Goal: Information Seeking & Learning: Learn about a topic

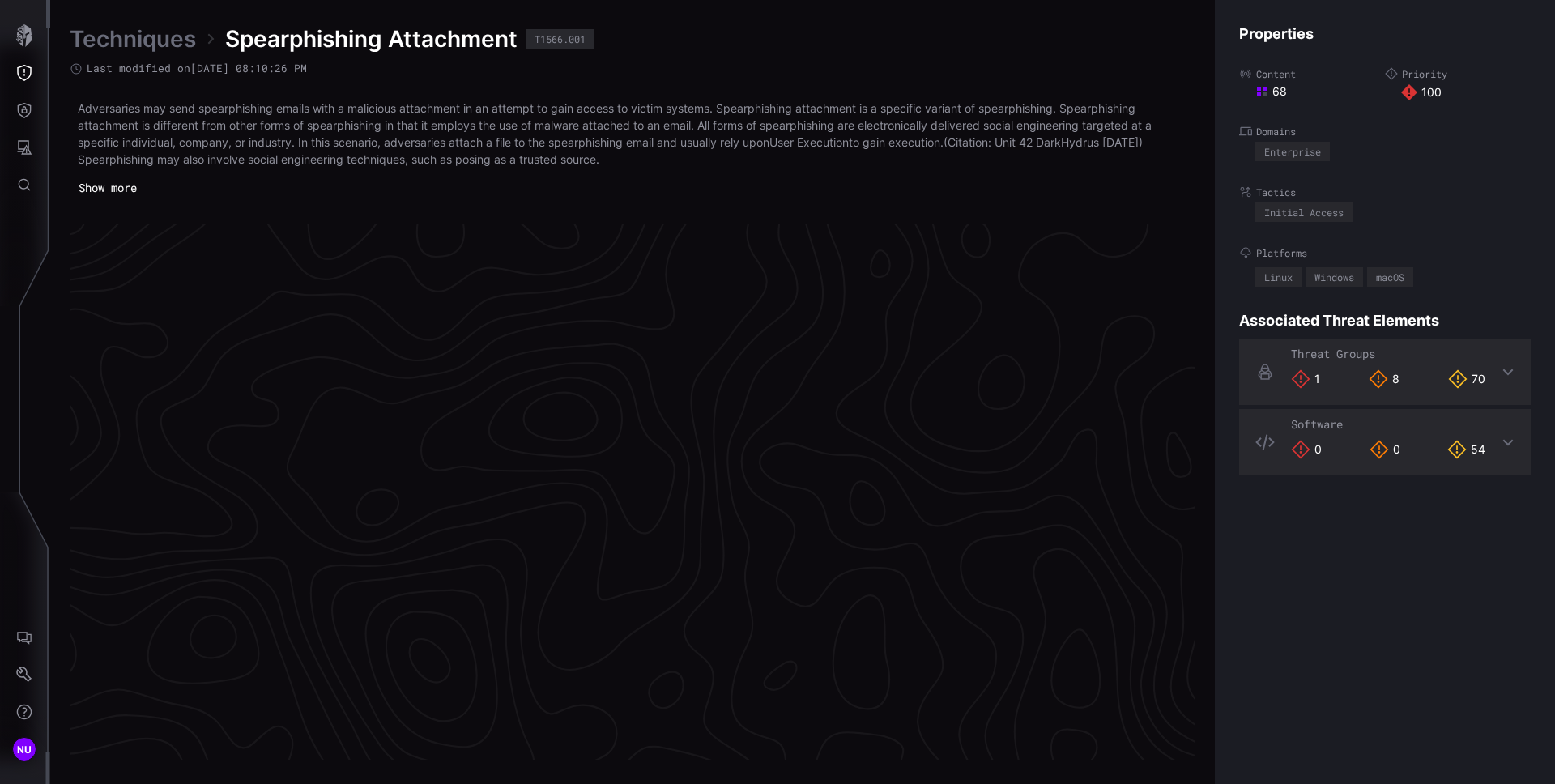
scroll to position [3382, 658]
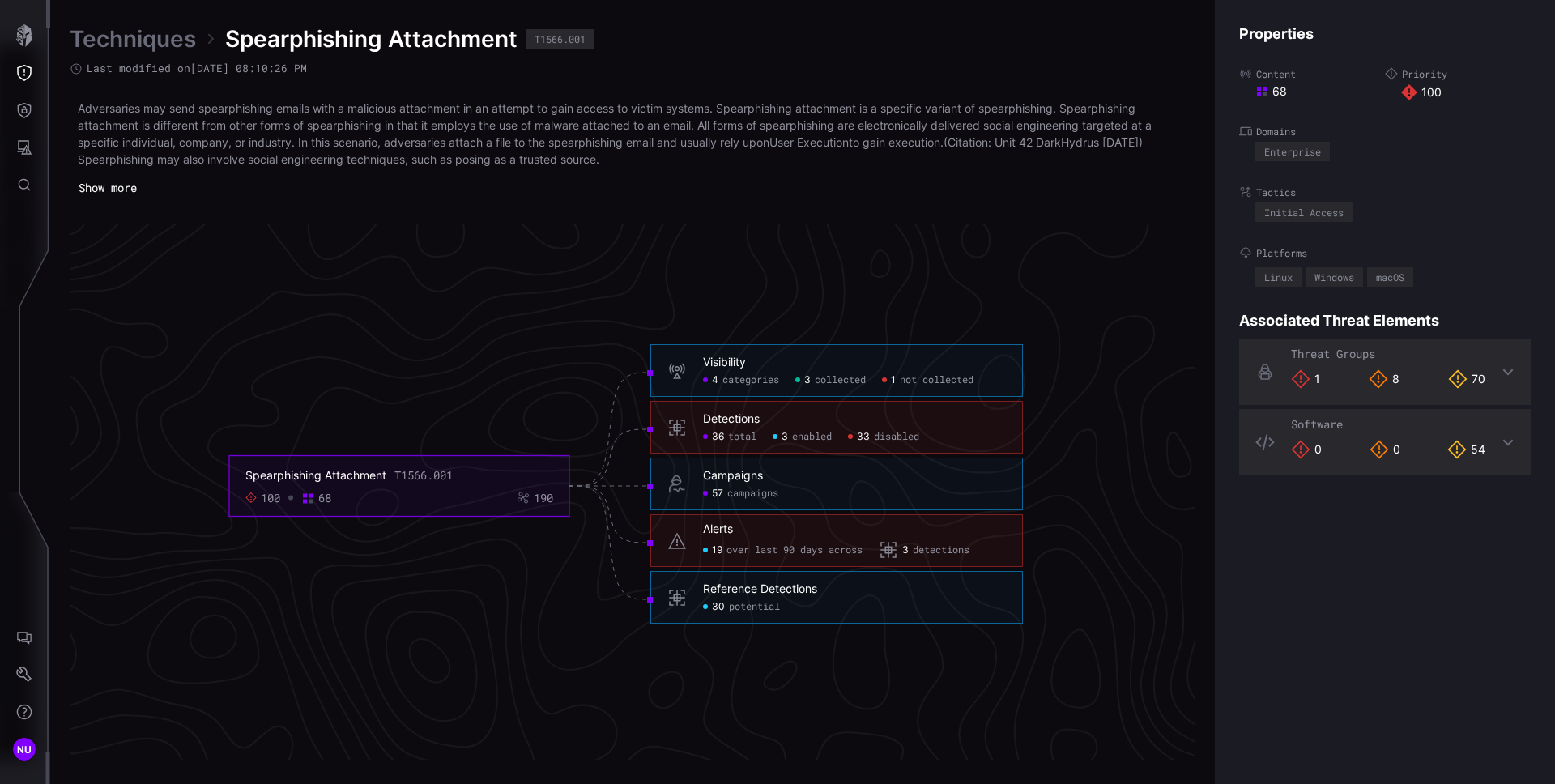
click at [737, 362] on div "Visibility" at bounding box center [725, 362] width 43 height 15
click at [745, 365] on div "Visibility" at bounding box center [725, 362] width 43 height 15
click at [746, 382] on span "categories" at bounding box center [751, 380] width 57 height 13
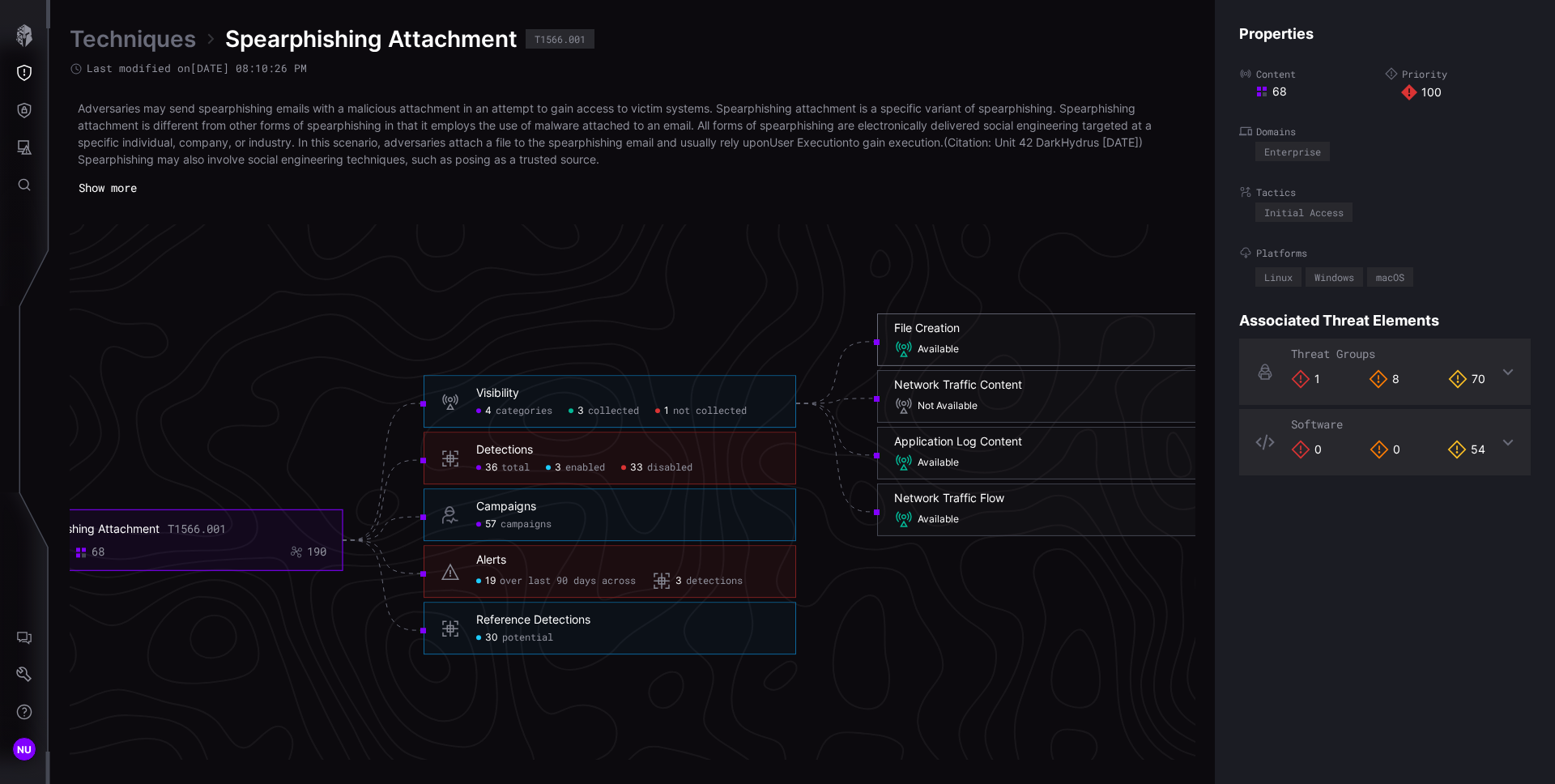
click at [971, 343] on div "Available" at bounding box center [1063, 348] width 338 height 20
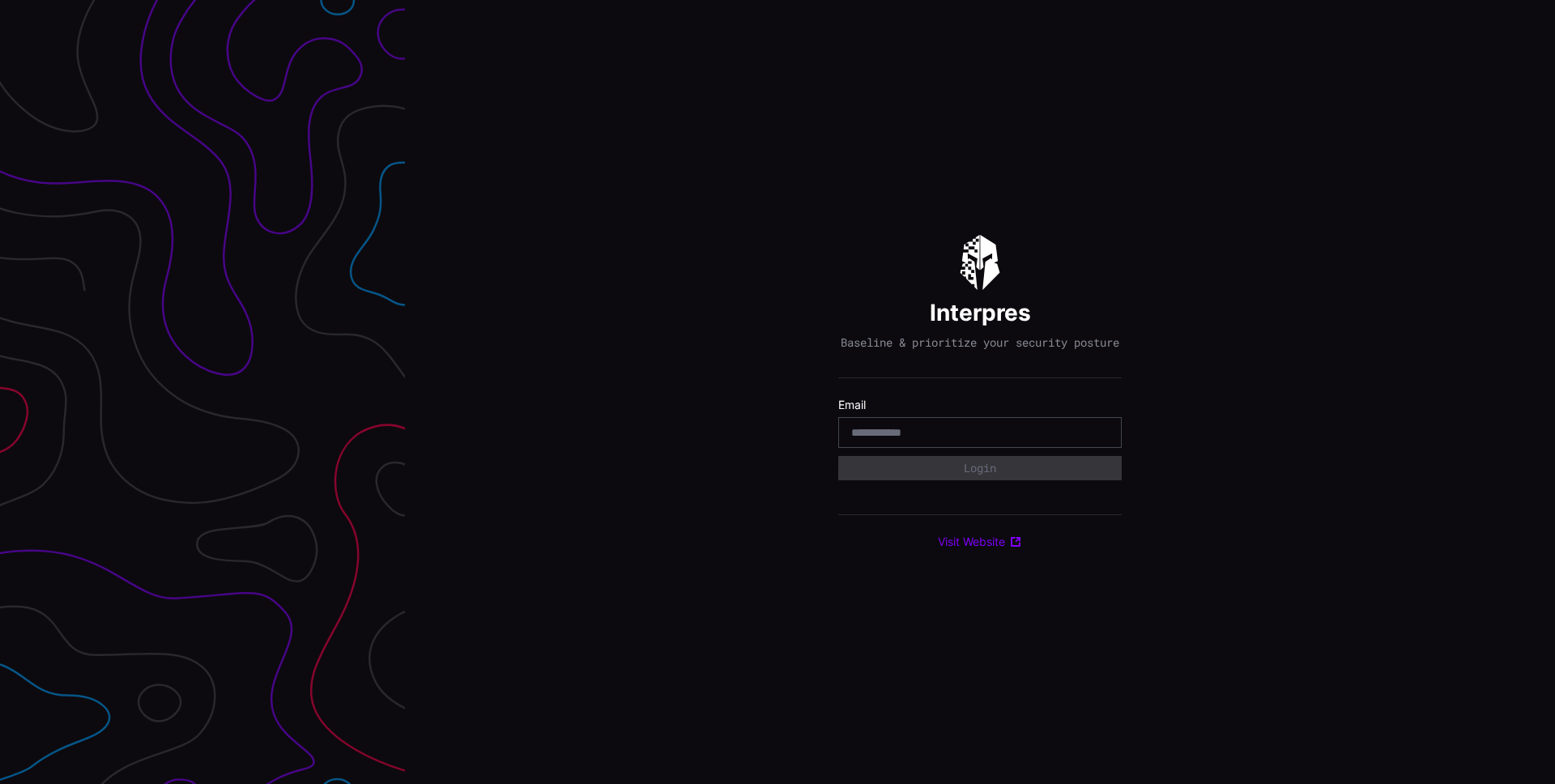
click at [927, 427] on div at bounding box center [980, 432] width 284 height 31
click at [925, 436] on input "email" at bounding box center [980, 432] width 258 height 15
type input "**********"
click at [968, 469] on button "Login" at bounding box center [980, 468] width 284 height 24
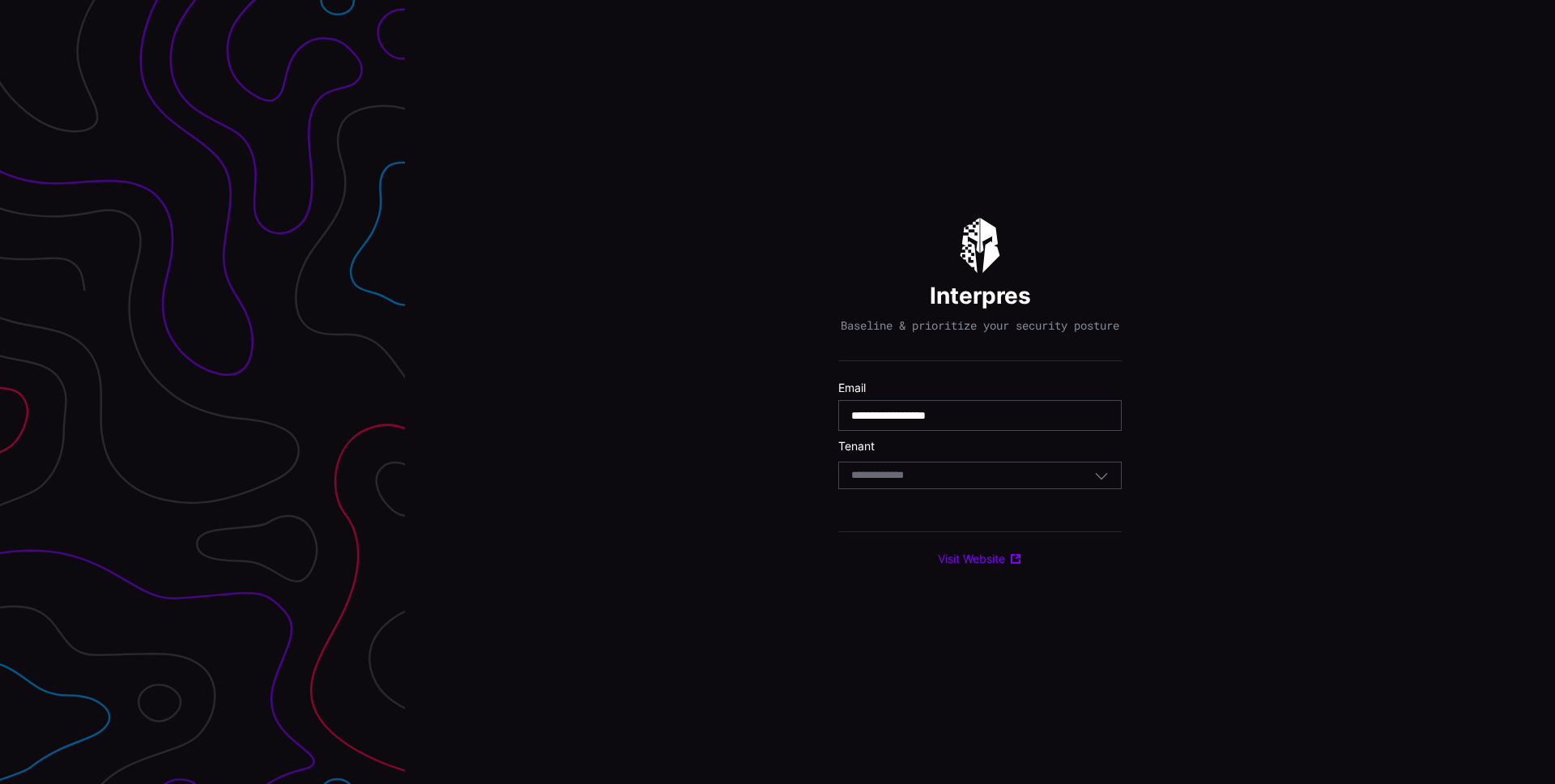
click at [1092, 476] on div "Select Tenant" at bounding box center [973, 475] width 243 height 15
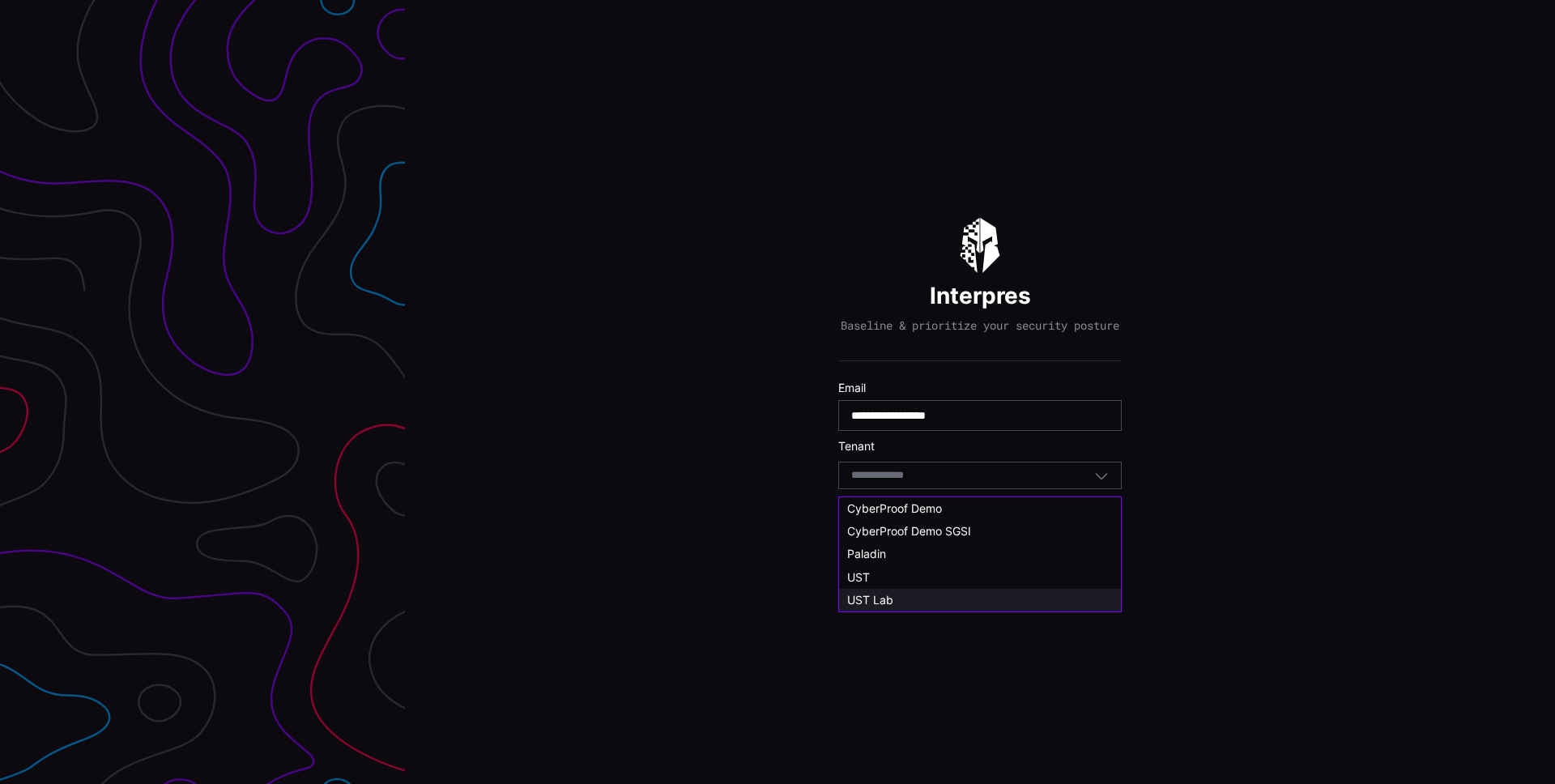
click at [1024, 593] on div "UST Lab" at bounding box center [980, 599] width 266 height 15
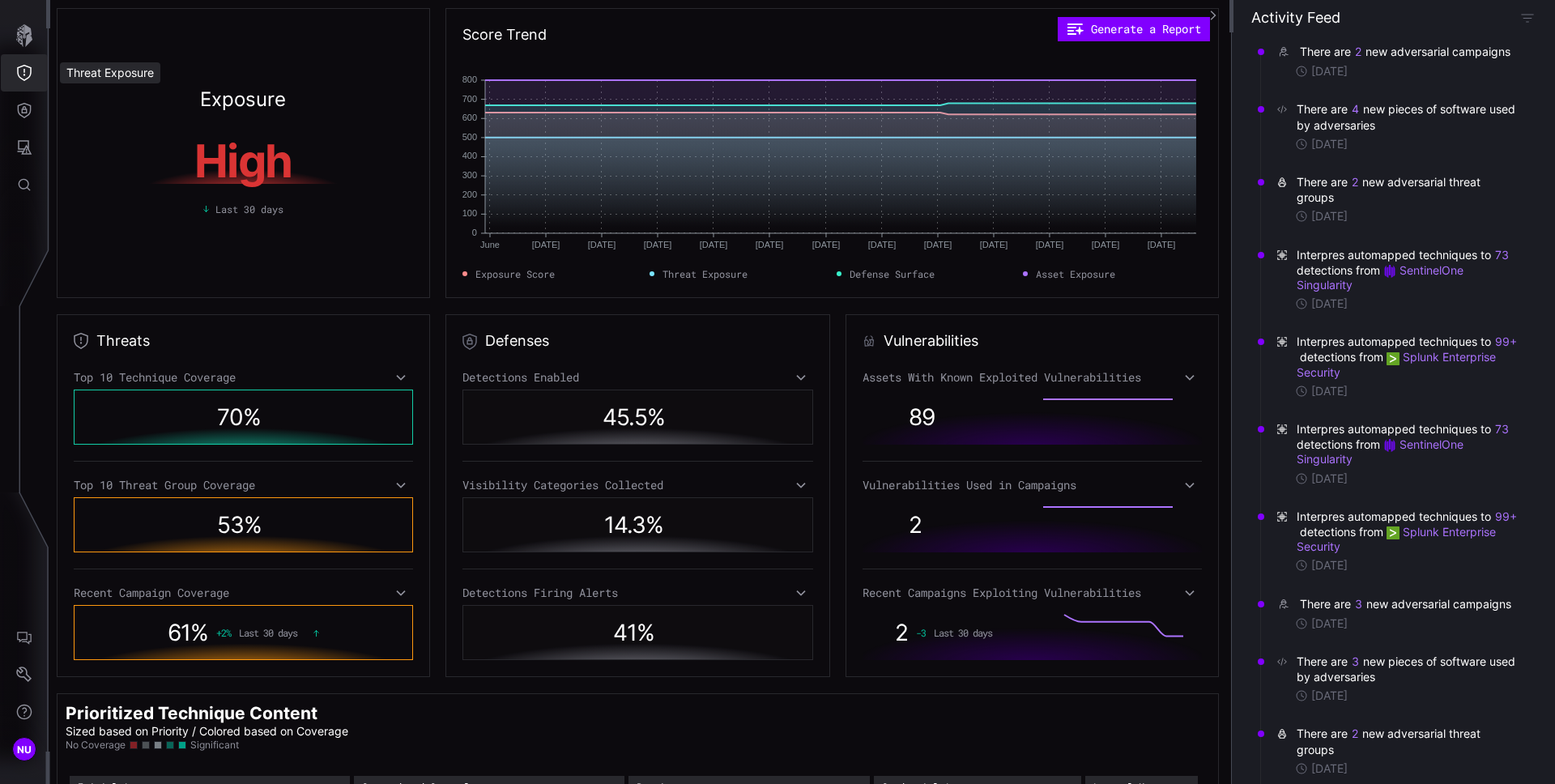
click at [28, 76] on icon "Threat Exposure" at bounding box center [24, 72] width 16 height 16
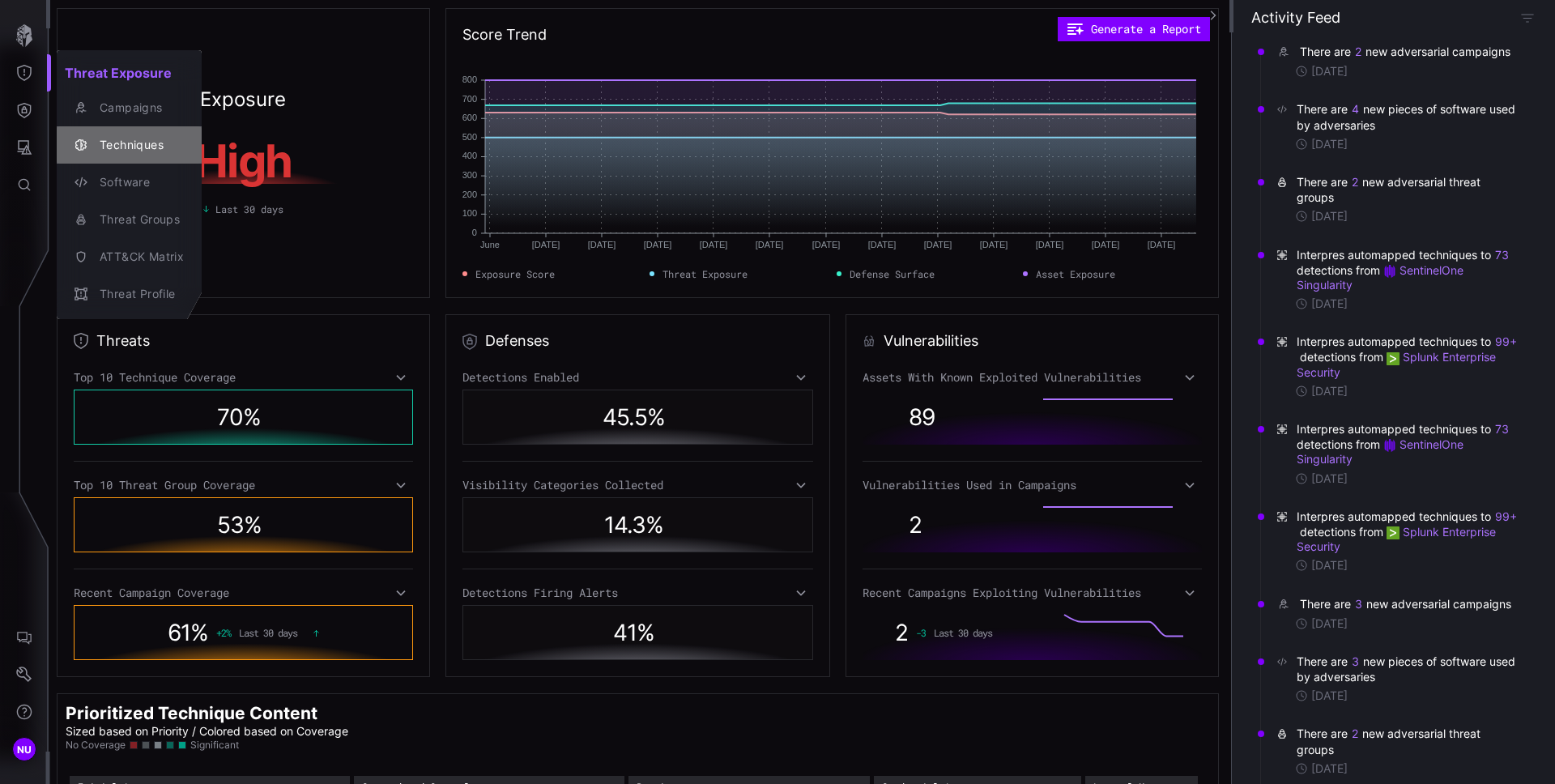
click at [123, 143] on div "Techniques" at bounding box center [137, 145] width 92 height 20
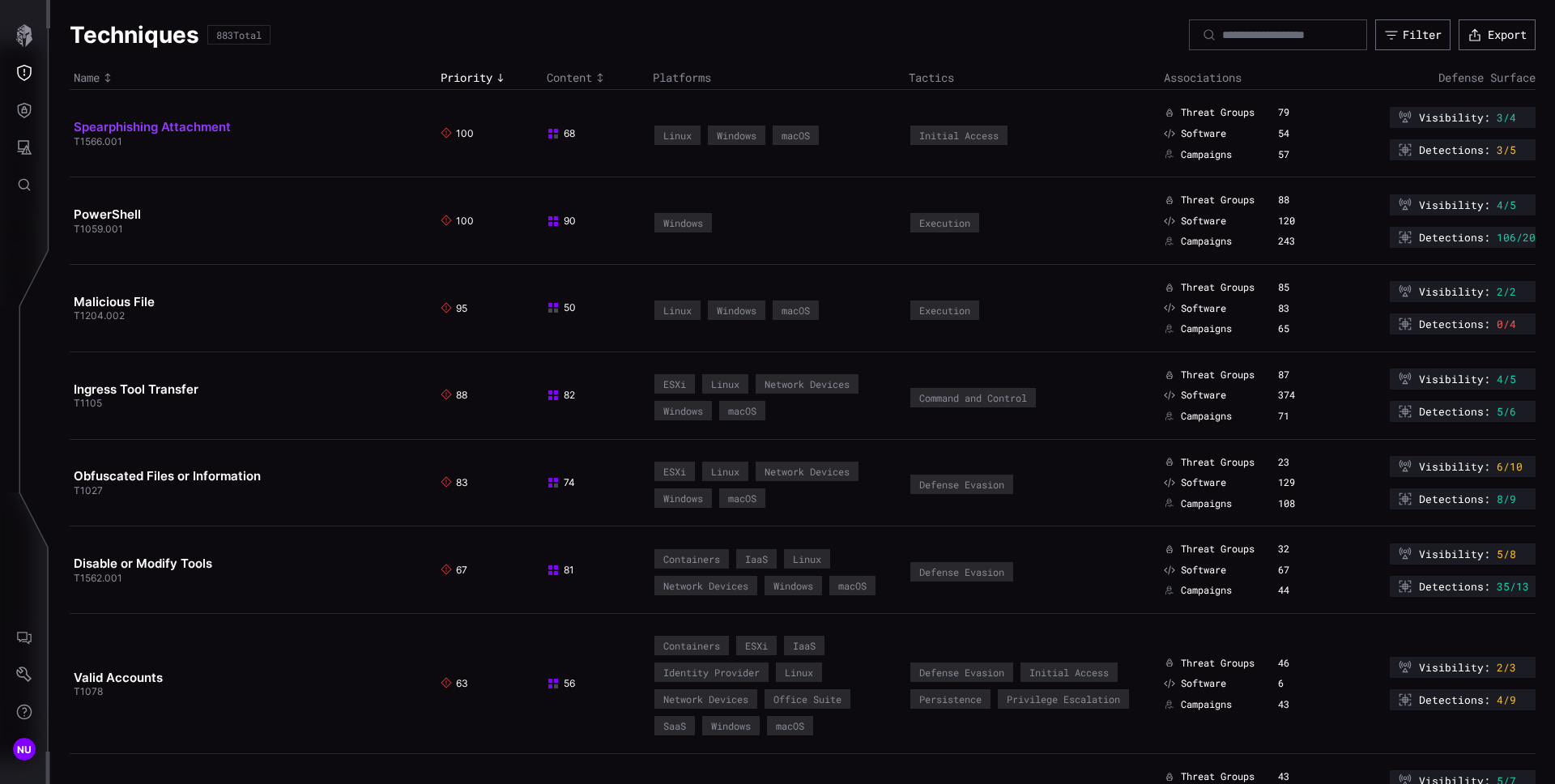
click at [168, 128] on link "Spearphishing Attachment" at bounding box center [152, 127] width 157 height 16
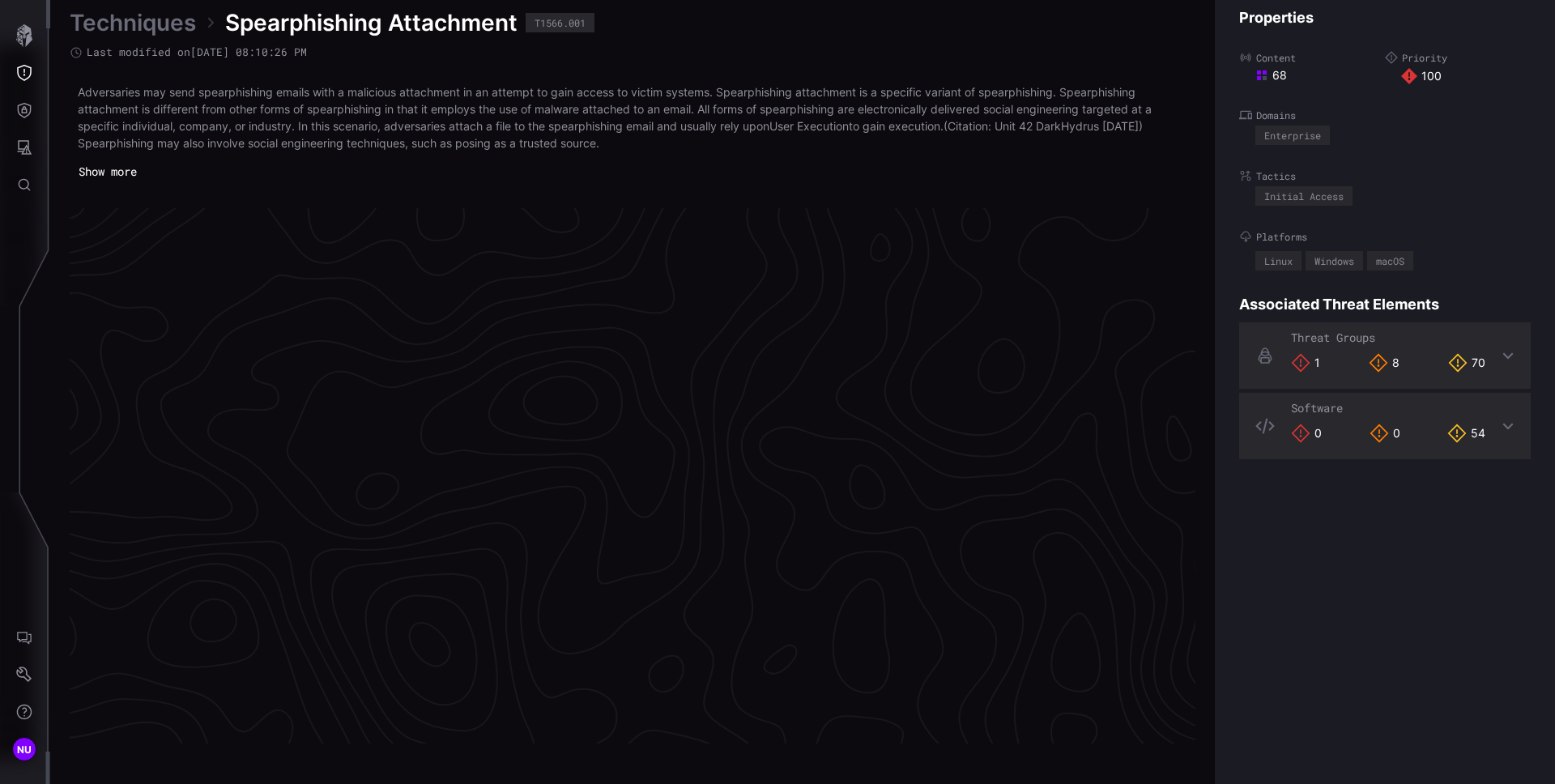
scroll to position [3382, 658]
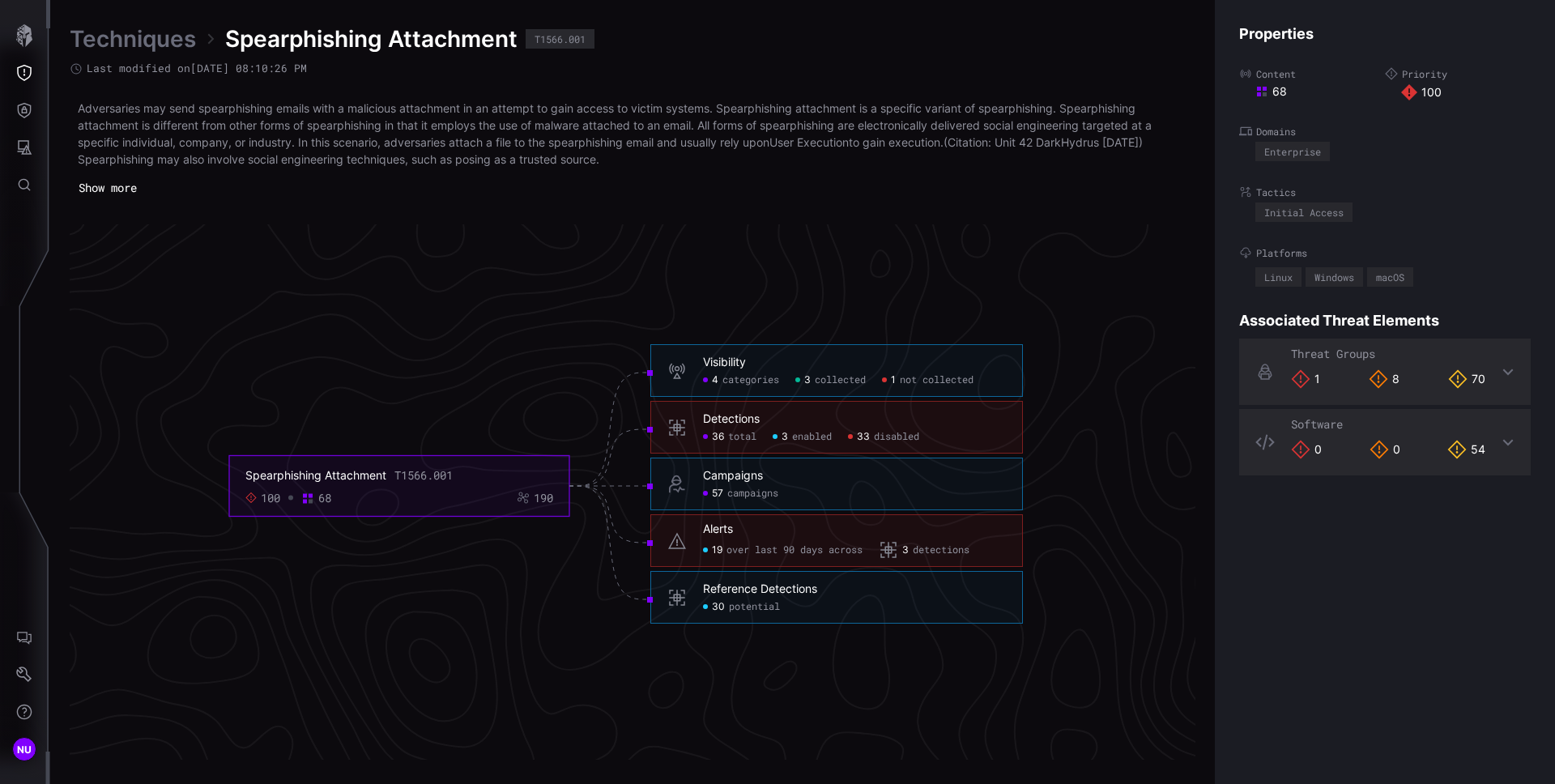
click at [574, 137] on p "Adversaries may send spearphishing emails with a malicious attachment in an att…" at bounding box center [633, 133] width 1110 height 68
click at [111, 180] on button "Show more" at bounding box center [108, 188] width 76 height 24
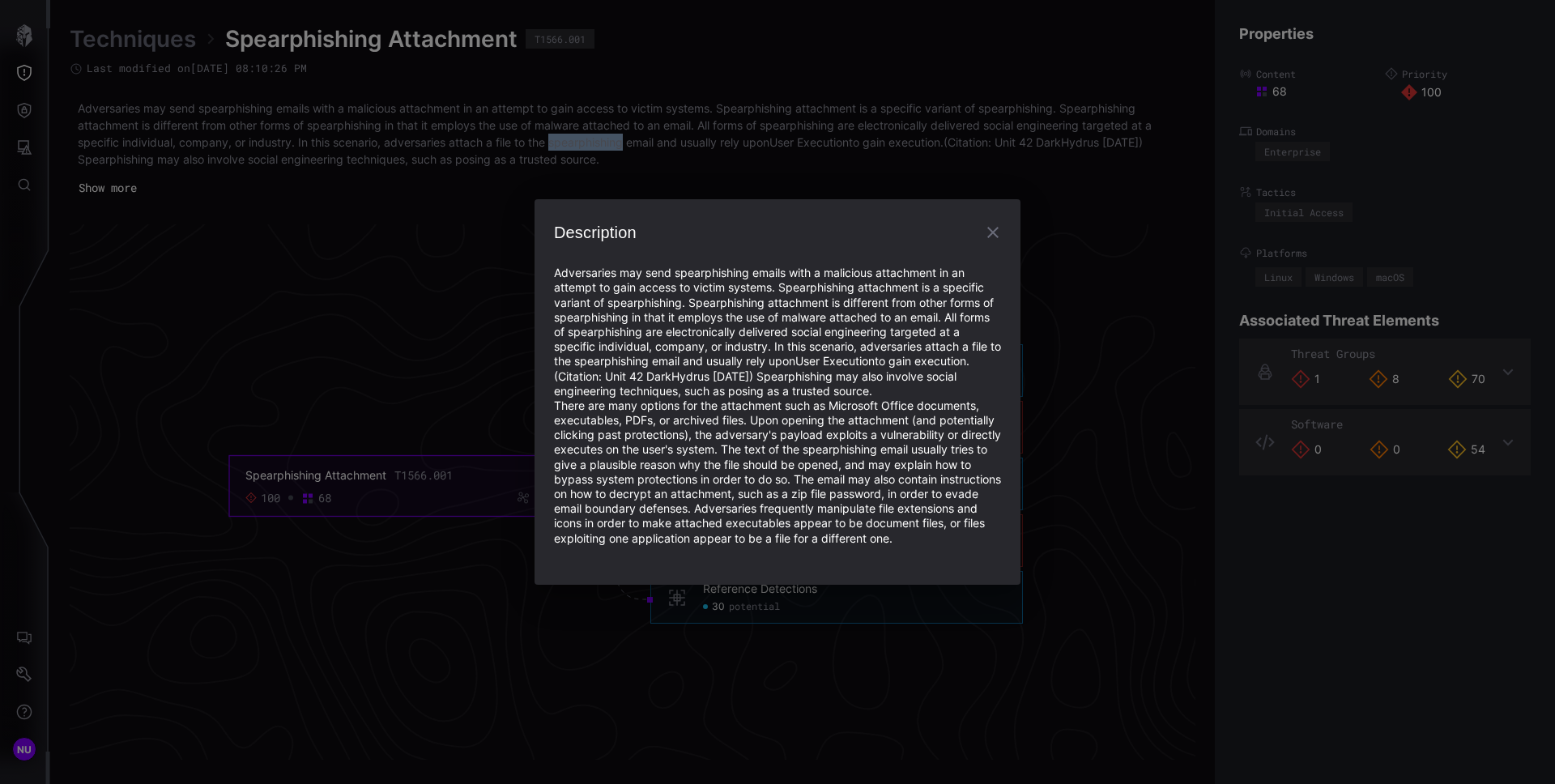
click at [992, 229] on icon "button" at bounding box center [993, 232] width 20 height 20
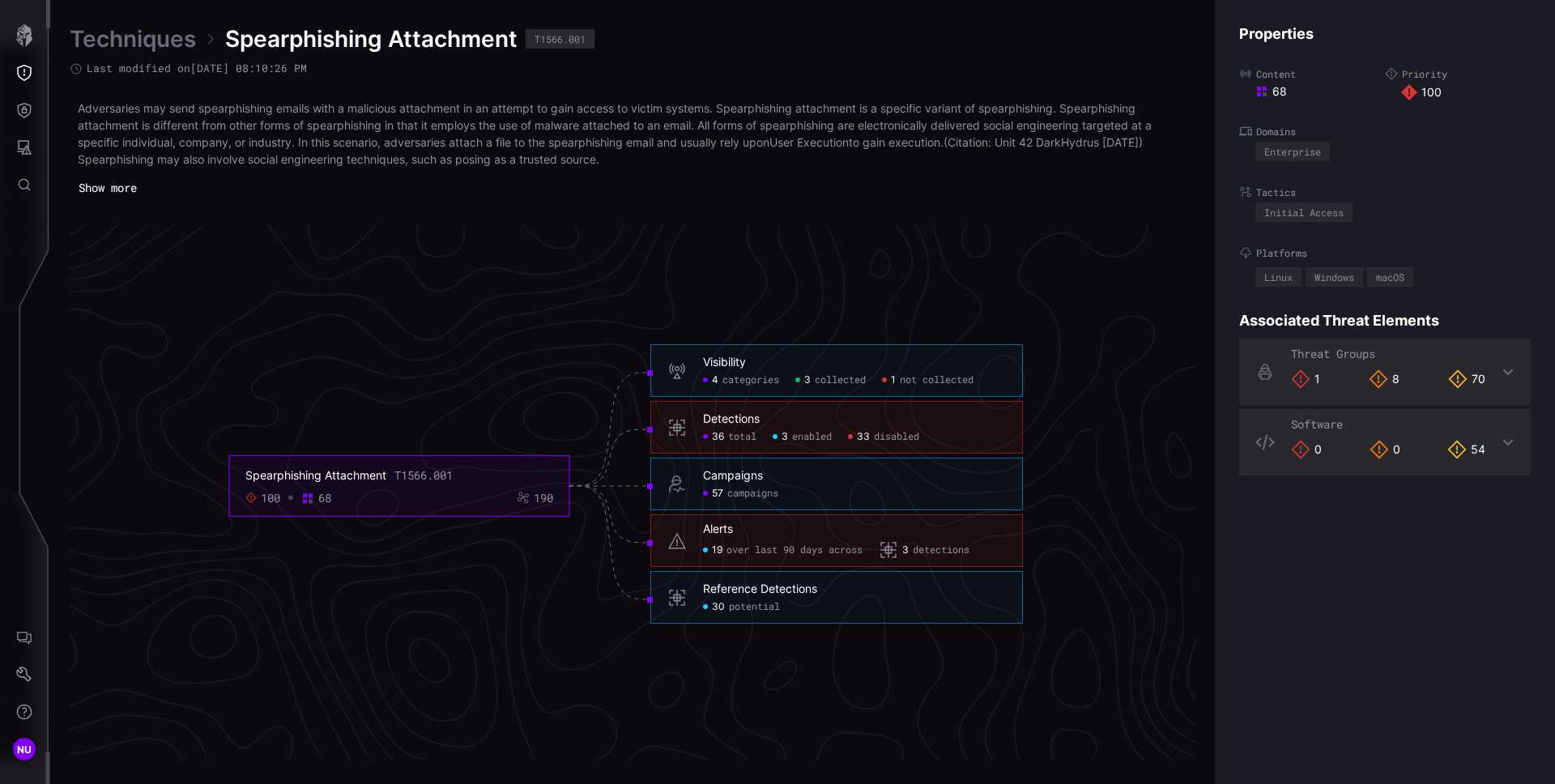
click at [751, 377] on span "categories" at bounding box center [751, 380] width 57 height 13
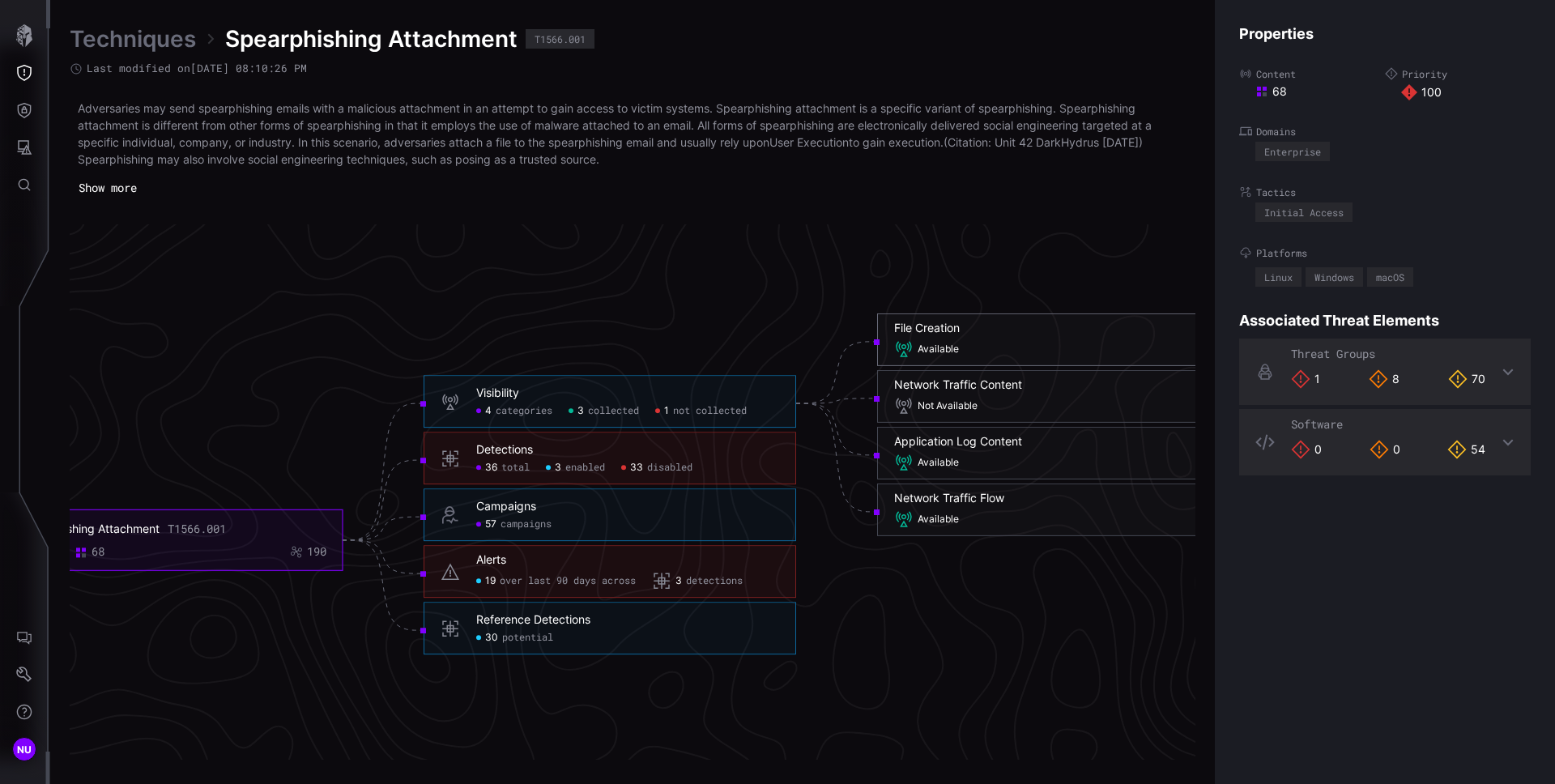
click at [951, 346] on span "Available" at bounding box center [939, 349] width 41 height 13
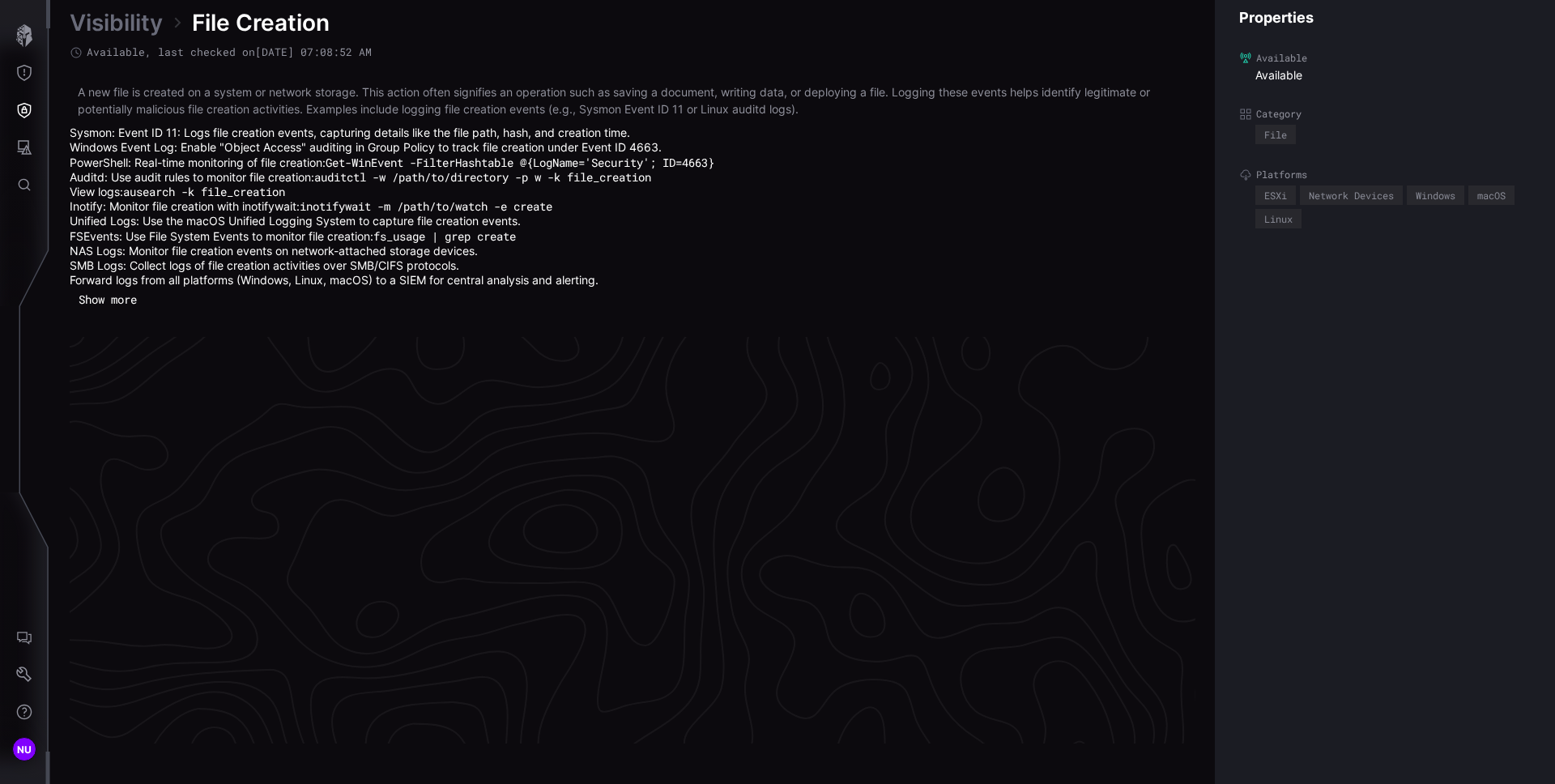
scroll to position [3446, 658]
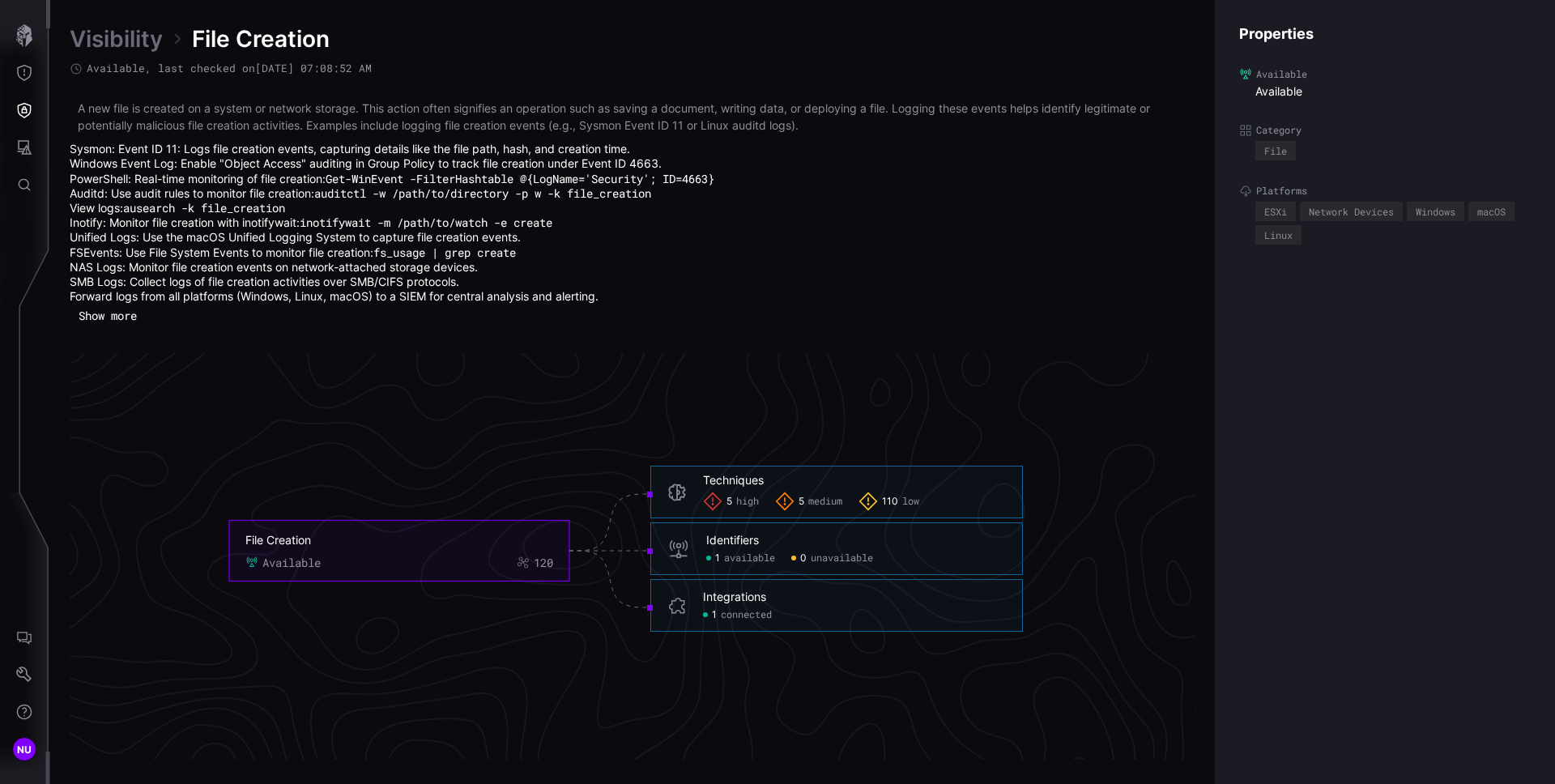
click at [1332, 327] on div "Properties Available Available Category File Platforms ESXi Network Devices Win…" at bounding box center [1385, 392] width 340 height 784
drag, startPoint x: 251, startPoint y: 69, endPoint x: 86, endPoint y: 66, distance: 165.0
click at [86, 66] on span "Available , last checked on 08/28/25 07:08:52 AM" at bounding box center [229, 68] width 285 height 14
copy span "Available , last checked on"
click at [157, 110] on p "A new file is created on a system or network storage. This action often signifi…" at bounding box center [633, 116] width 1110 height 34
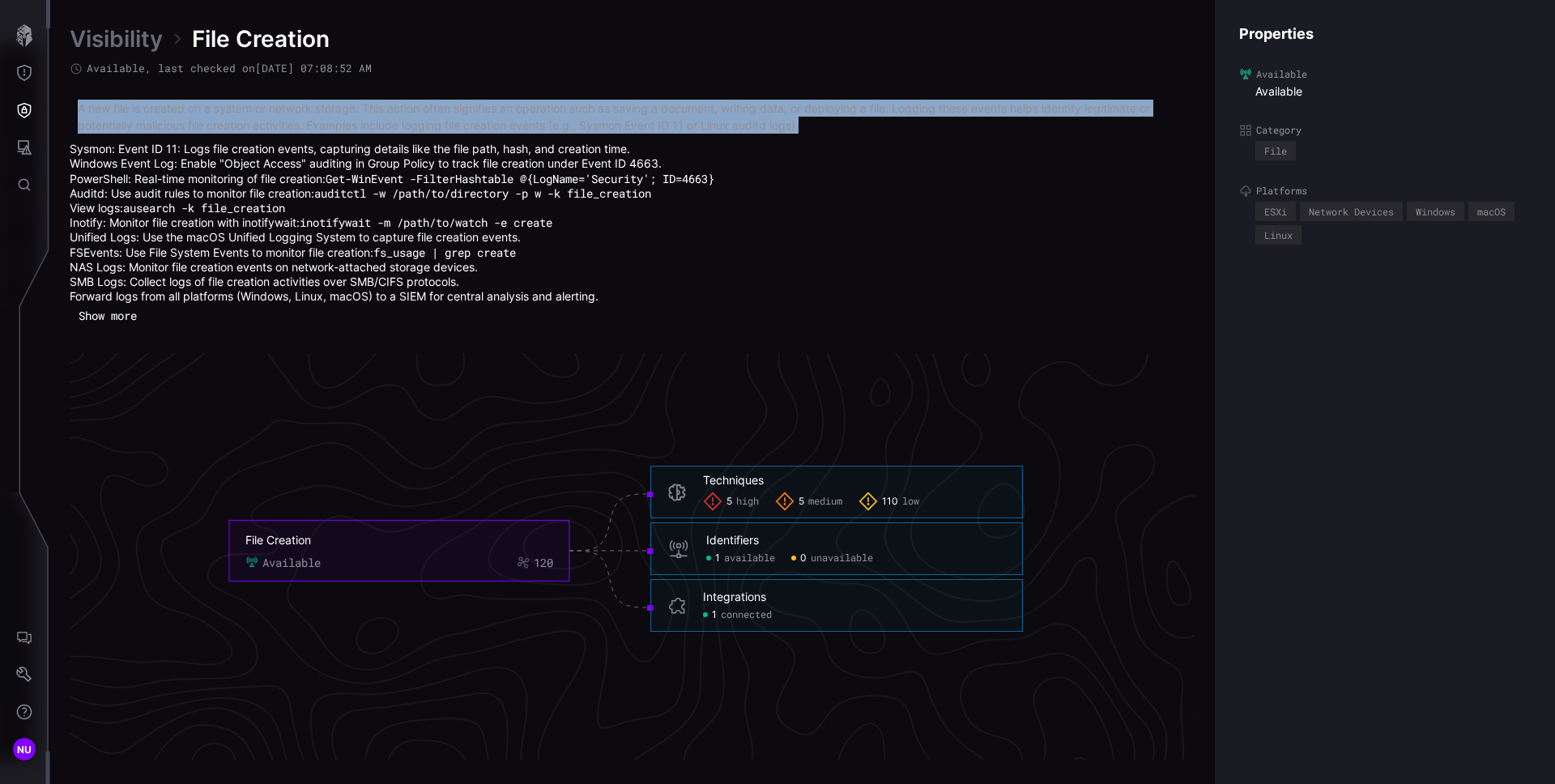
drag, startPoint x: 76, startPoint y: 109, endPoint x: 822, endPoint y: 123, distance: 746.1
click at [822, 123] on div "A new file is created on a system or network storage. This action often signifi…" at bounding box center [633, 201] width 1126 height 204
copy p "A new file is created on a system or network storage. This action often signifi…"
click at [126, 317] on button "Show more" at bounding box center [108, 316] width 76 height 24
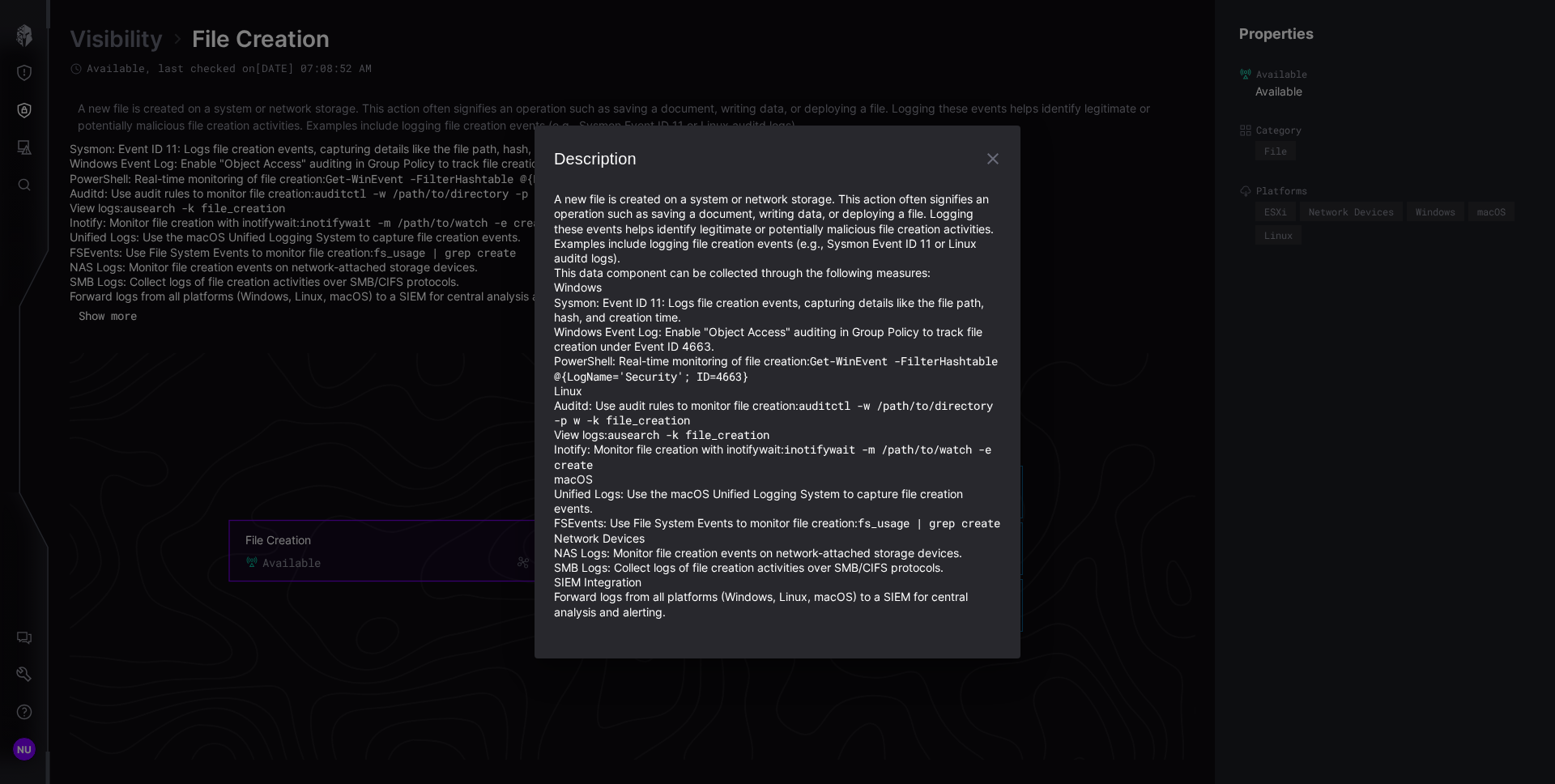
click at [324, 233] on div "Description A new file is created on a system or network storage. This action o…" at bounding box center [778, 392] width 1555 height 784
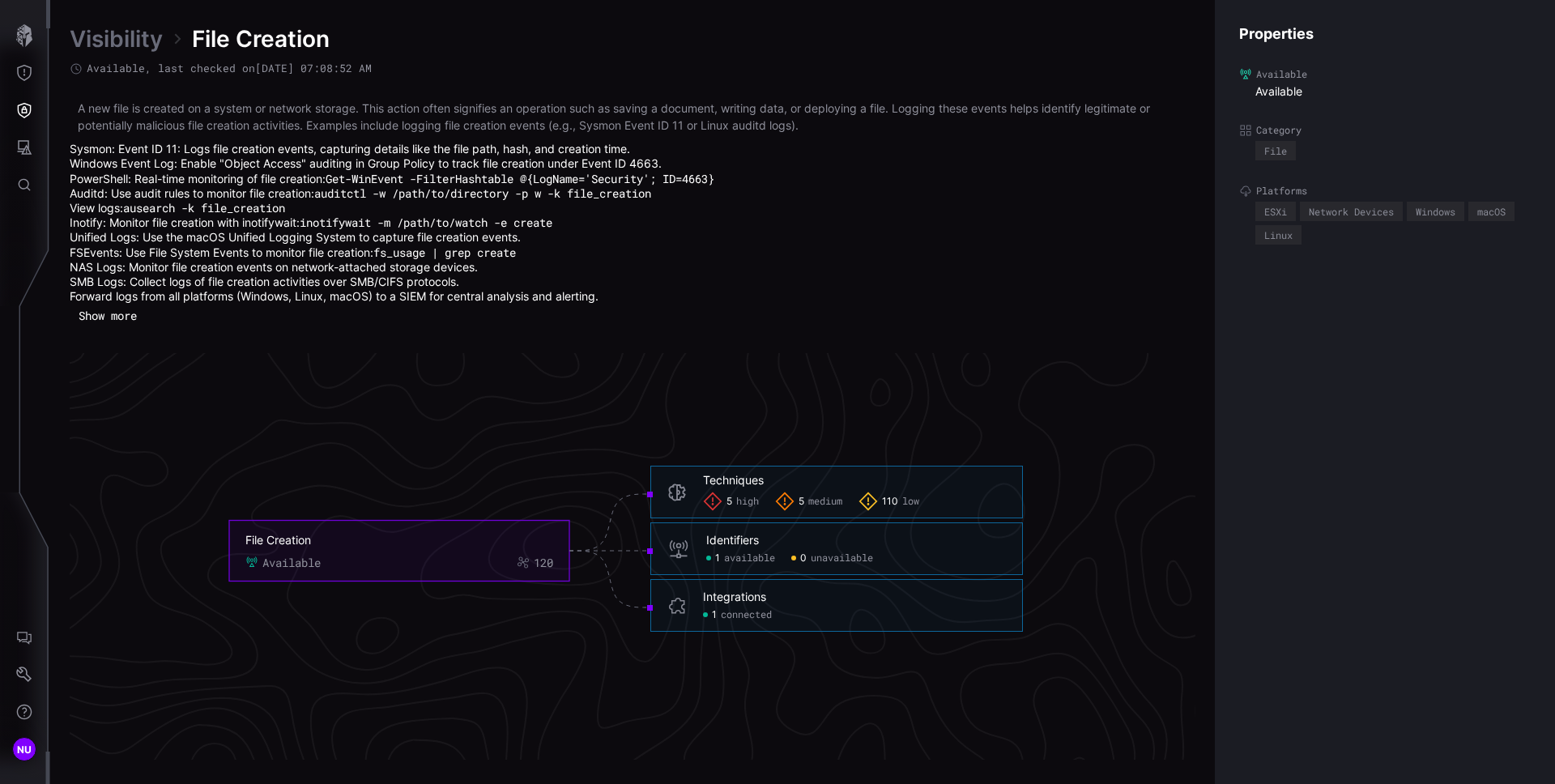
click at [102, 311] on button "Show more" at bounding box center [108, 316] width 76 height 24
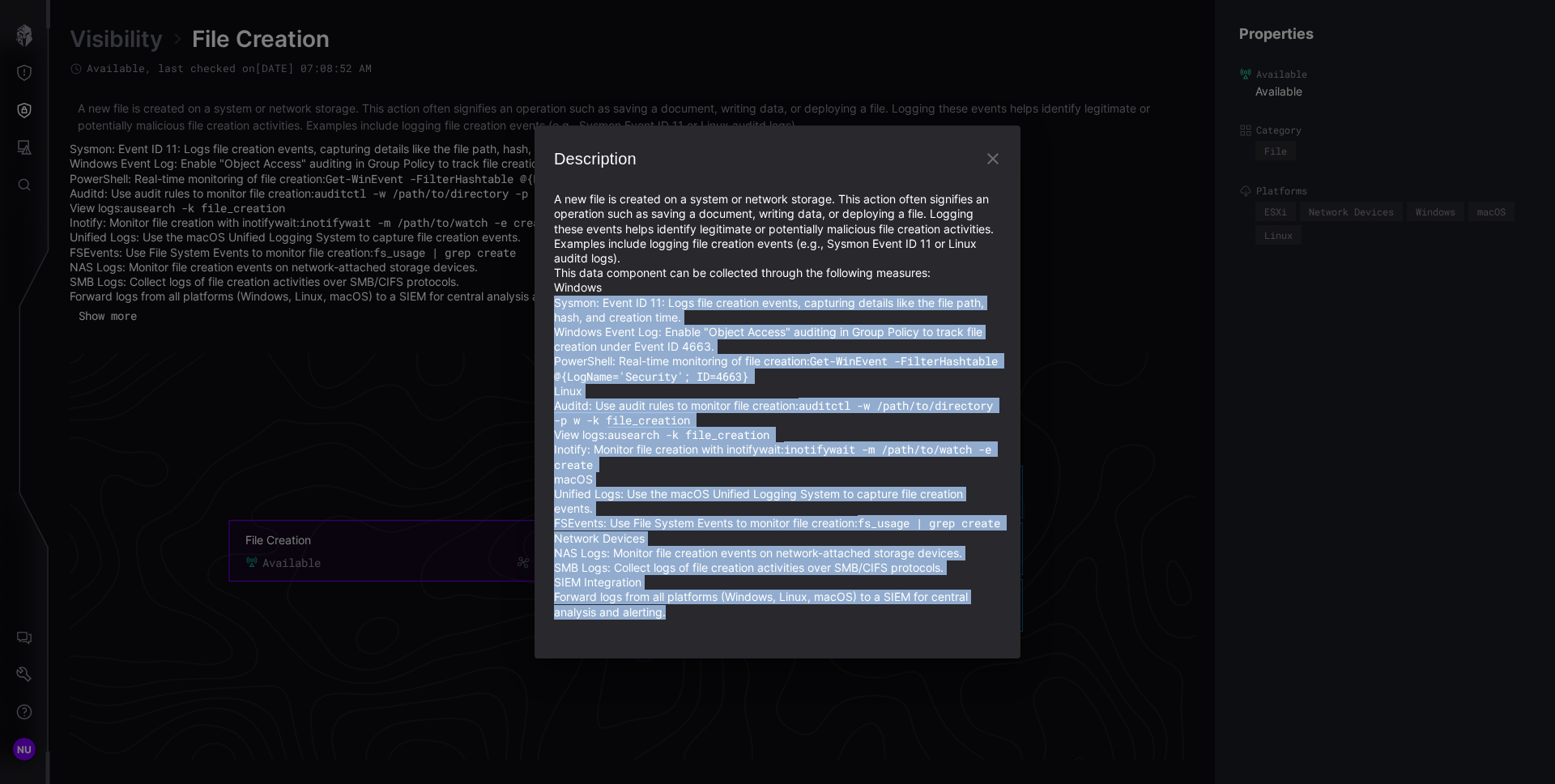
drag, startPoint x: 557, startPoint y: 298, endPoint x: 754, endPoint y: 615, distance: 373.2
click at [754, 615] on div "A new file is created on a system or network storage. This action often signifi…" at bounding box center [778, 405] width 447 height 427
copy div "Sysmon: Event ID 11: Logs file creation events, capturing details like the file…"
click at [998, 154] on icon "button" at bounding box center [992, 158] width 11 height 11
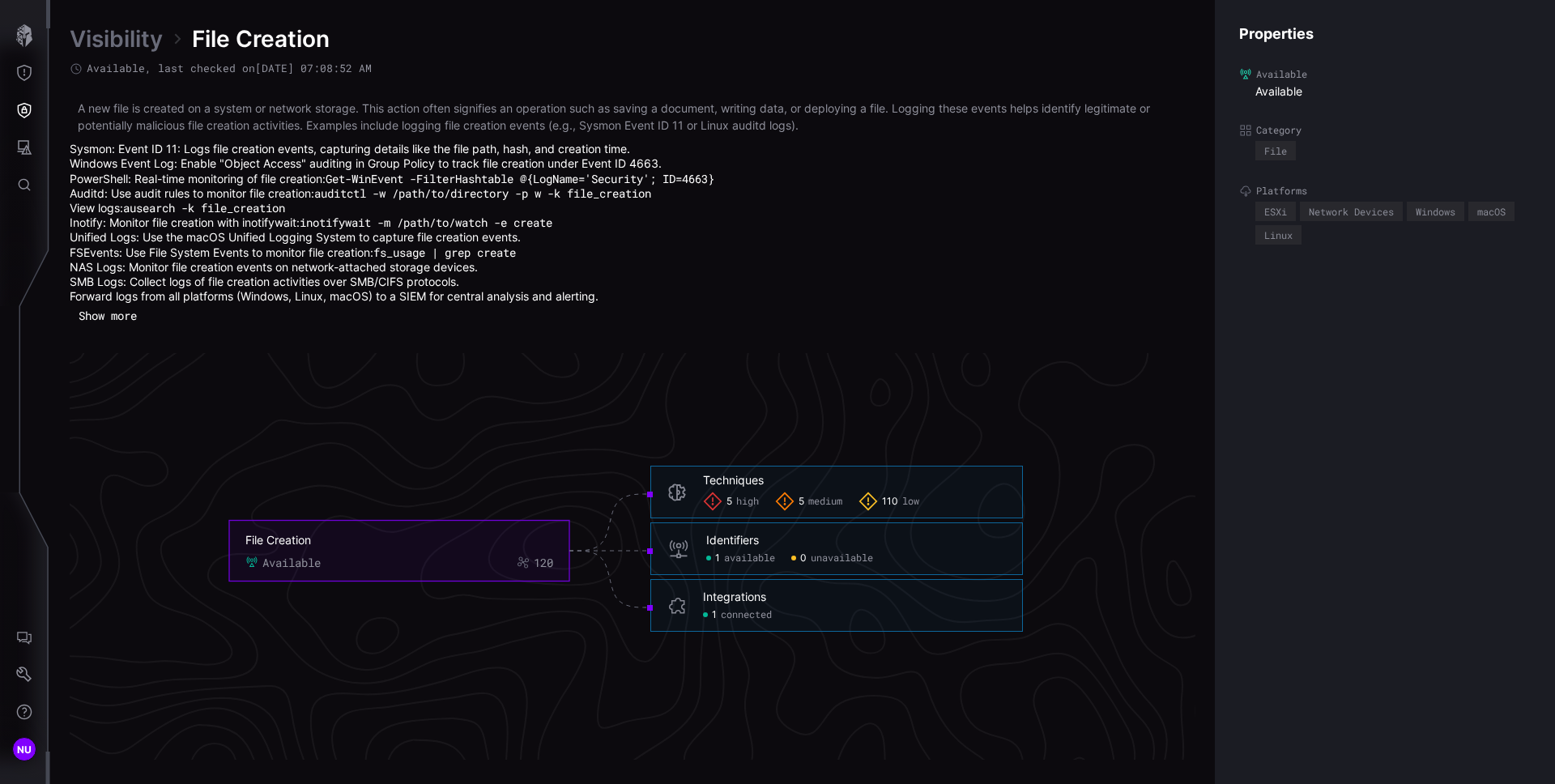
click at [1350, 125] on label "Category" at bounding box center [1385, 130] width 292 height 13
click at [488, 160] on li "Windows Event Log: Enable "Object Access" auditing in Group Policy to track fil…" at bounding box center [633, 163] width 1126 height 15
click at [291, 40] on span "File Creation" at bounding box center [261, 39] width 138 height 29
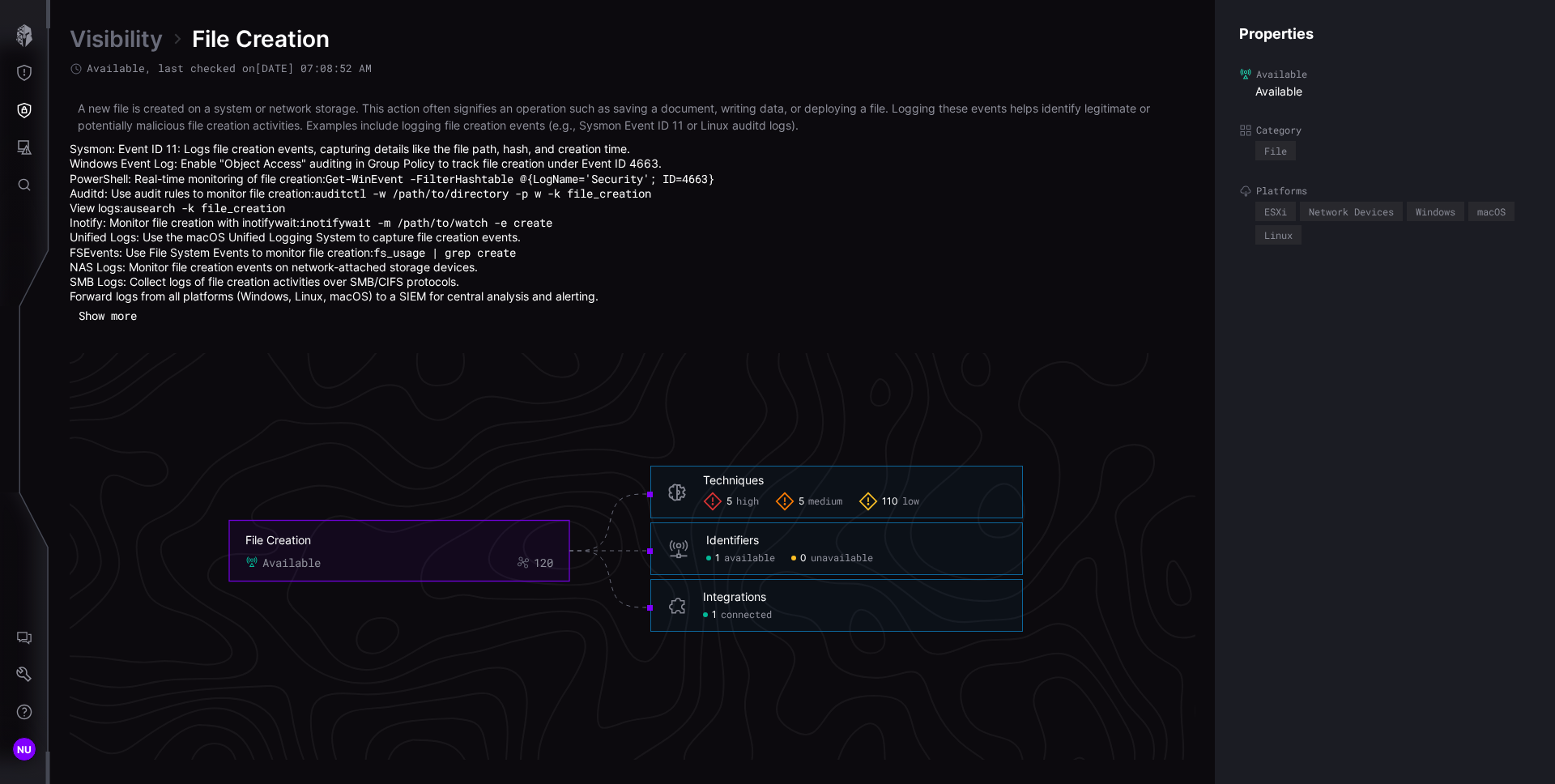
click at [808, 186] on li "Auditd: Use audit rules to monitor file creation: auditctl -w /path/to/director…" at bounding box center [633, 193] width 1126 height 15
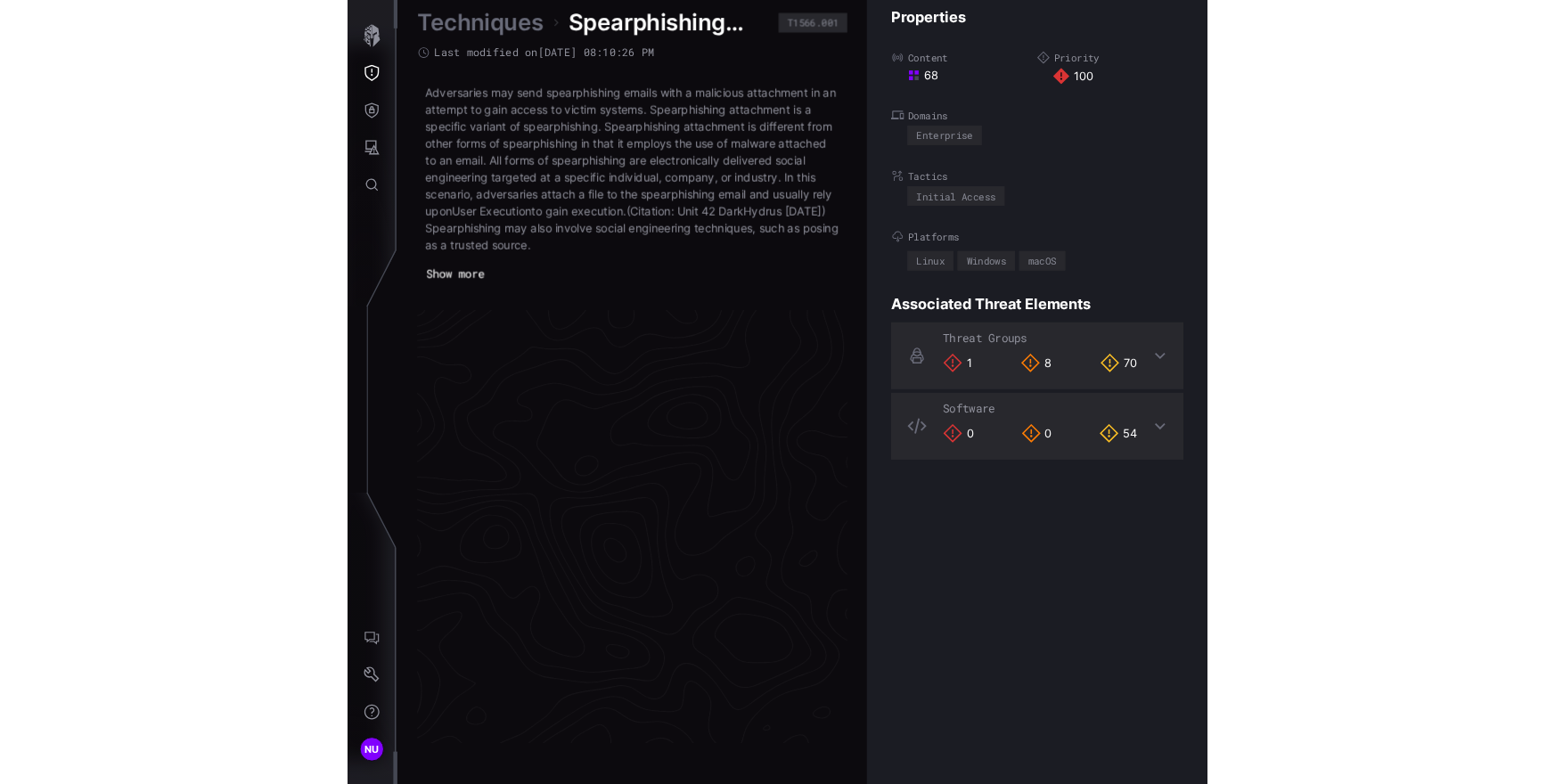
scroll to position [3778, 1107]
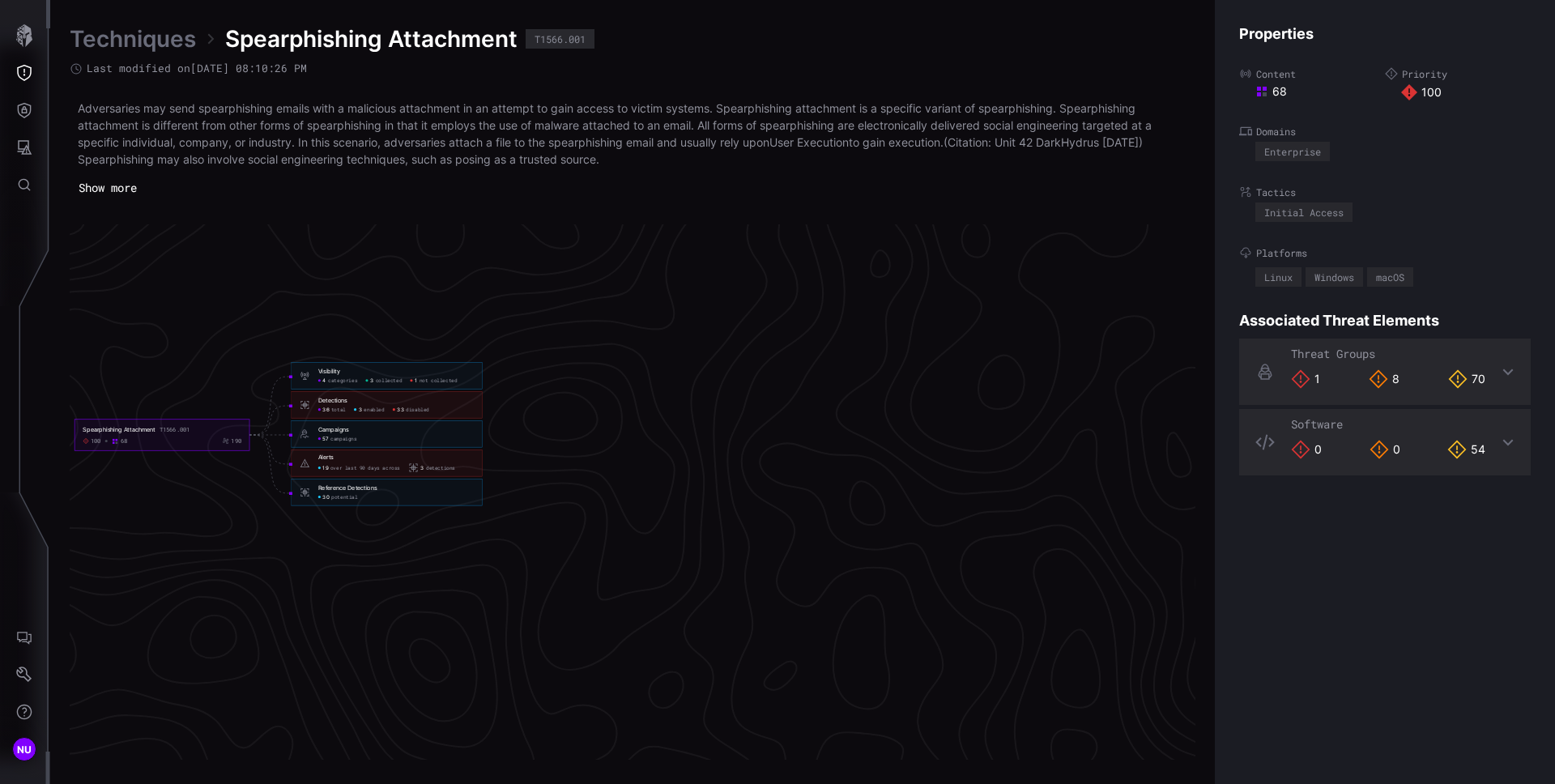
click at [280, 532] on icon "Spearphishing Attachment T1566.001 100 68 190 Visibility 4 categories 3 collect…" at bounding box center [279, 435] width 2430 height 7287
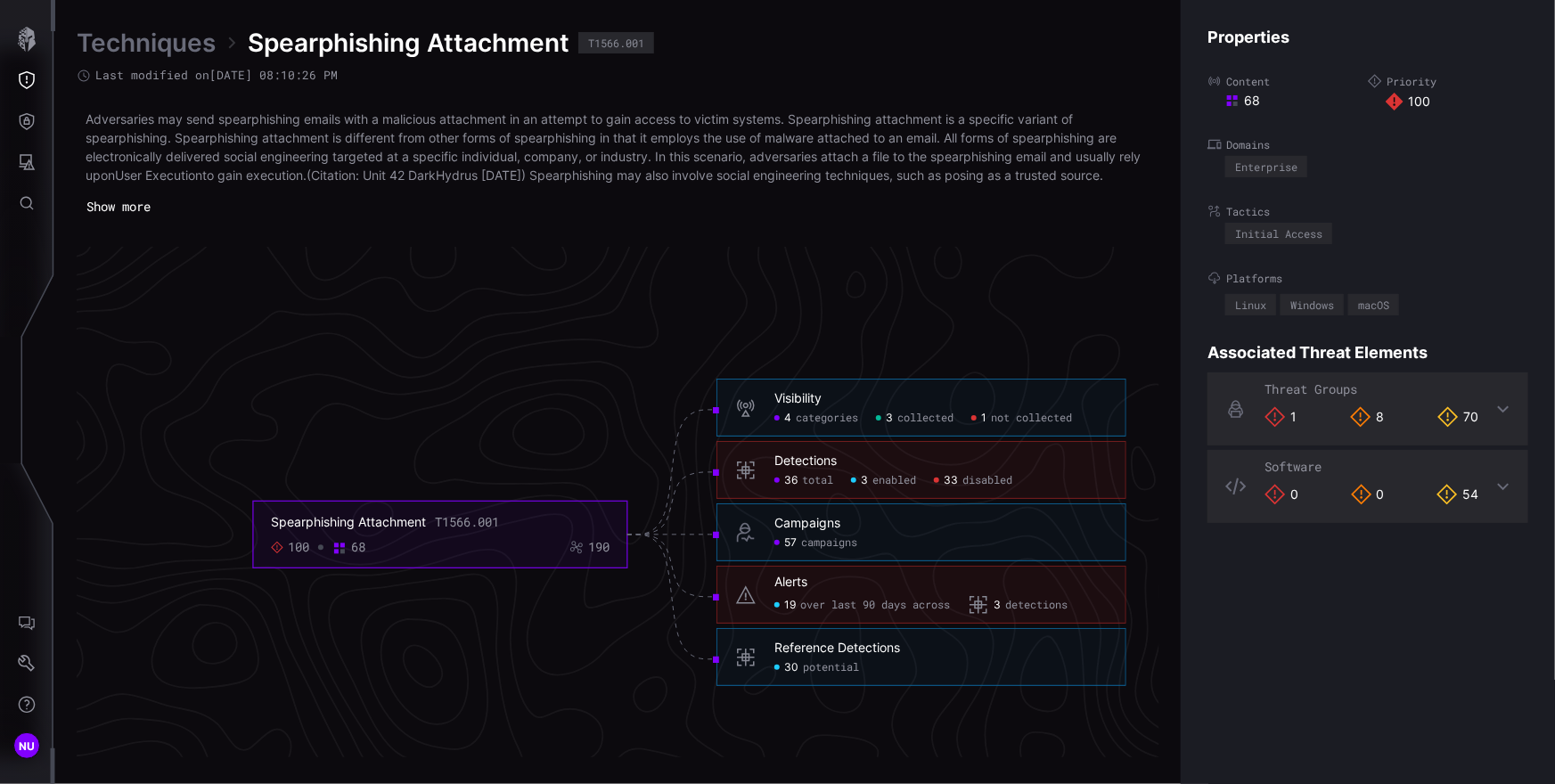
click at [806, 530] on div "Campaigns" at bounding box center [807, 524] width 66 height 16
click at [793, 545] on span "57" at bounding box center [790, 543] width 12 height 14
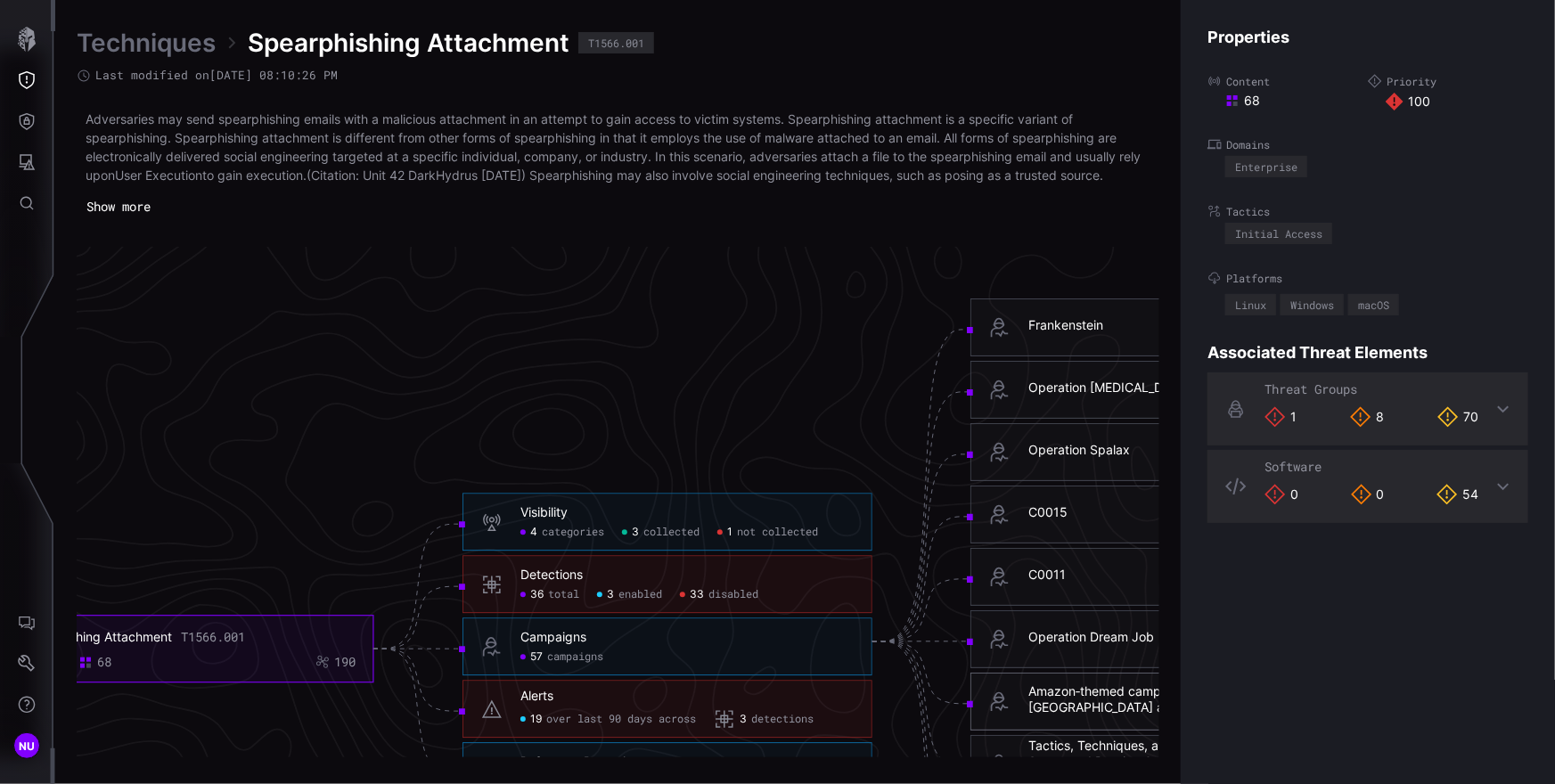
scroll to position [3601, 723]
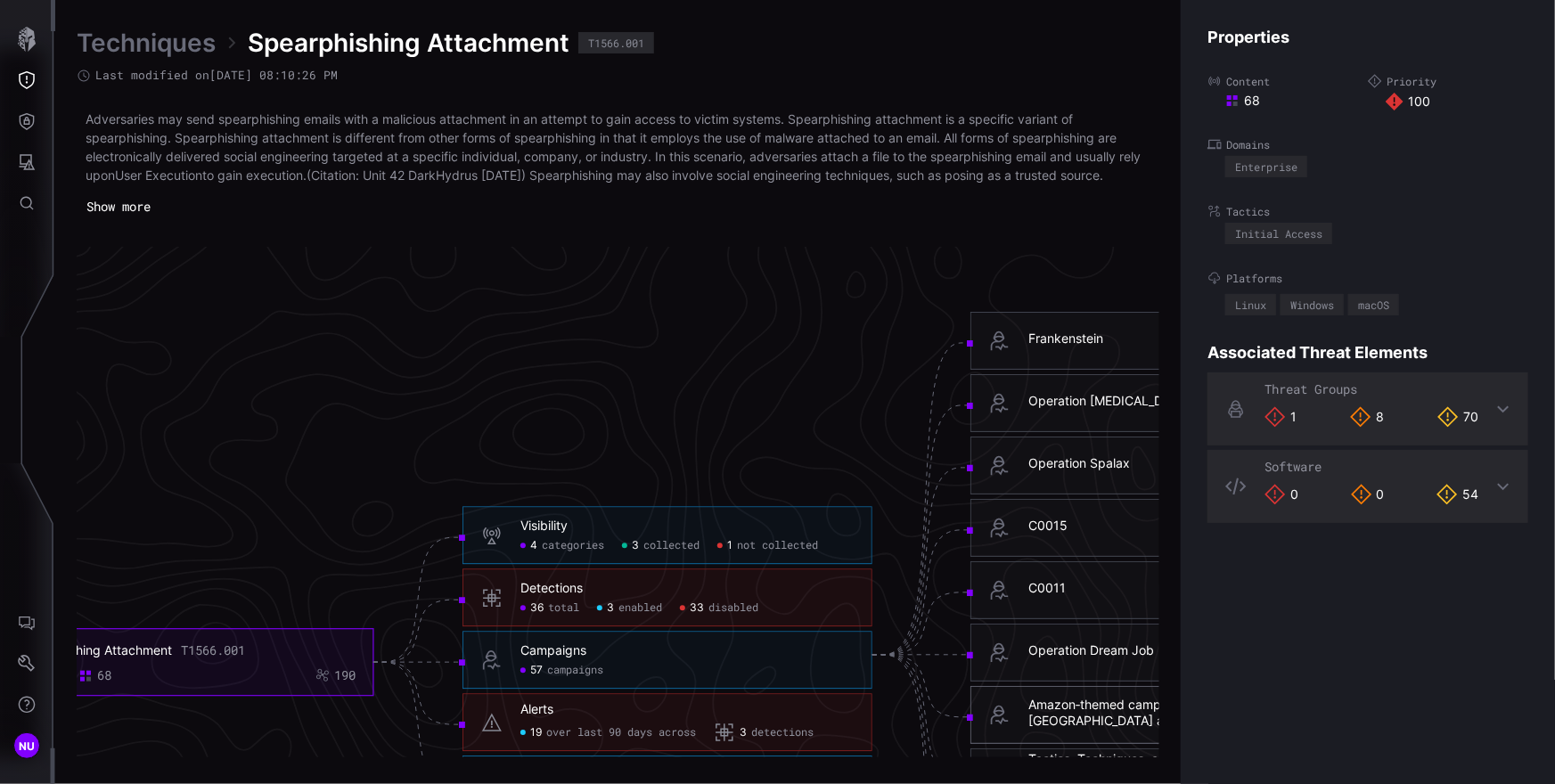
click at [1054, 330] on div "Frankenstein" at bounding box center [1065, 338] width 75 height 16
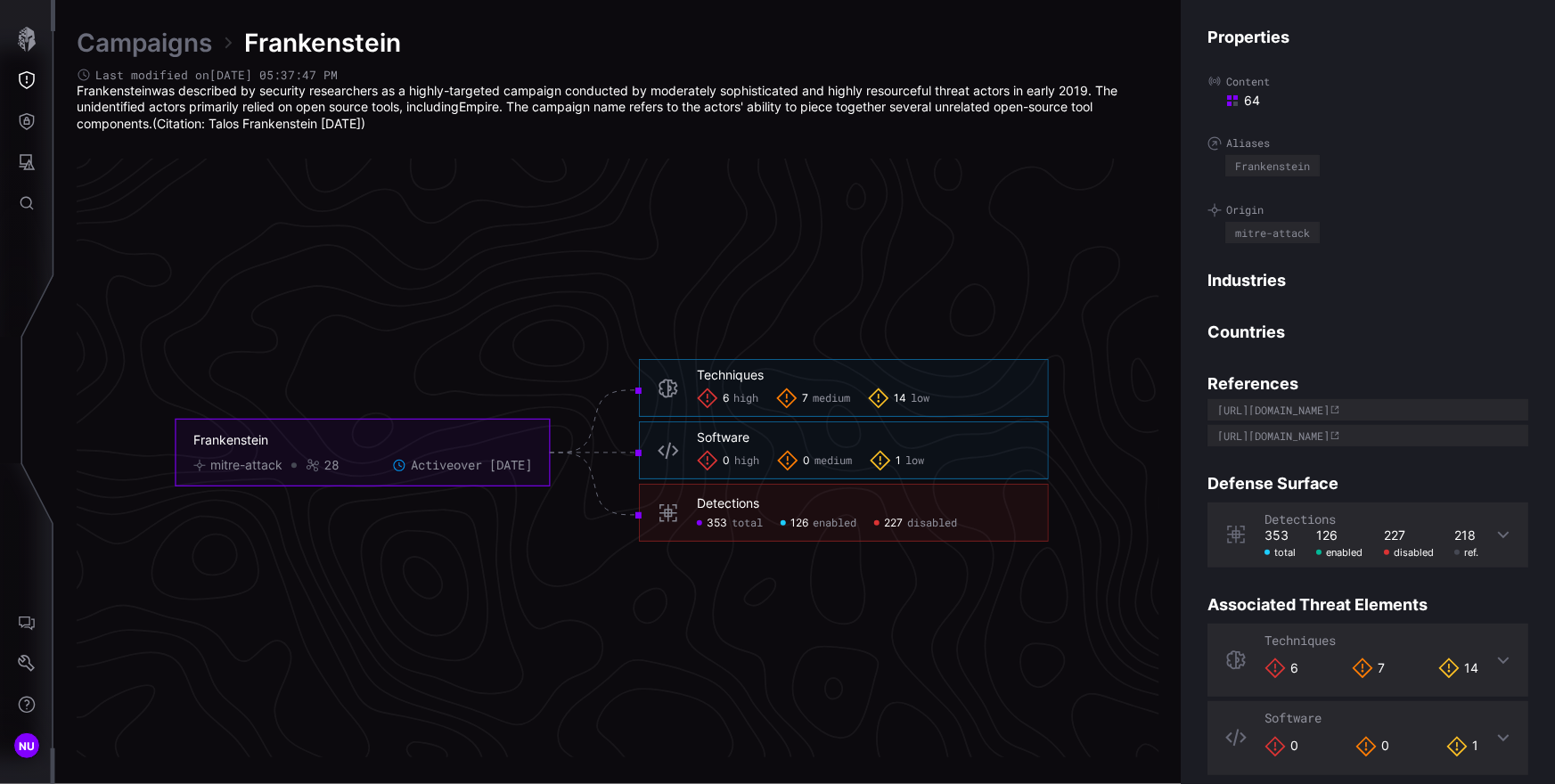
drag, startPoint x: 404, startPoint y: 123, endPoint x: 67, endPoint y: 96, distance: 338.1
click at [67, 96] on div "Campaigns Frankenstein Last modified on 04/16/25 05:37:47 PM Frankenstein was d…" at bounding box center [805, 392] width 1500 height 784
copy p "Frankenstein was described by security researchers as a highly-targeted campaig…"
click at [242, 472] on div "mitre-attack" at bounding box center [247, 466] width 72 height 16
click at [243, 471] on div "mitre-attack" at bounding box center [247, 466] width 72 height 16
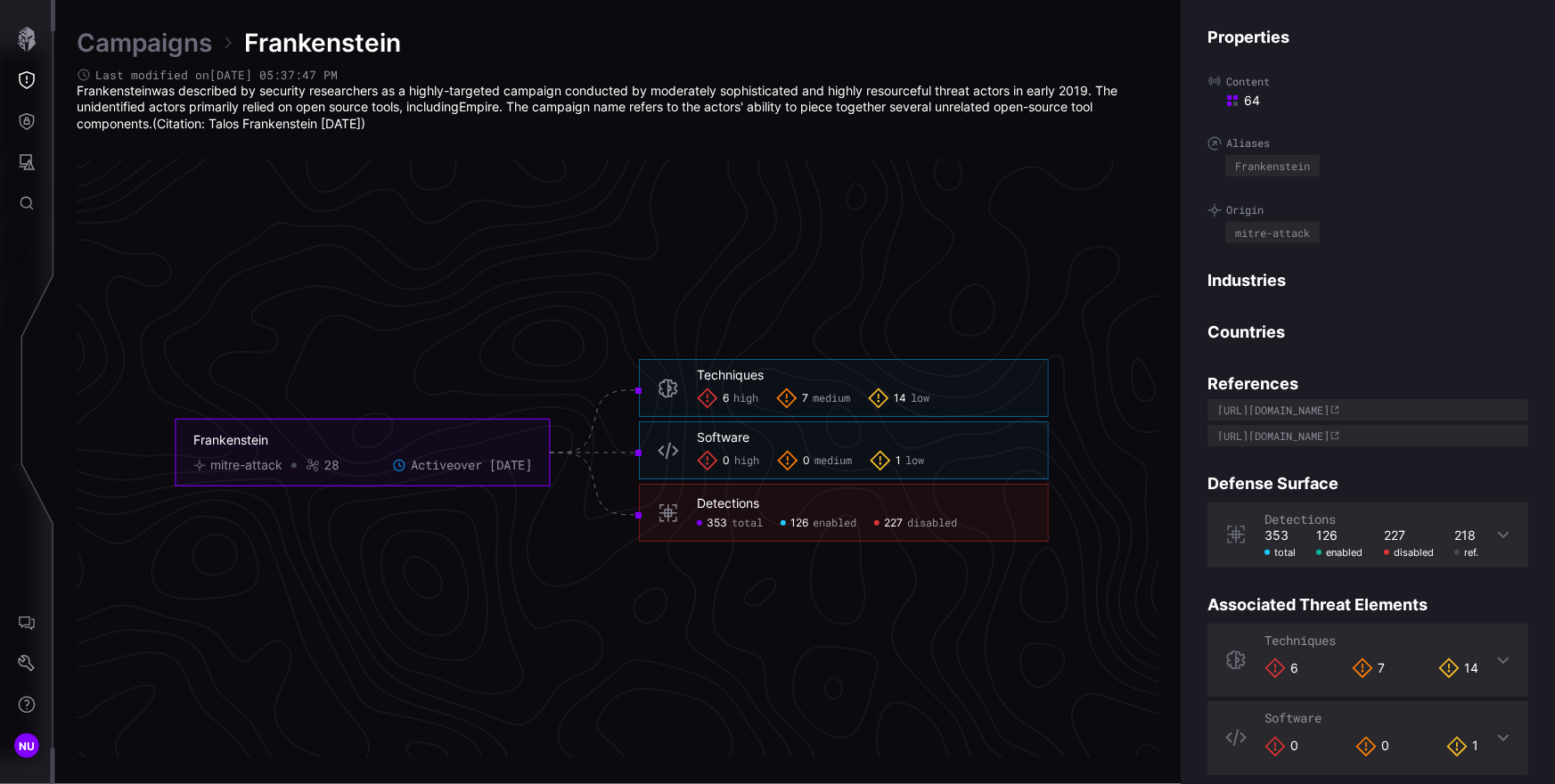
click at [243, 471] on div "mitre-attack" at bounding box center [247, 466] width 72 height 16
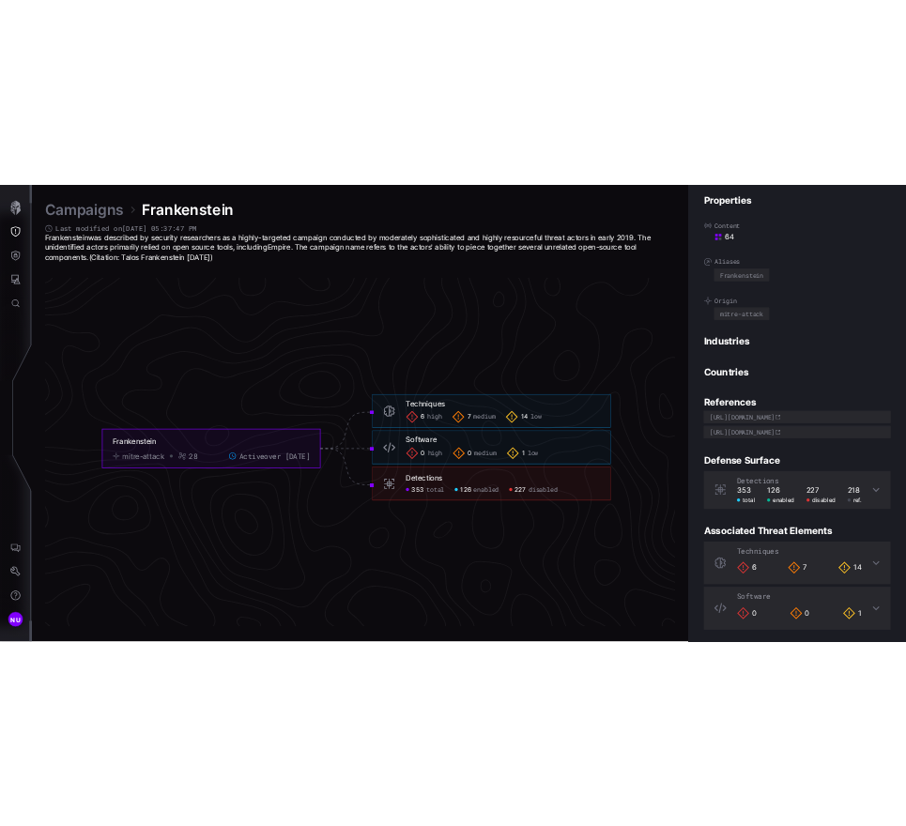
scroll to position [20, 0]
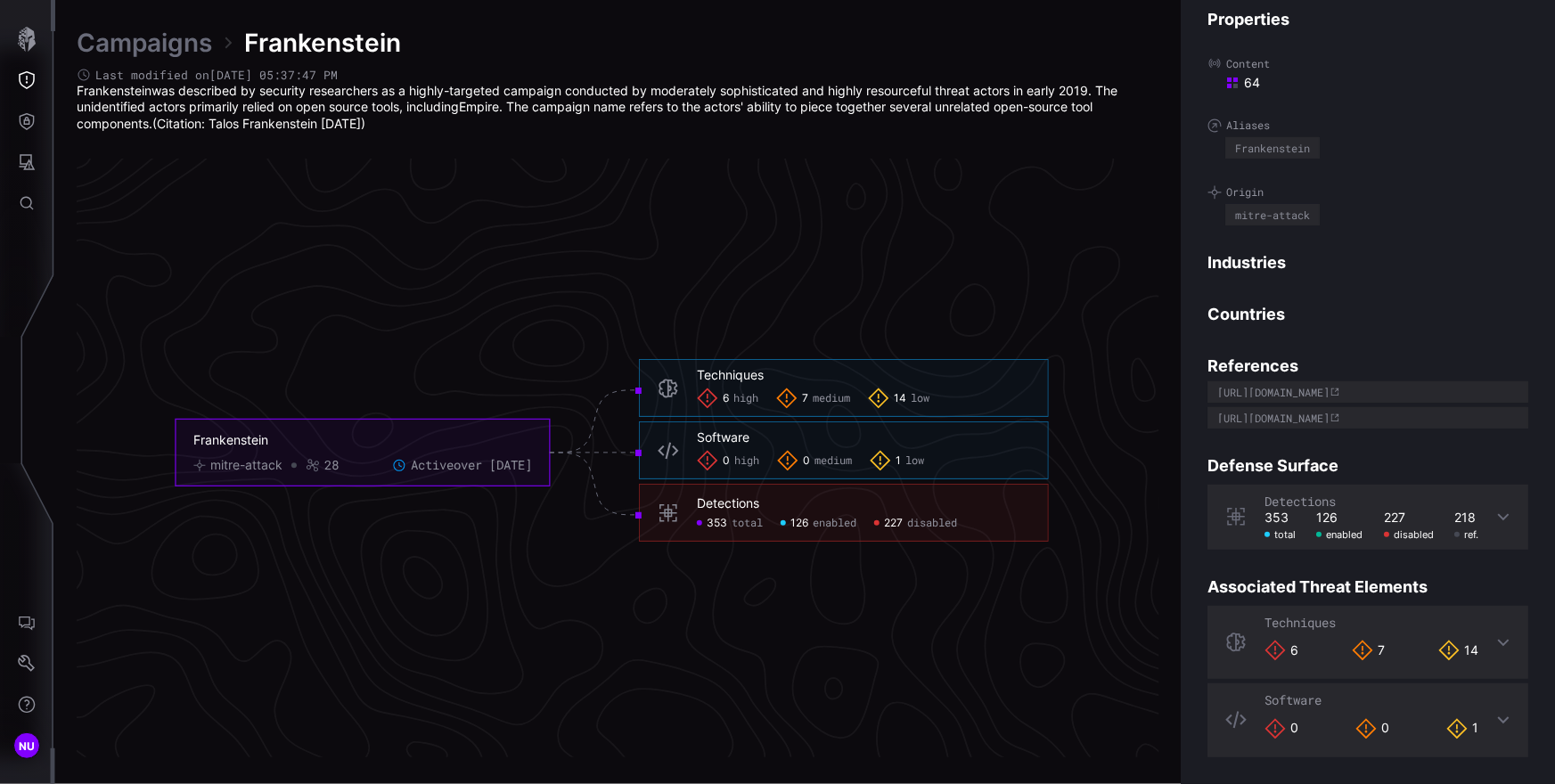
click at [746, 639] on icon "Frankenstein mitre-attack 28 Active over 6 years ago Techniques 6 high 7 medium…" at bounding box center [612, 453] width 2673 height 8019
click at [1026, 587] on icon "Frankenstein mitre-attack 28 Active over 6 years ago Techniques 6 high 7 medium…" at bounding box center [612, 453] width 2673 height 8019
drag, startPoint x: 1489, startPoint y: 418, endPoint x: 1475, endPoint y: 400, distance: 22.8
click at [1475, 400] on div "Properties Content 64 Aliases Frankenstein Origin mitre-attack Industries Count…" at bounding box center [1368, 392] width 374 height 784
copy div "https://blog.talosintelligence.com/2019/06/frankenstein-campaign.html"
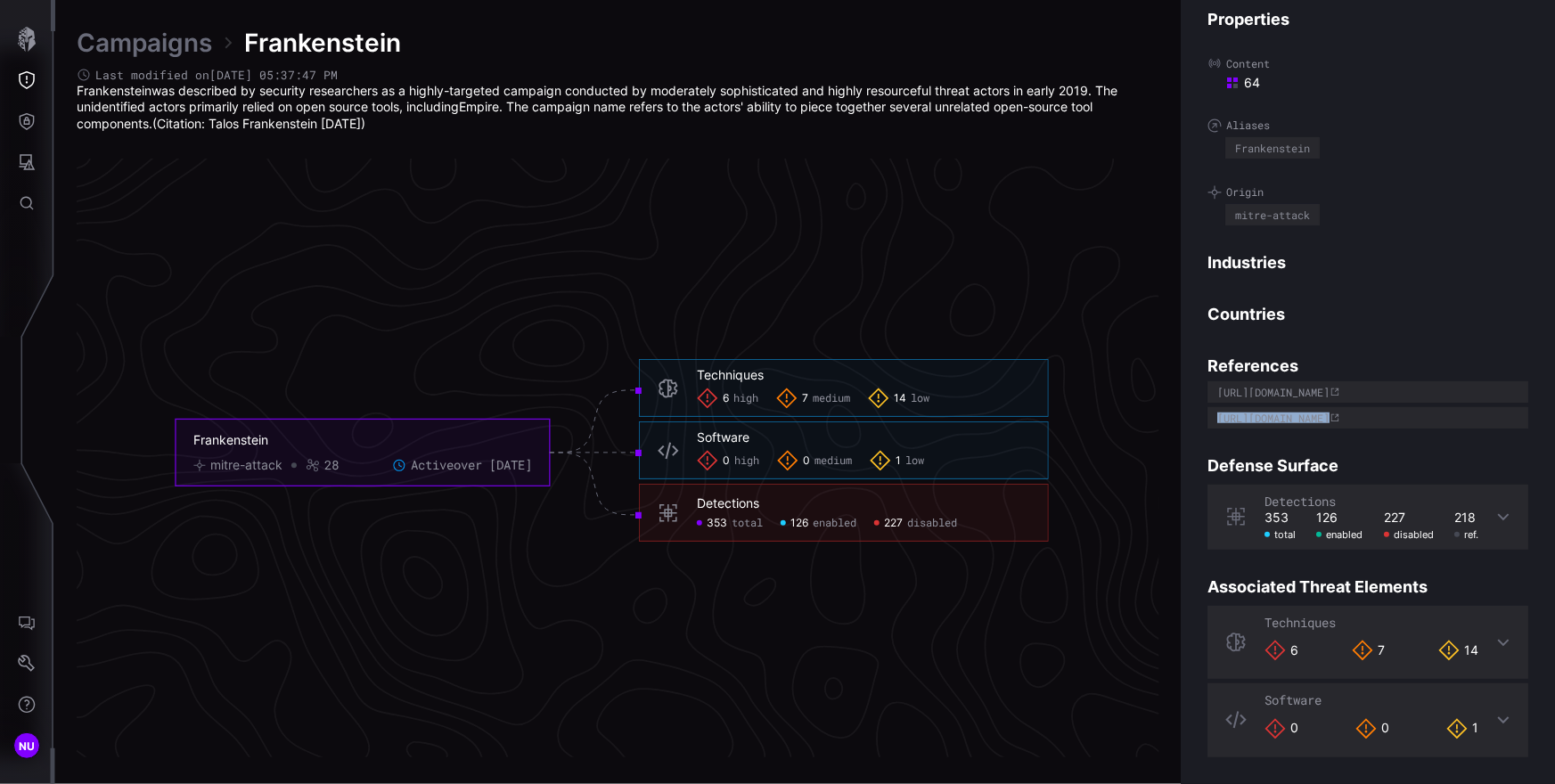
copy div "https://blog.talosintelligence.com/2019/06/frankenstein-campaign.html"
click at [1194, 388] on div "Properties Content 64 Aliases Frankenstein Origin mitre-attack Industries Count…" at bounding box center [1368, 392] width 374 height 784
drag, startPoint x: 1202, startPoint y: 383, endPoint x: 1472, endPoint y: 404, distance: 270.8
click at [1472, 404] on div "Properties Content 64 Aliases Frankenstein Origin mitre-attack Industries Count…" at bounding box center [1368, 392] width 374 height 784
copy div "https://attack.mitre.org/campaigns/C0001"
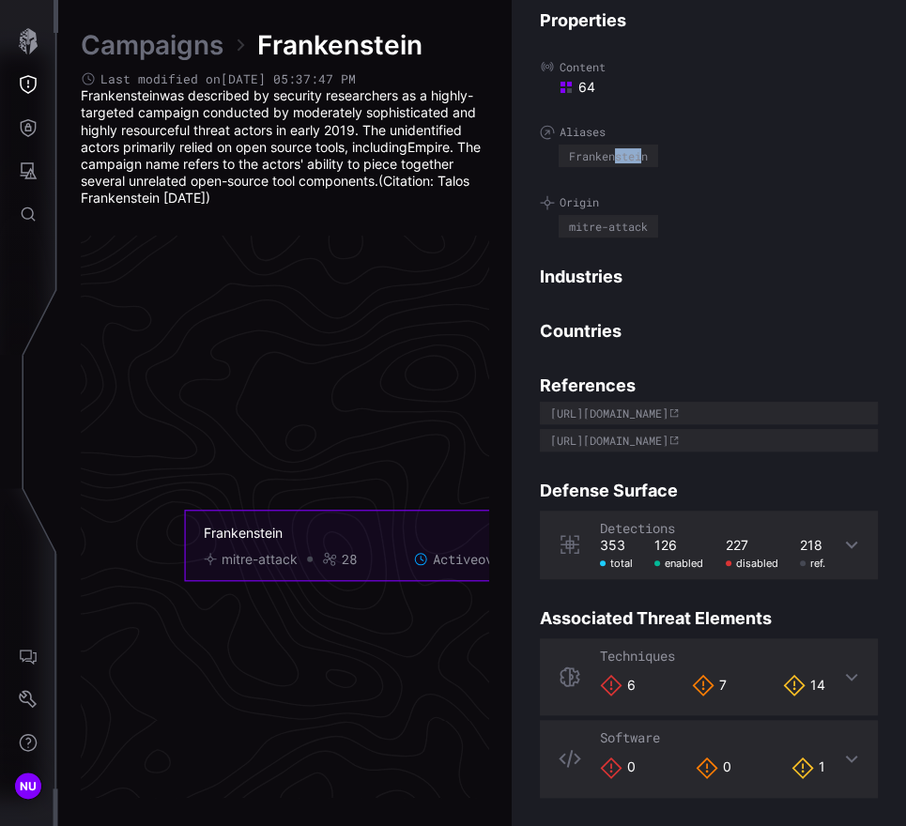
drag, startPoint x: 644, startPoint y: 158, endPoint x: 617, endPoint y: 150, distance: 28.2
click at [617, 150] on div "Frankenstein" at bounding box center [608, 155] width 79 height 11
drag, startPoint x: 649, startPoint y: 154, endPoint x: 569, endPoint y: 147, distance: 80.1
click at [569, 150] on div "Frankenstein" at bounding box center [608, 155] width 79 height 11
copy div "Frankenstein"
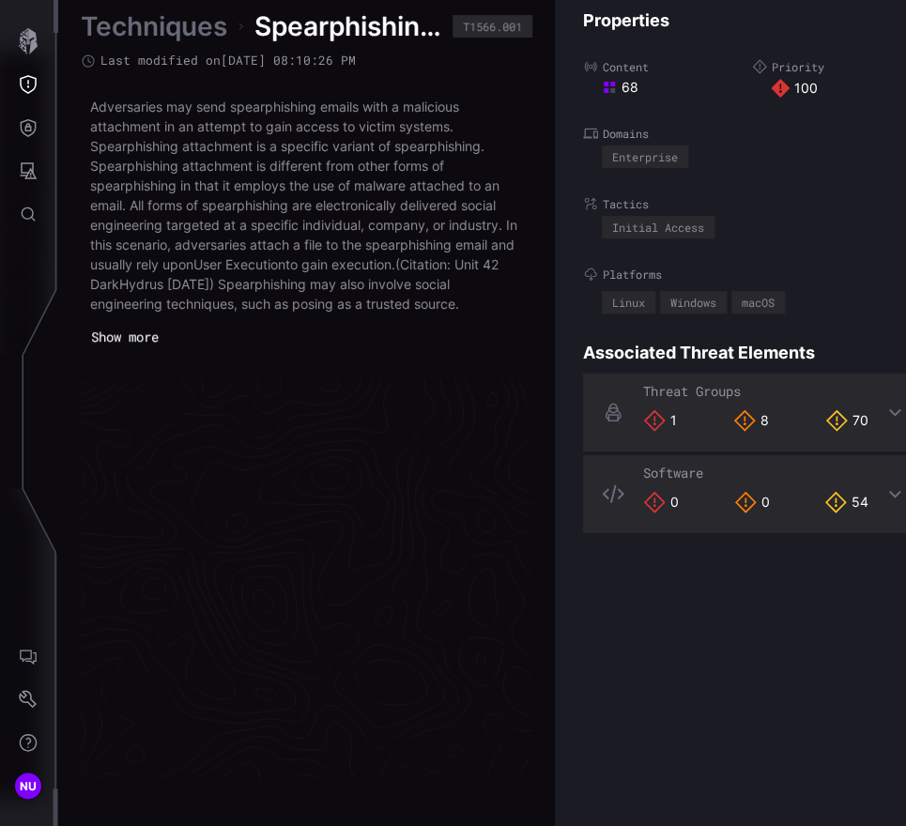
scroll to position [4030, 1186]
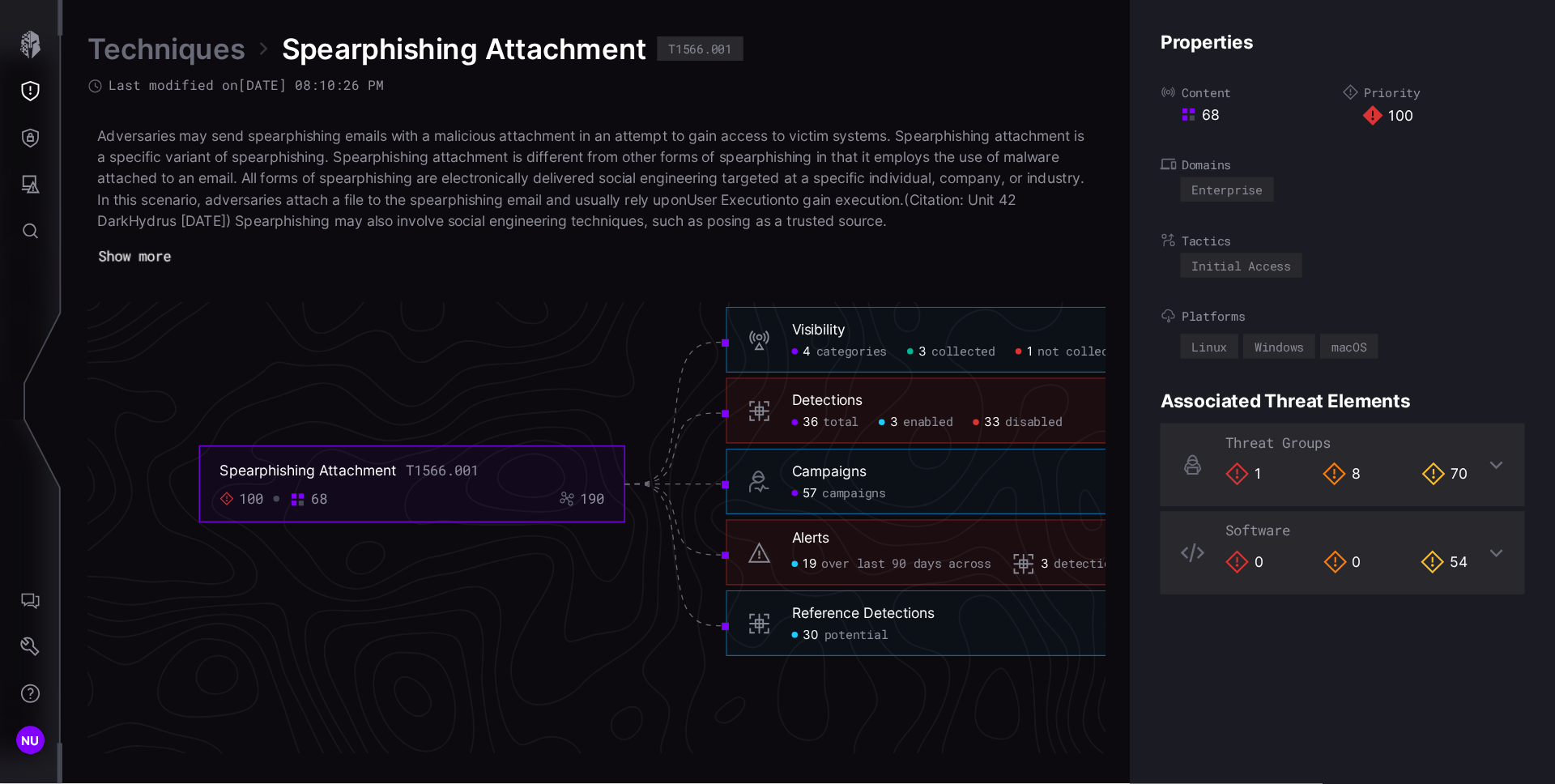
scroll to position [3502, 728]
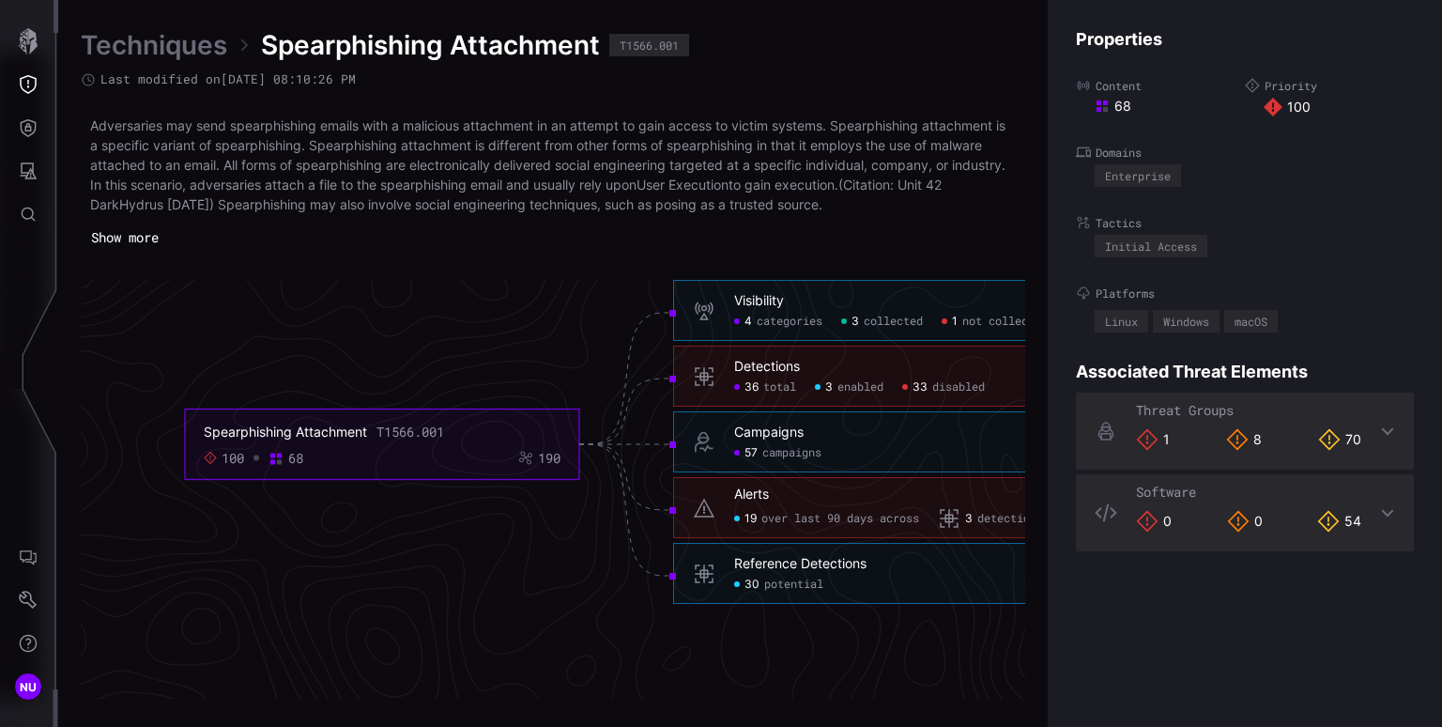
click at [803, 432] on h6 "Campaigns" at bounding box center [909, 432] width 351 height 17
click at [783, 449] on span "campaigns" at bounding box center [791, 453] width 59 height 15
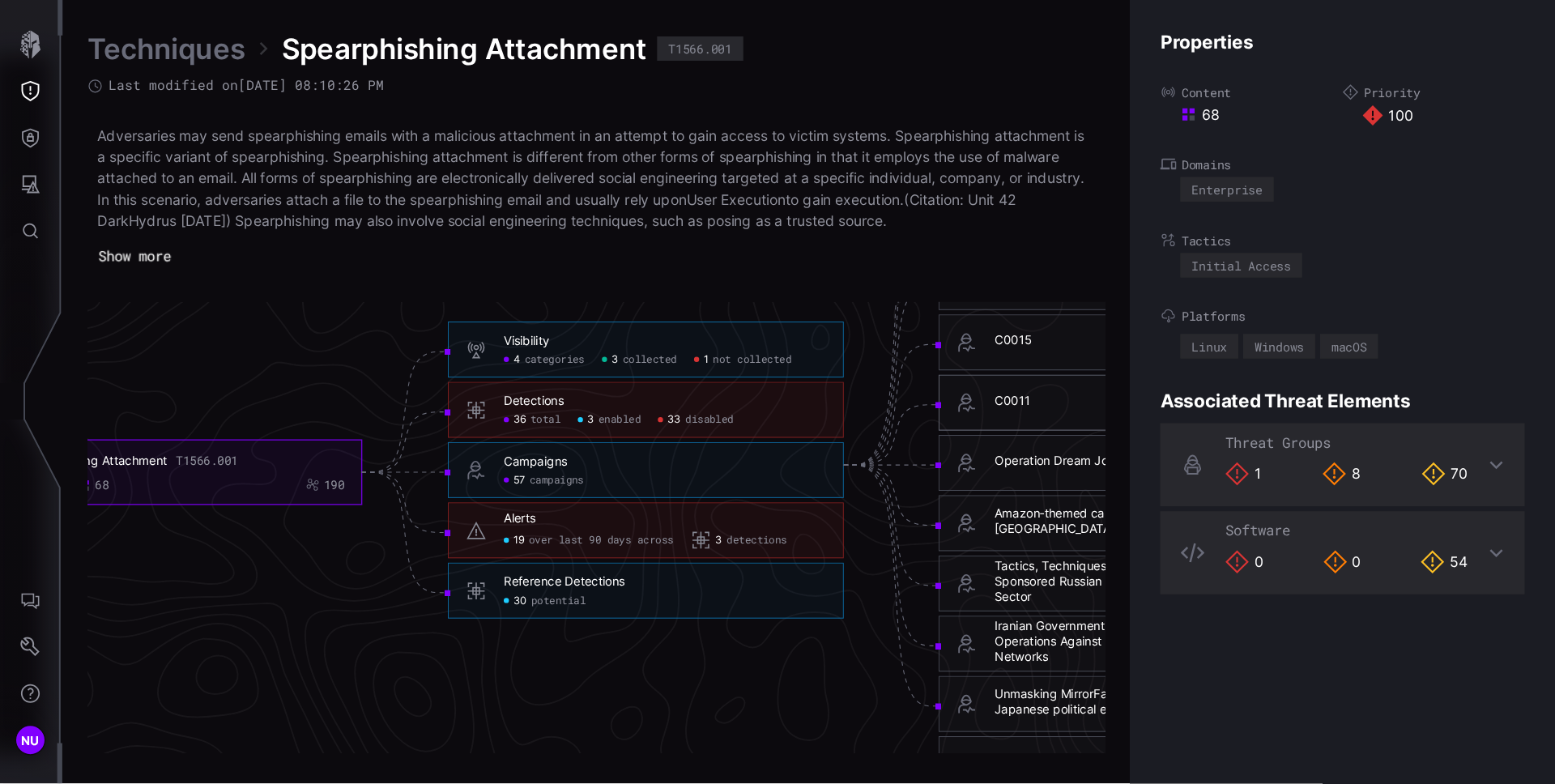
scroll to position [3468, 813]
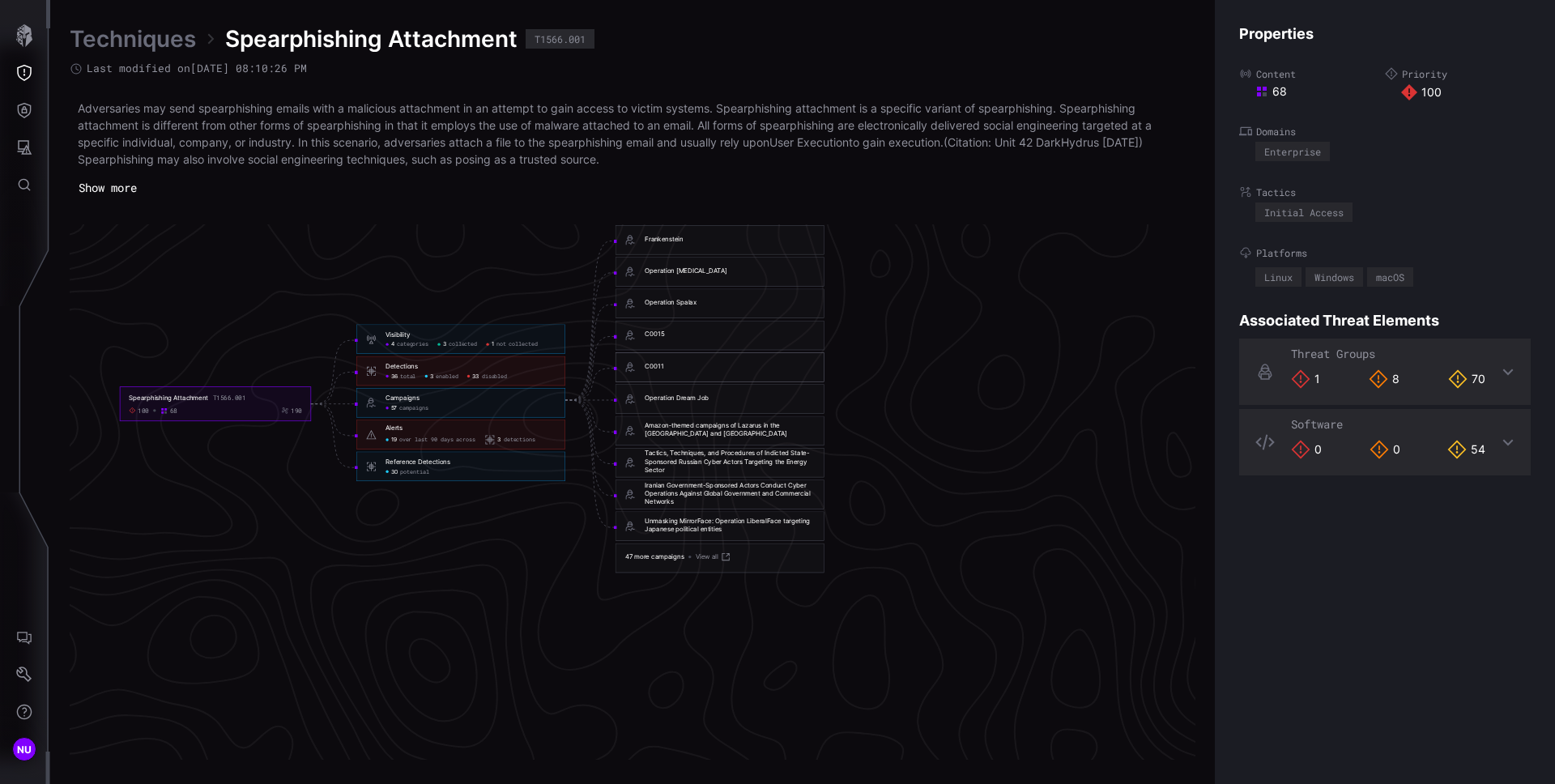
click at [672, 426] on div "Amazon‑themed campaigns of Lazarus in the Netherlands and Belgium" at bounding box center [729, 430] width 170 height 16
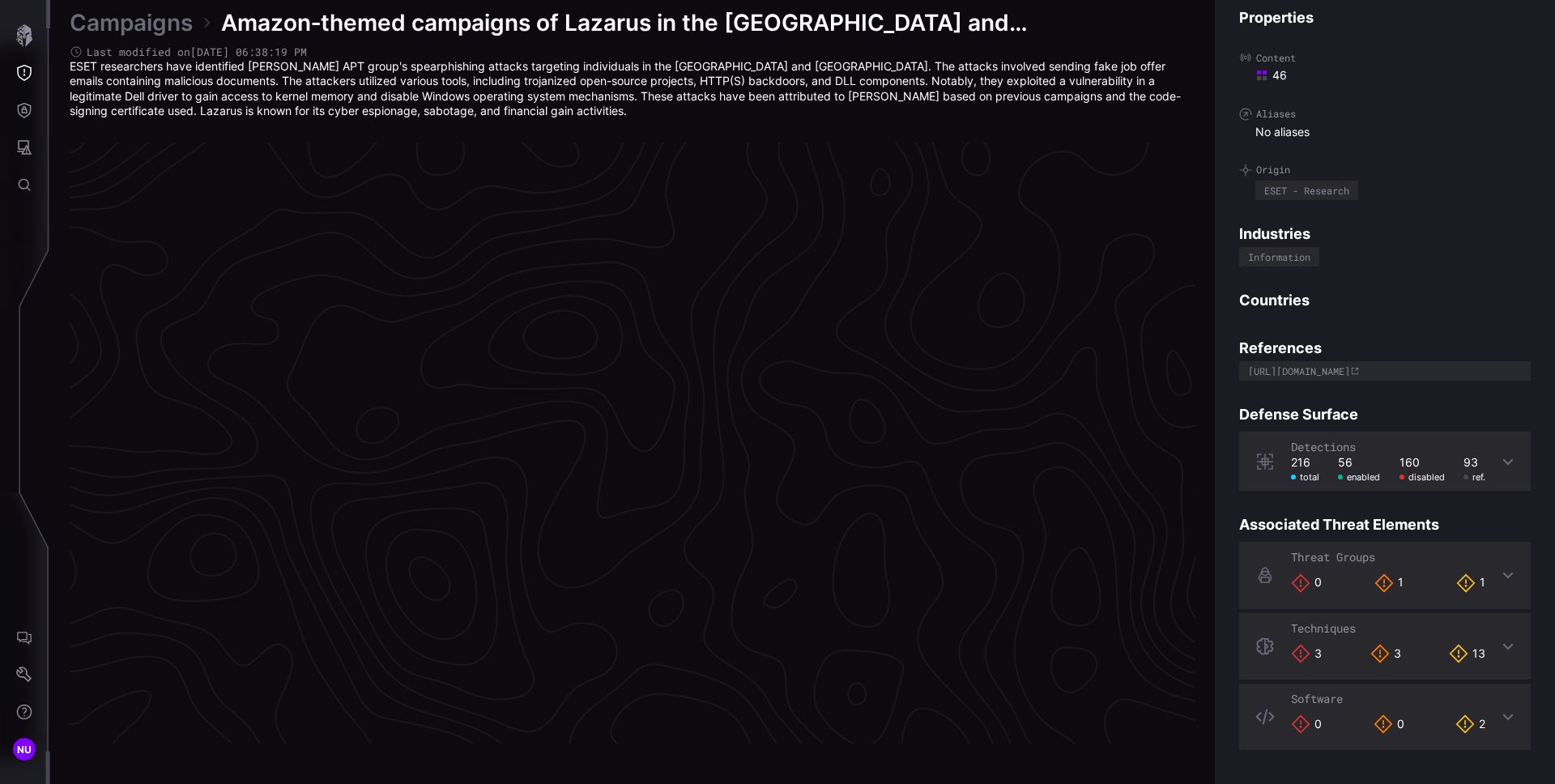
click at [1319, 68] on div "46" at bounding box center [1393, 75] width 275 height 15
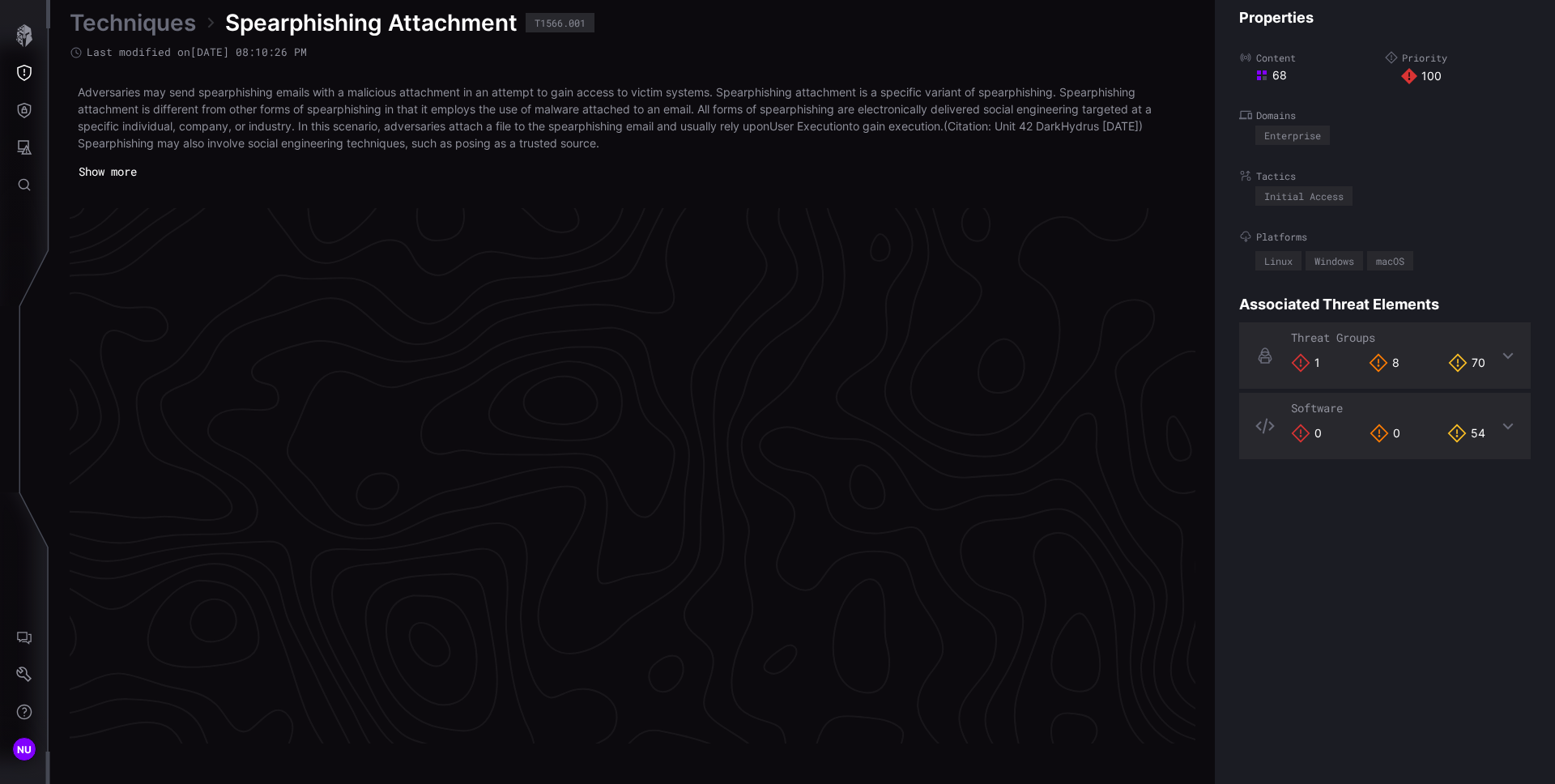
scroll to position [3382, 658]
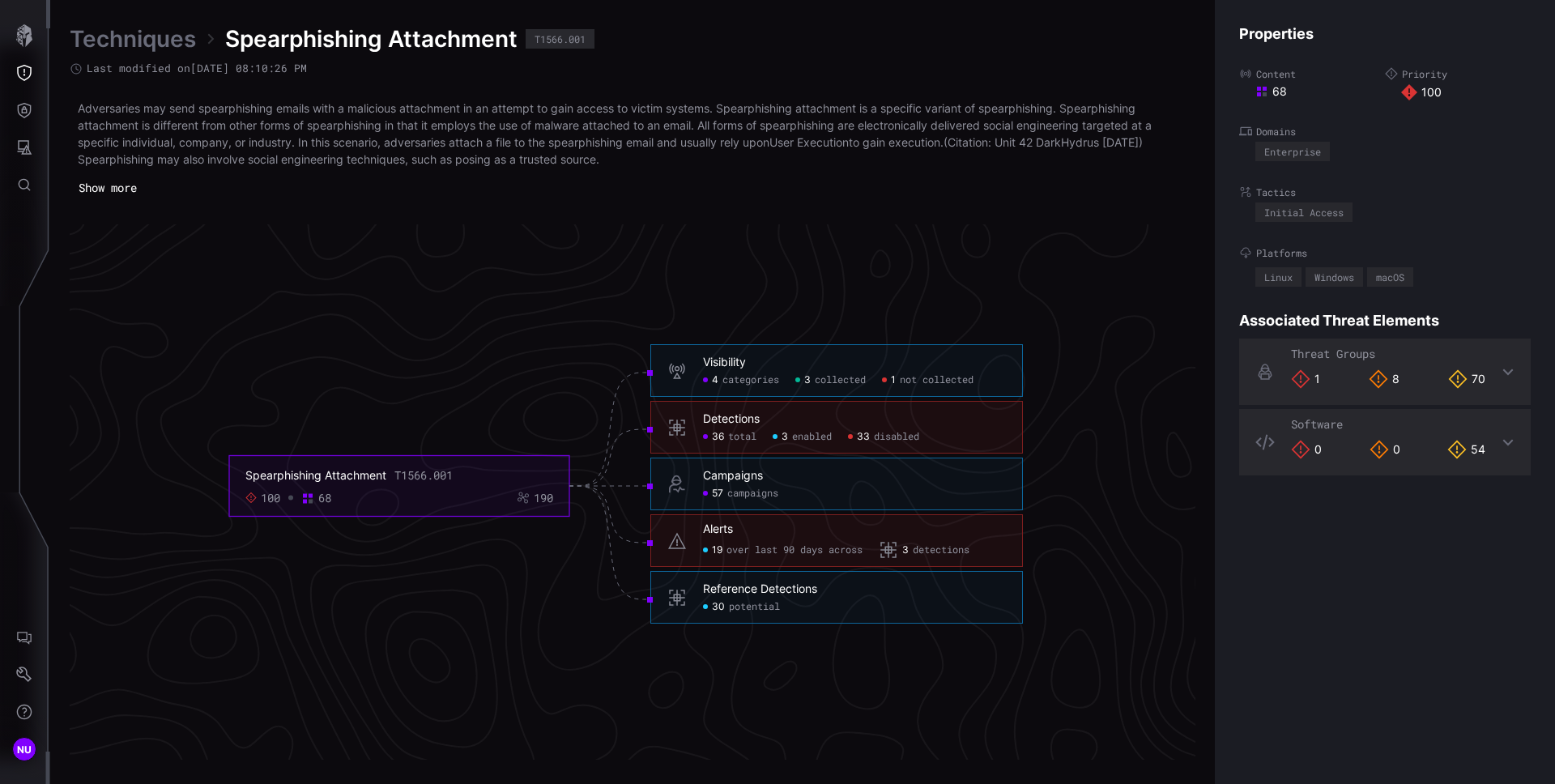
click at [809, 481] on h6 "Campaigns" at bounding box center [854, 476] width 303 height 15
click at [765, 488] on span "campaigns" at bounding box center [752, 493] width 51 height 13
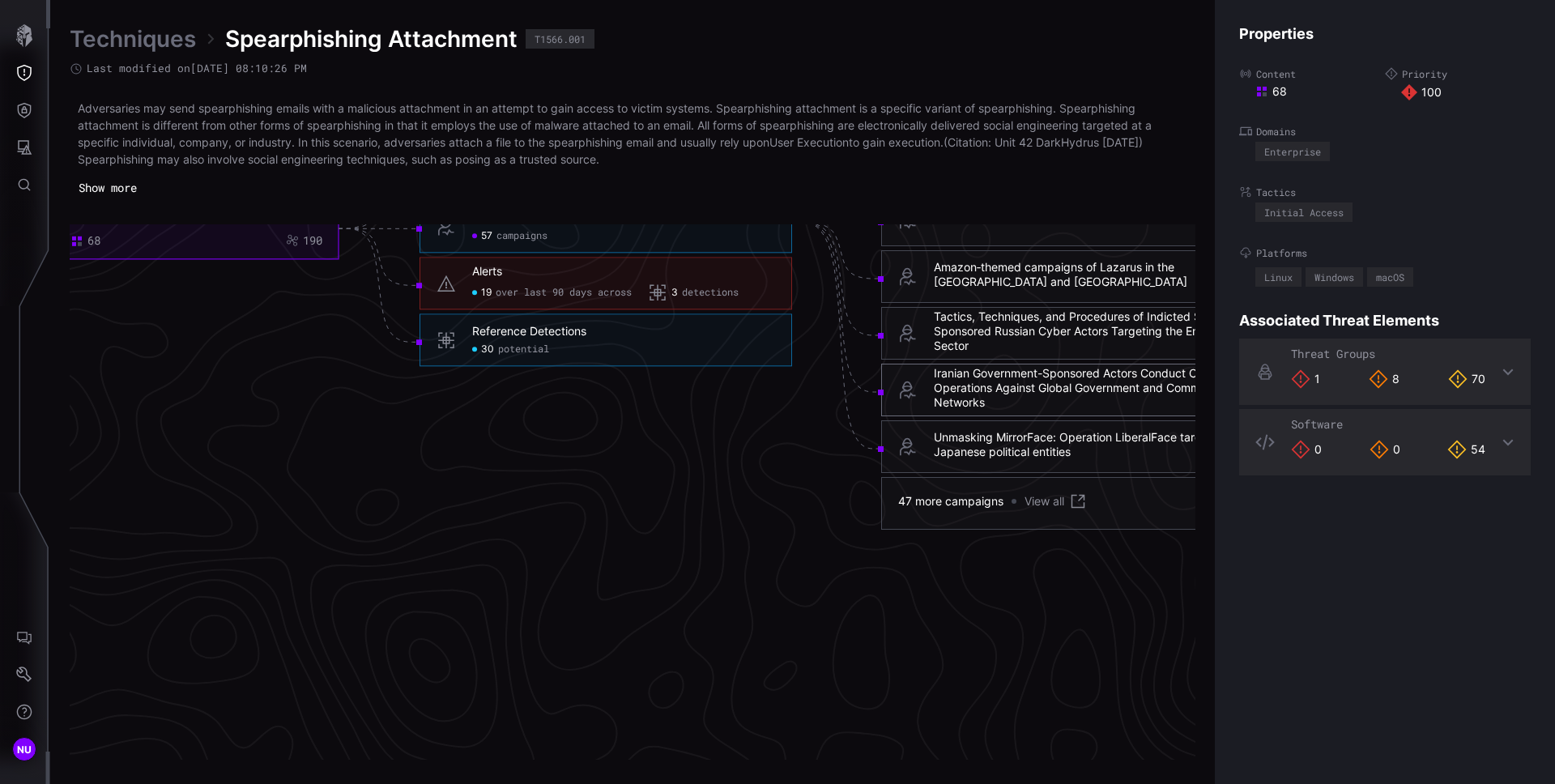
scroll to position [3647, 658]
click at [1042, 500] on link "View all" at bounding box center [1055, 499] width 63 height 20
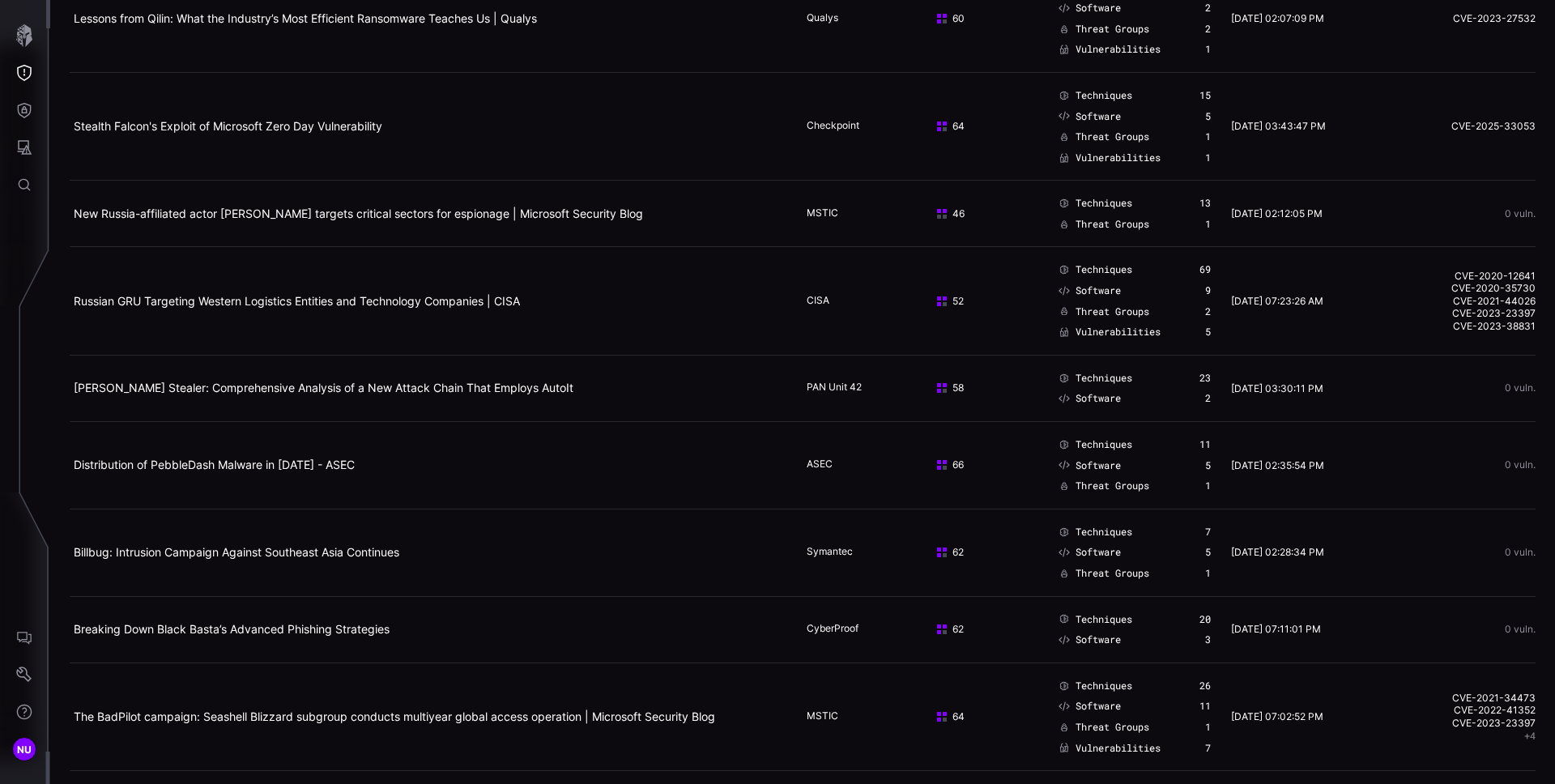
scroll to position [271, 0]
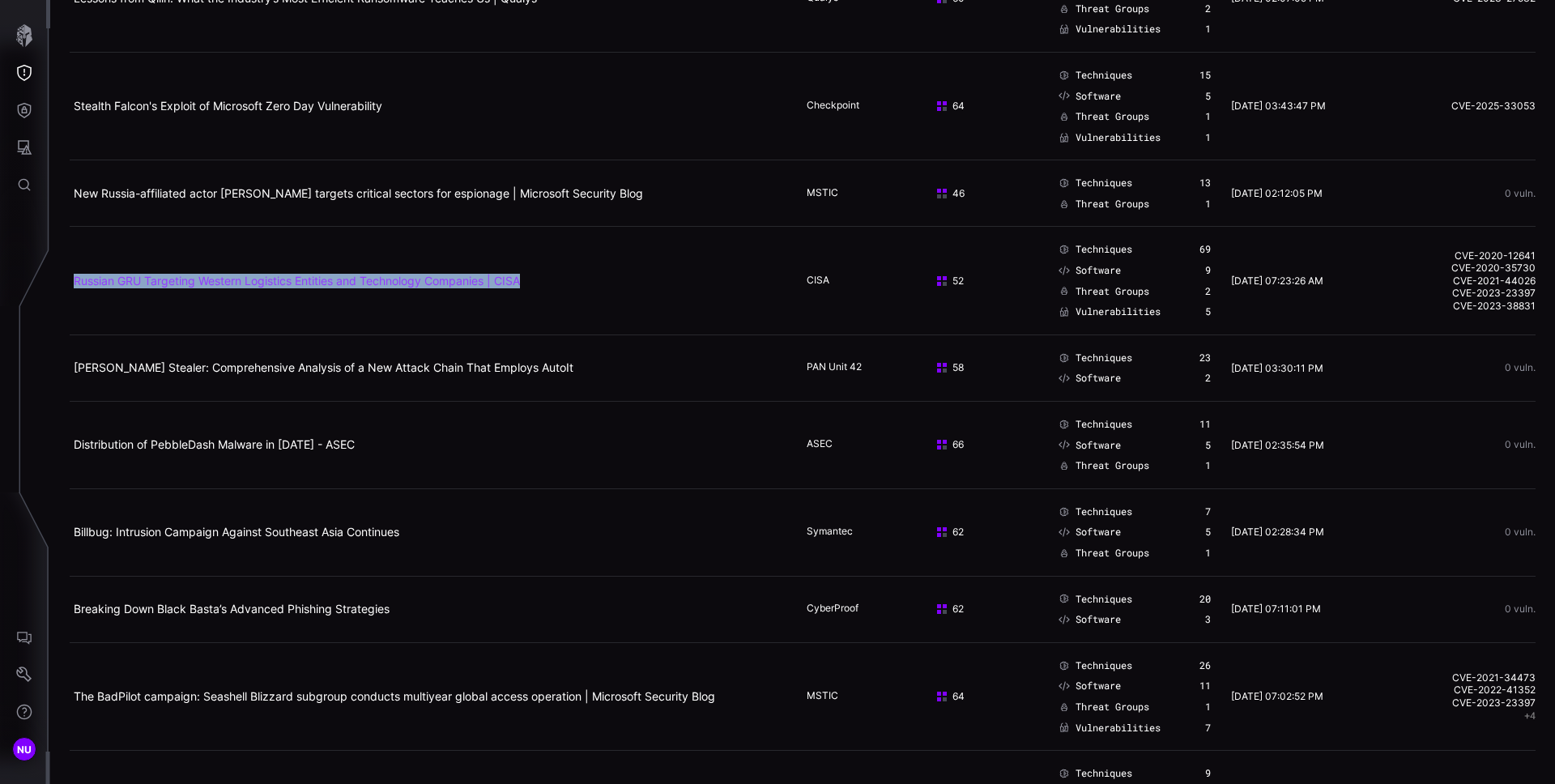
copy link "Russian GRU Targeting Western Logistics Entities and Technology Companies | CISA"
drag, startPoint x: 545, startPoint y: 292, endPoint x: 325, endPoint y: 331, distance: 223.4
click at [322, 331] on td "Russian GRU Targeting Western Logistics Entities and Technology Companies | CISA" at bounding box center [437, 280] width 733 height 108
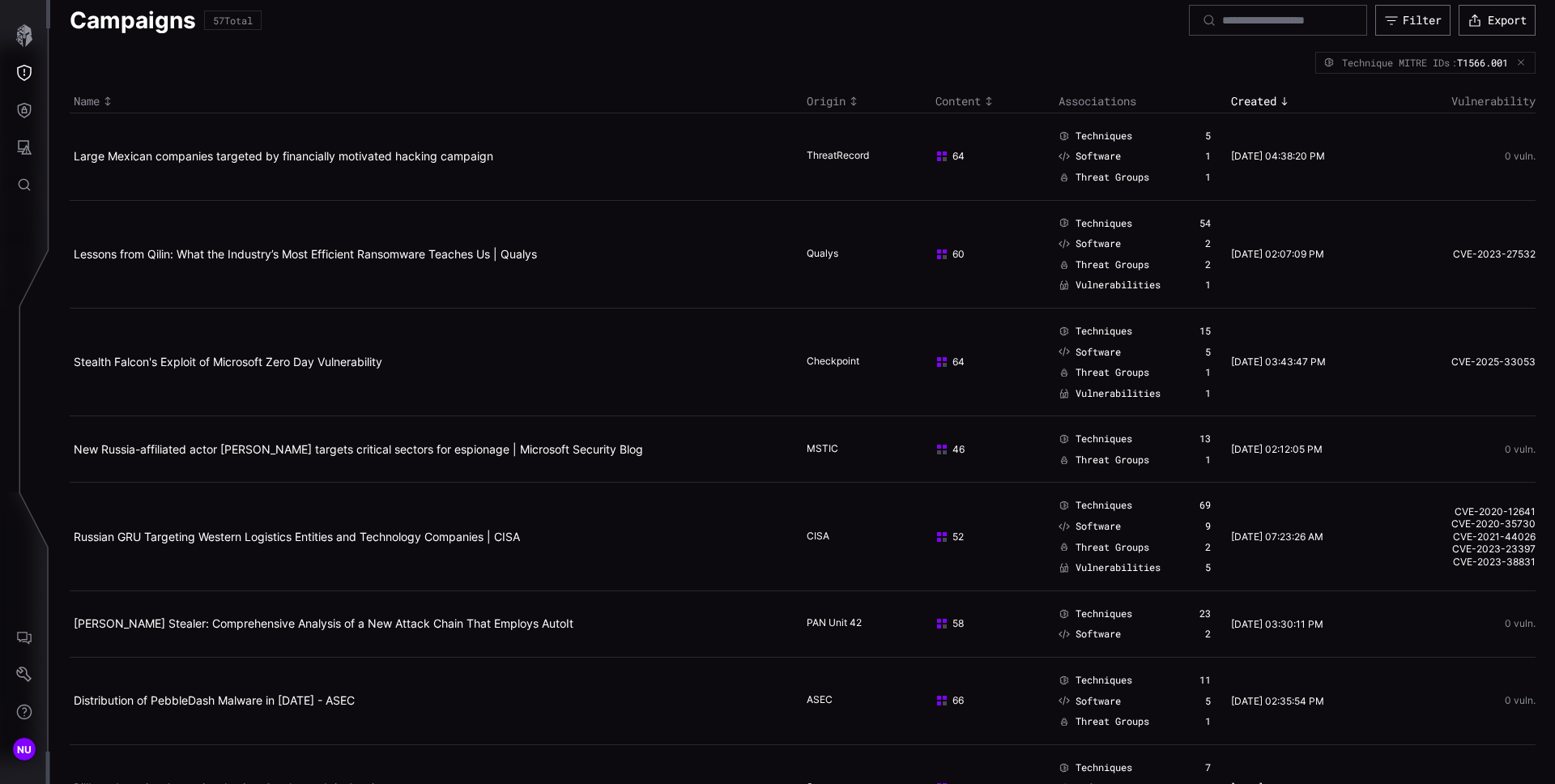
scroll to position [0, 0]
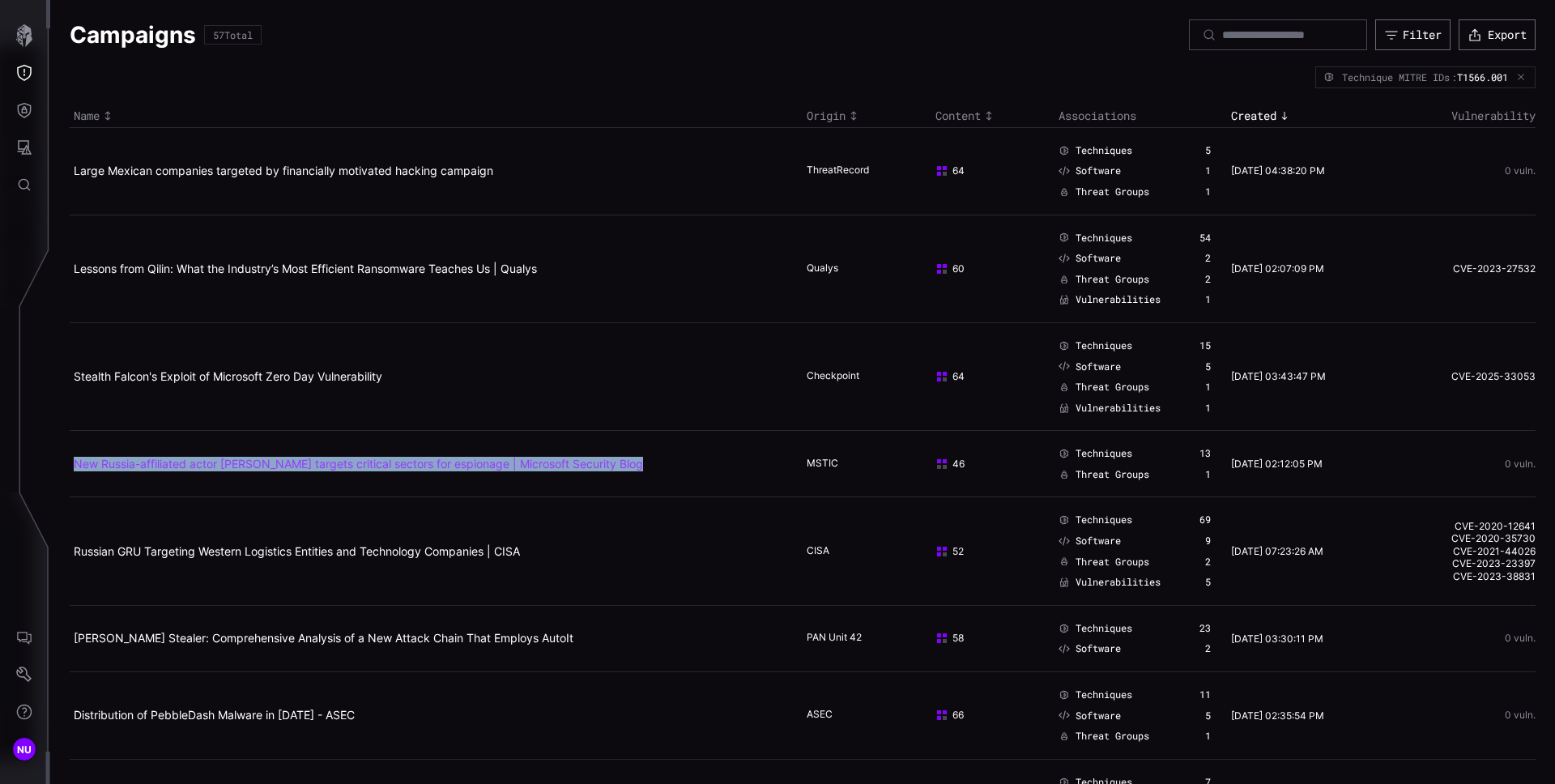
copy link "New Russia-affiliated actor Void Blizzard targets critical sectors for espionag…"
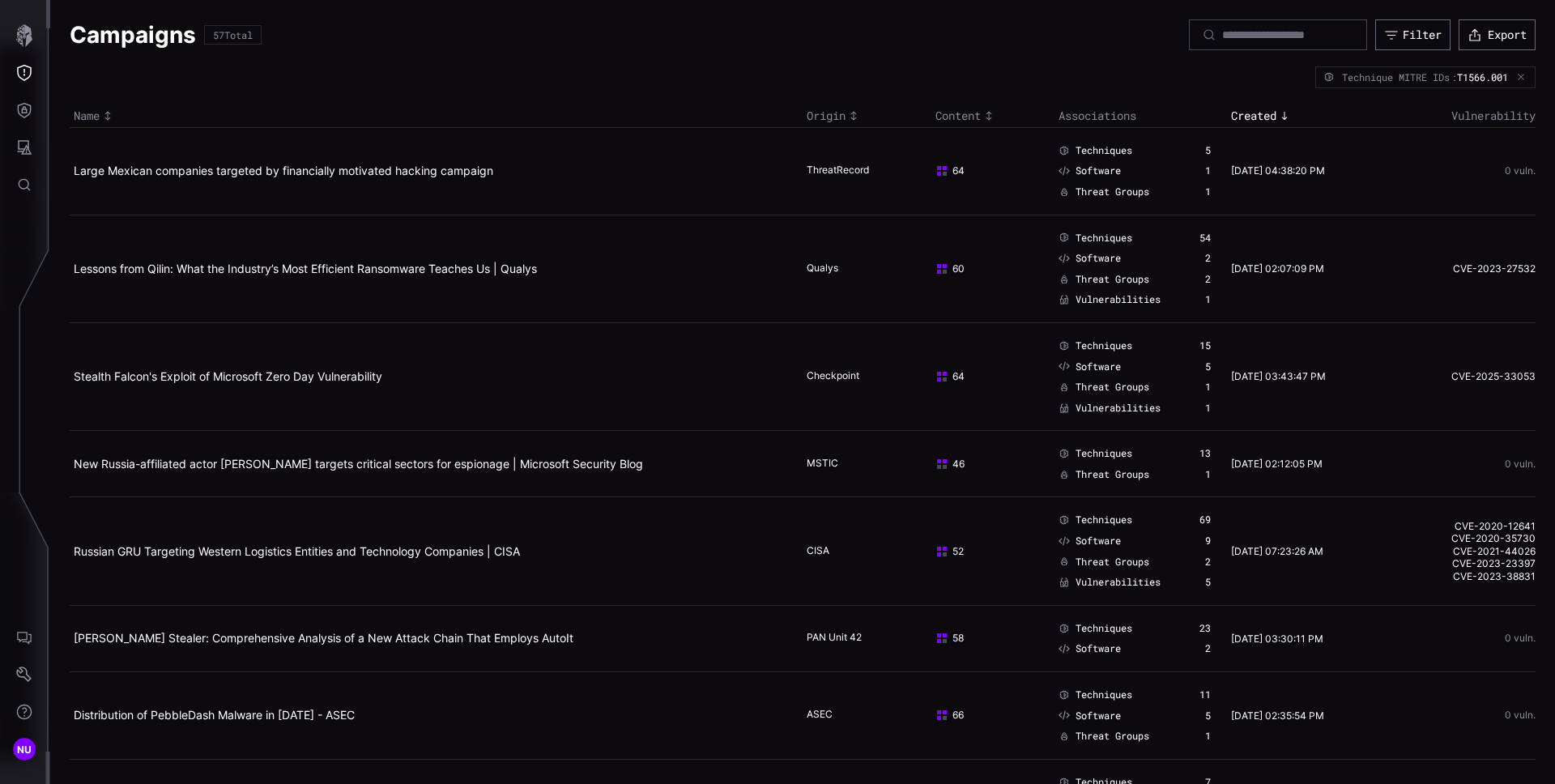
drag, startPoint x: 672, startPoint y: 479, endPoint x: 701, endPoint y: 550, distance: 76.7
click at [103, 482] on td "New Russia-affiliated actor Void Blizzard targets critical sectors for espionag…" at bounding box center [437, 463] width 733 height 66
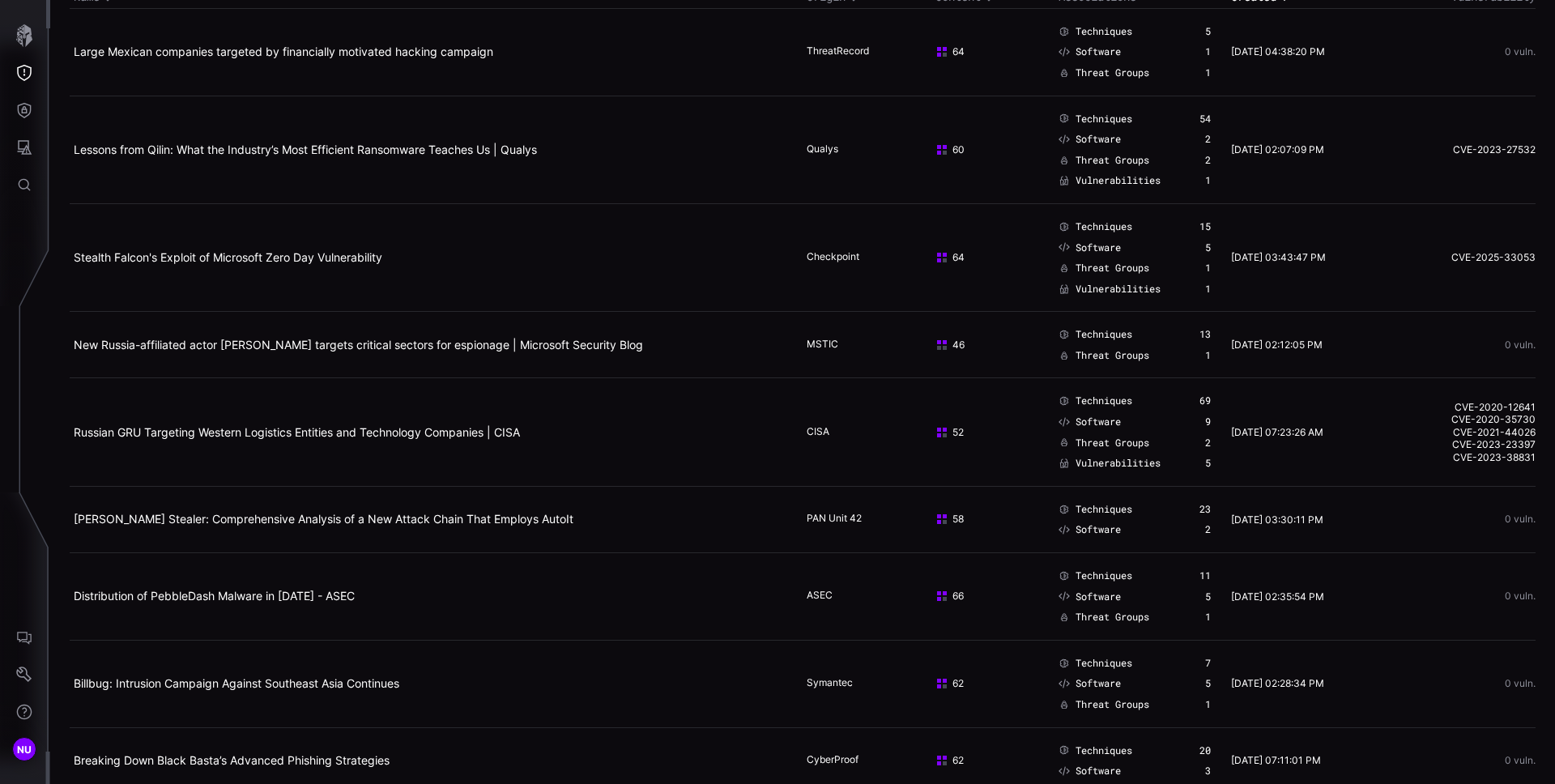
scroll to position [121, 0]
copy link "Distribution of PebbleDash Malware in March 2025 - ASEC"
drag, startPoint x: 407, startPoint y: 619, endPoint x: 72, endPoint y: 596, distance: 335.8
click at [72, 596] on td "Distribution of PebbleDash Malware in March 2025 - ASEC" at bounding box center [437, 594] width 733 height 87
drag, startPoint x: 436, startPoint y: 691, endPoint x: 71, endPoint y: 668, distance: 365.7
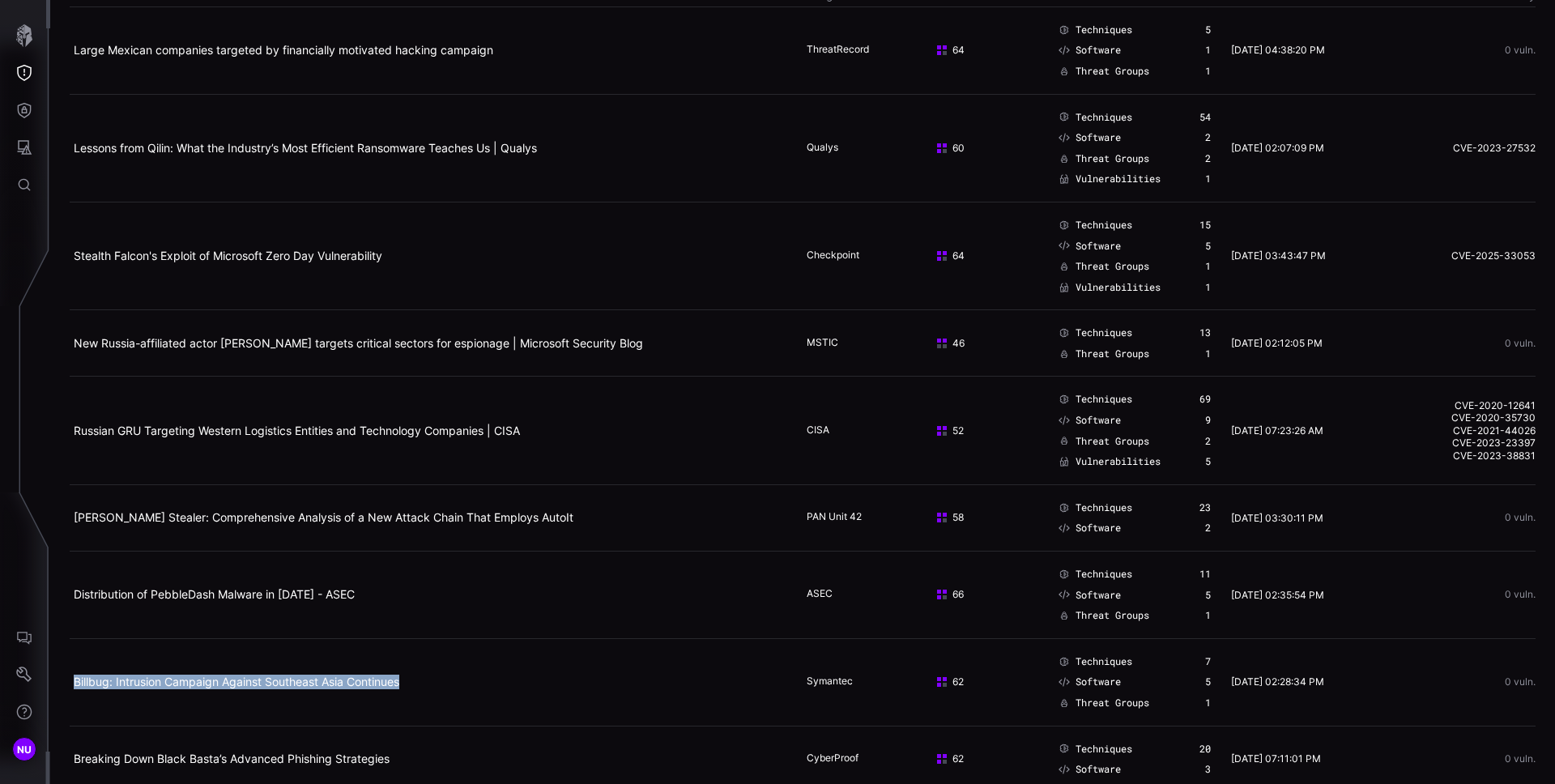
click at [71, 668] on td "Billbug: Intrusion Campaign Against Southeast Asia Continues" at bounding box center [437, 681] width 733 height 87
copy link "Billbug: Intrusion Campaign Against Southeast Asia Continues"
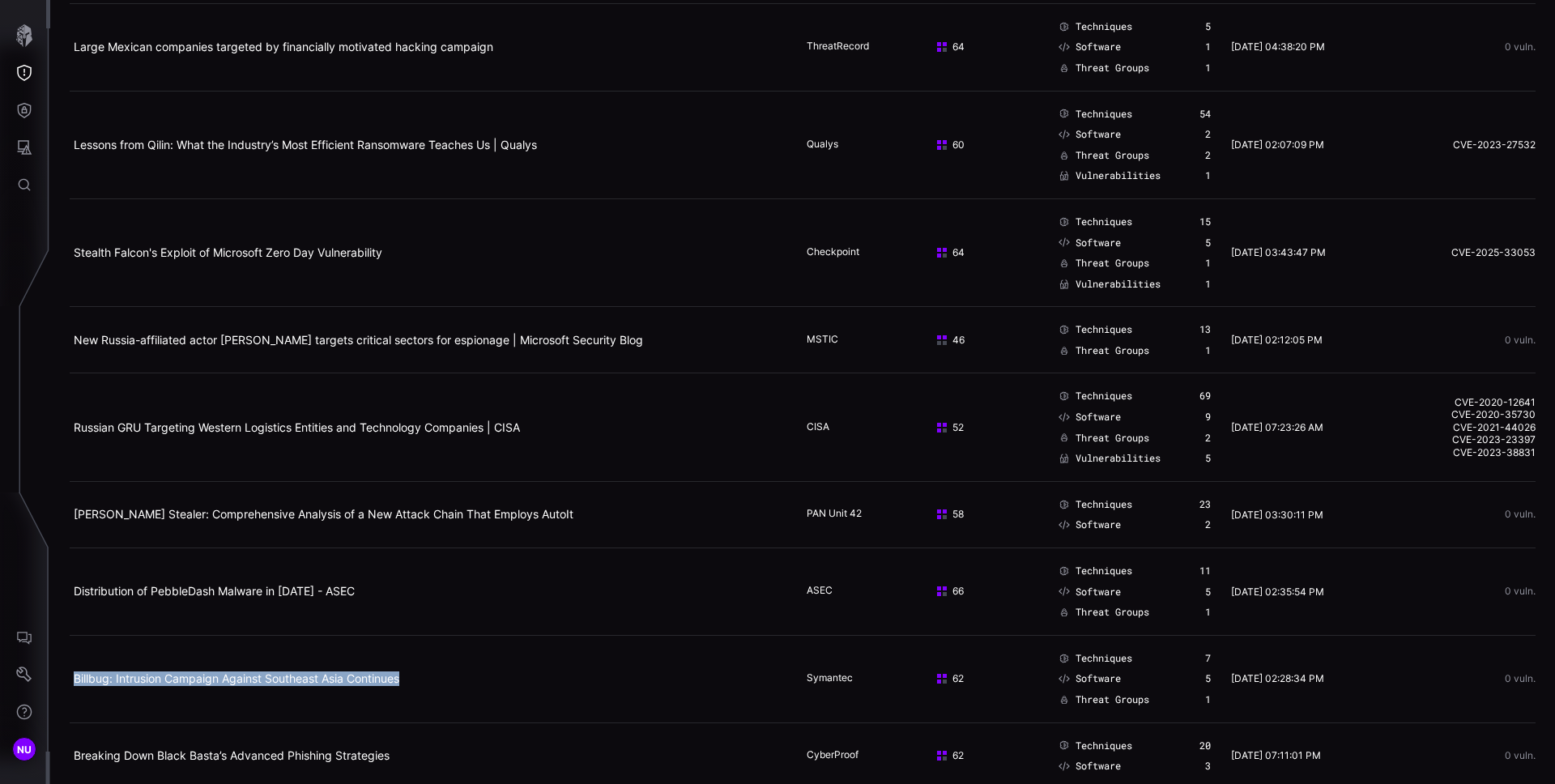
copy link "Billbug: Intrusion Campaign Against Southeast Asia Continues"
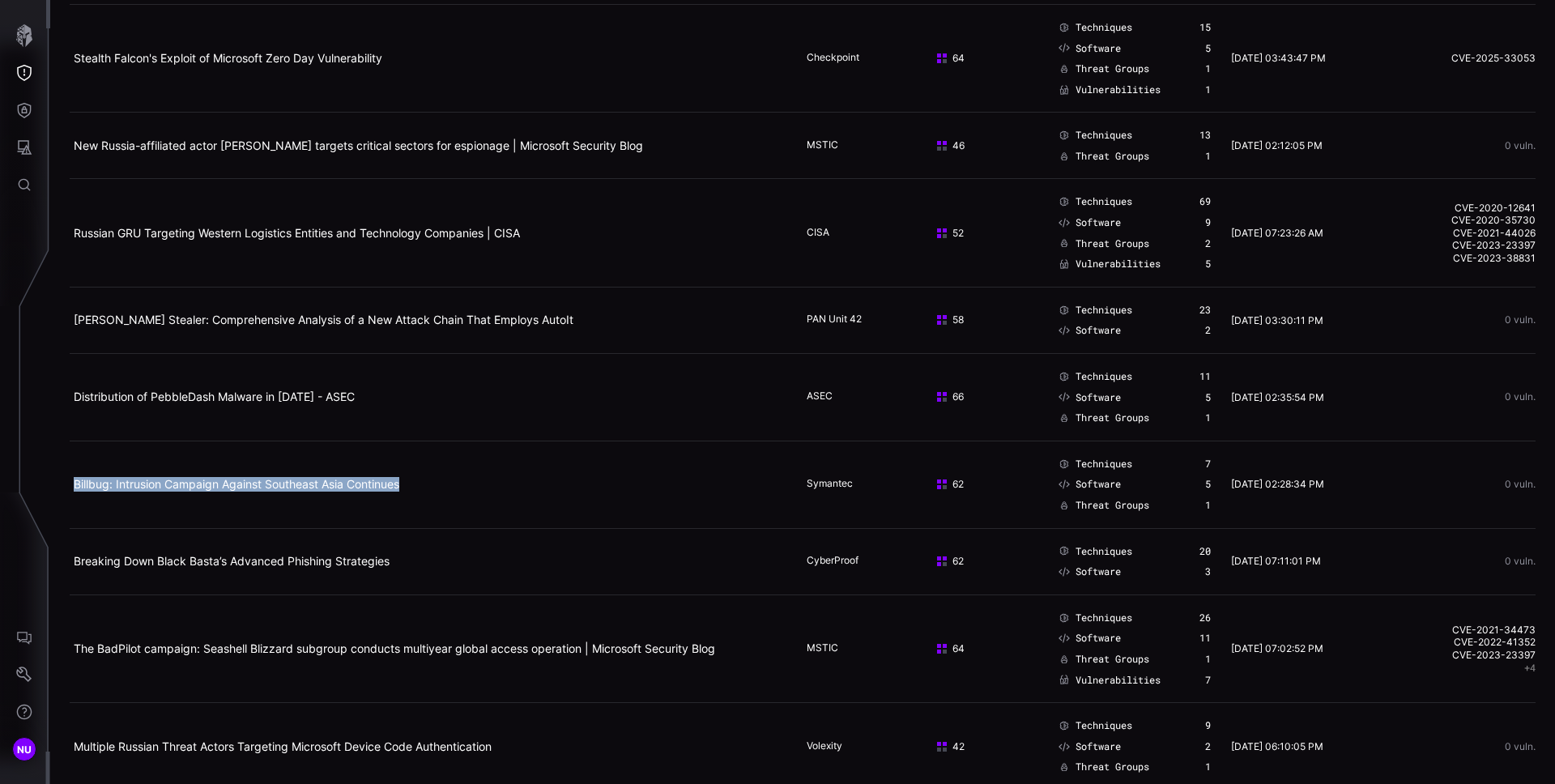
scroll to position [477, 0]
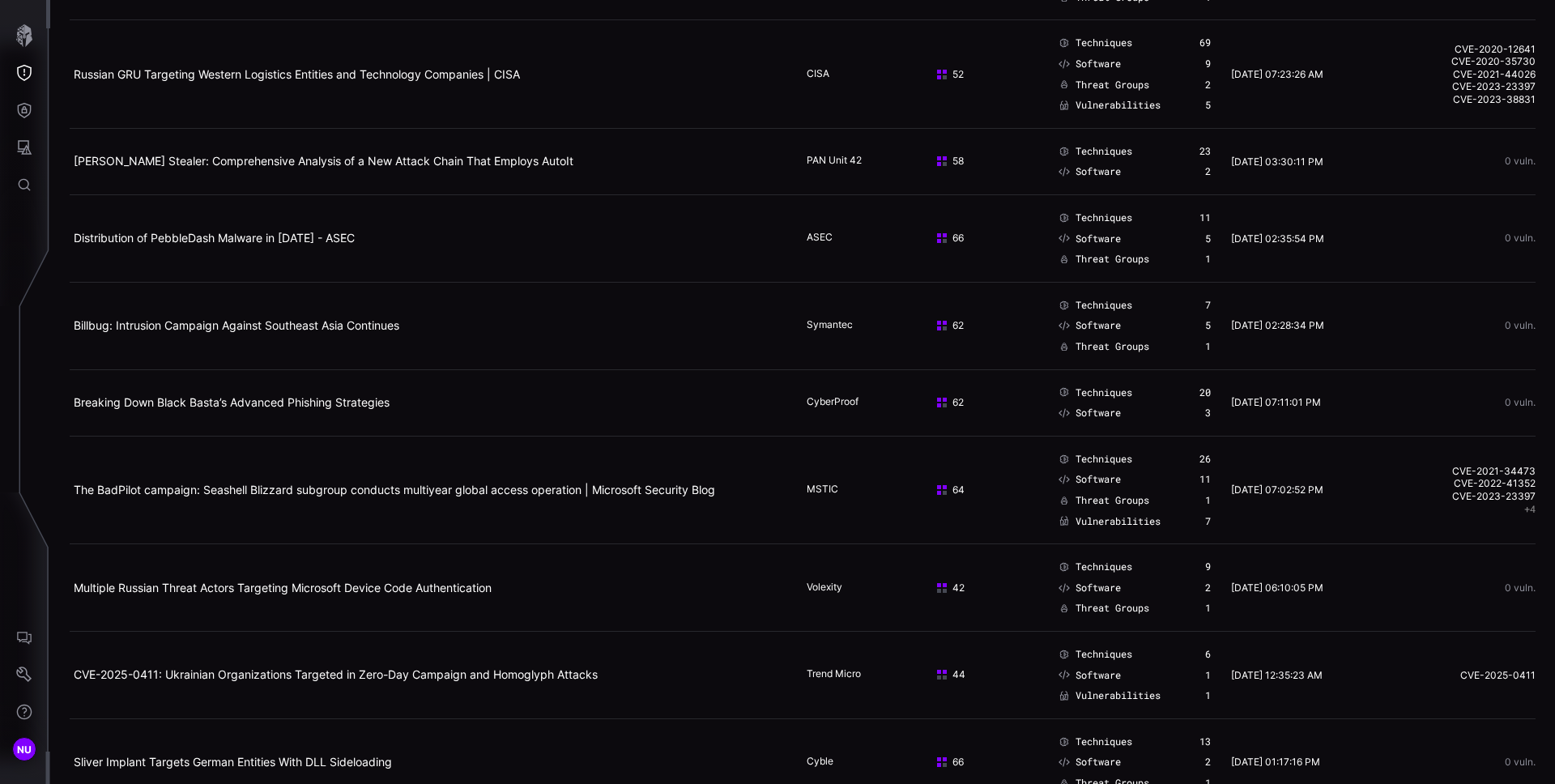
click at [459, 411] on td "Breaking Down Black Basta’s Advanced Phishing Strategies" at bounding box center [437, 402] width 733 height 66
copy link "Breaking Down Black Basta’s Advanced Phishing Strategies"
drag, startPoint x: 449, startPoint y: 415, endPoint x: 73, endPoint y: 404, distance: 376.2
click at [73, 404] on td "Breaking Down Black Basta’s Advanced Phishing Strategies" at bounding box center [437, 402] width 733 height 66
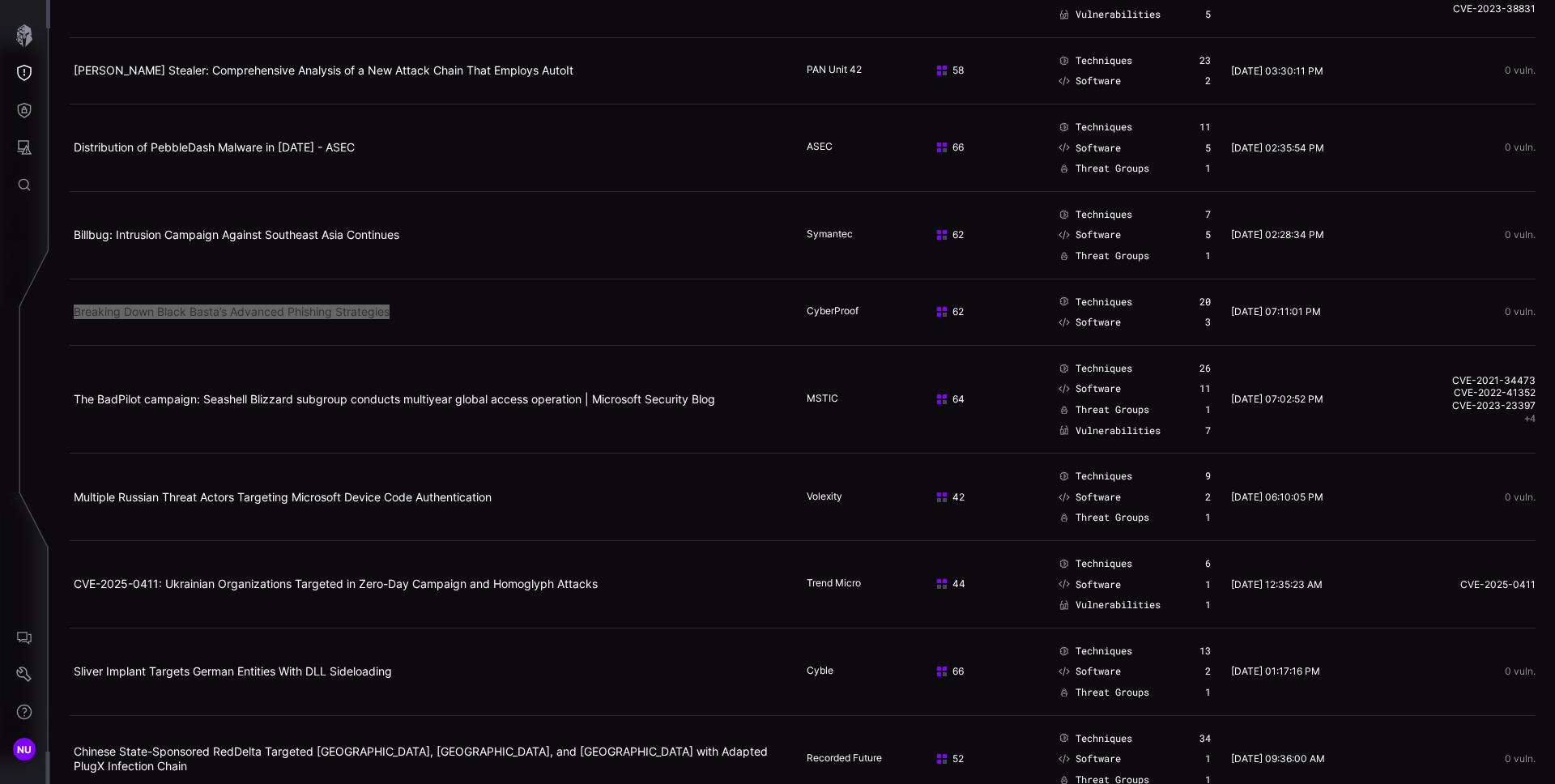
scroll to position [651, 0]
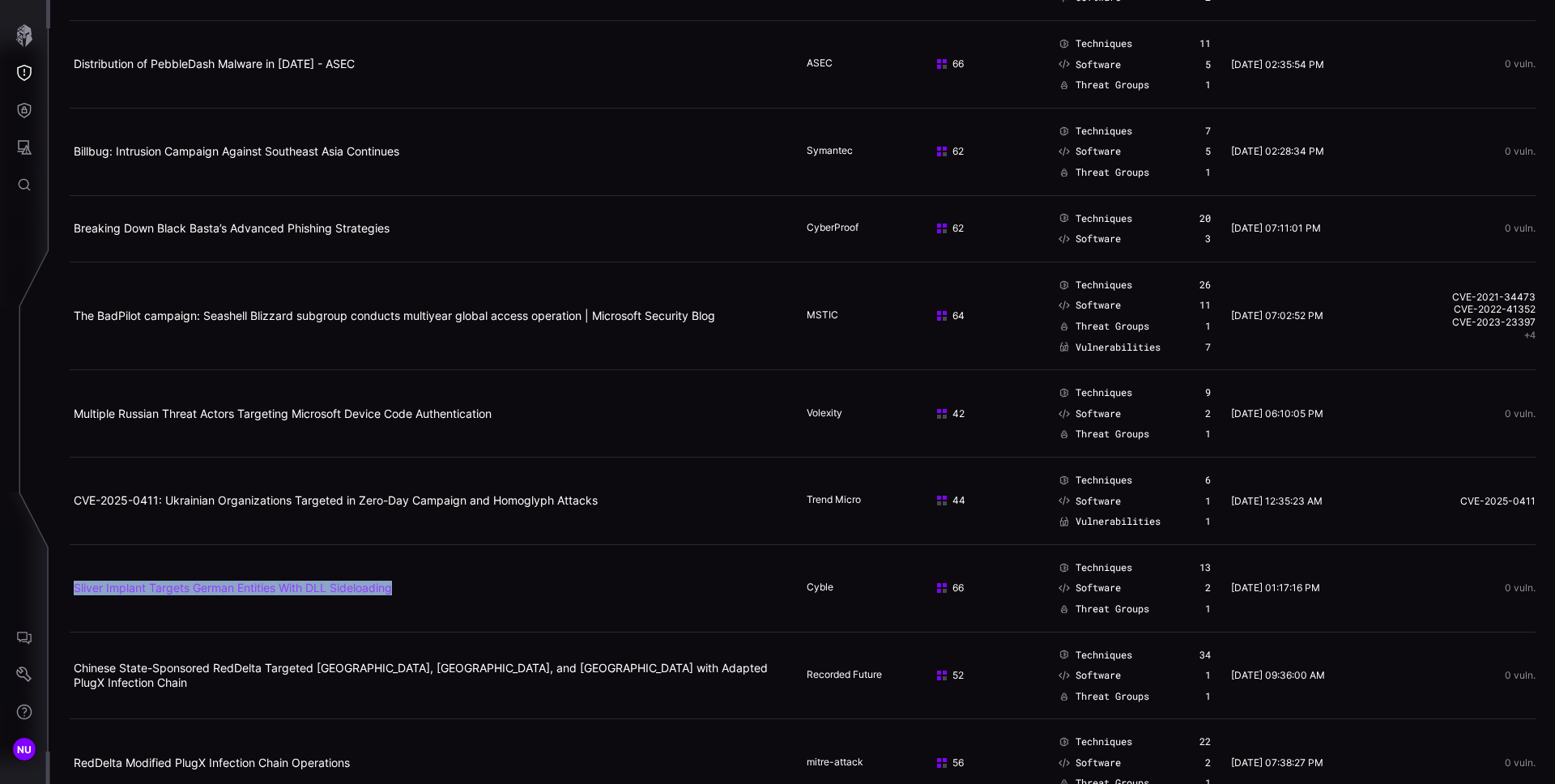
copy link "Sliver Implant Targets German Entities With DLL Sideloading"
drag, startPoint x: 492, startPoint y: 615, endPoint x: 73, endPoint y: 588, distance: 419.9
click at [73, 588] on td "Sliver Implant Targets German Entities With DLL Sideloading" at bounding box center [437, 587] width 733 height 87
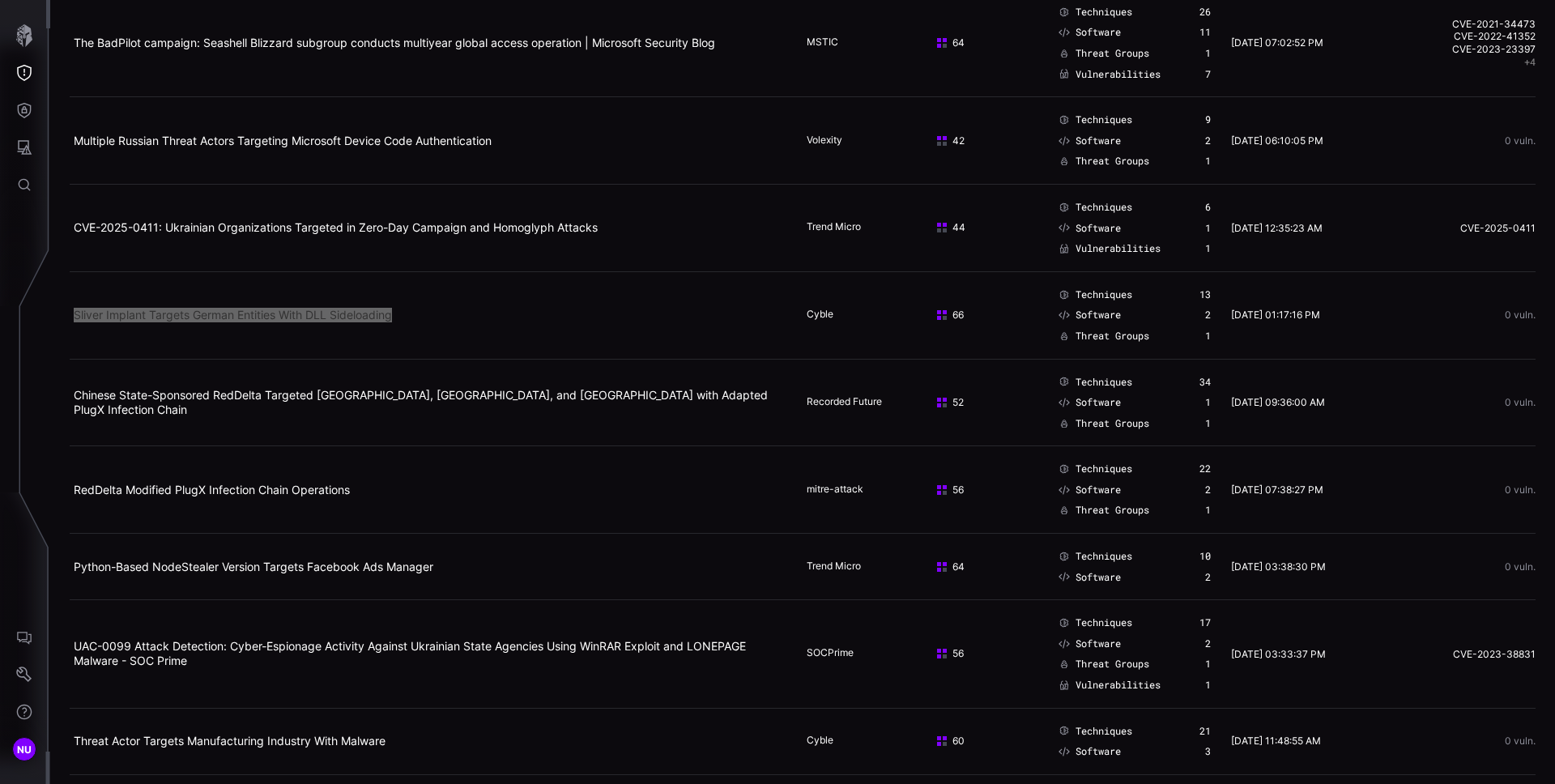
scroll to position [957, 0]
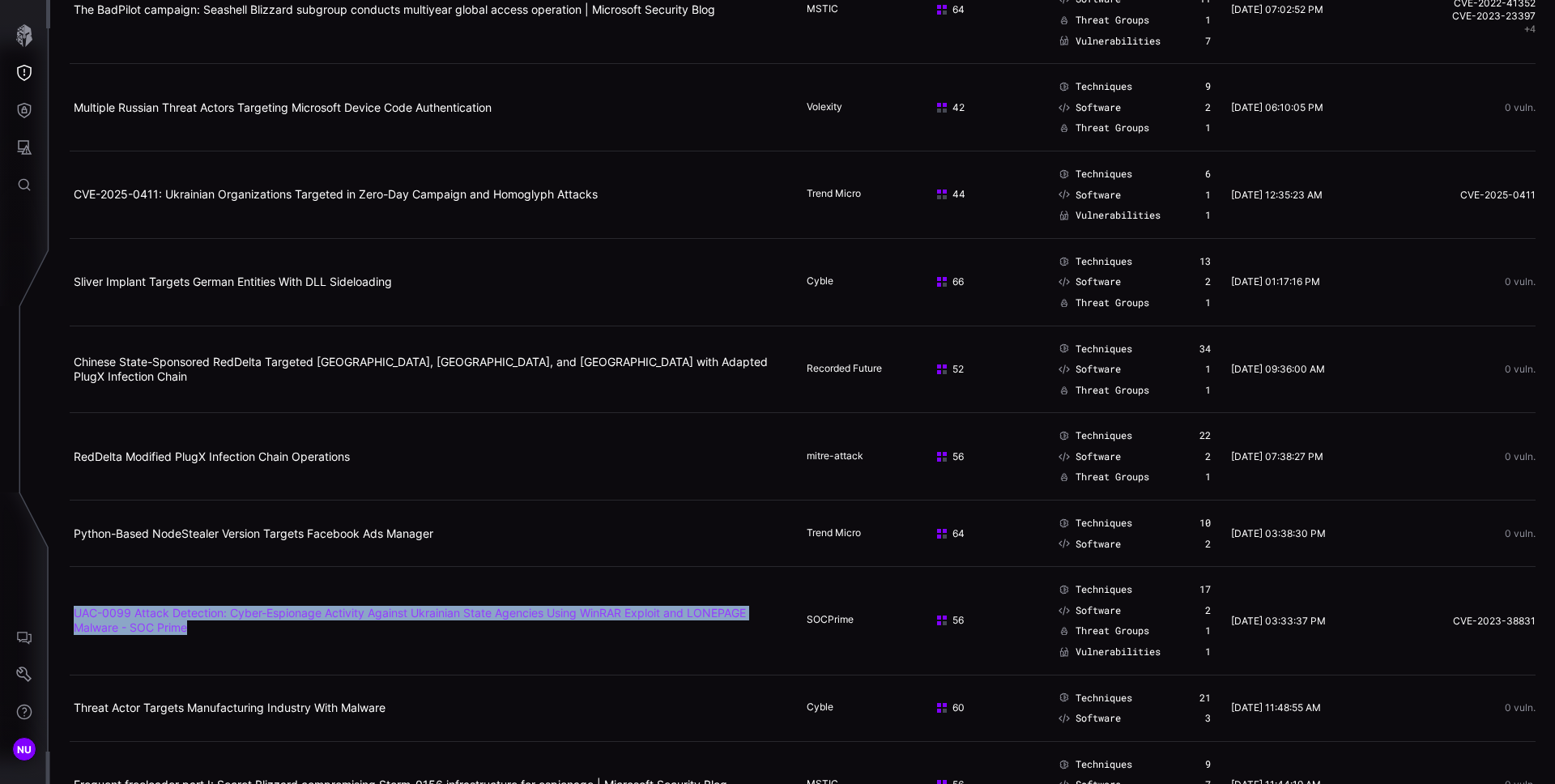
copy link "UAC-0099 Attack Detection: Cyber-Espionage Activity Against Ukrainian State Age…"
drag, startPoint x: 208, startPoint y: 644, endPoint x: 72, endPoint y: 612, distance: 139.7
click at [72, 612] on td "UAC-0099 Attack Detection: Cyber-Espionage Activity Against Ukrainian State Age…" at bounding box center [437, 620] width 733 height 108
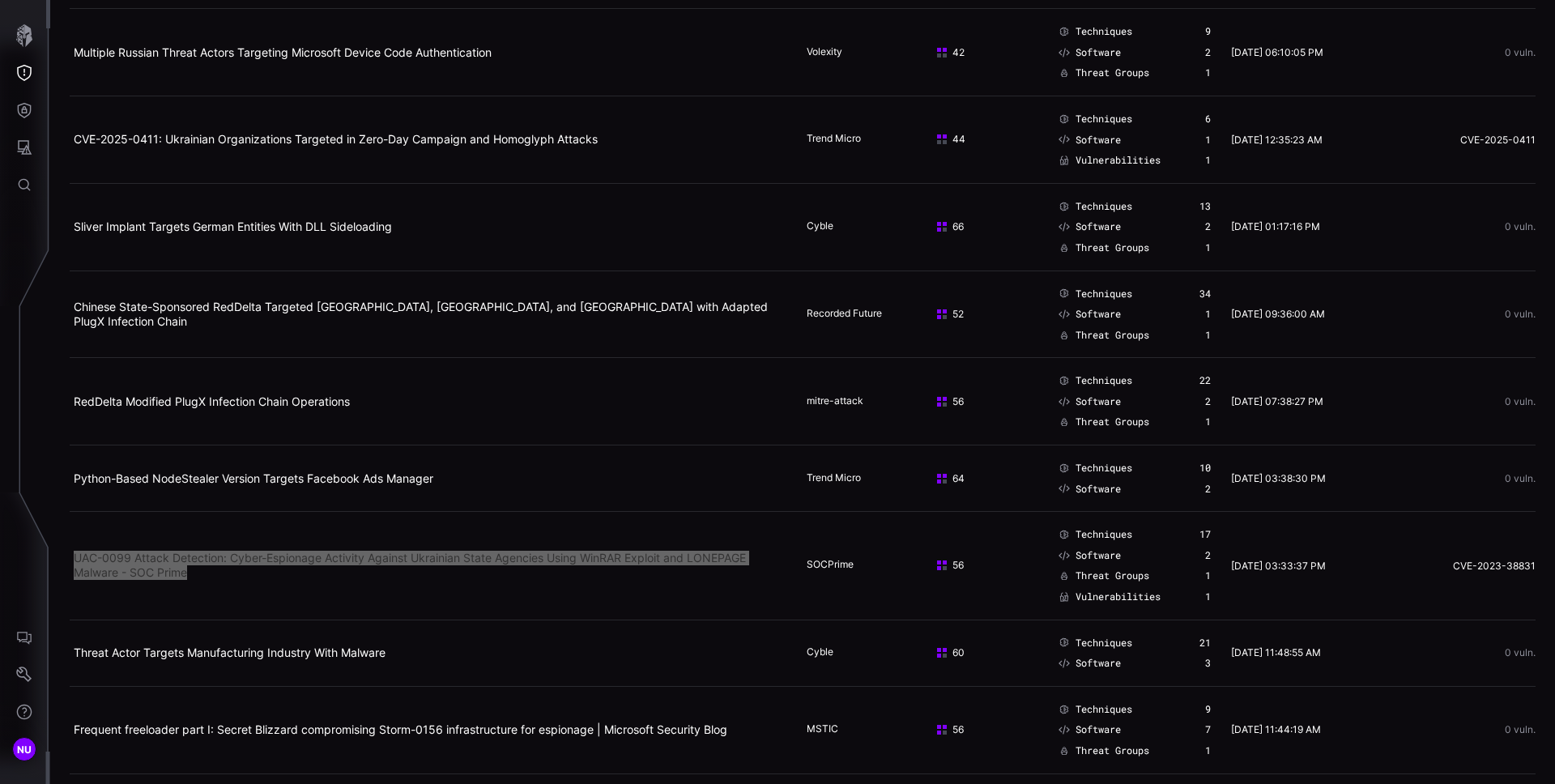
scroll to position [1220, 0]
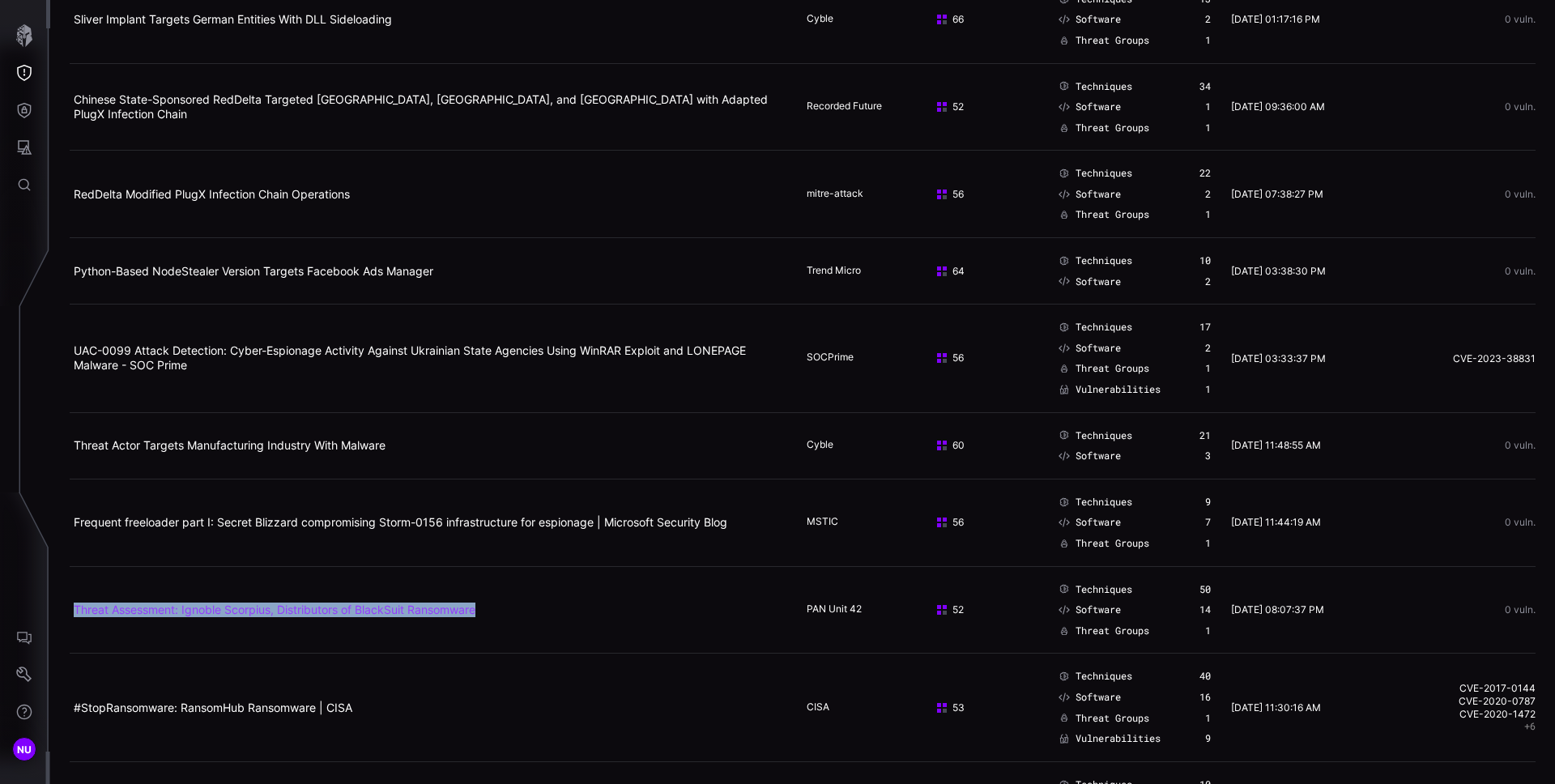
drag, startPoint x: 532, startPoint y: 628, endPoint x: 72, endPoint y: 608, distance: 460.4
click at [72, 608] on td "Threat Assessment: Ignoble Scorpius, Distributors of BlackSuit Ransomware" at bounding box center [437, 609] width 733 height 87
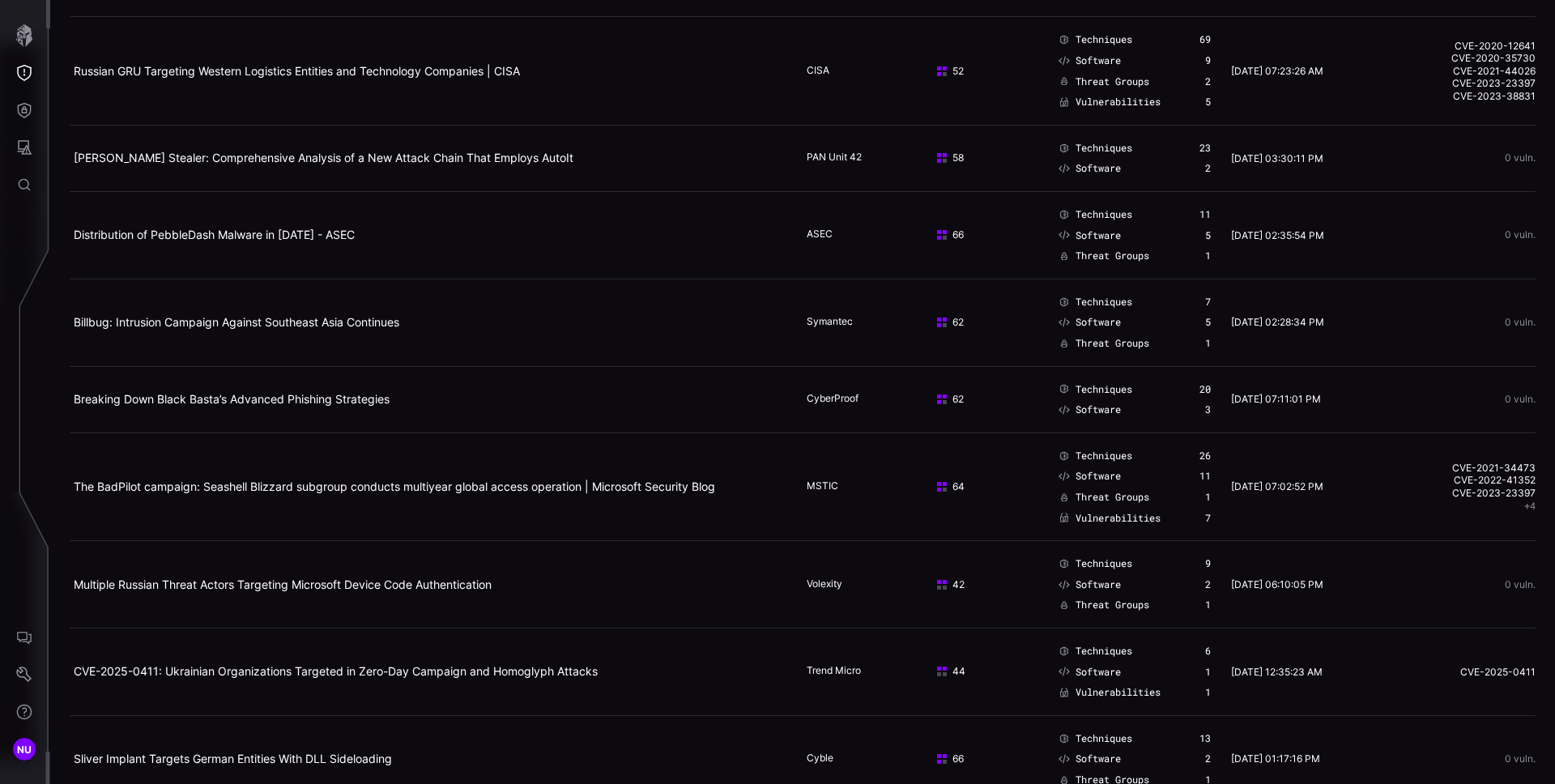
scroll to position [0, 0]
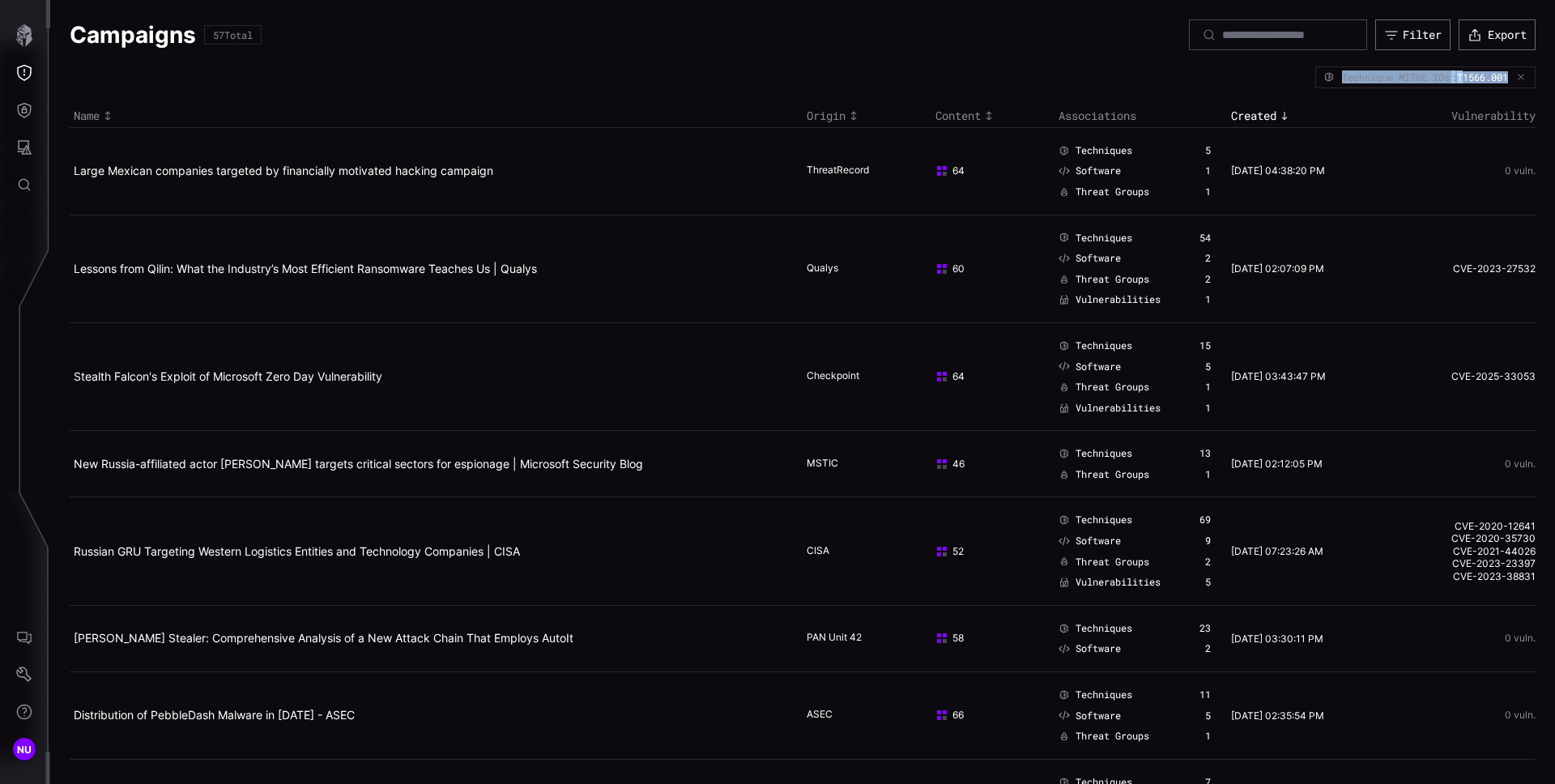
drag, startPoint x: 1313, startPoint y: 79, endPoint x: 1498, endPoint y: 82, distance: 185.0
click at [1498, 82] on div "Technique MITRE IDs : T1566.001" at bounding box center [1425, 77] width 220 height 21
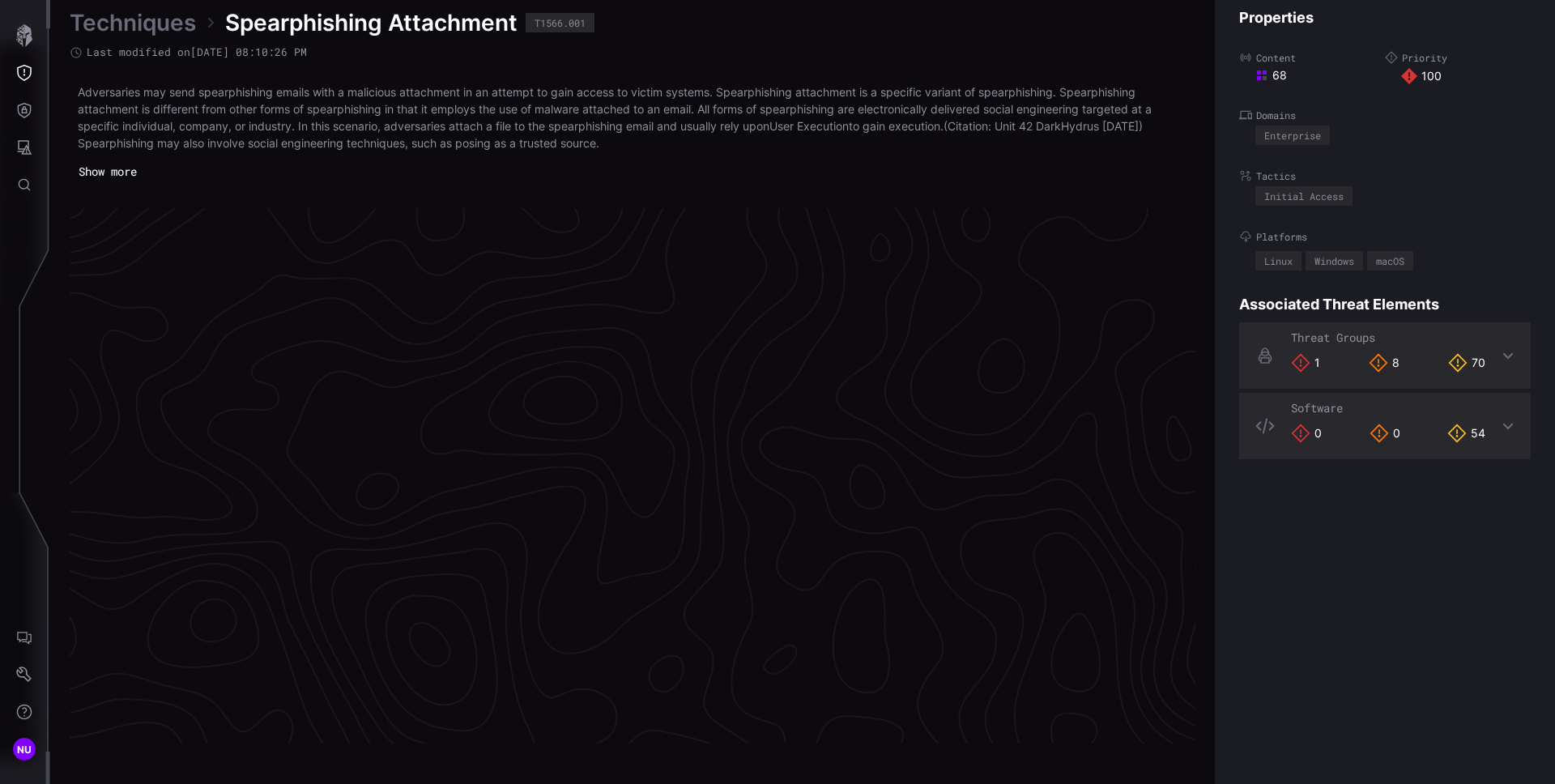
scroll to position [3382, 658]
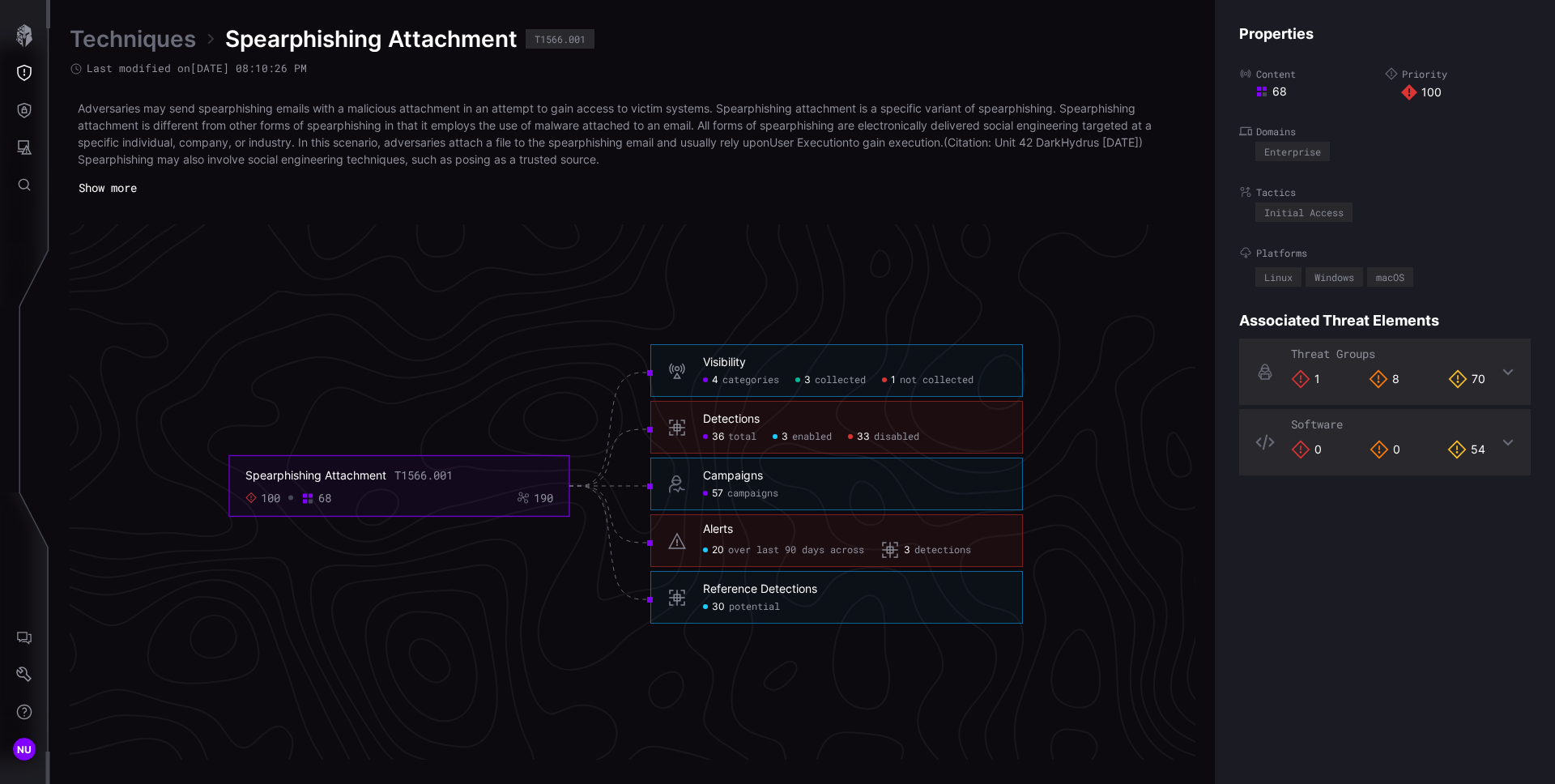
click at [732, 541] on div "20 over last 90 days across" at bounding box center [784, 550] width 161 height 20
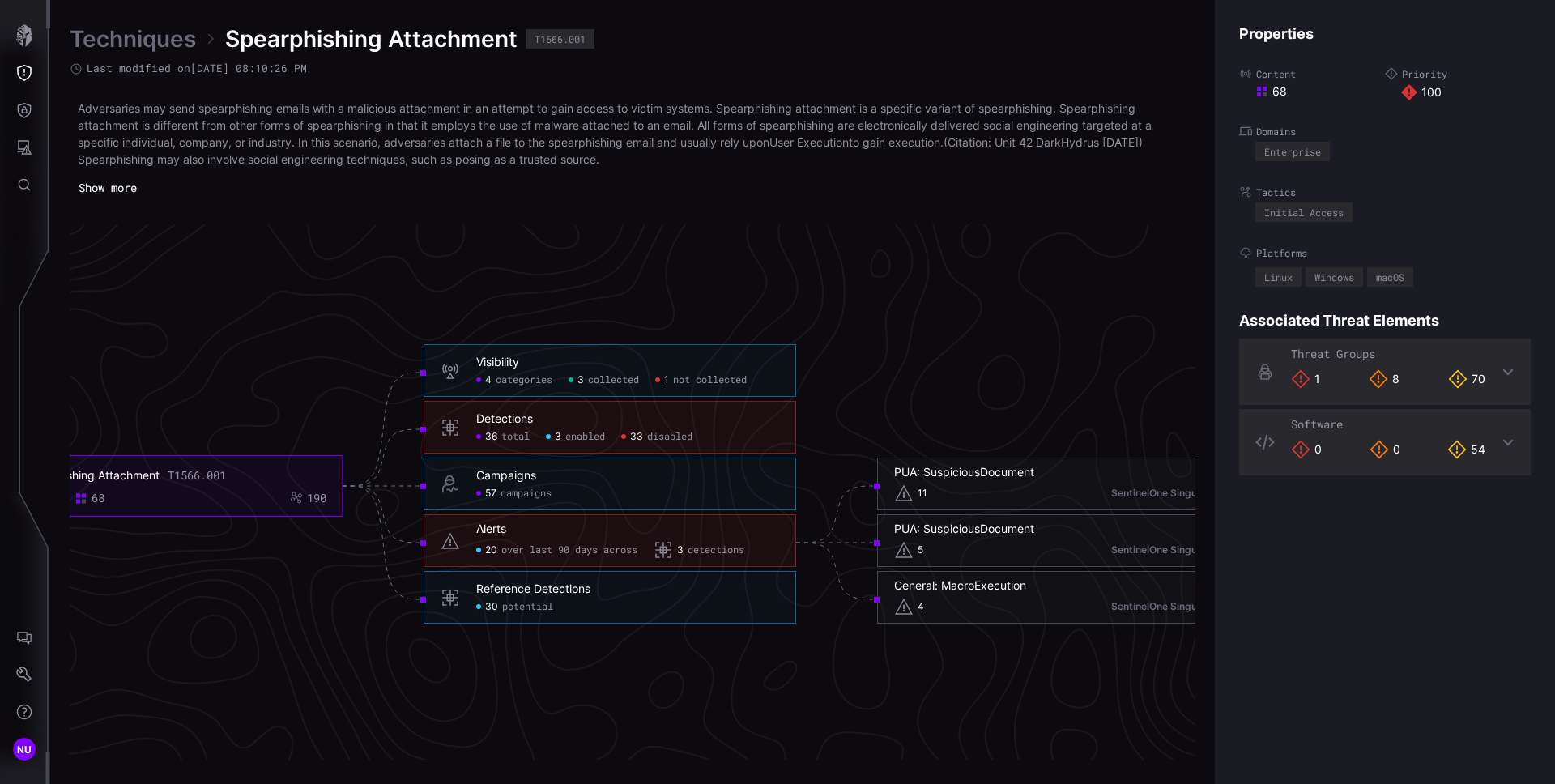
click at [567, 526] on h6 "Alerts" at bounding box center [627, 529] width 303 height 15
click at [535, 541] on div "20 over last 90 days across" at bounding box center [557, 550] width 161 height 20
click span "over last 90 days across"
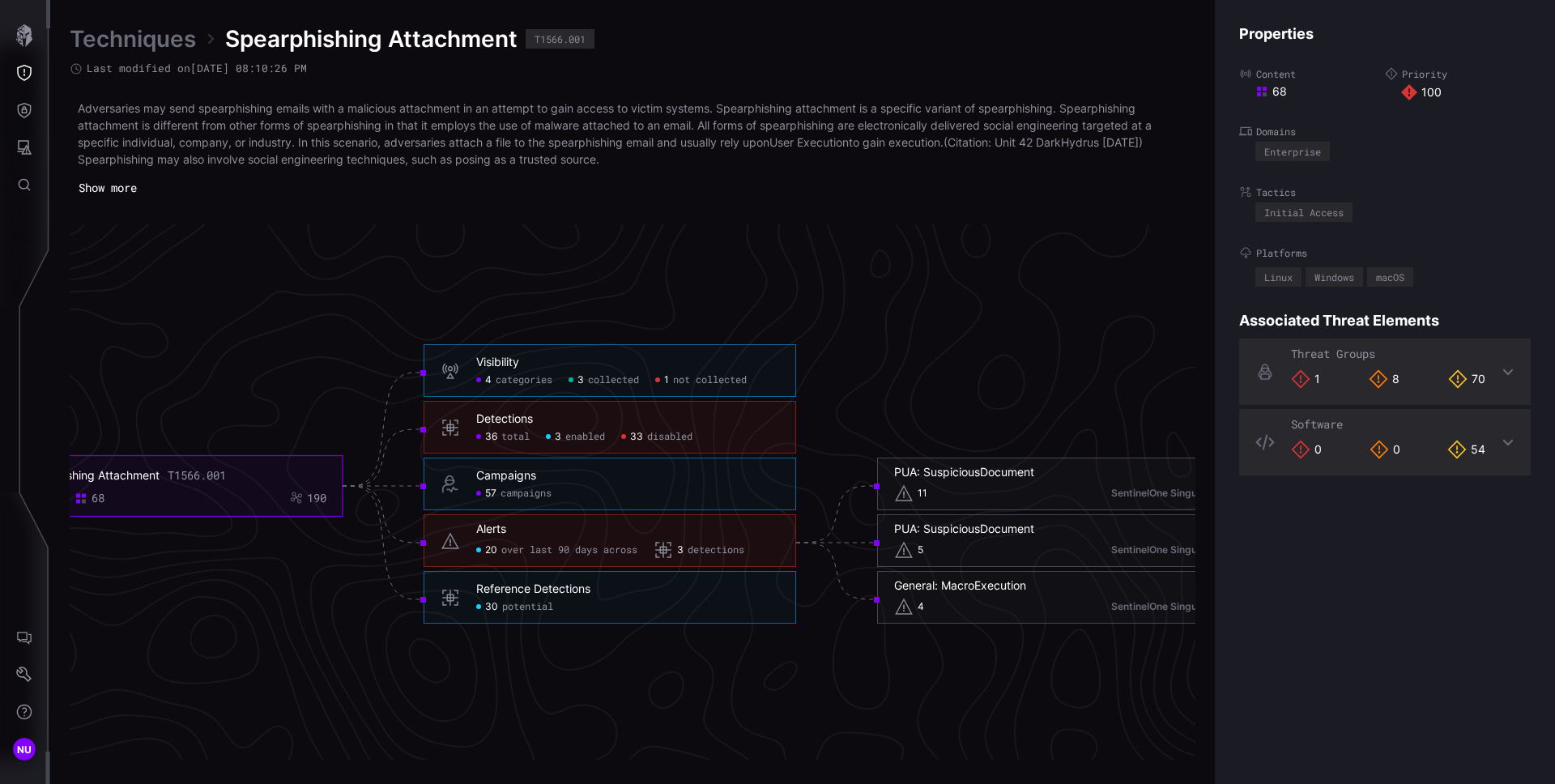
click at [500, 528] on div "Alerts" at bounding box center [491, 529] width 30 height 15
click at [468, 536] on div "Alerts 20 over last 90 days across 3 detections" at bounding box center [610, 540] width 373 height 53
click at [460, 540] on div "Alerts 20 over last 90 days across 3 detections" at bounding box center [610, 540] width 373 height 53
click at [586, 531] on h6 "Alerts" at bounding box center [627, 529] width 303 height 15
click at [594, 529] on h6 "Alerts" at bounding box center [627, 529] width 303 height 15
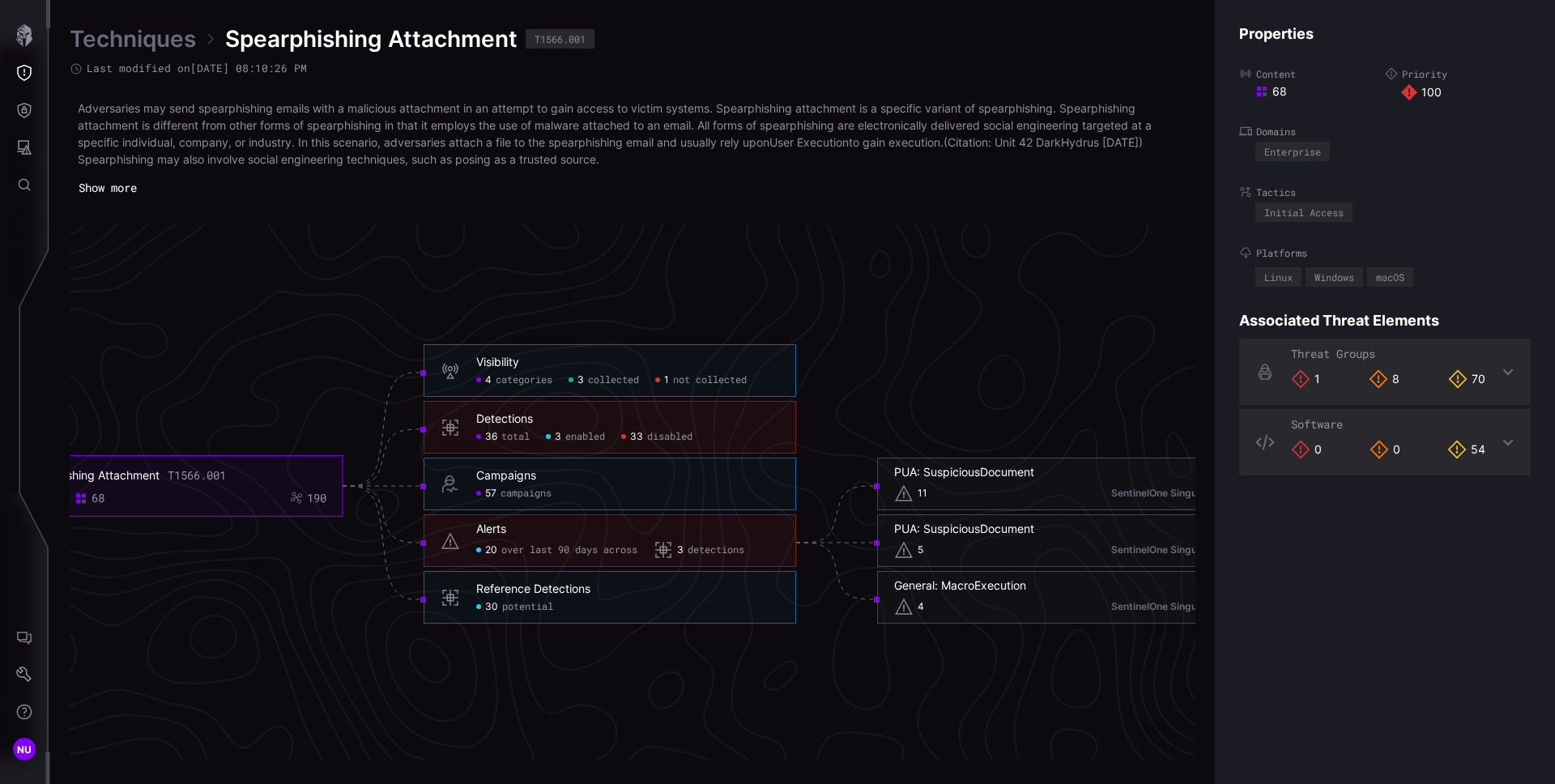
click span "over last 90 days across"
click at [555, 529] on h6 "Alerts" at bounding box center [627, 529] width 303 height 15
click at [704, 551] on span "detections" at bounding box center [716, 550] width 57 height 13
click at [531, 545] on span "over last 90 days across" at bounding box center [570, 550] width 136 height 13
click span "over last 90 days across"
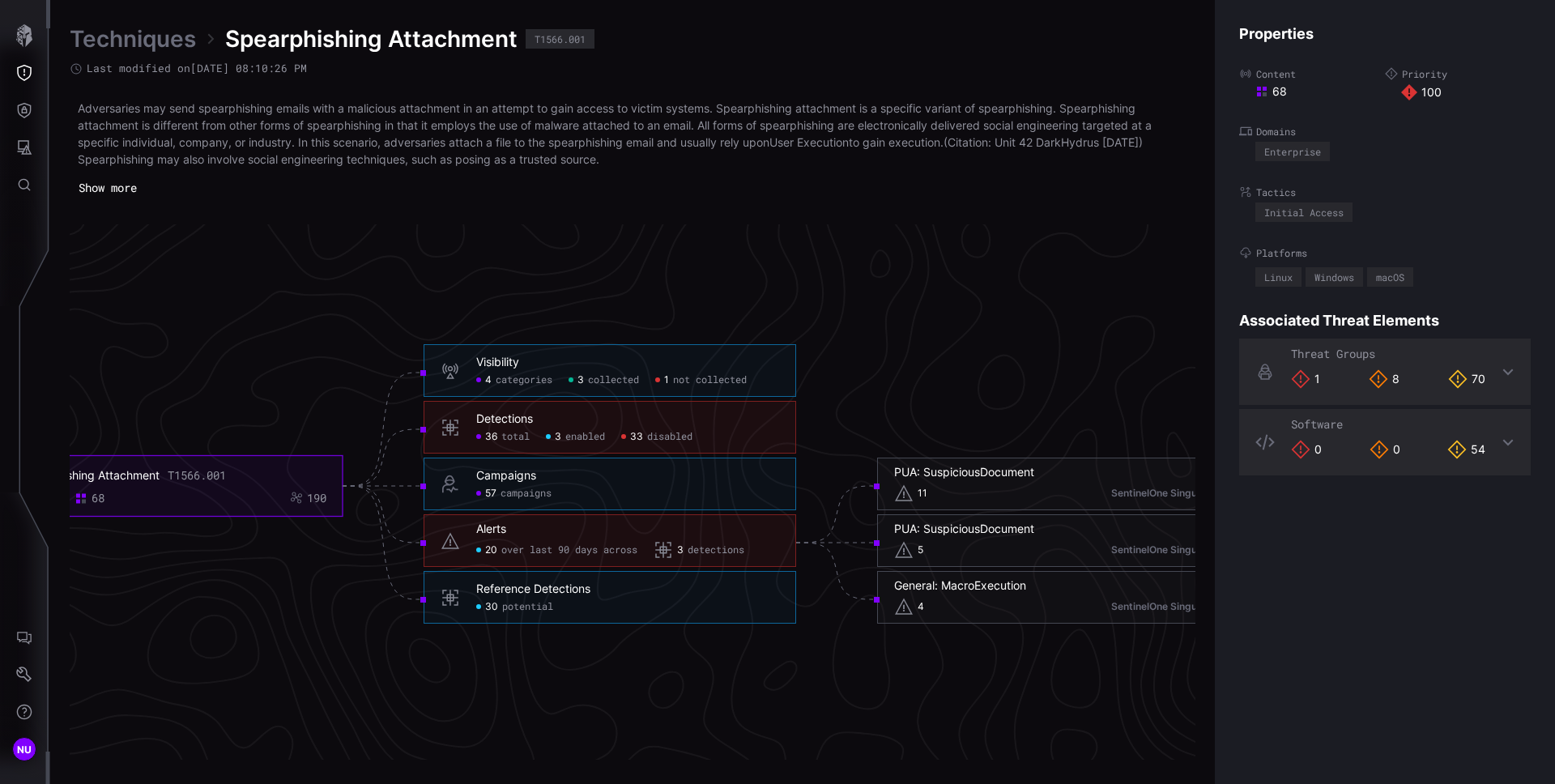
click at [513, 557] on div "20 over last 90 days across" at bounding box center [557, 550] width 161 height 20
click span "over last 90 days across"
click at [720, 528] on h6 "Alerts" at bounding box center [627, 529] width 303 height 15
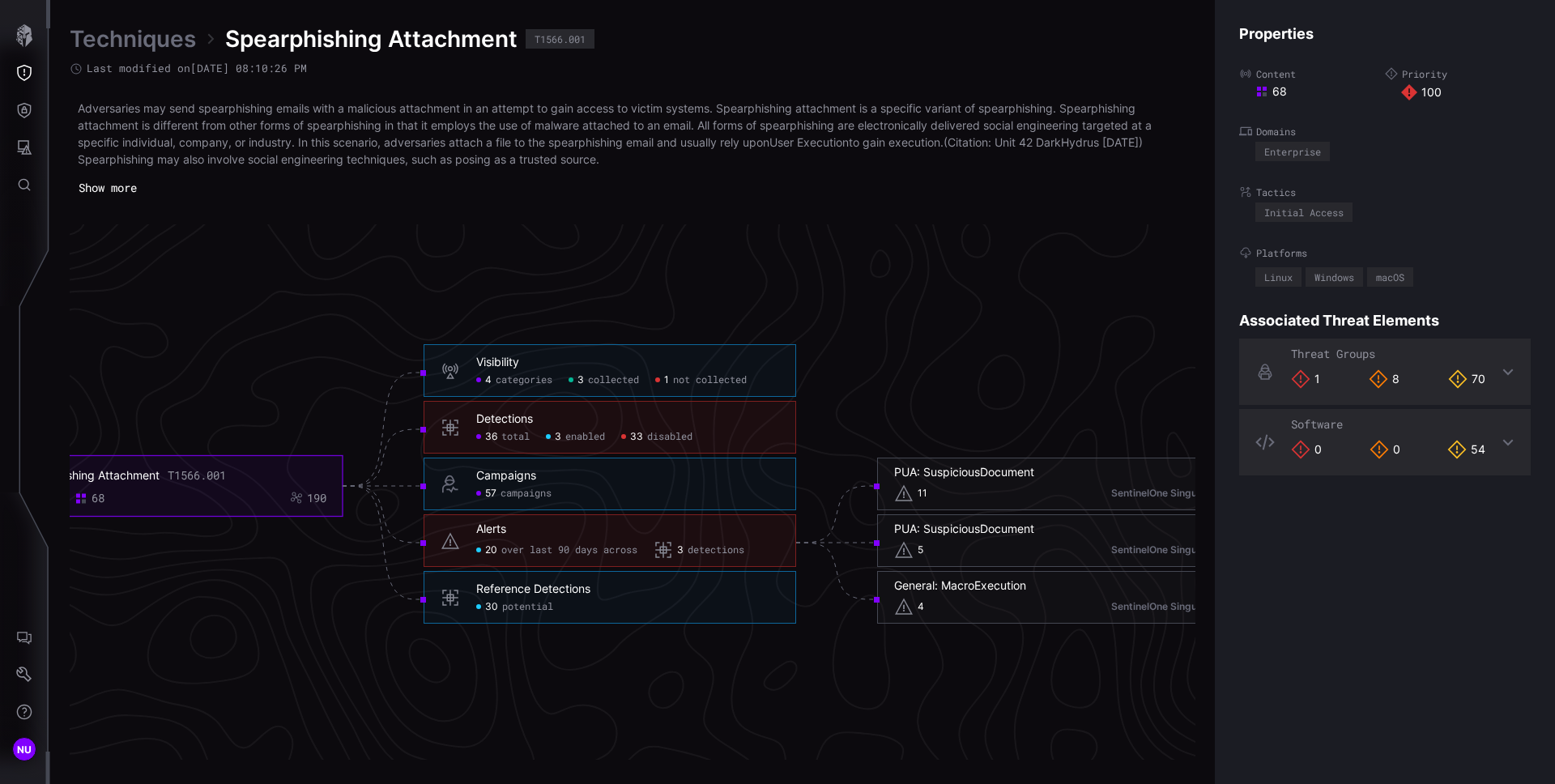
click at [456, 540] on icon at bounding box center [450, 541] width 20 height 20
click span "over last 90 days across"
click at [438, 532] on div "Alerts 20 over last 90 days across 3 detections" at bounding box center [610, 540] width 373 height 53
click at [513, 535] on h6 "Alerts" at bounding box center [627, 529] width 303 height 15
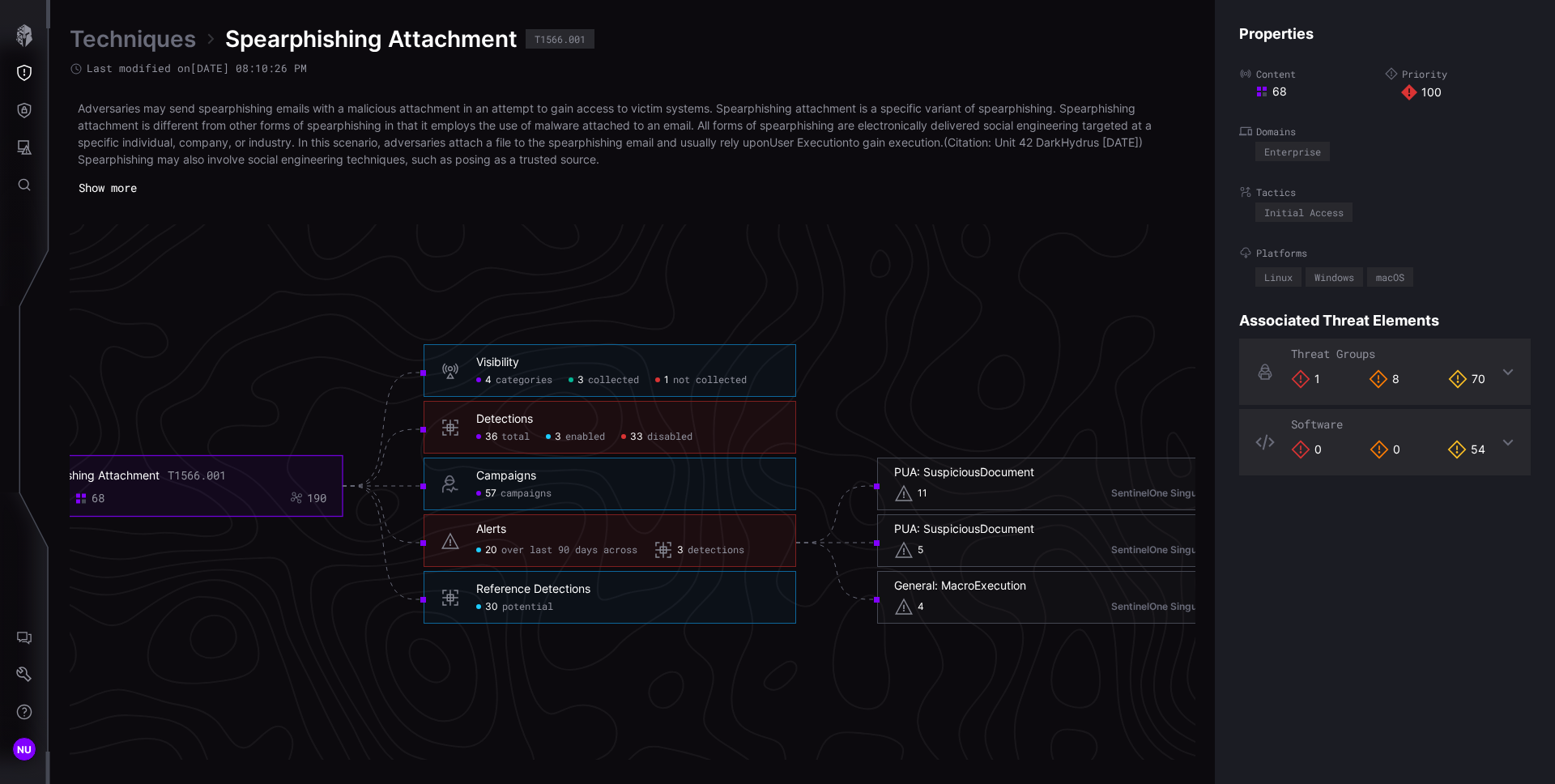
click at [513, 535] on h6 "Alerts" at bounding box center [627, 529] width 303 height 15
click span "over last 90 days across"
click at [730, 551] on span "detections" at bounding box center [716, 550] width 57 height 13
click at [974, 475] on div "PUA: SuspiciousDocument" at bounding box center [964, 472] width 140 height 15
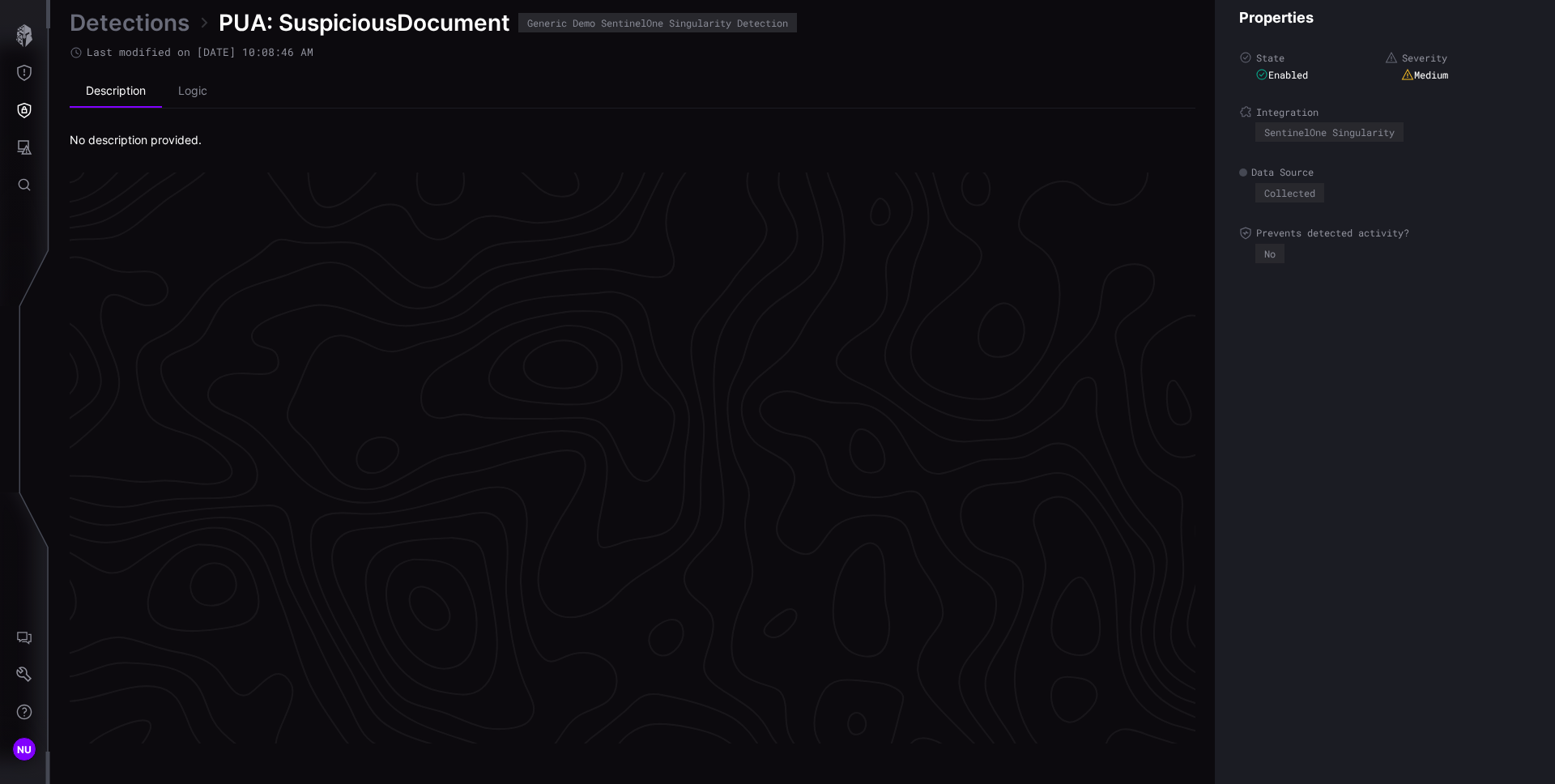
scroll to position [3364, 658]
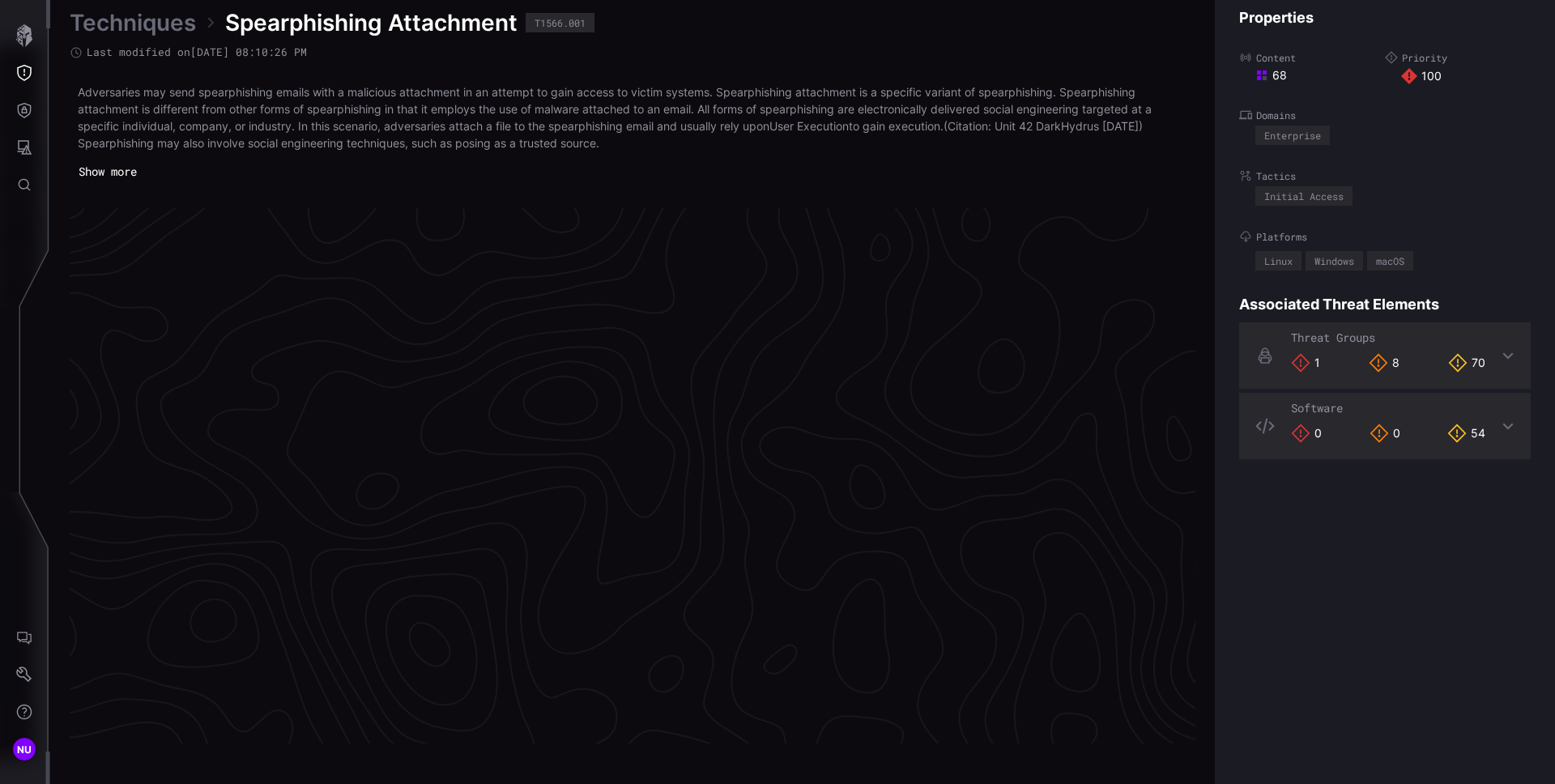
scroll to position [3382, 658]
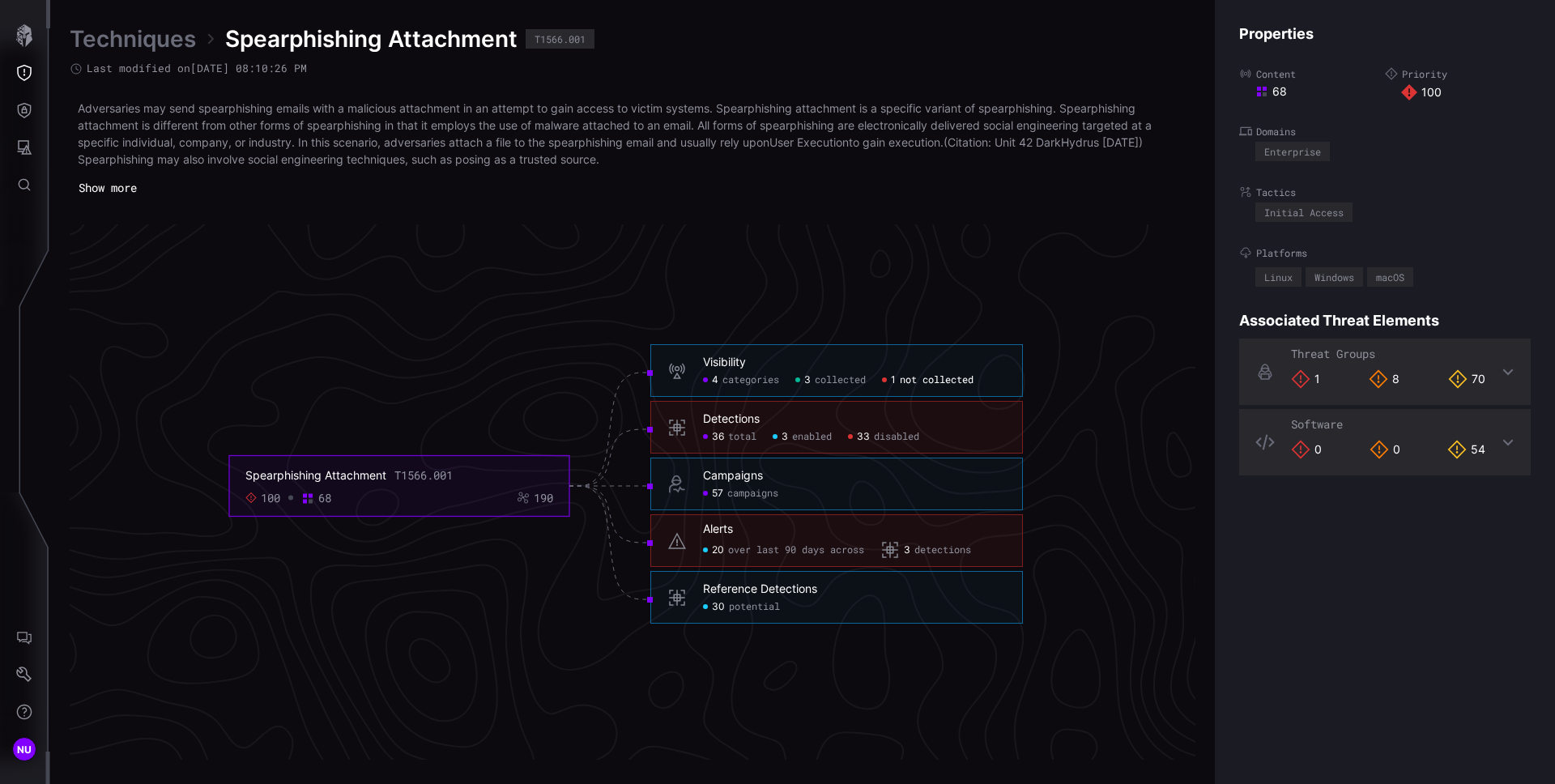
click at [939, 549] on span "detections" at bounding box center [943, 550] width 57 height 13
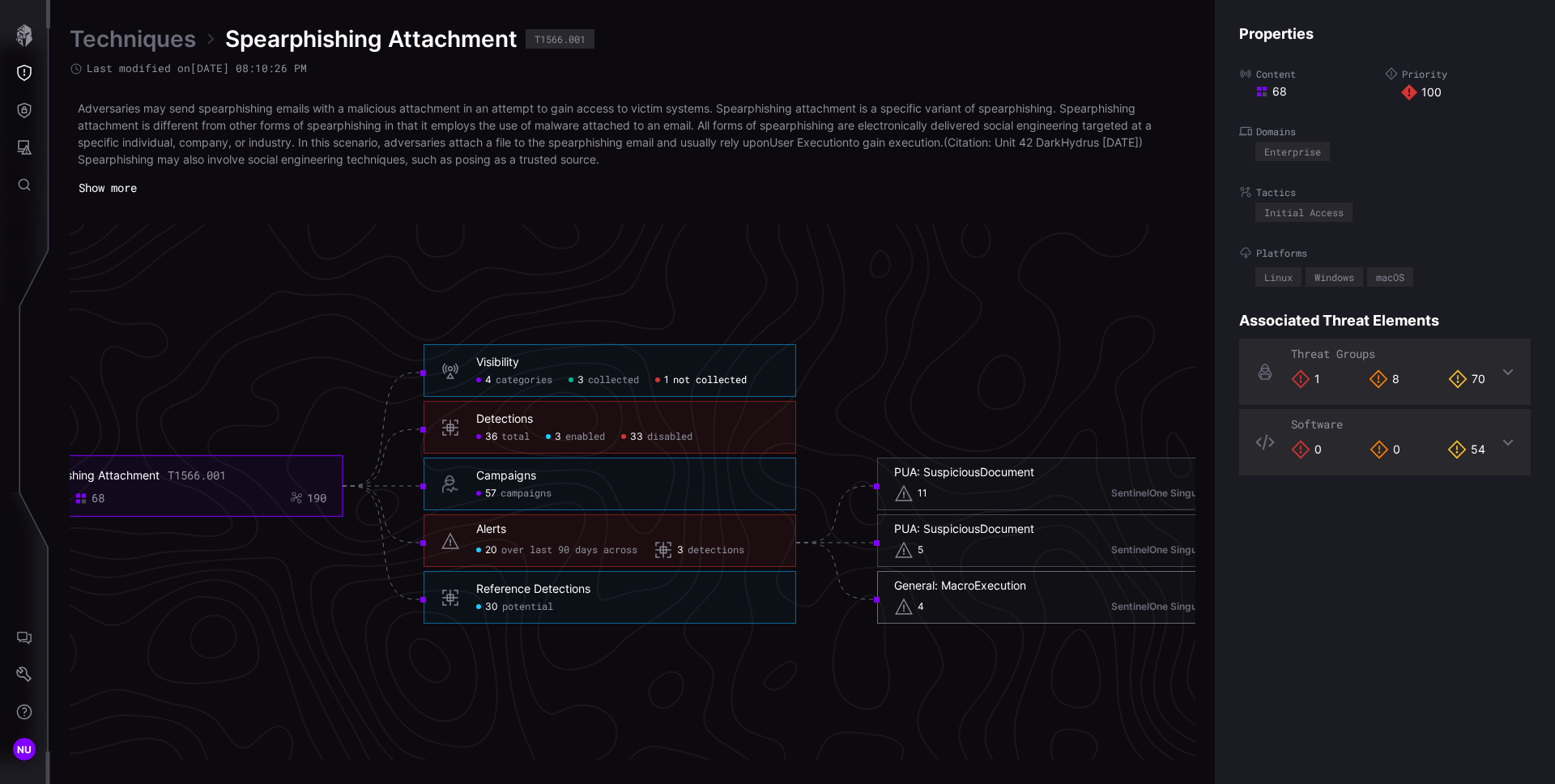
copy div "General: MacroExecution"
drag, startPoint x: 1031, startPoint y: 586, endPoint x: 894, endPoint y: 579, distance: 137.2
click at [894, 579] on h6 "General: MacroExecution" at bounding box center [1063, 585] width 338 height 15
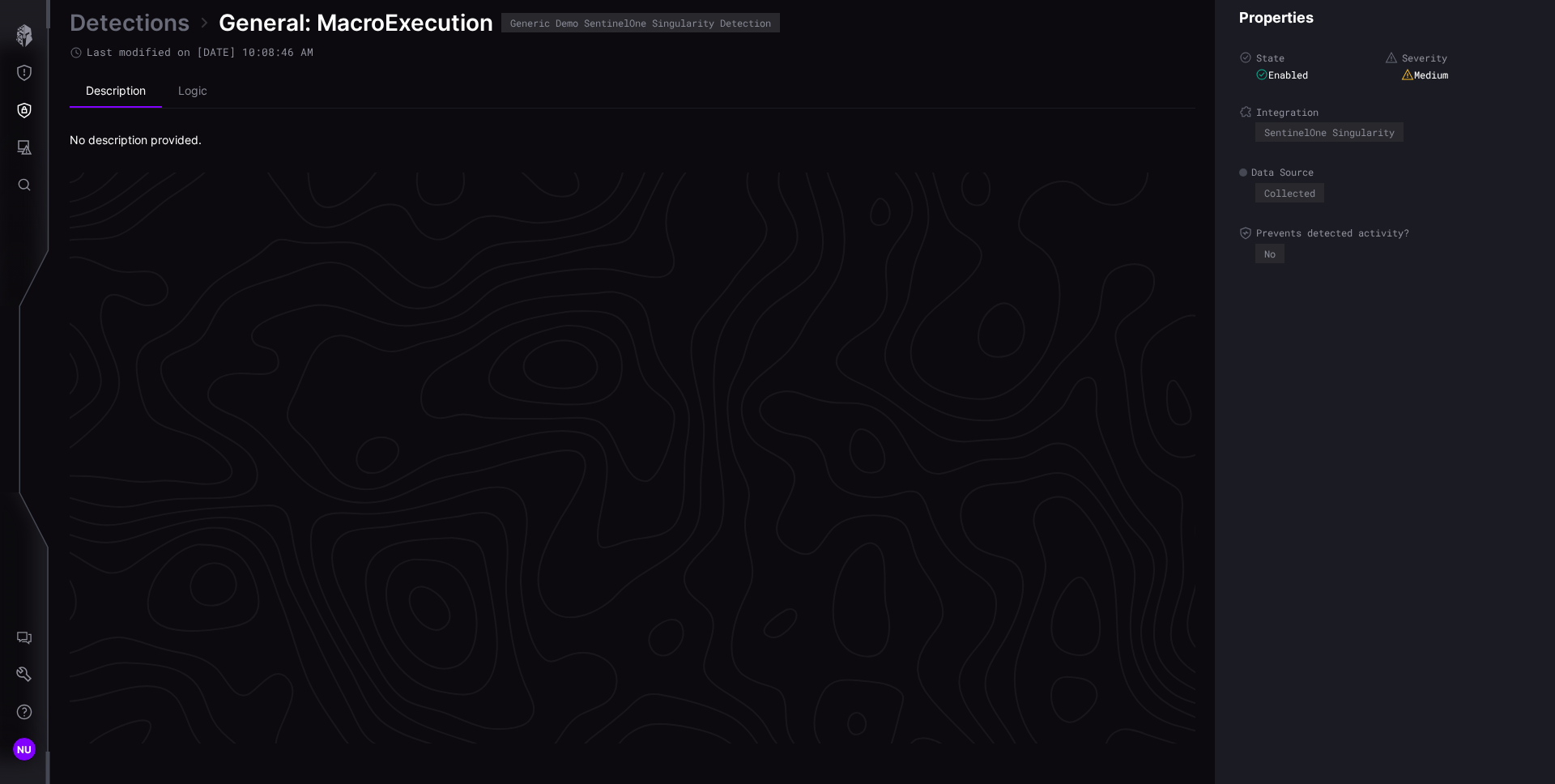
scroll to position [3364, 658]
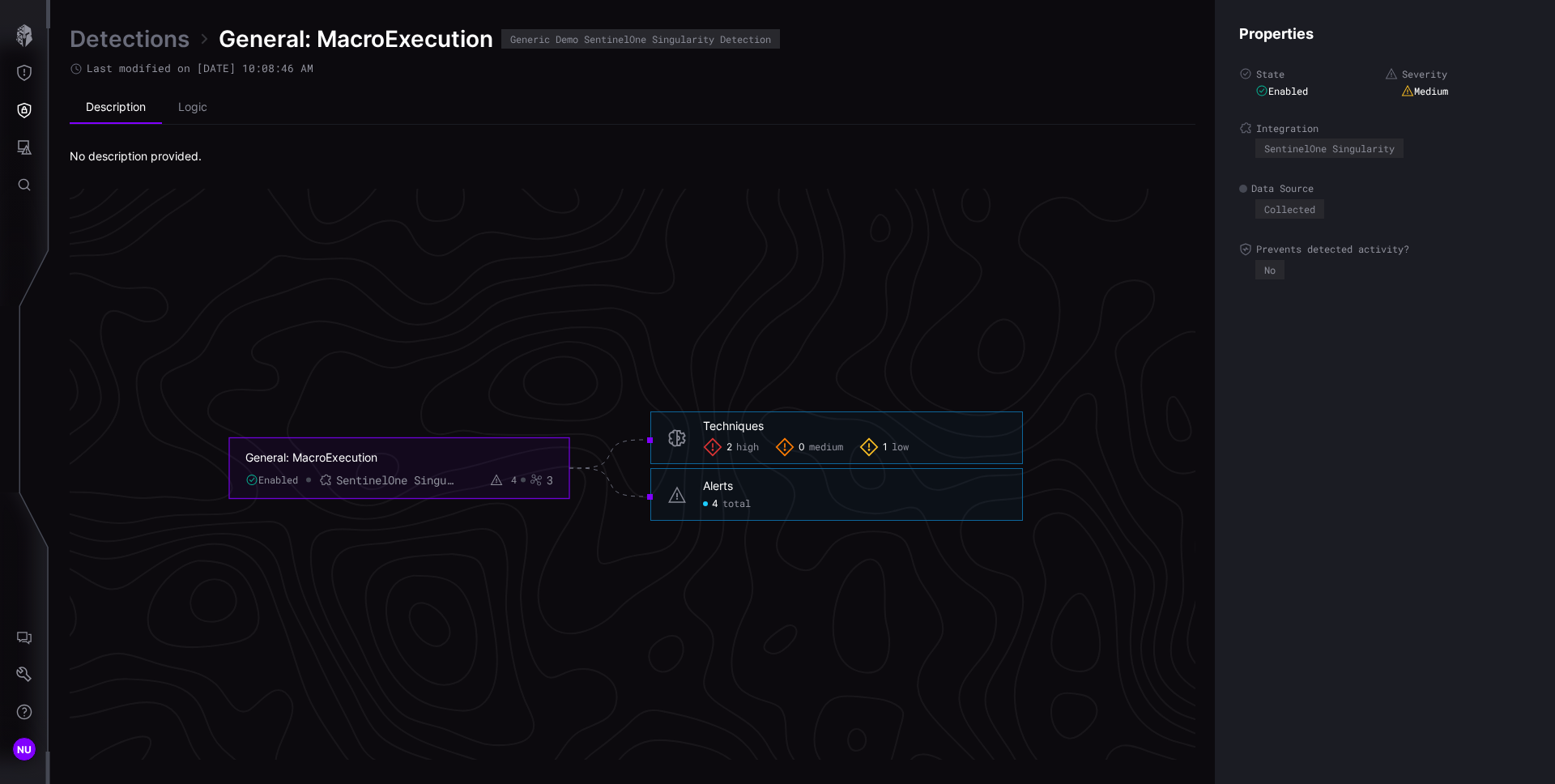
click at [639, 398] on icon "General: MacroExecution Enabled SentinelOne Singularity 4 3 Techniques 2 high 0…" at bounding box center [626, 467] width 2430 height 7287
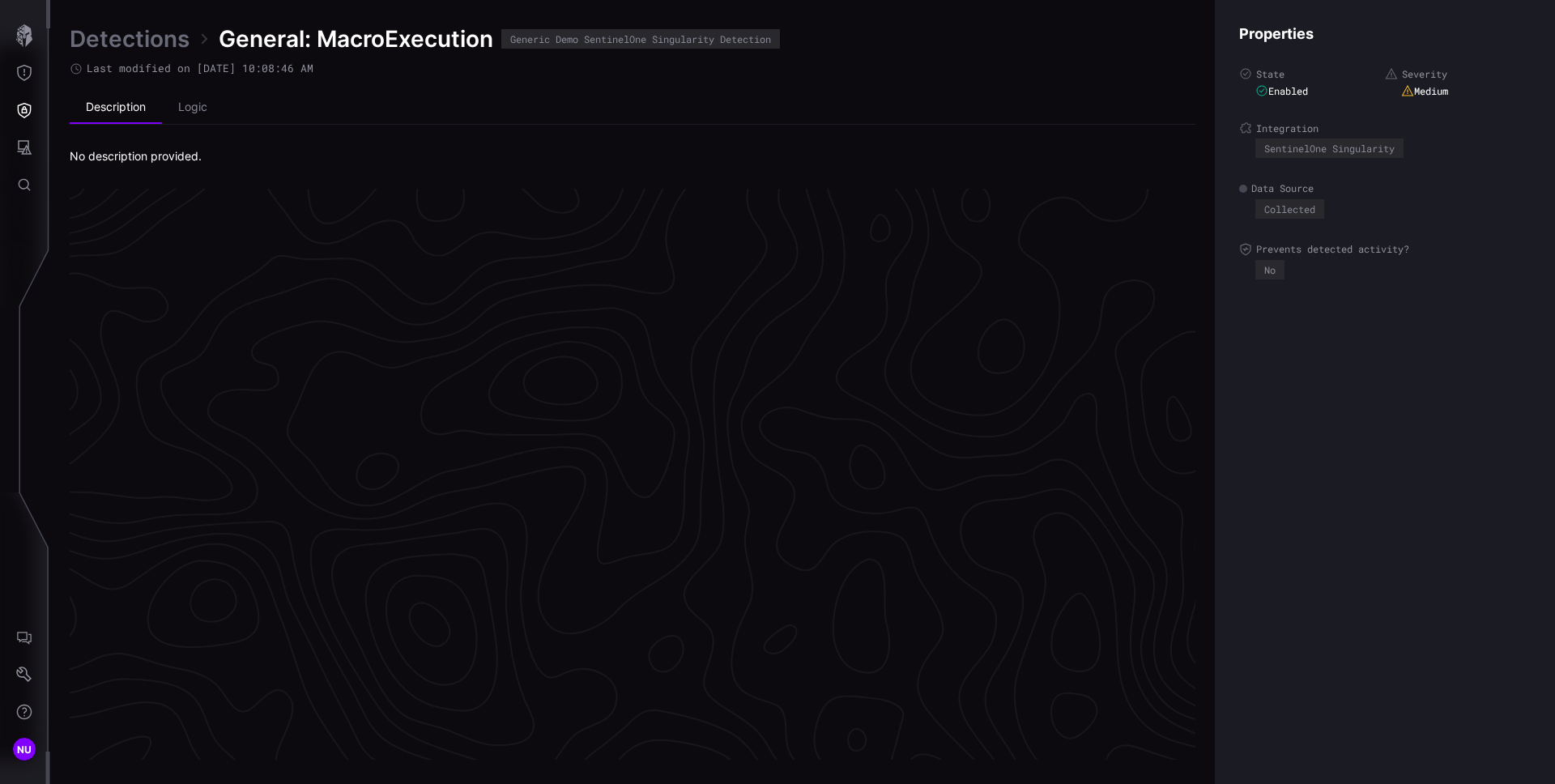
scroll to position [3891, 658]
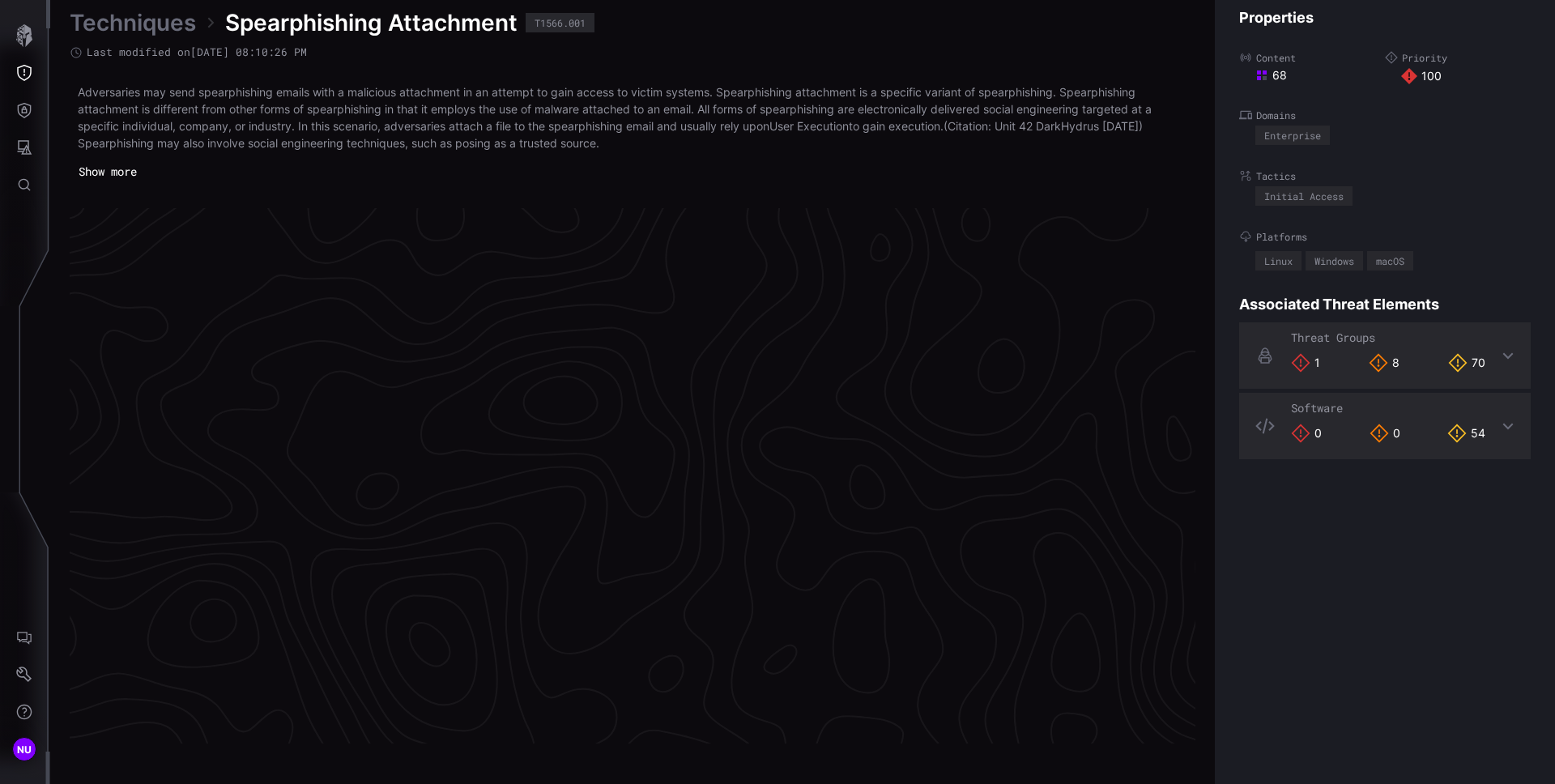
scroll to position [3382, 658]
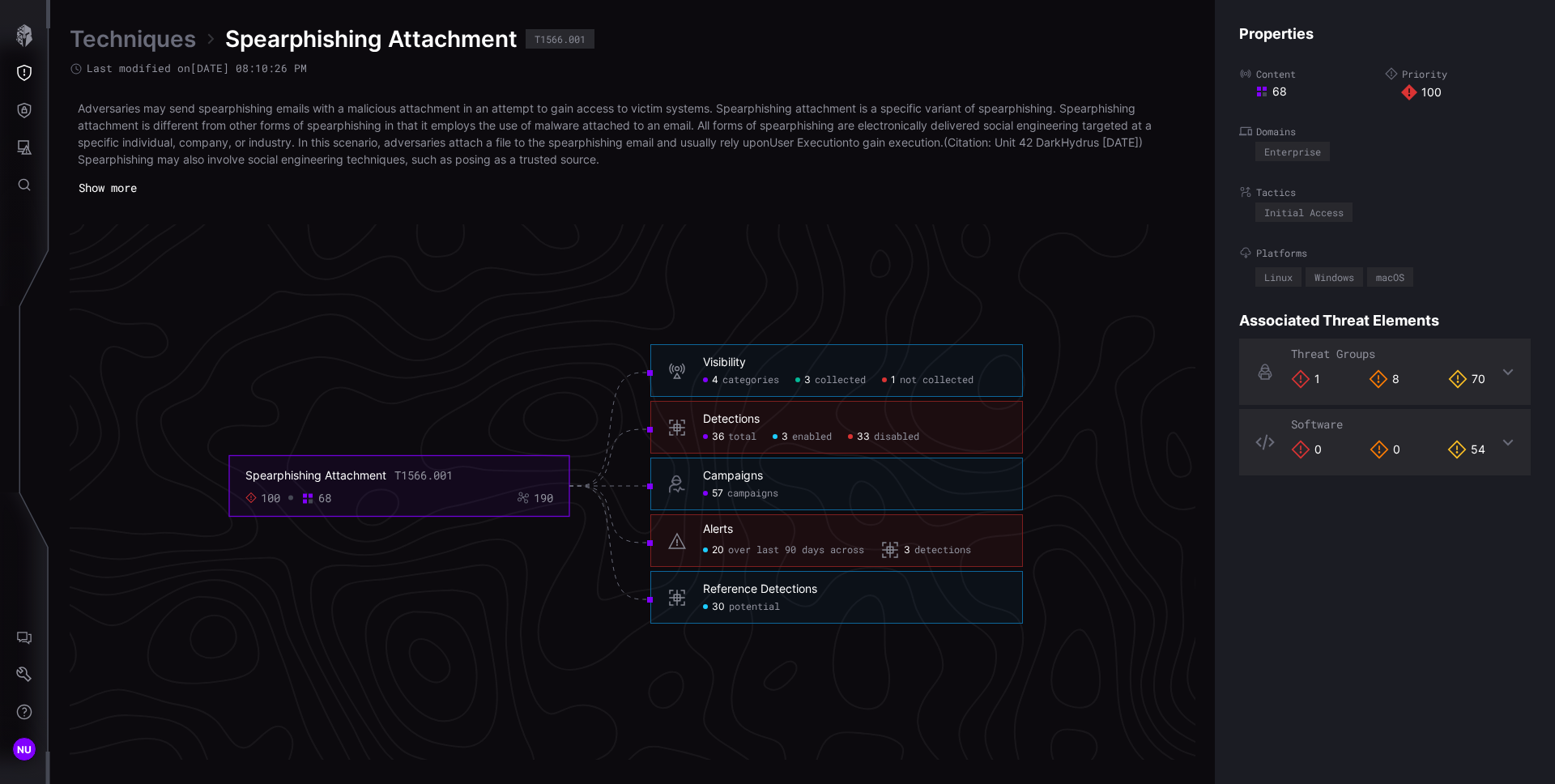
drag, startPoint x: 868, startPoint y: 548, endPoint x: 709, endPoint y: 547, distance: 159.0
click at [709, 547] on div "20 over last 90 days across 3 detections" at bounding box center [854, 550] width 303 height 20
copy div "20 over last 90 days across"
click at [960, 548] on span "detections" at bounding box center [943, 550] width 57 height 13
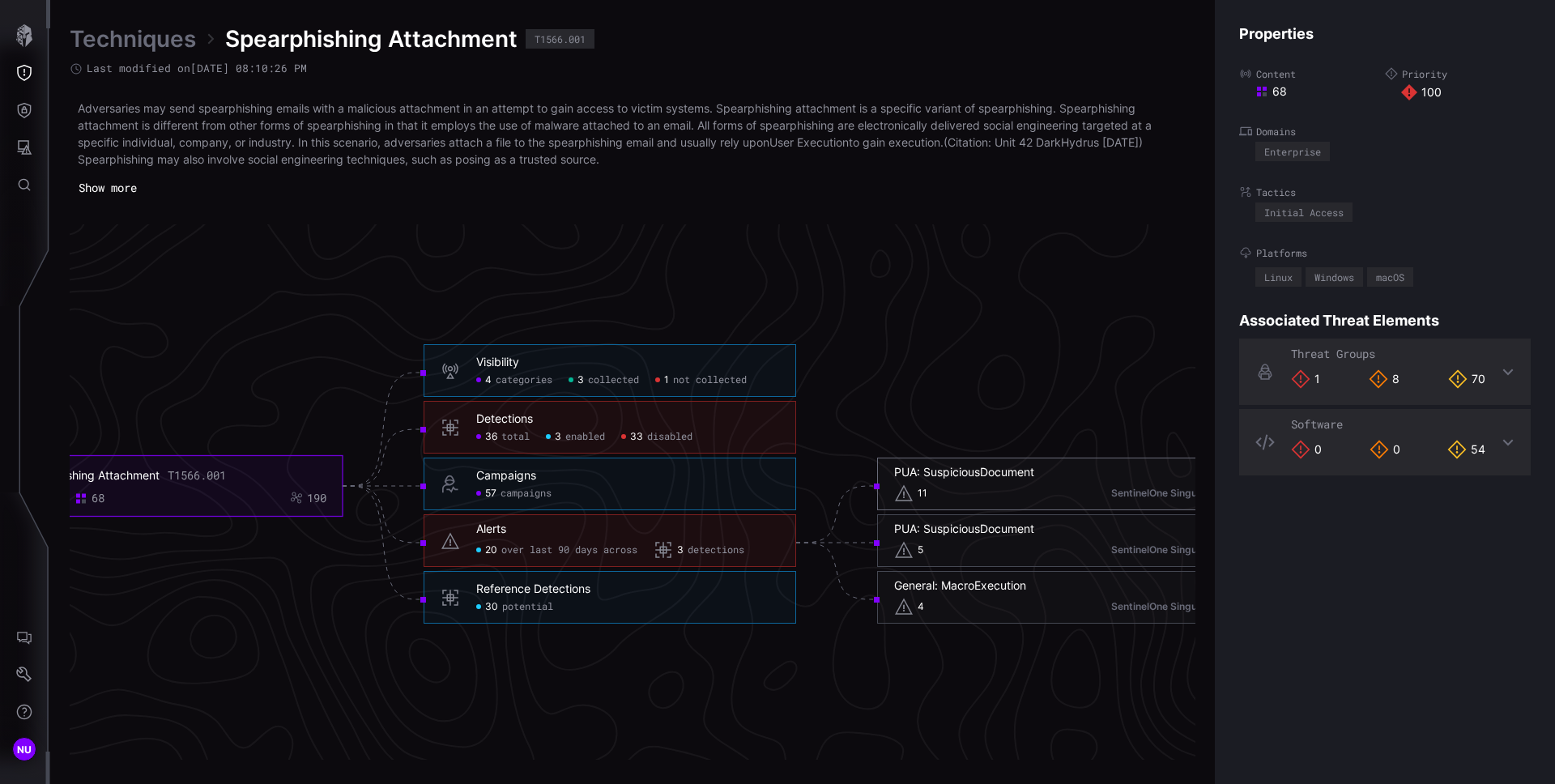
click at [898, 495] on icon at bounding box center [903, 492] width 18 height 16
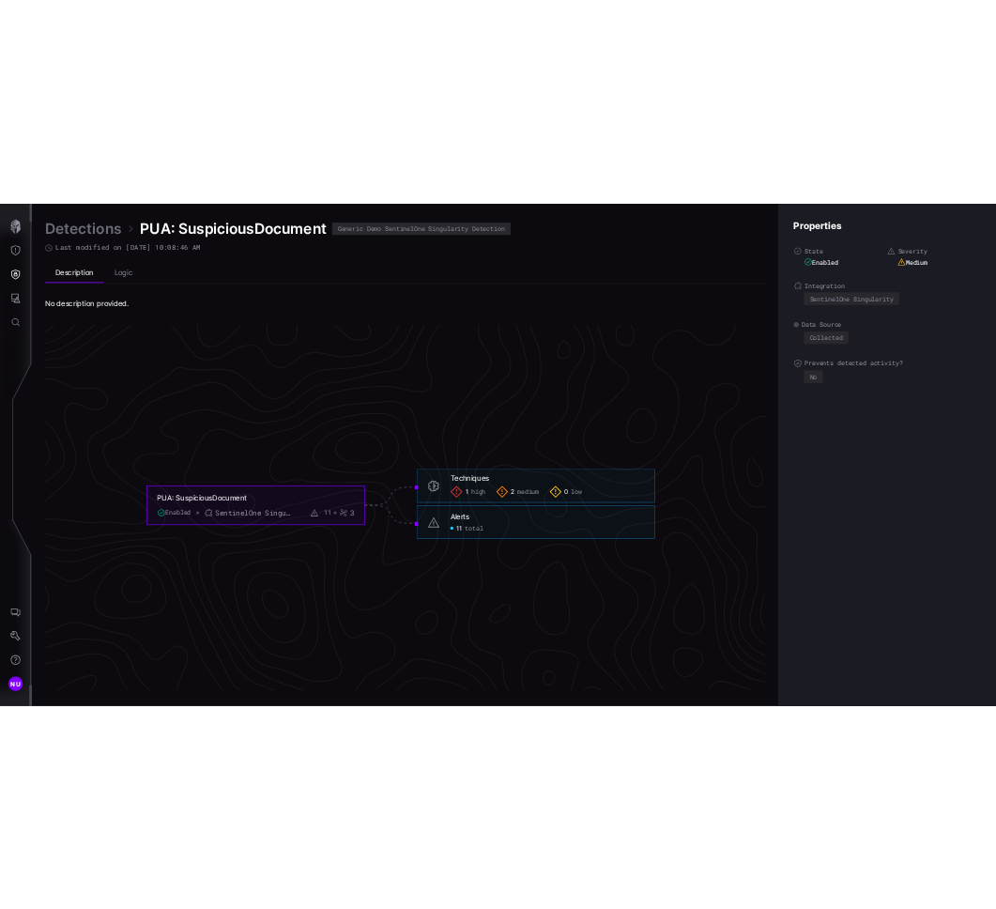
scroll to position [3897, 763]
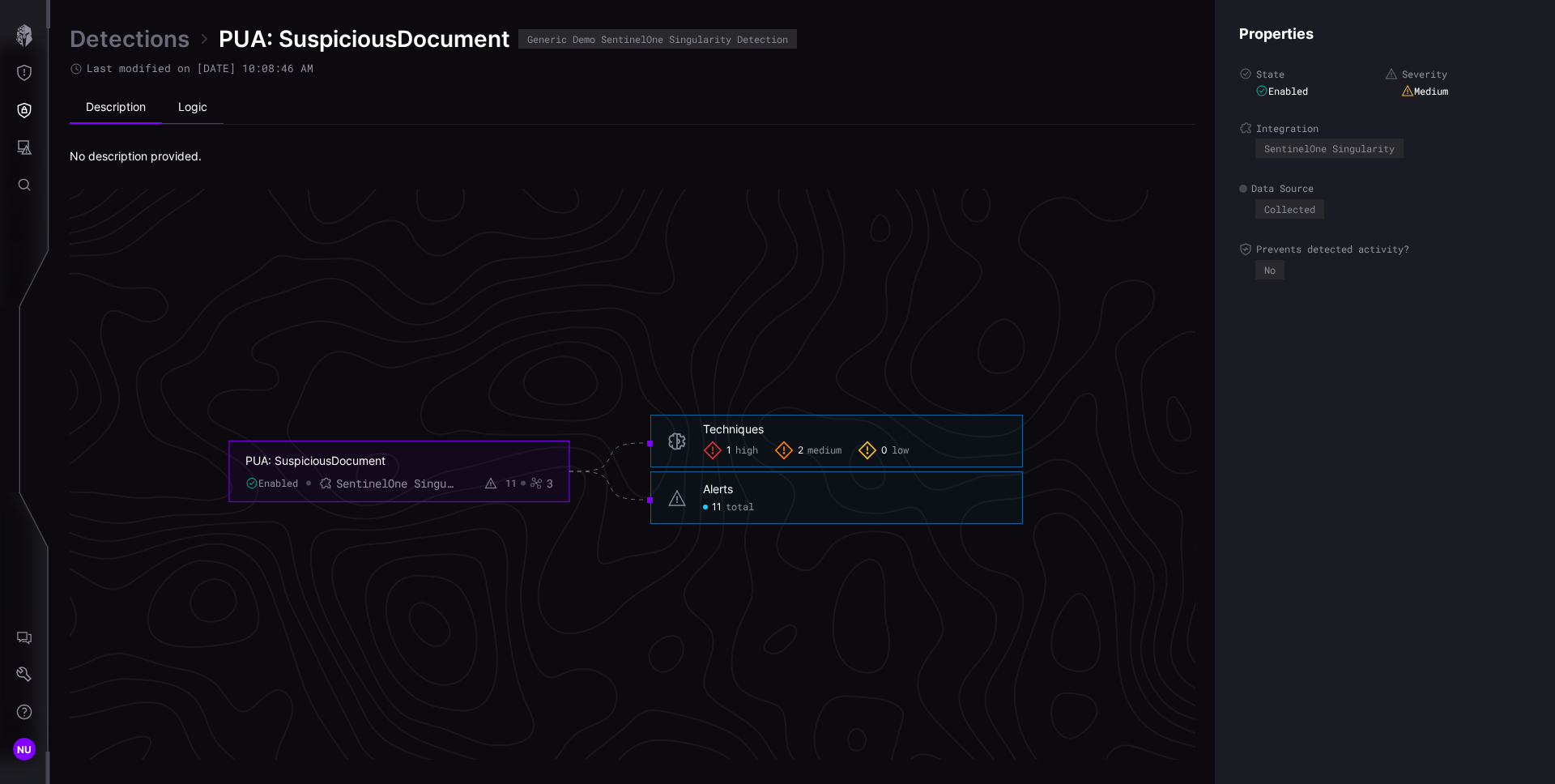
click at [199, 105] on li "Logic" at bounding box center [192, 108] width 61 height 33
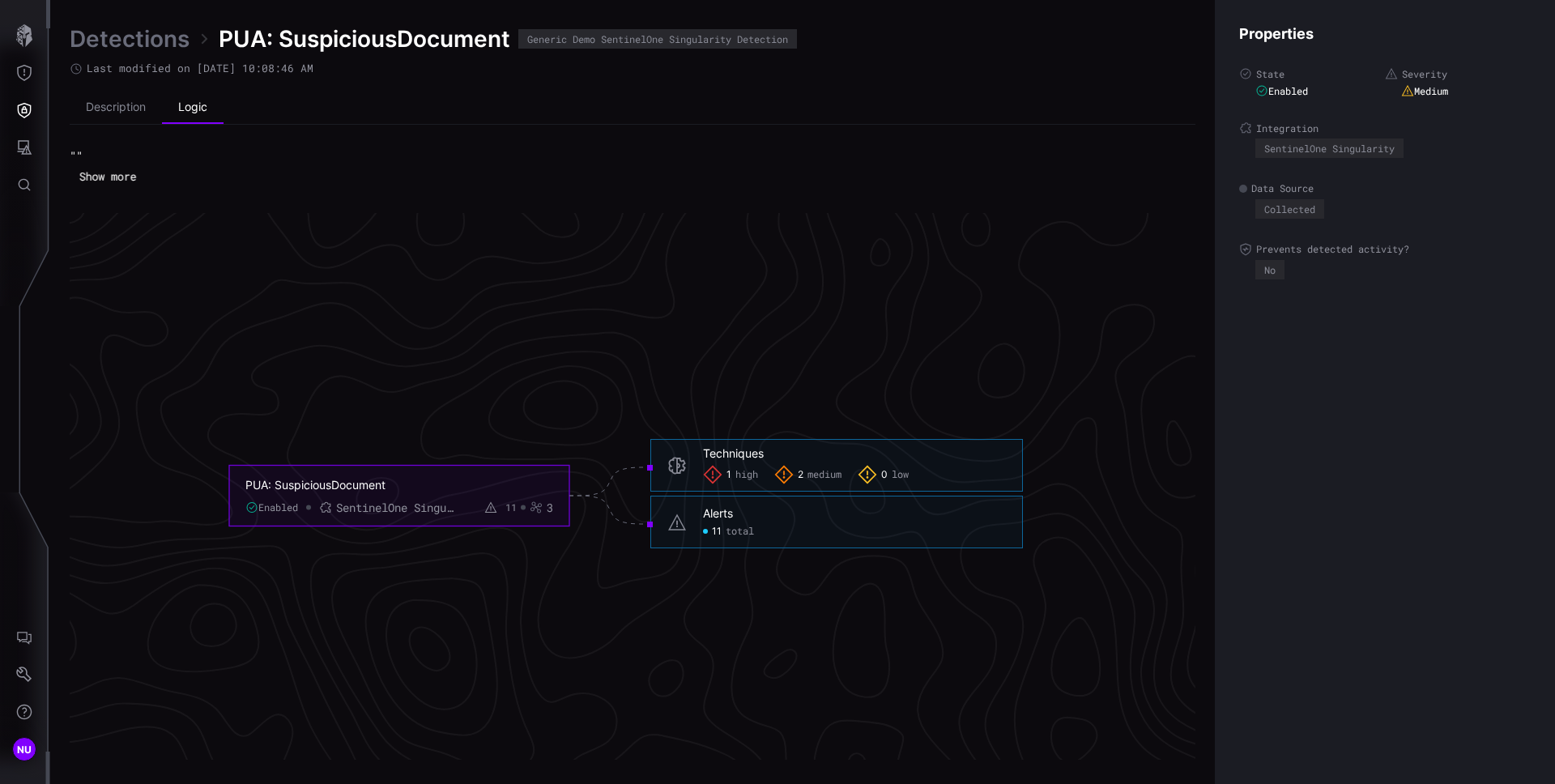
click at [129, 179] on button "Show more" at bounding box center [108, 177] width 74 height 24
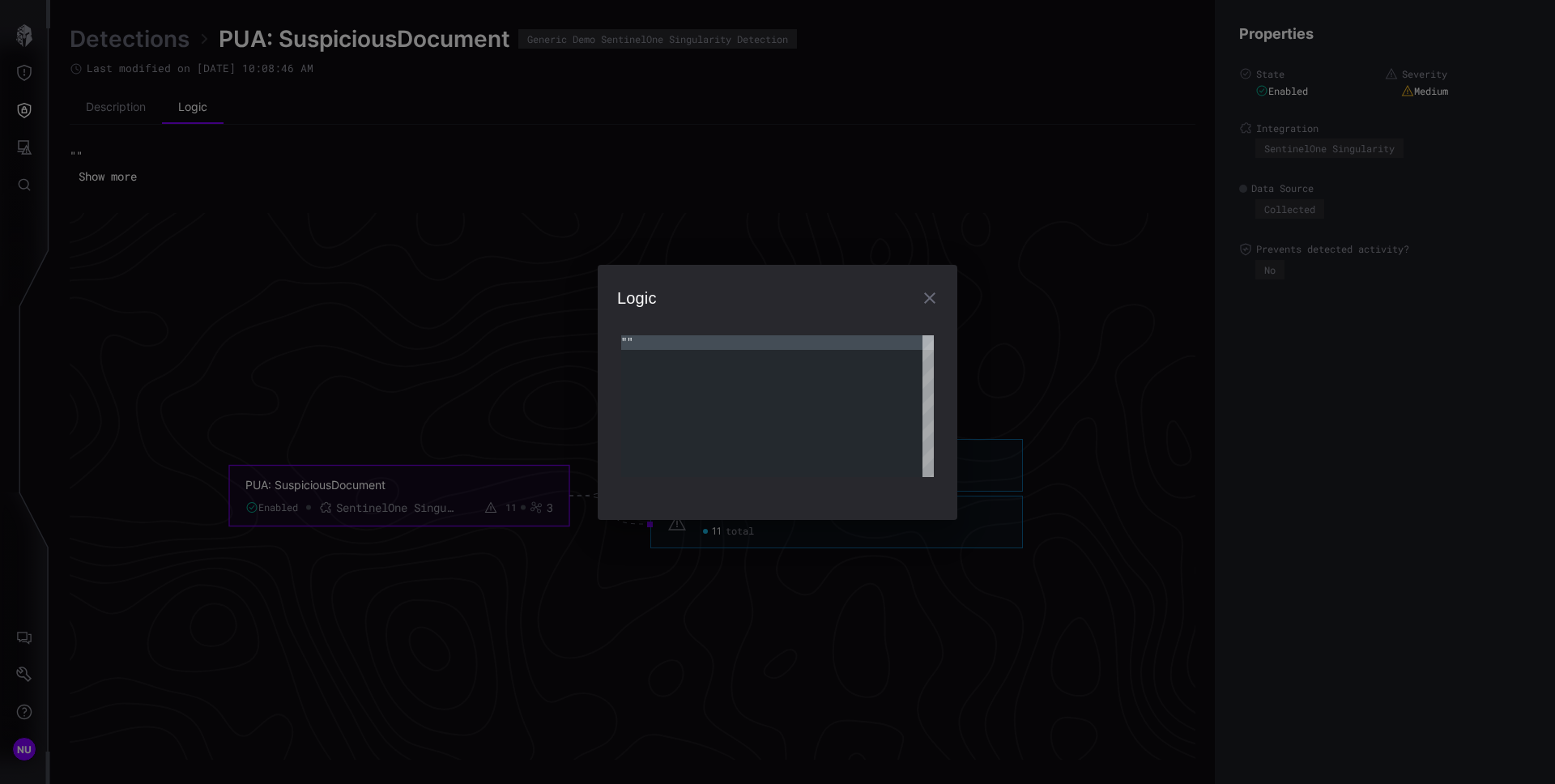
click at [932, 298] on icon "button" at bounding box center [929, 298] width 20 height 20
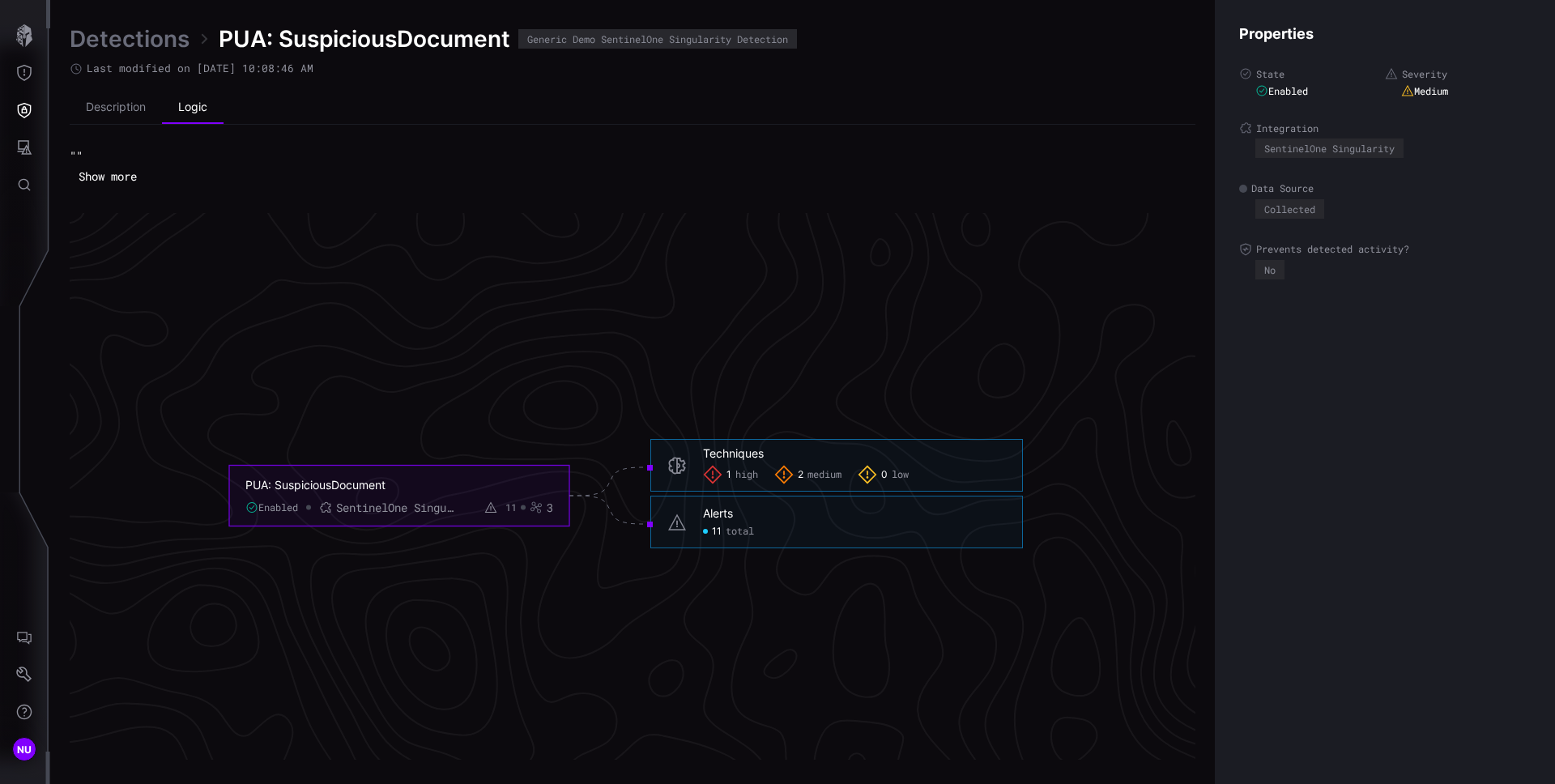
click at [986, 291] on icon "PUA: SuspiciousDocument Enabled SentinelOne Singularity 11 3 Techniques 1 high …" at bounding box center [626, 495] width 2430 height 7287
click at [1117, 216] on icon "PUA: SuspiciousDocument Enabled SentinelOne Singularity 11 3 Techniques 1 high …" at bounding box center [626, 495] width 2430 height 7287
click at [1345, 366] on div "Properties State Enabled Severity Medium Integration SentinelOne Singularity Da…" at bounding box center [1385, 392] width 340 height 784
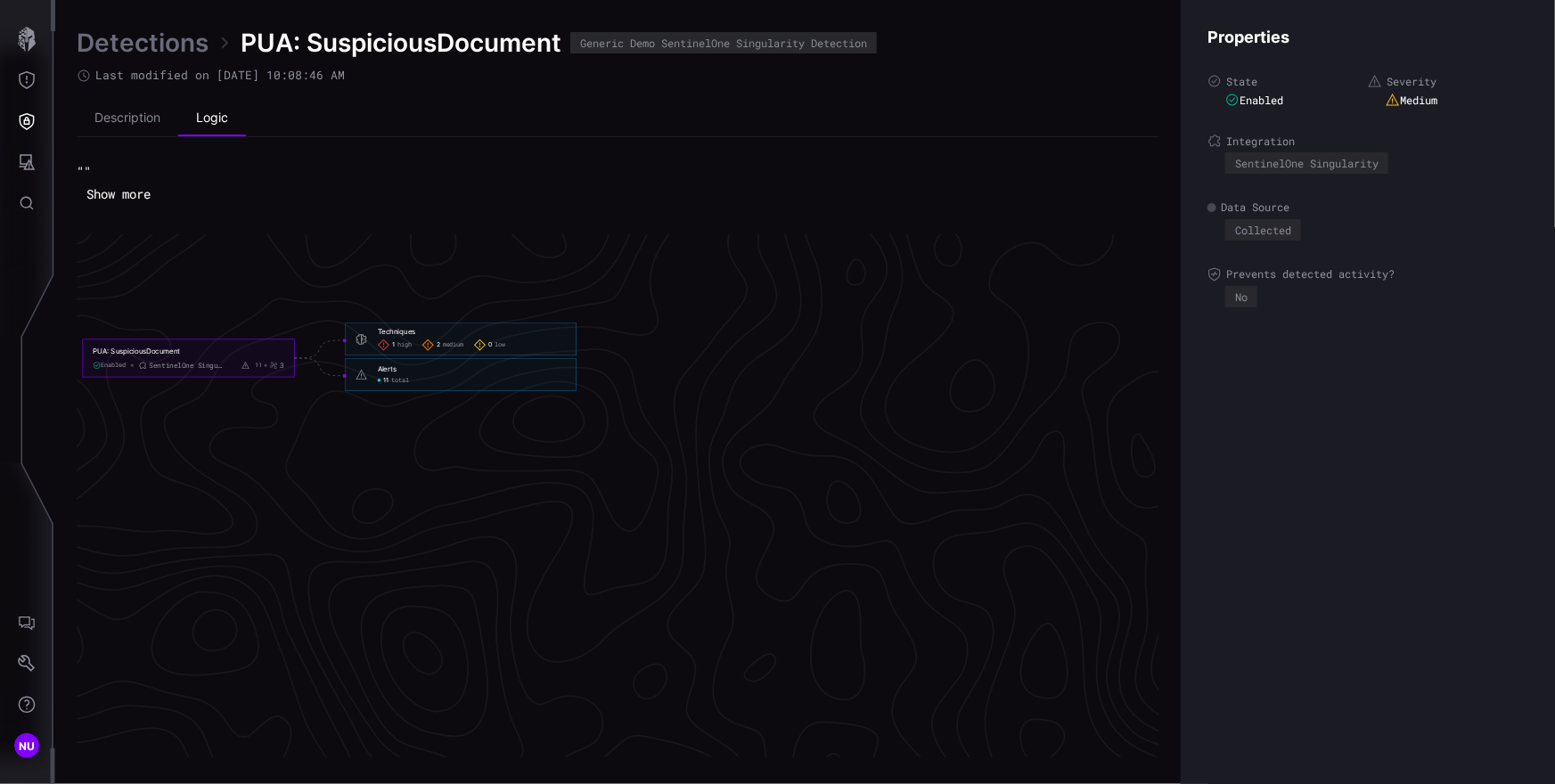
scroll to position [3715, 723]
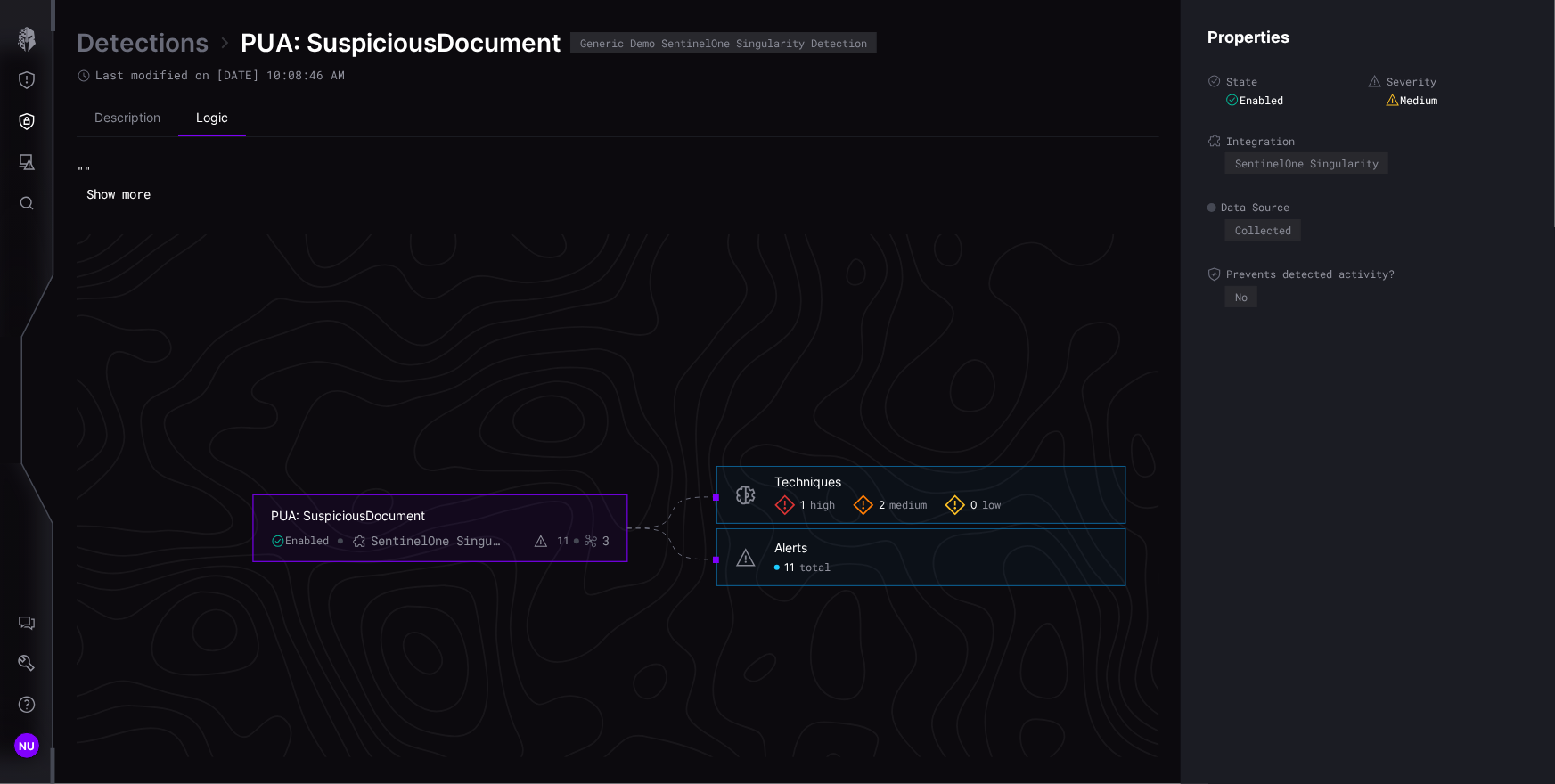
click at [820, 540] on h6 "Alerts" at bounding box center [941, 548] width 333 height 16
click at [795, 553] on div "Alerts" at bounding box center [791, 548] width 33 height 16
click at [793, 568] on span "11" at bounding box center [789, 567] width 10 height 14
click span "total"
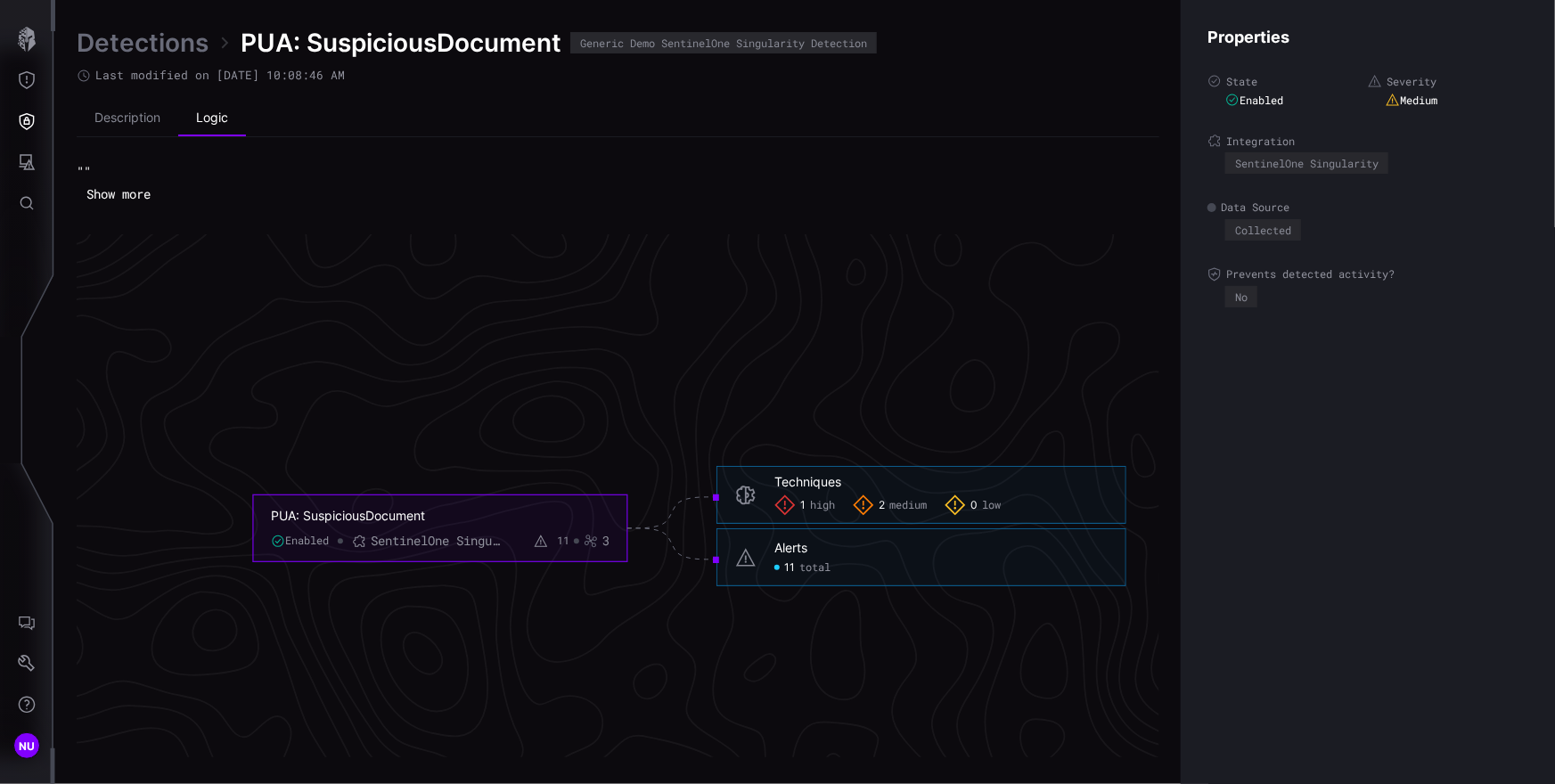
click span "total"
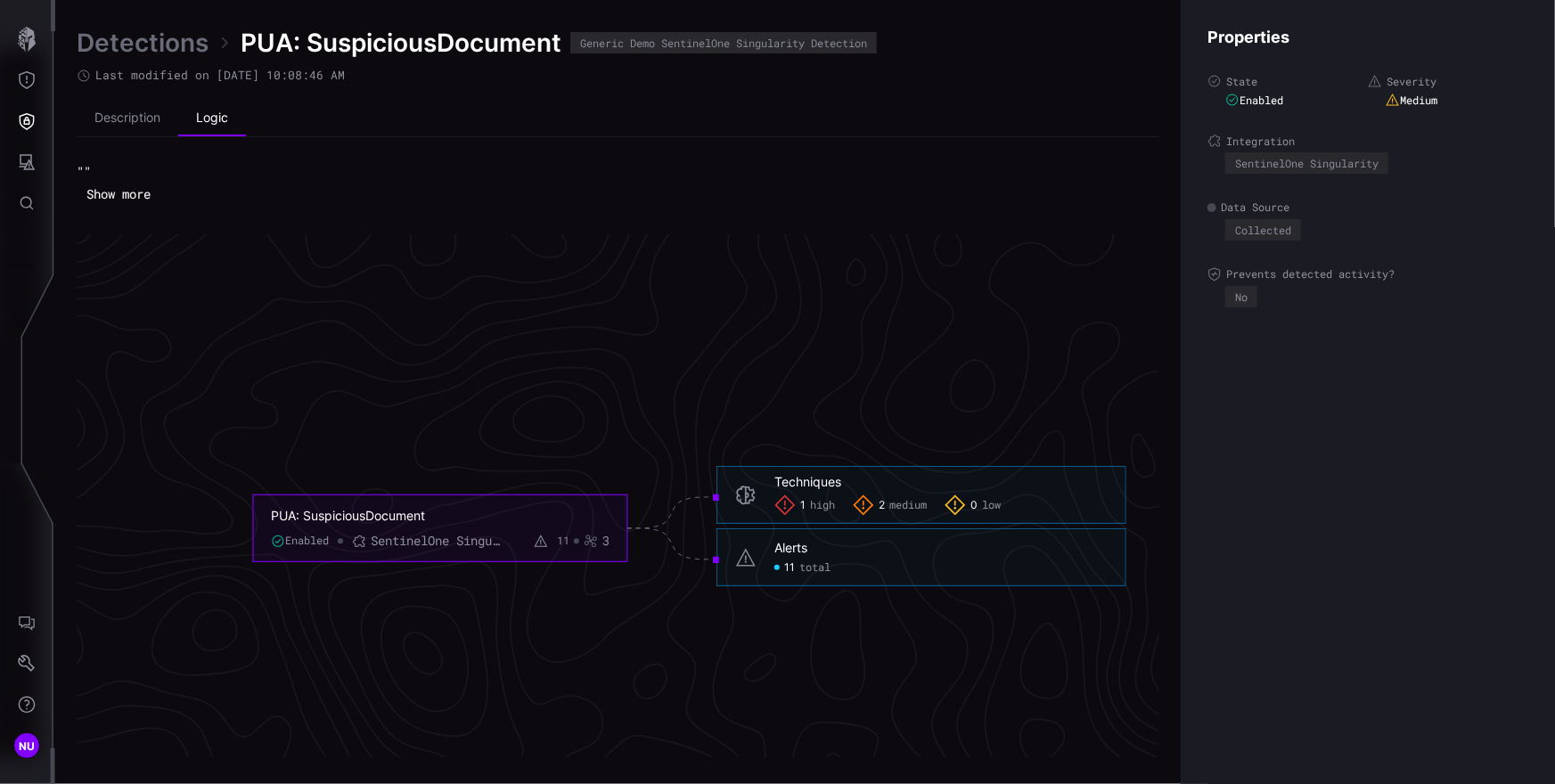
click at [788, 547] on div "Alerts" at bounding box center [791, 548] width 33 height 16
click at [789, 547] on div "Alerts" at bounding box center [791, 548] width 33 height 16
click at [856, 551] on h6 "Alerts" at bounding box center [941, 548] width 333 height 16
drag, startPoint x: 875, startPoint y: 554, endPoint x: 911, endPoint y: 560, distance: 36.5
click at [879, 555] on h6 "Alerts" at bounding box center [941, 548] width 333 height 16
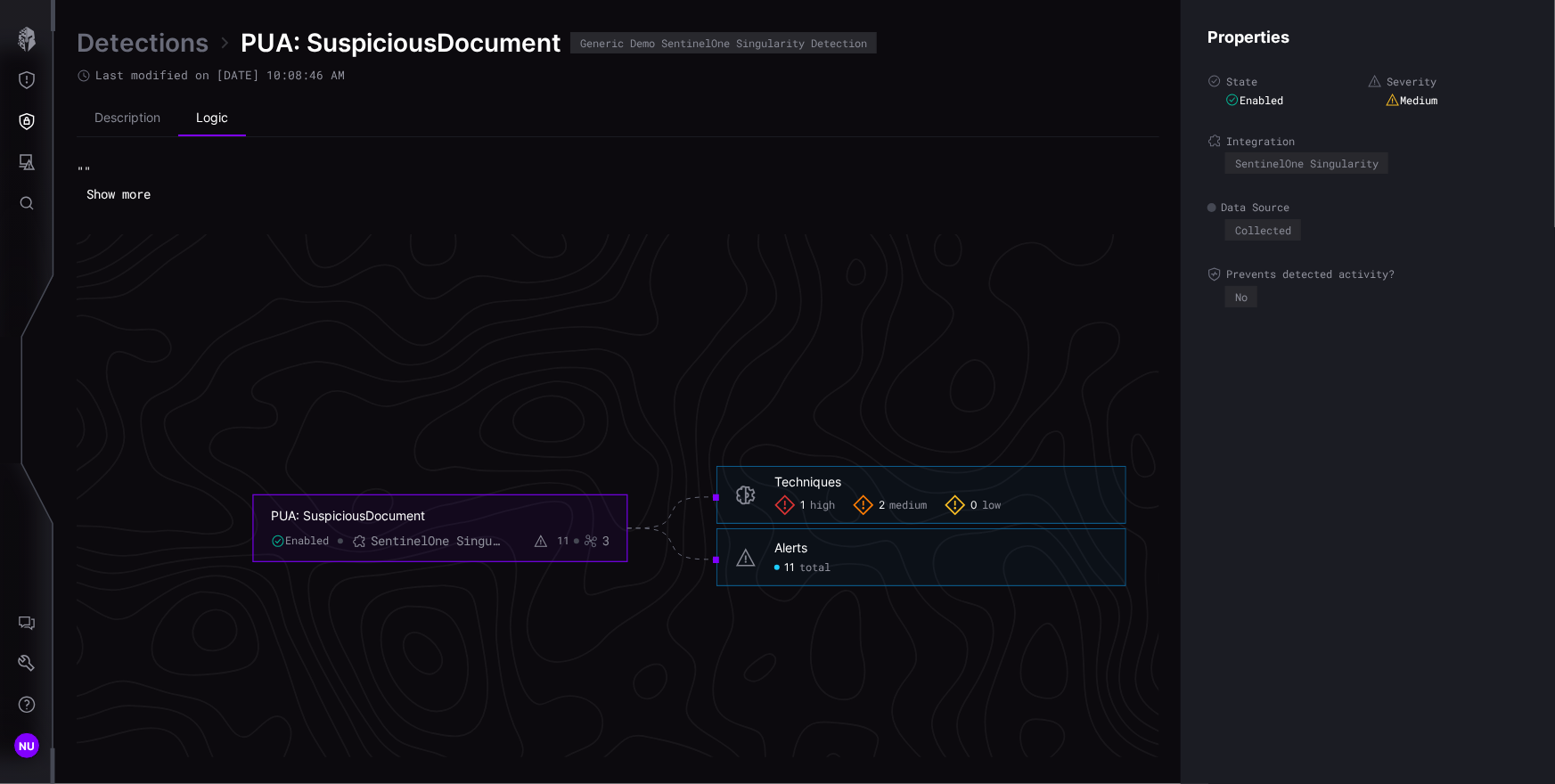
click at [913, 560] on div "11 total" at bounding box center [941, 567] width 333 height 14
click at [793, 563] on span "11" at bounding box center [789, 567] width 10 height 14
click at [794, 563] on div "11 total" at bounding box center [802, 567] width 56 height 14
click at [763, 567] on div "Alerts 11 total" at bounding box center [922, 557] width 410 height 58
drag, startPoint x: 763, startPoint y: 567, endPoint x: 731, endPoint y: 559, distance: 33.0
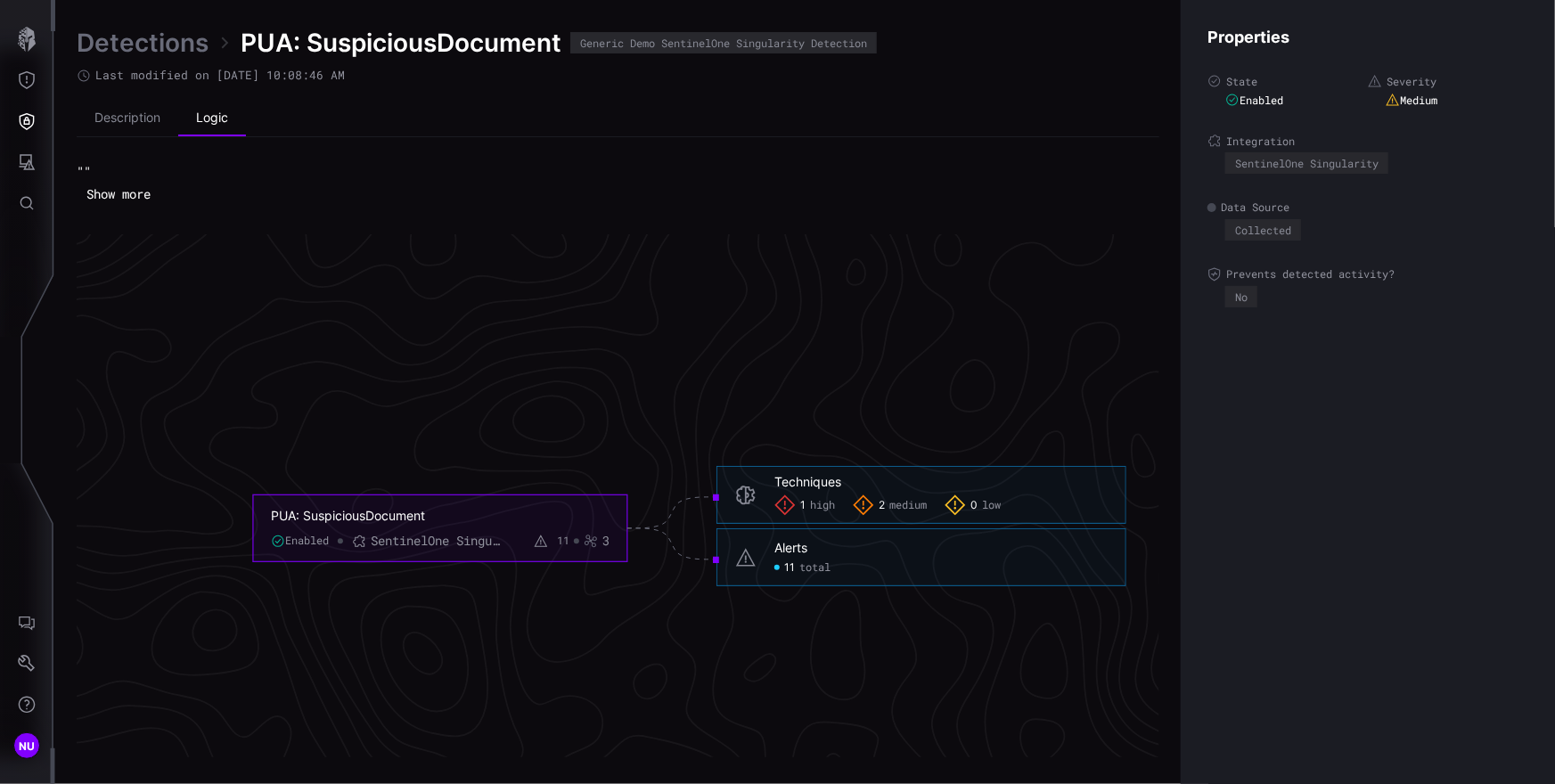
click at [763, 567] on div "Alerts 11 total" at bounding box center [922, 557] width 410 height 58
drag, startPoint x: 725, startPoint y: 557, endPoint x: 735, endPoint y: 557, distance: 10.0
click at [725, 557] on div "Alerts 11 total" at bounding box center [922, 557] width 410 height 58
click at [820, 512] on span "high" at bounding box center [822, 505] width 25 height 14
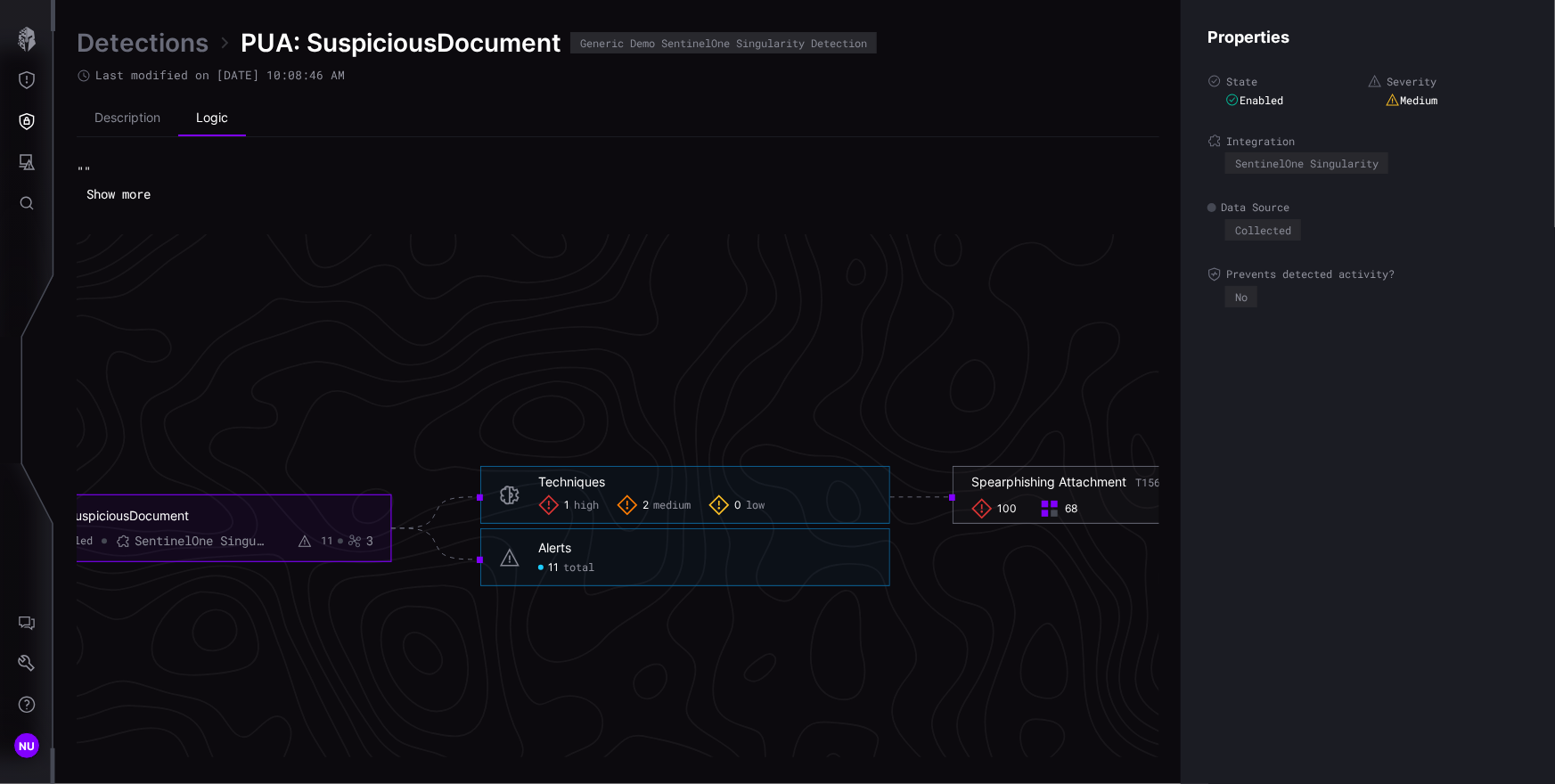
click at [1027, 485] on div "Spearphishing Attachment T1566.001" at bounding box center [1081, 481] width 220 height 16
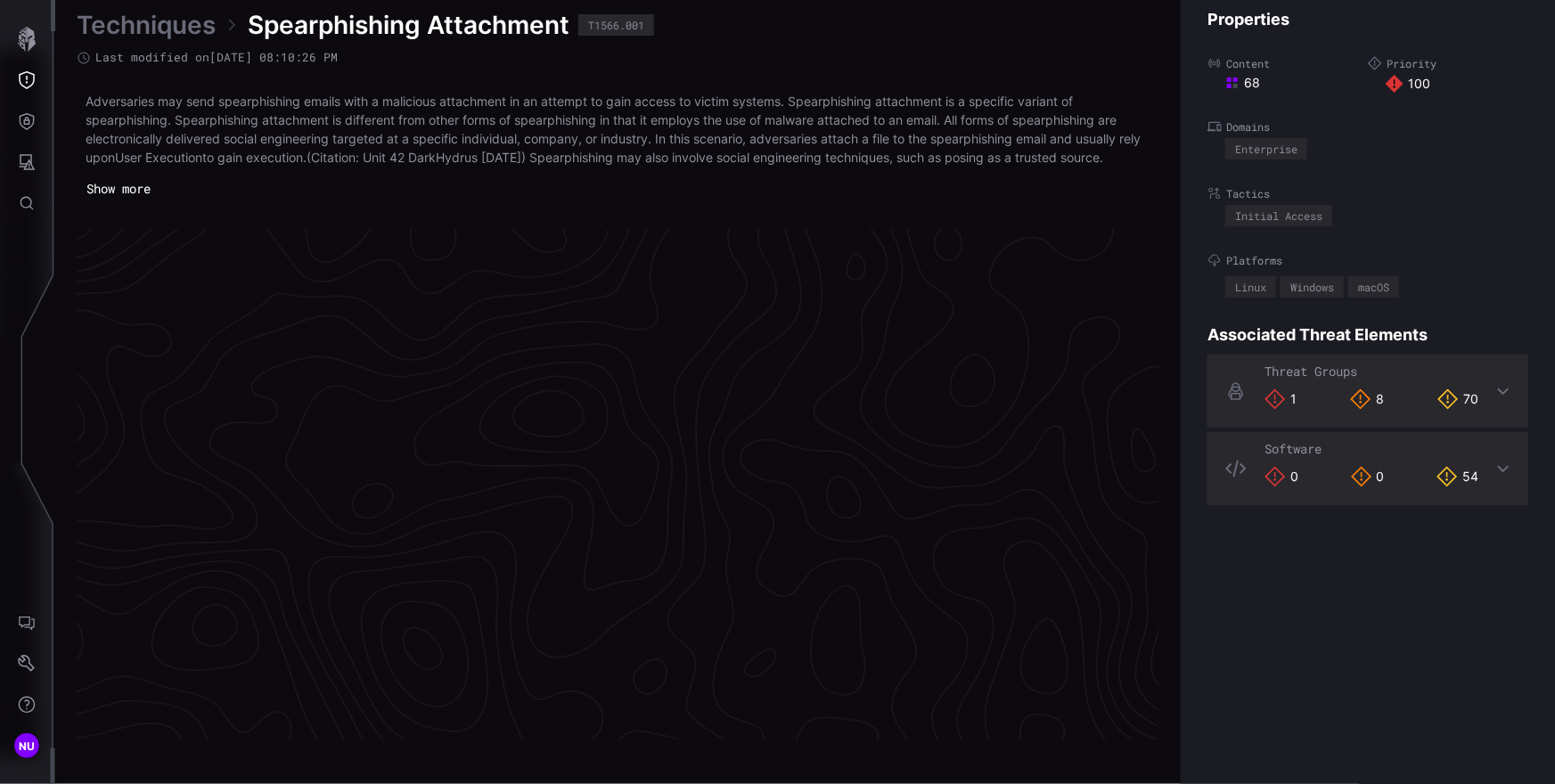
scroll to position [3760, 801]
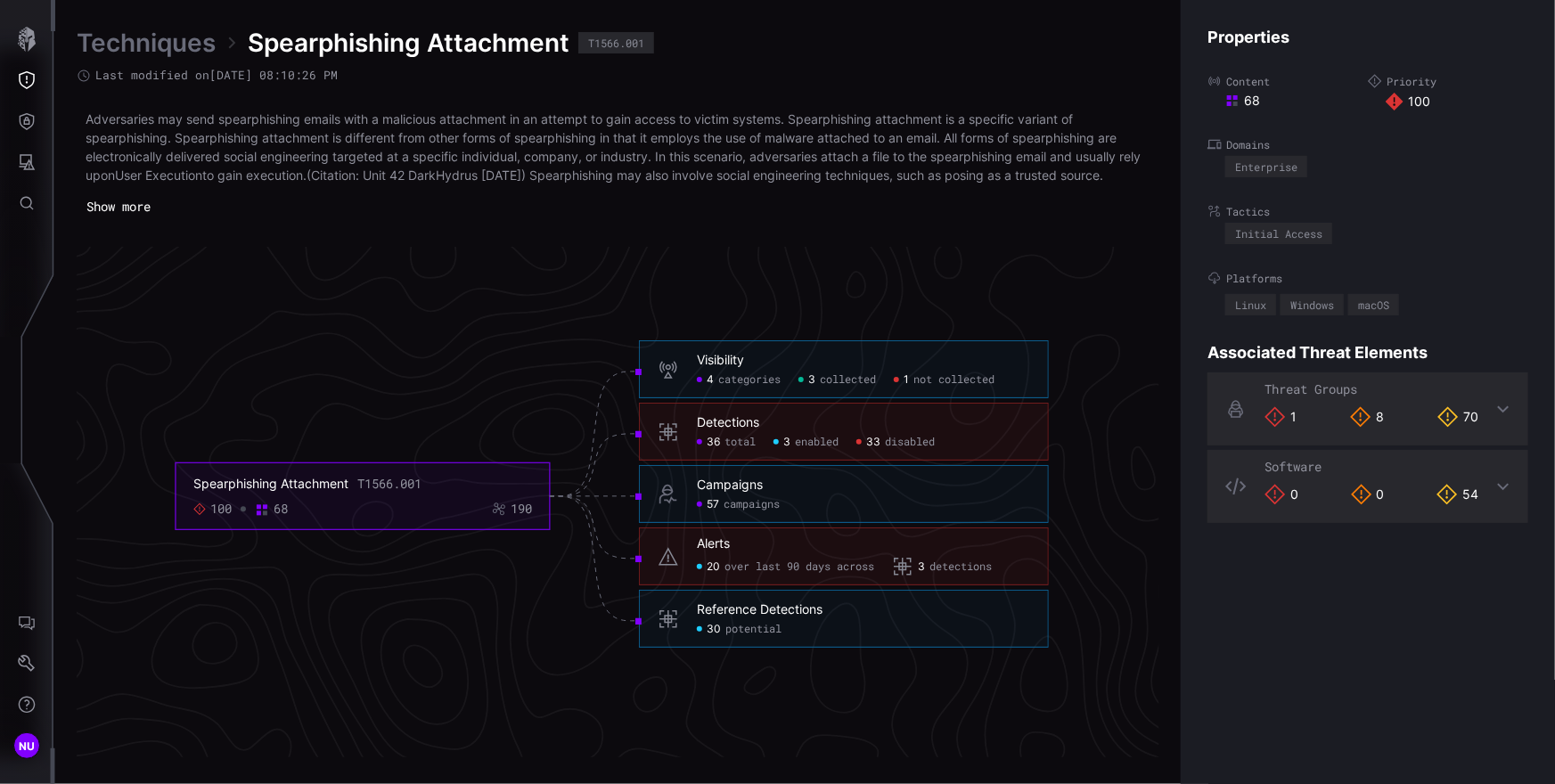
click at [996, 308] on icon "Spearphishing Attachment T1566.001 100 68 190 Visibility 4 categories 3 collect…" at bounding box center [612, 496] width 2673 height 8019
click at [760, 486] on div "Campaigns" at bounding box center [729, 485] width 66 height 16
click at [747, 502] on span "campaigns" at bounding box center [751, 505] width 56 height 14
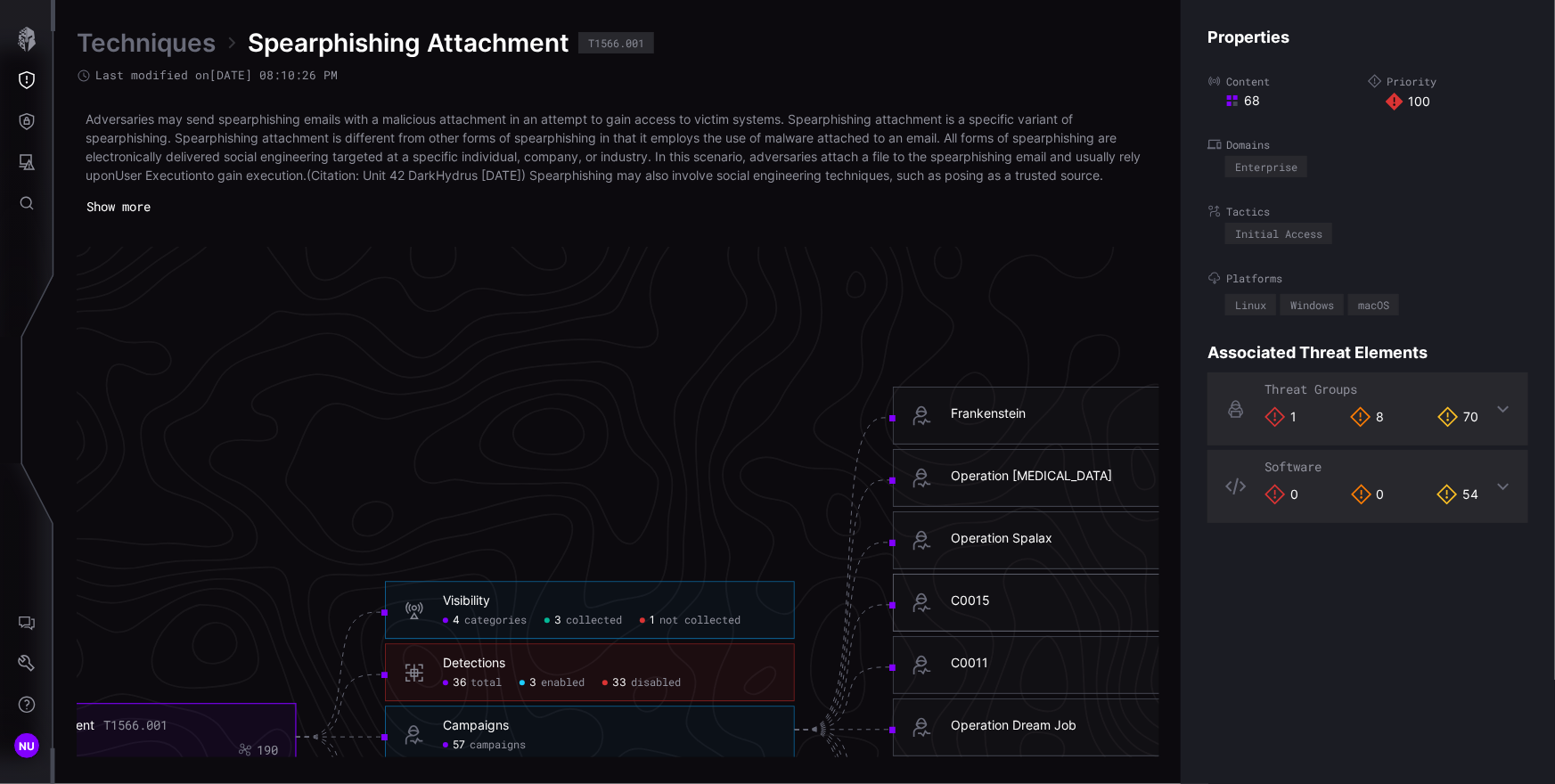
scroll to position [3535, 801]
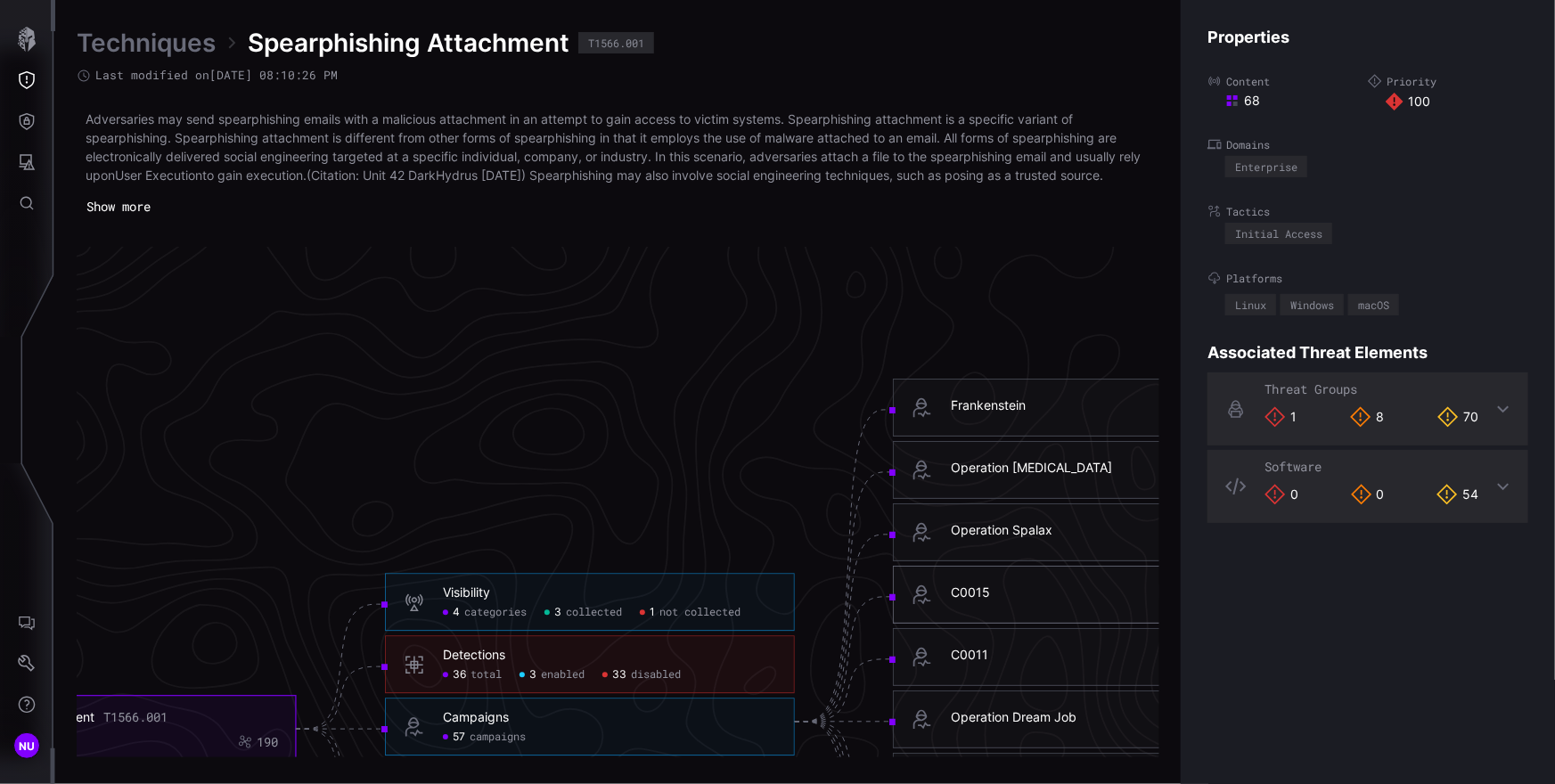
click at [763, 365] on icon "Spearphishing Attachment T1566.001 100 68 190 Visibility 4 categories 3 collect…" at bounding box center [612, 721] width 2673 height 8019
click at [1025, 421] on div "Frankenstein" at bounding box center [1098, 407] width 410 height 58
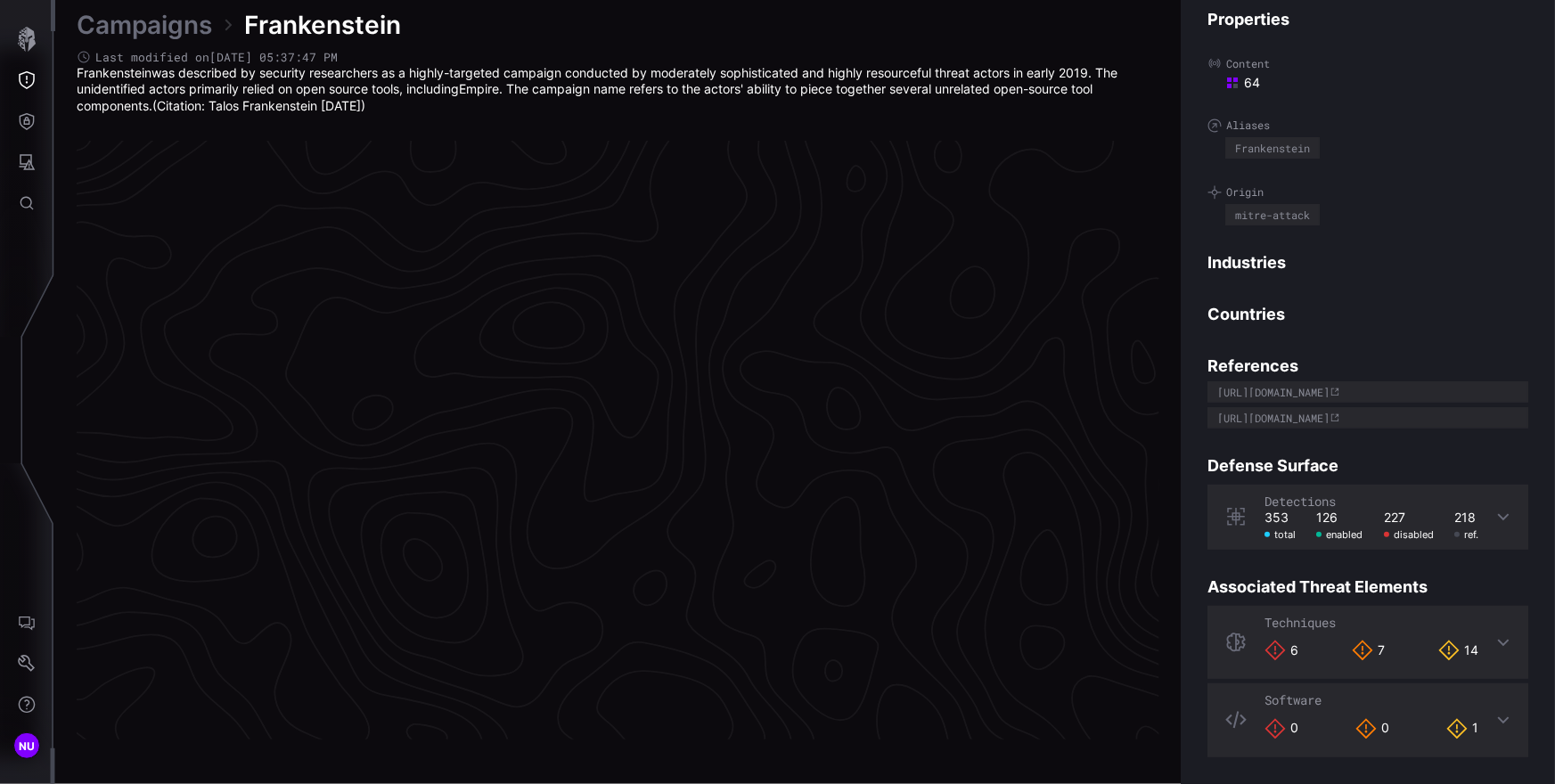
scroll to position [3715, 801]
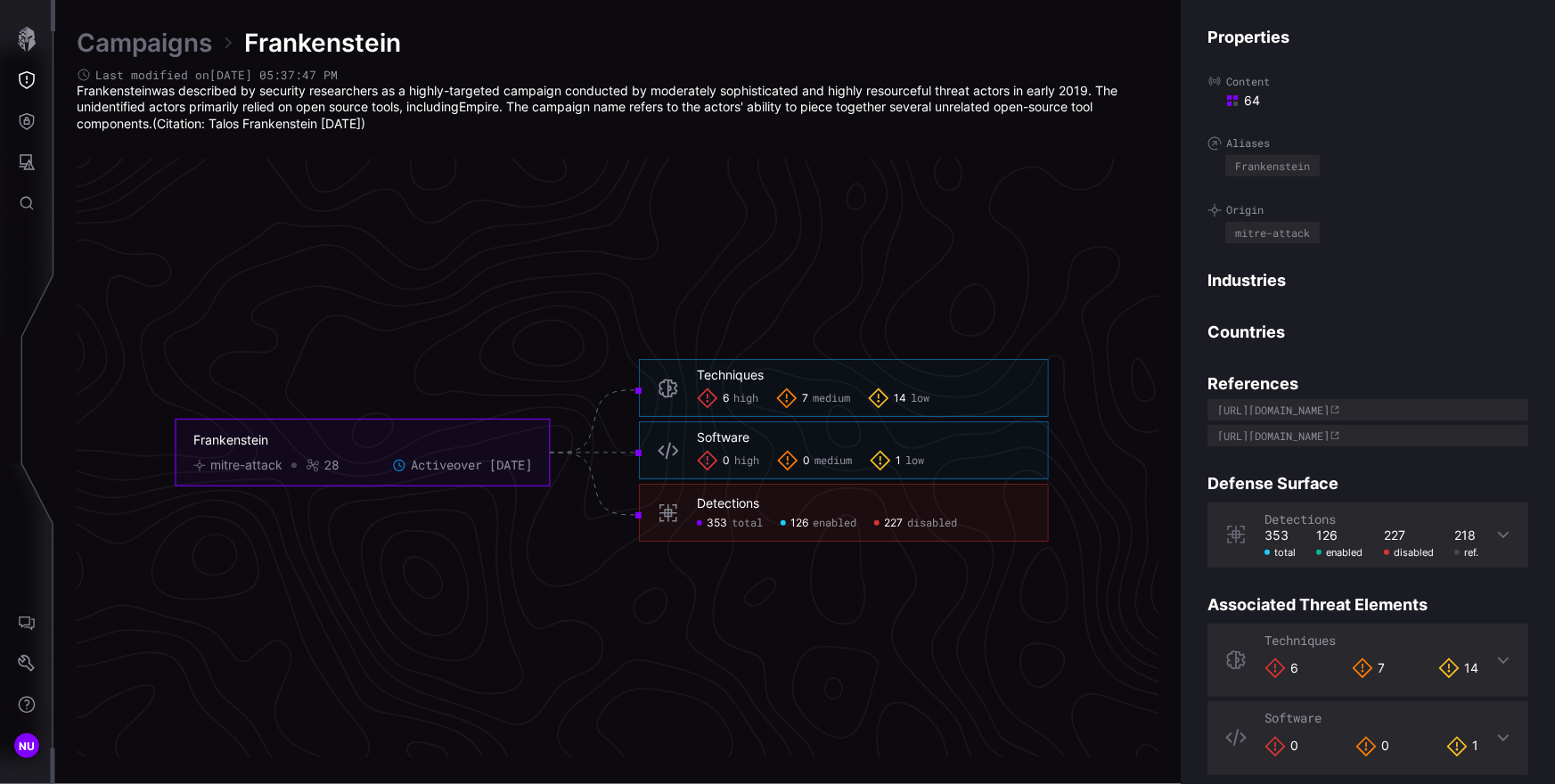
click at [799, 274] on icon "Frankenstein mitre-attack 28 Active over 6 years ago Techniques 6 high 7 medium…" at bounding box center [612, 453] width 2673 height 8019
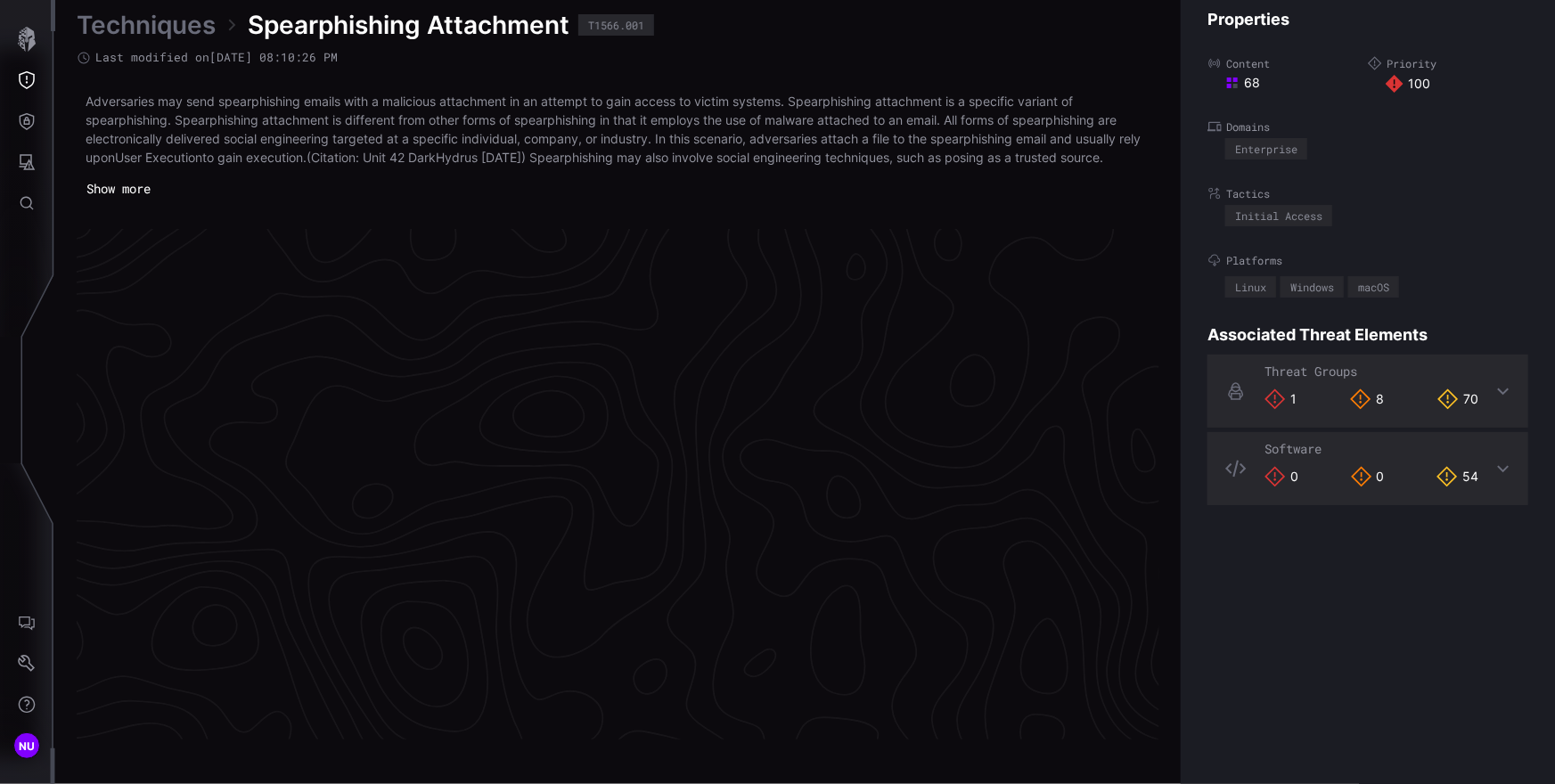
scroll to position [3760, 801]
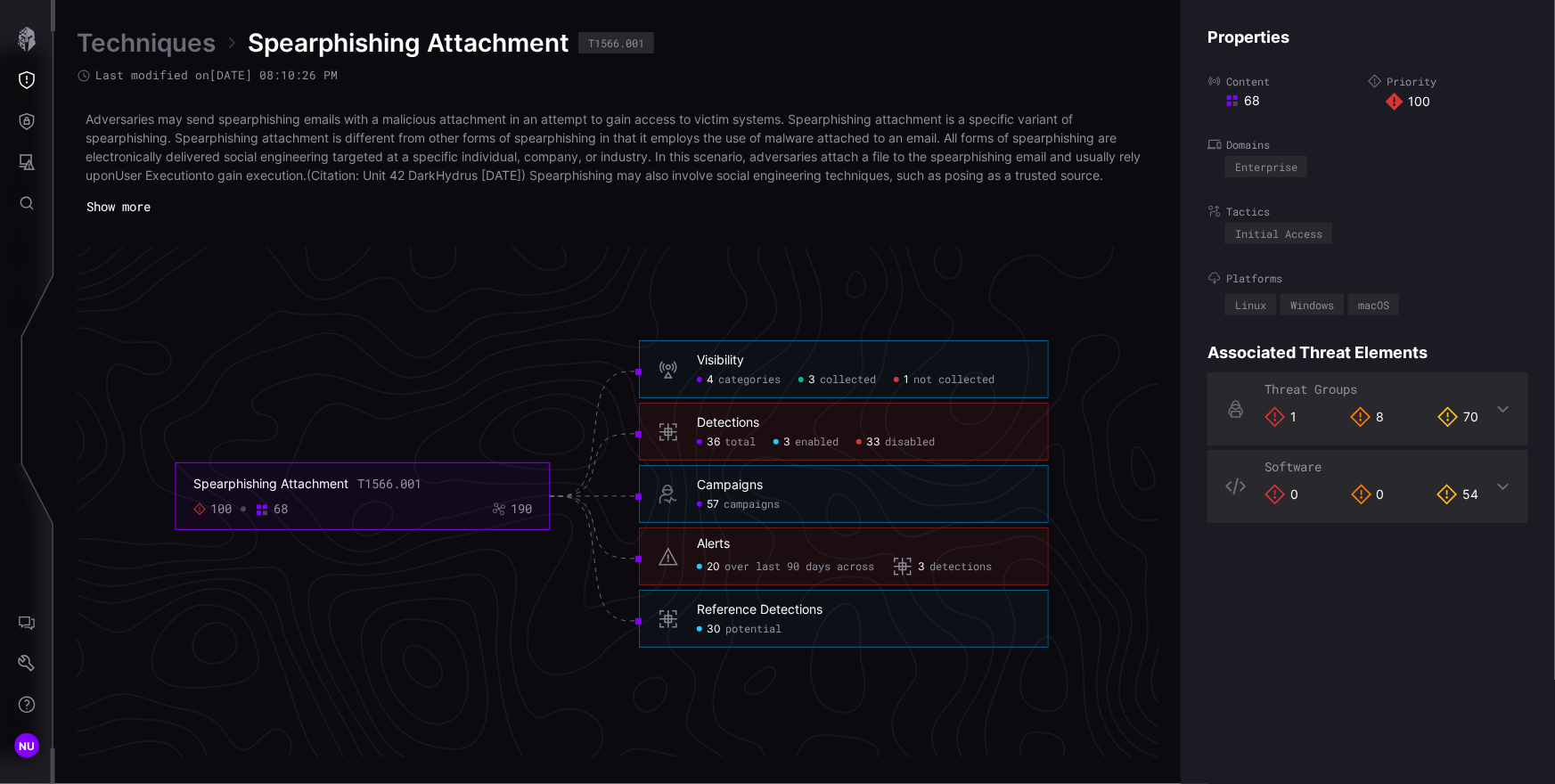
click at [732, 553] on div "Alerts 20 over last 90 days across 3 detections" at bounding box center [863, 556] width 333 height 42
click at [802, 557] on div "20 over last 90 days across" at bounding box center [785, 568] width 178 height 22
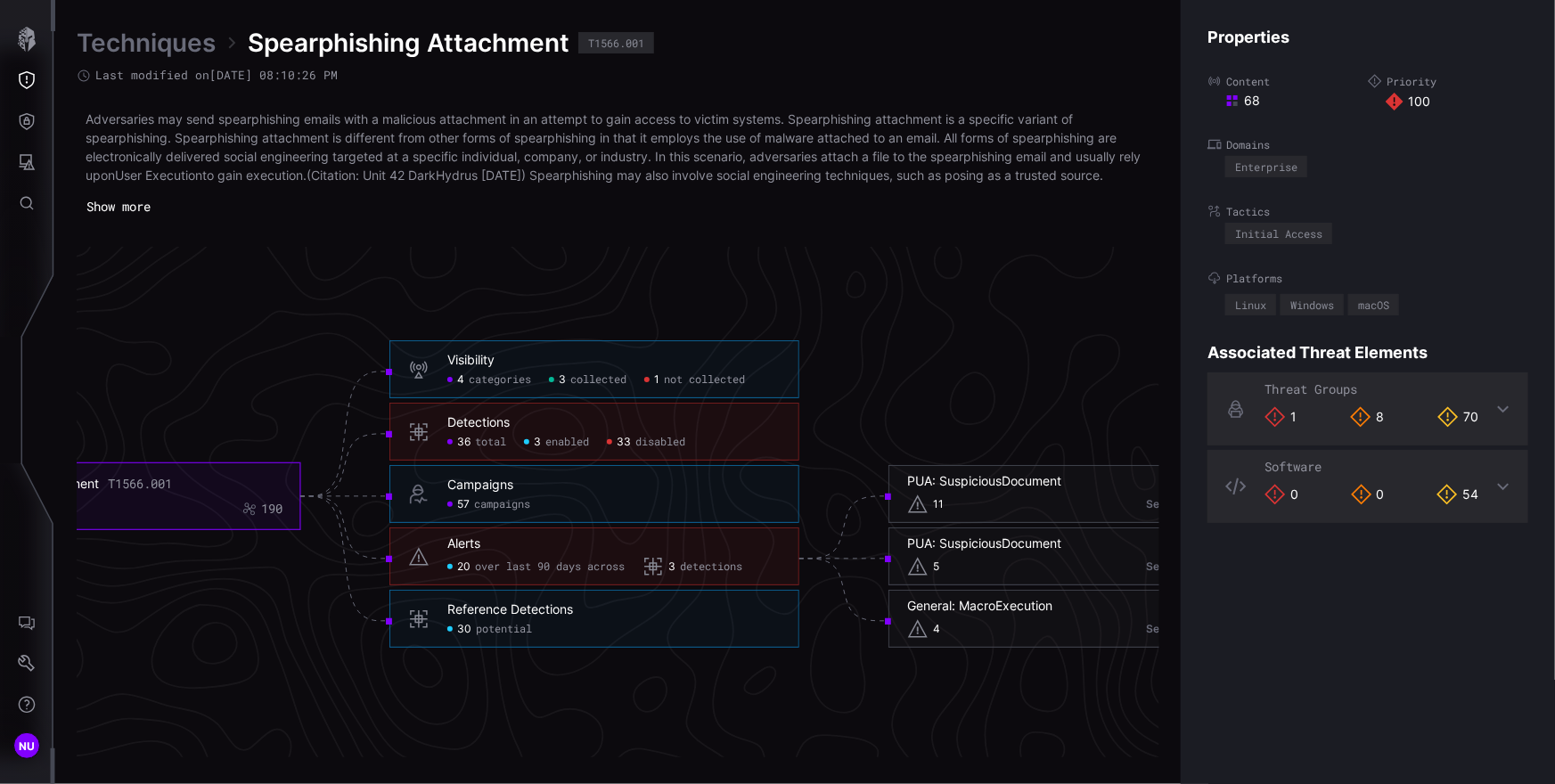
click at [741, 565] on span "detections" at bounding box center [711, 567] width 63 height 14
click at [942, 500] on span "11" at bounding box center [938, 505] width 10 height 14
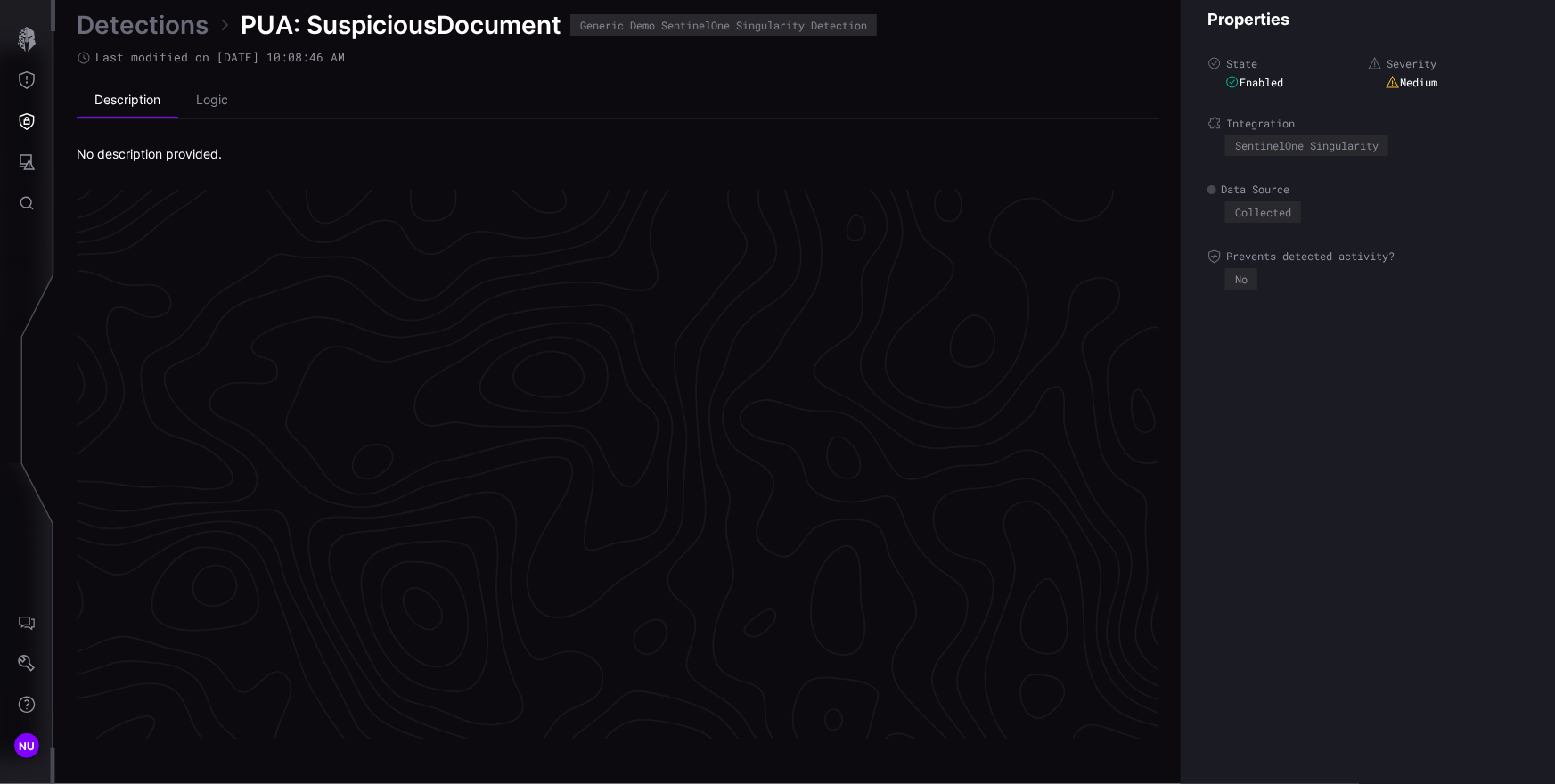
scroll to position [3741, 801]
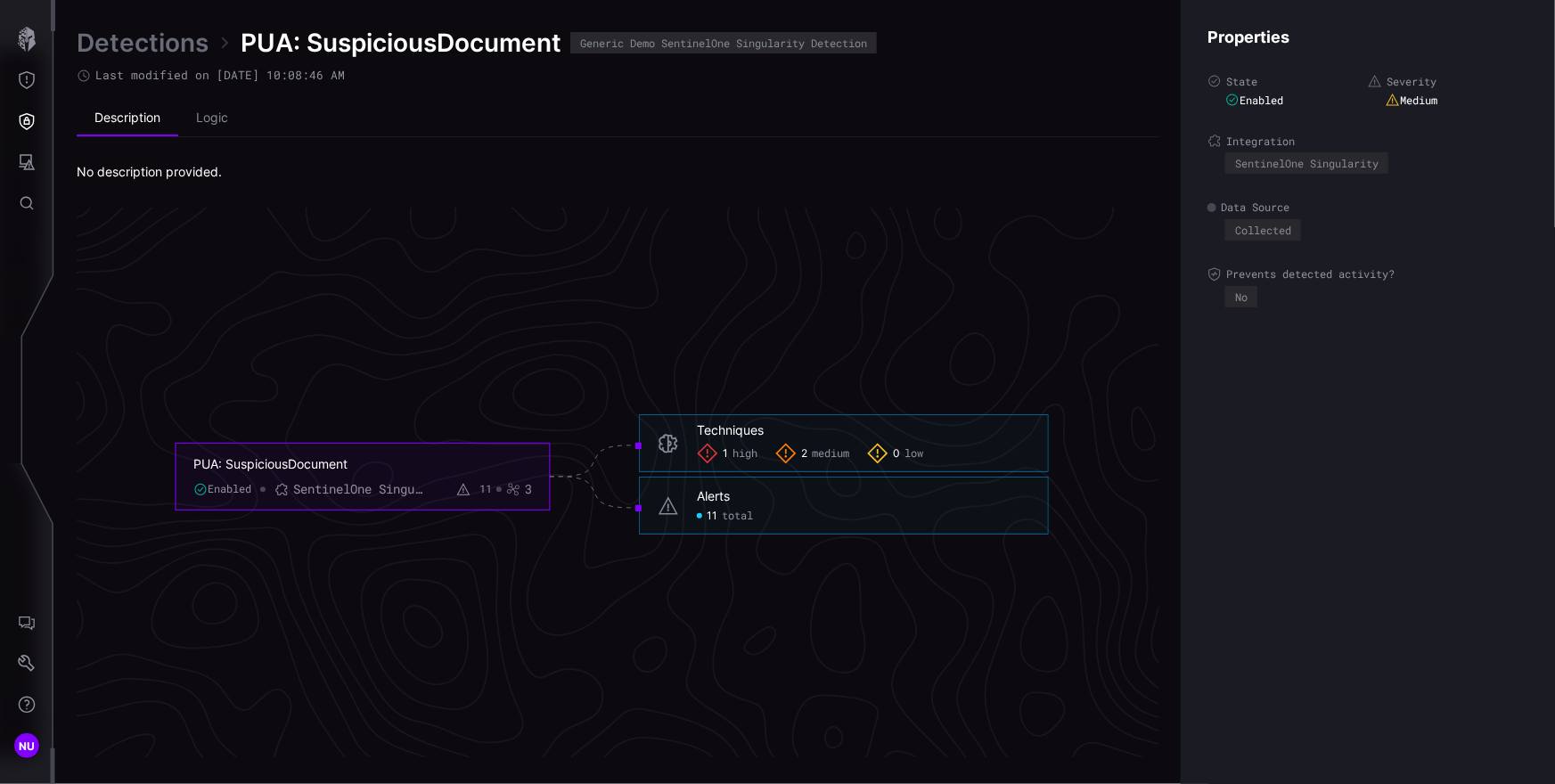
click at [796, 160] on div "Description Logic No description provided." at bounding box center [618, 140] width 1083 height 80
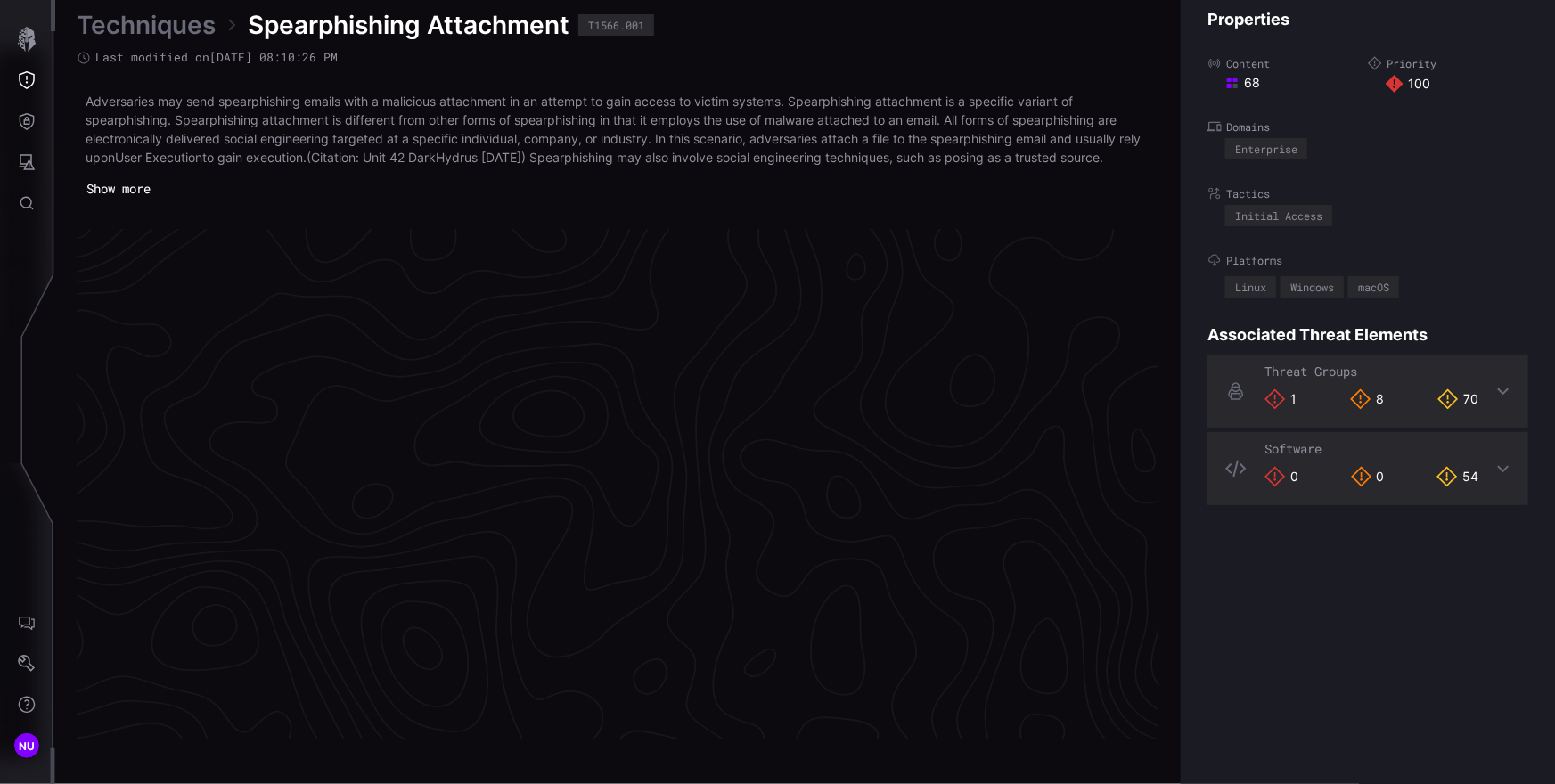
scroll to position [3760, 801]
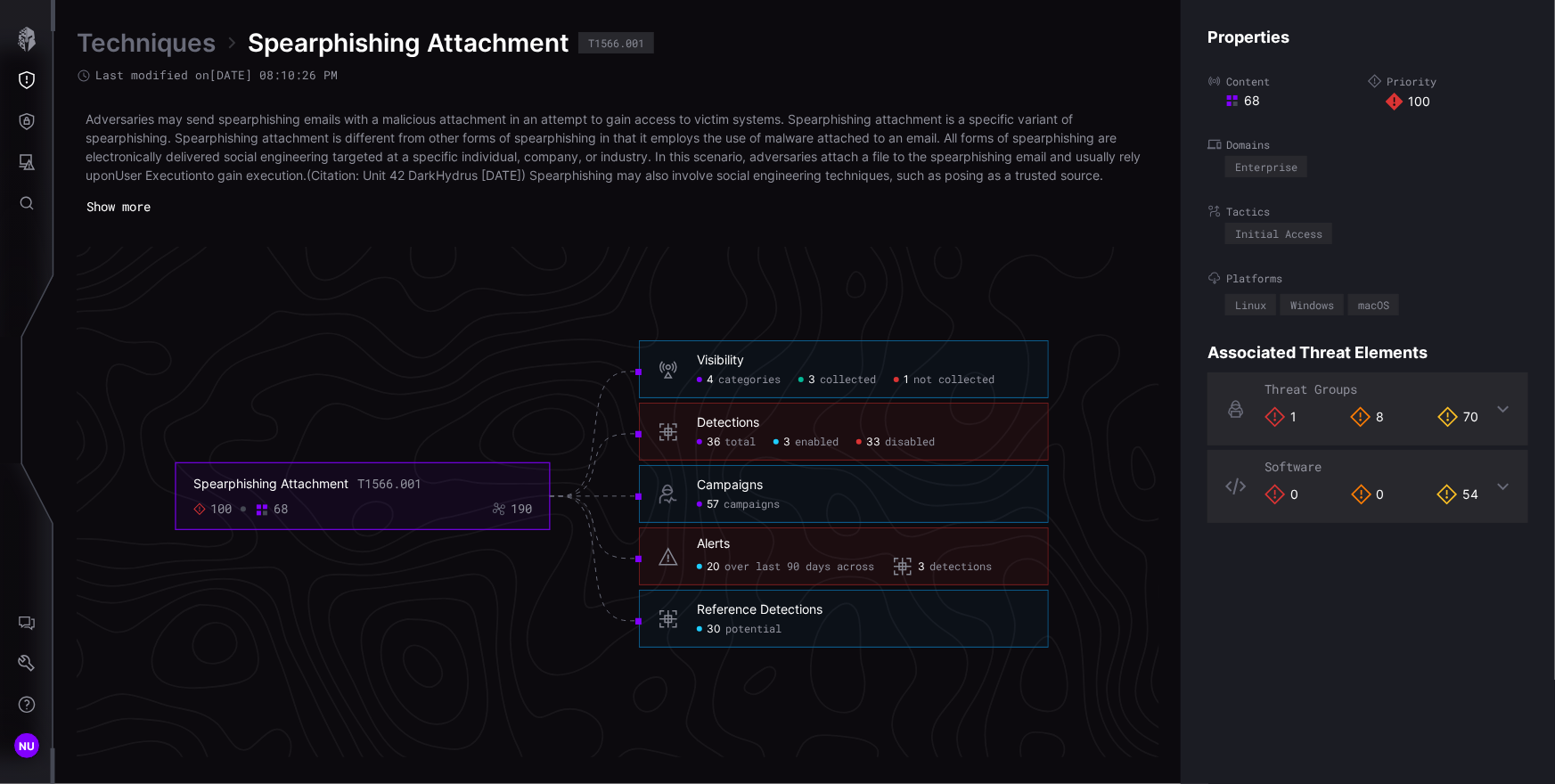
click at [721, 389] on div "Visibility 4 categories 3 collected 1 not collected" at bounding box center [844, 369] width 410 height 58
click at [727, 378] on span "categories" at bounding box center [750, 380] width 63 height 14
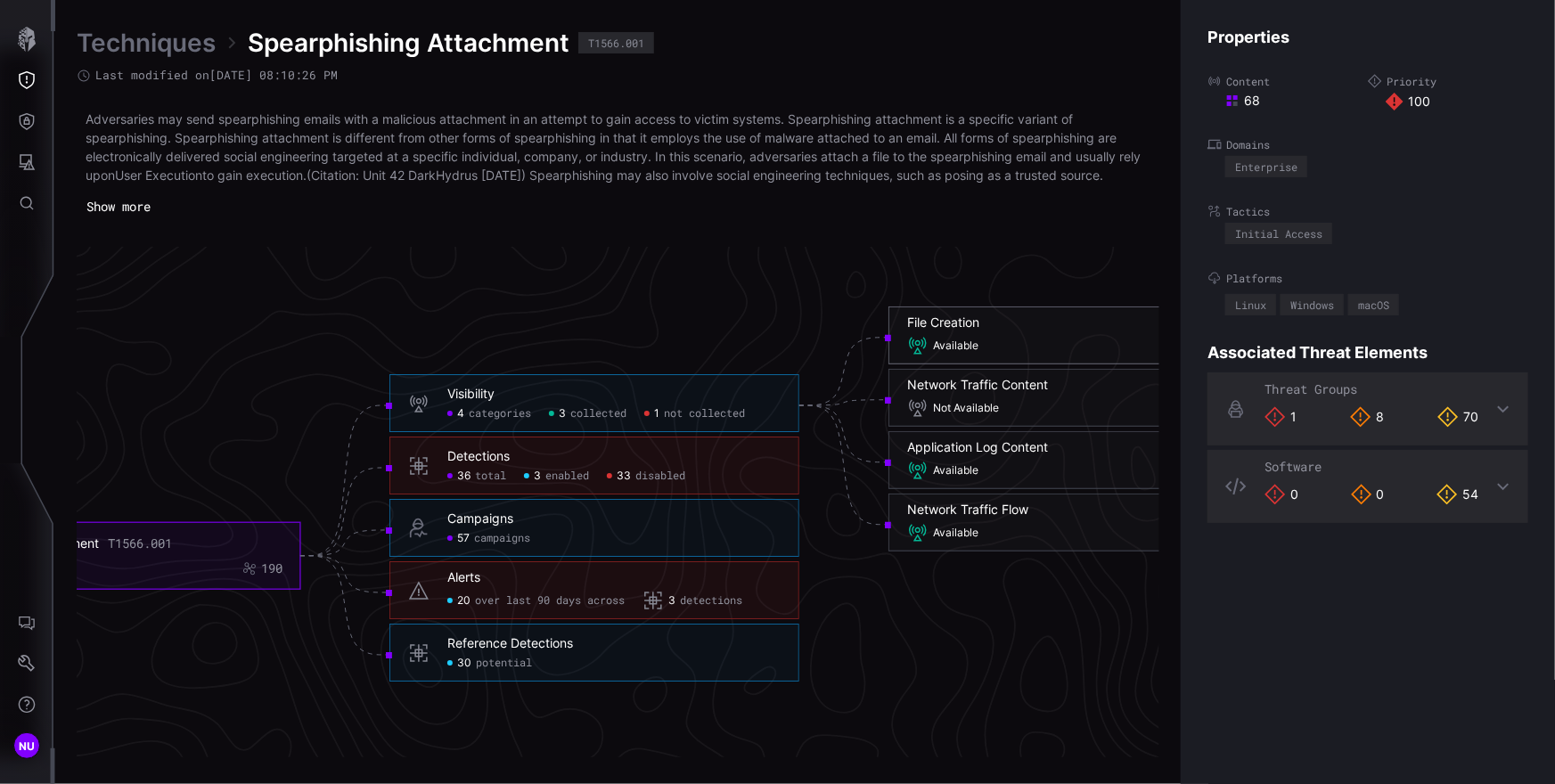
click at [957, 345] on span "Available" at bounding box center [956, 346] width 46 height 14
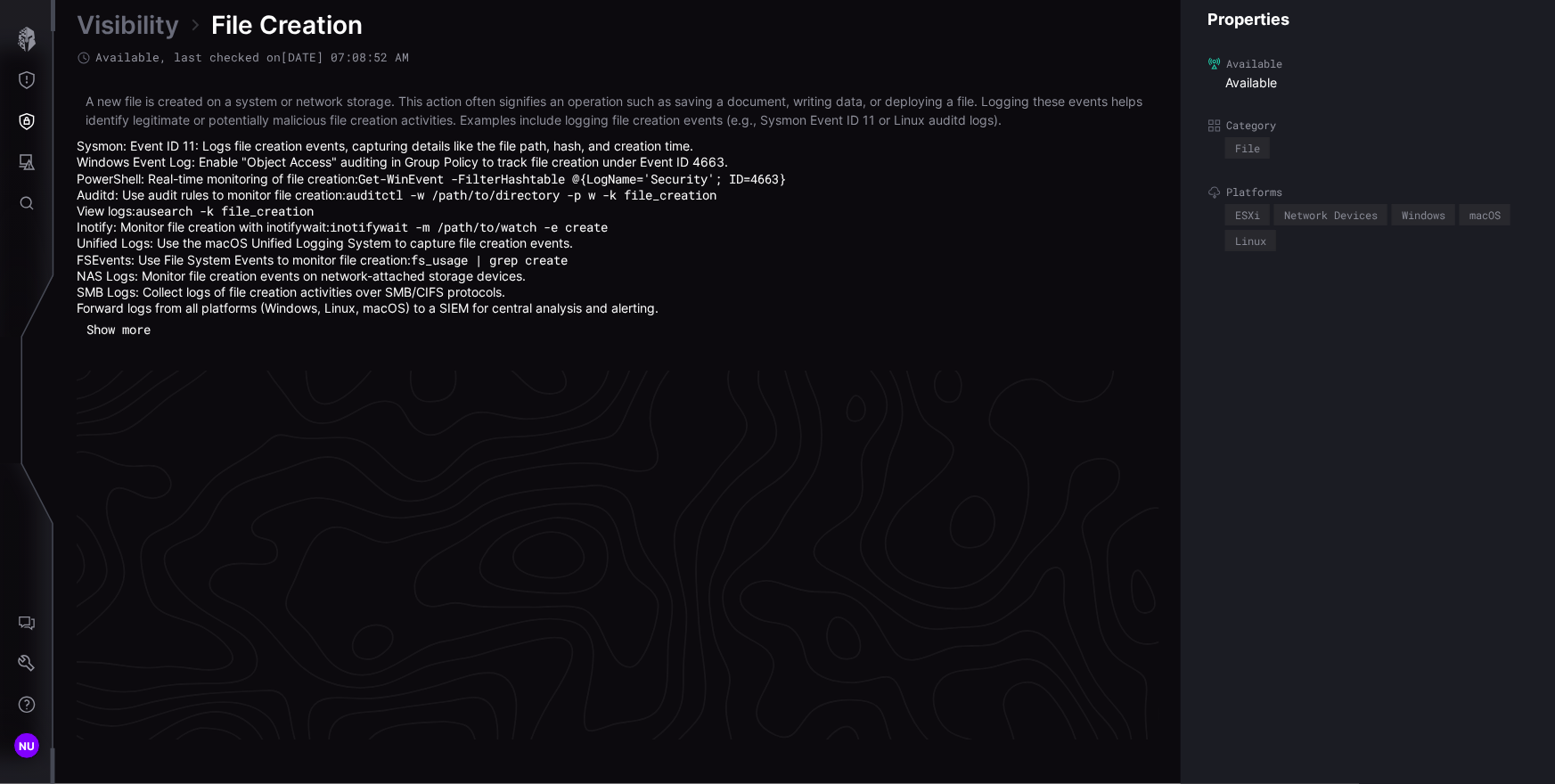
scroll to position [3832, 801]
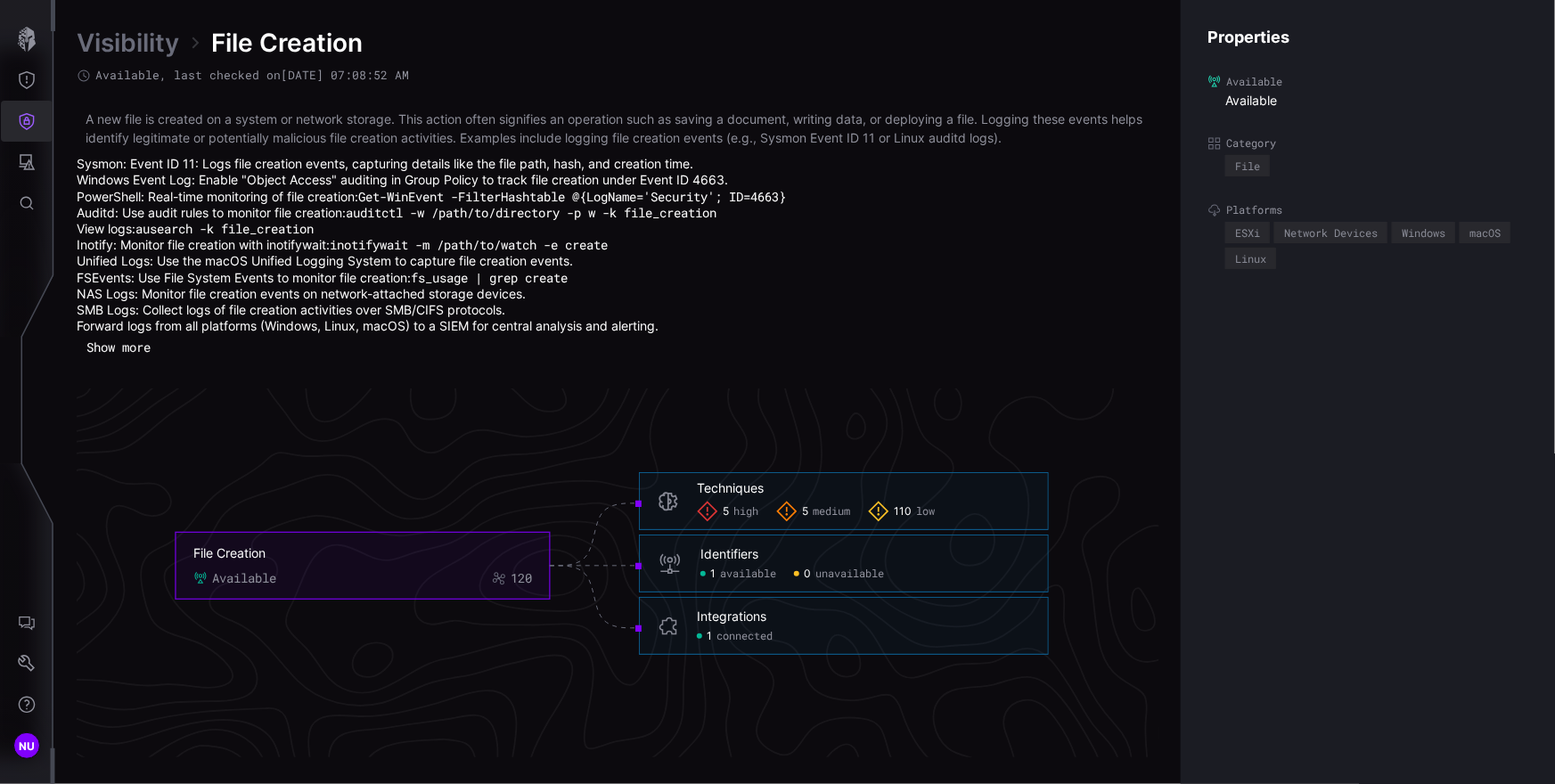
click at [27, 123] on icon "Defense Surface" at bounding box center [27, 121] width 18 height 18
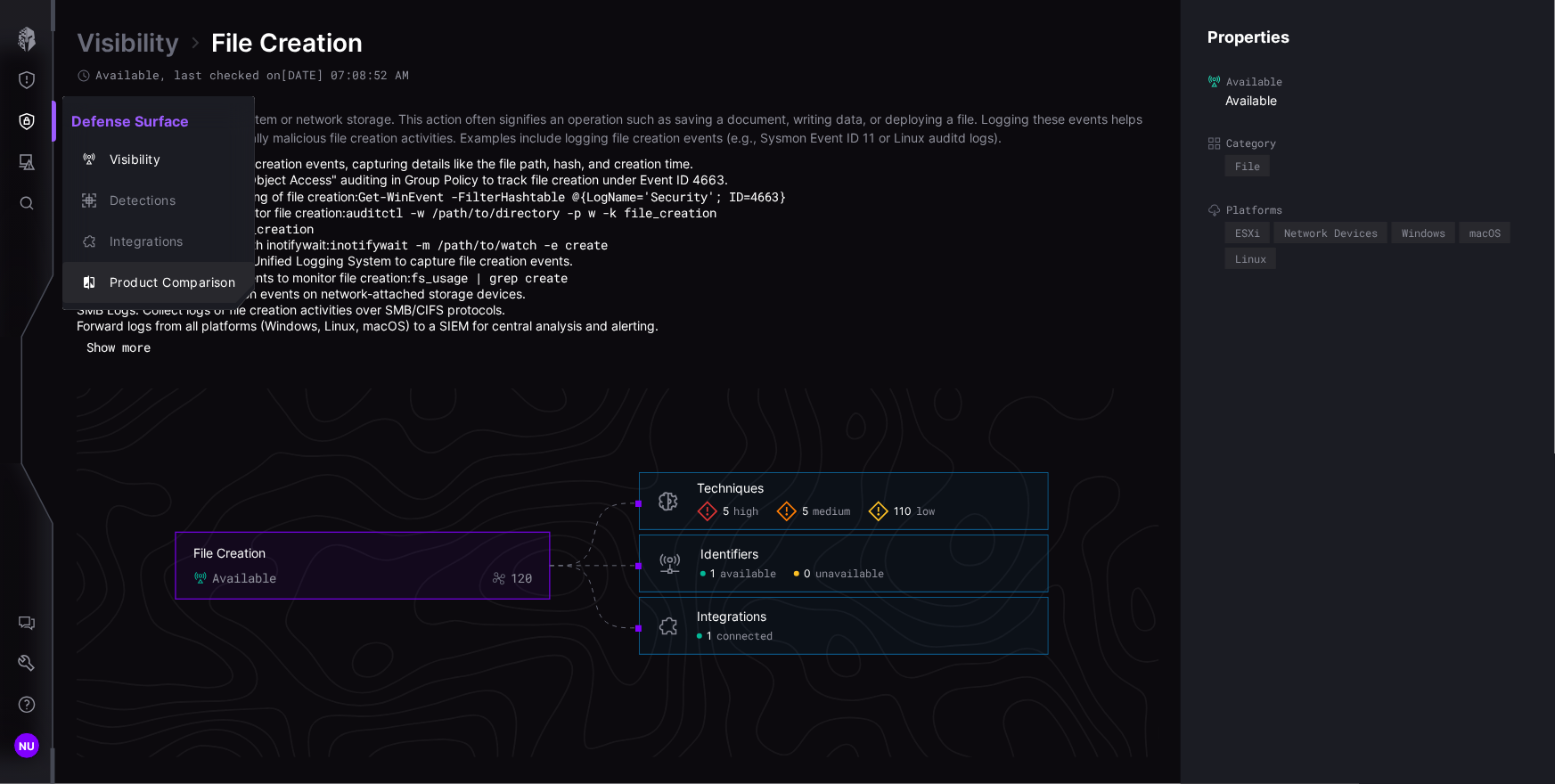
click at [150, 288] on div "Product Comparison" at bounding box center [168, 282] width 135 height 22
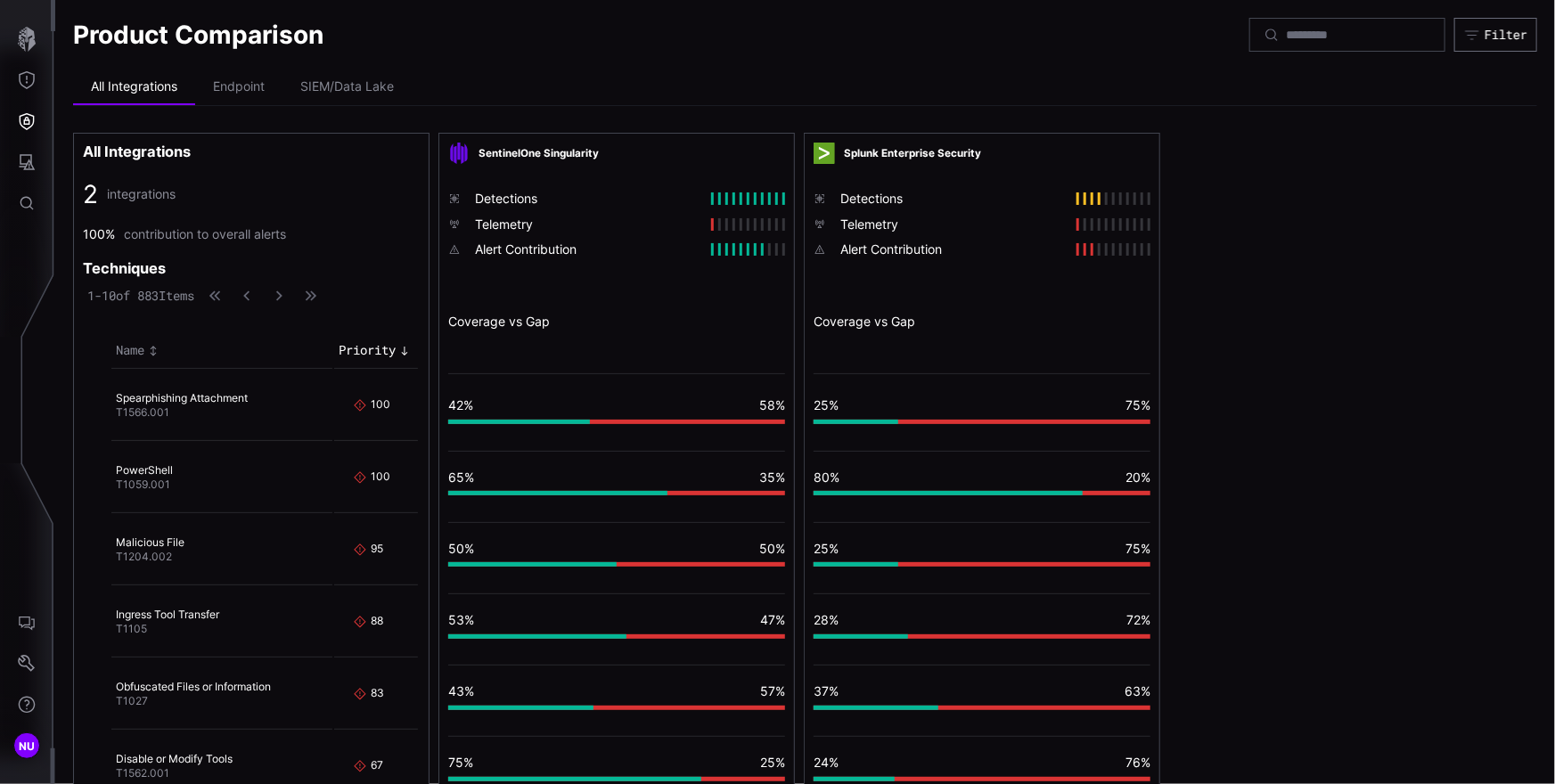
scroll to position [3, 0]
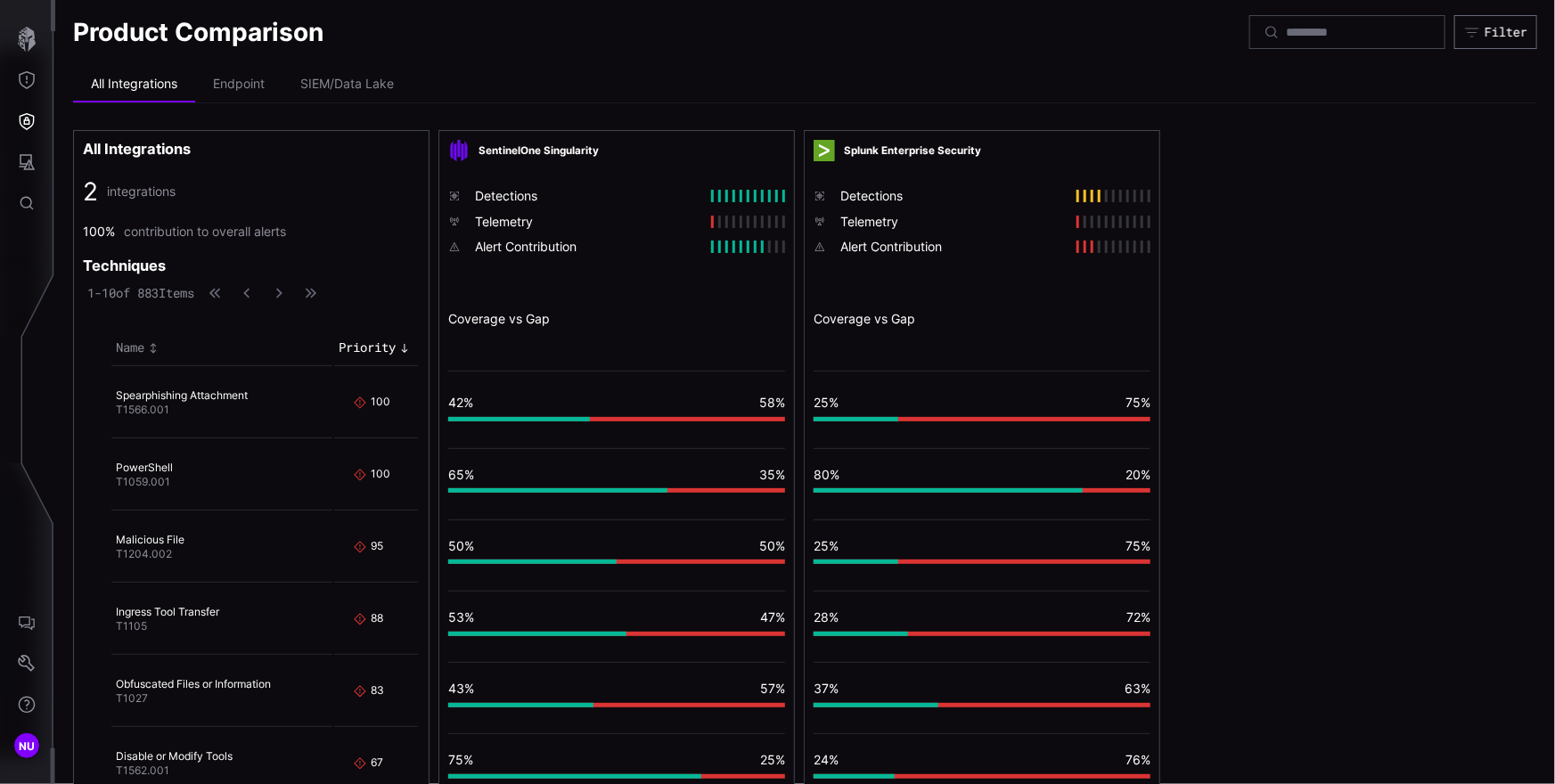
click at [1222, 255] on div "All Integrations 2 integrations 100% contribution to overall alerts Techniques …" at bounding box center [805, 620] width 1464 height 980
click at [1278, 238] on div "All Integrations 2 integrations 100% contribution to overall alerts Techniques …" at bounding box center [805, 620] width 1464 height 980
click at [36, 83] on button "Threat Exposure" at bounding box center [27, 80] width 51 height 41
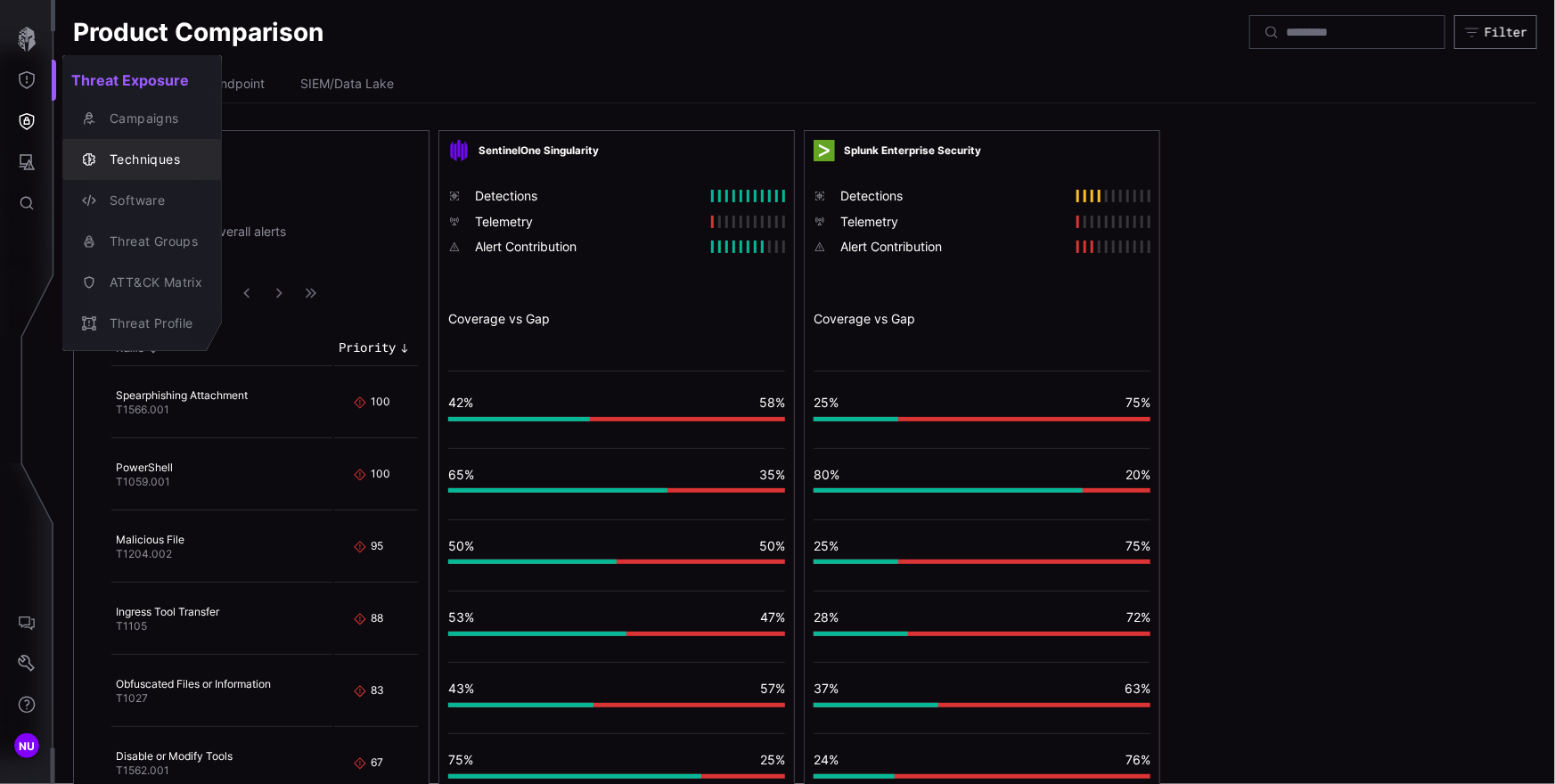
click at [163, 168] on div "Techniques" at bounding box center [151, 159] width 102 height 22
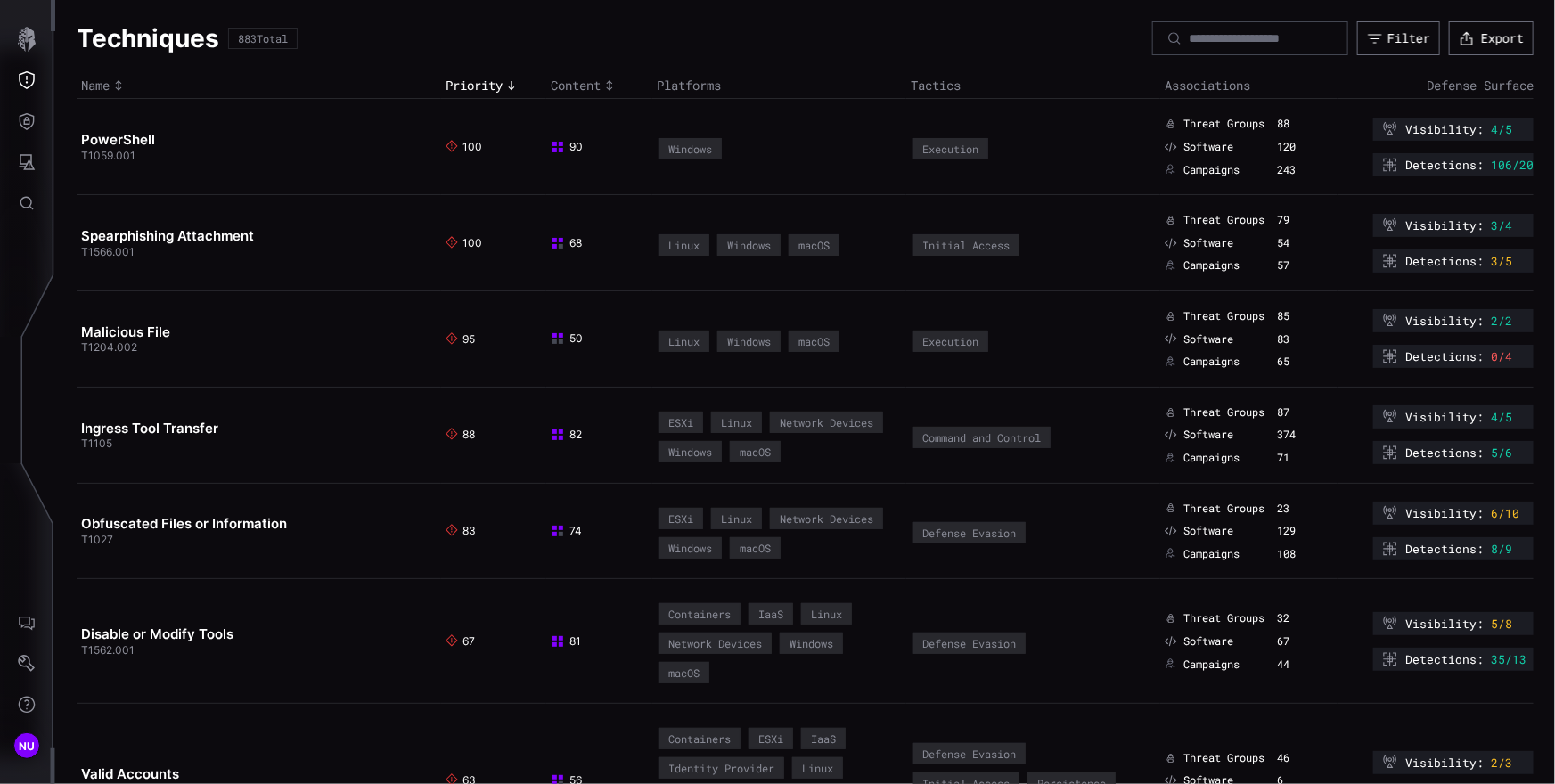
click at [192, 254] on td "Spearphishing Attachment T1566.001" at bounding box center [259, 243] width 365 height 96
click at [197, 239] on link "Spearphishing Attachment" at bounding box center [167, 235] width 173 height 17
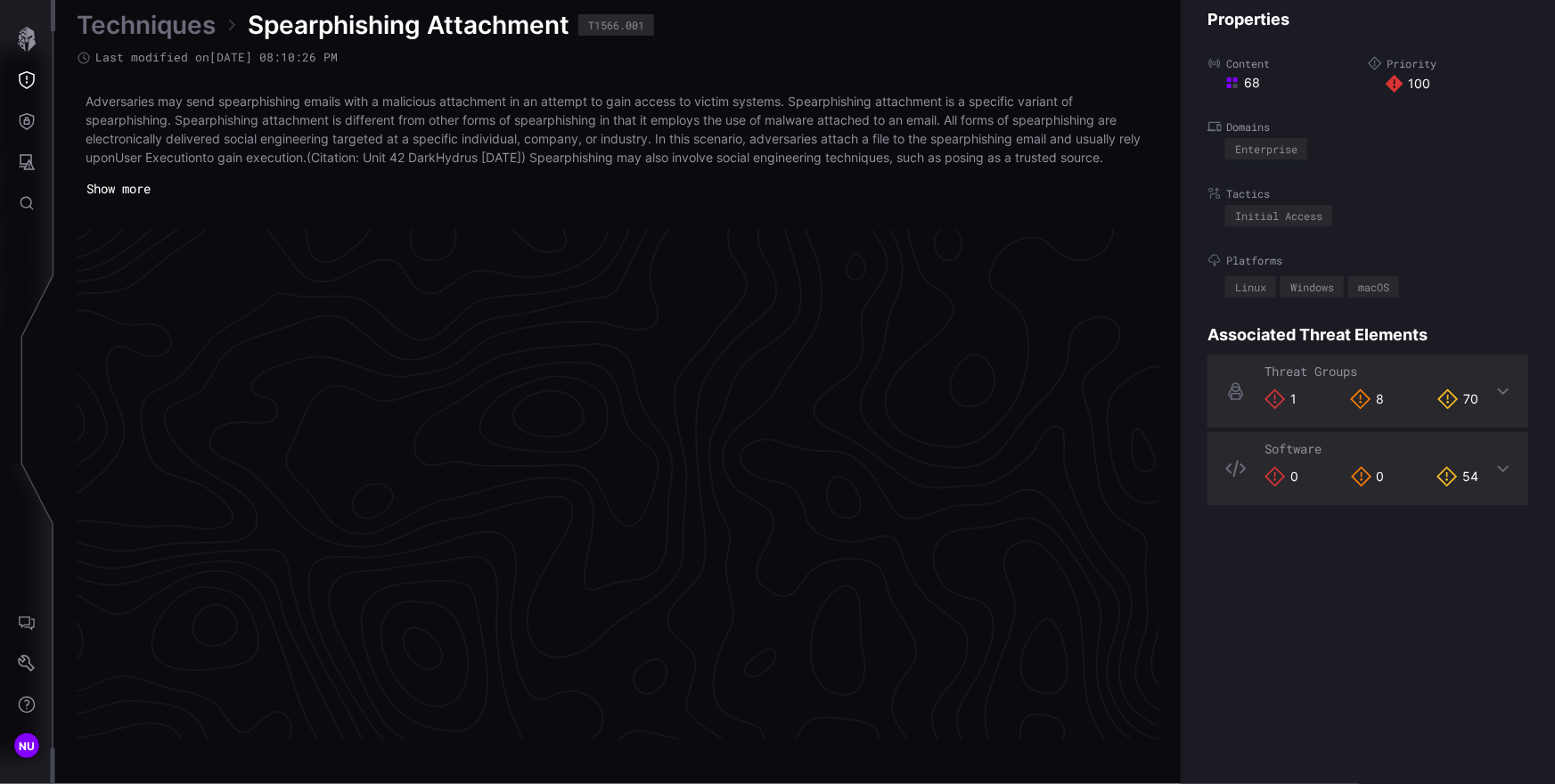
scroll to position [3760, 801]
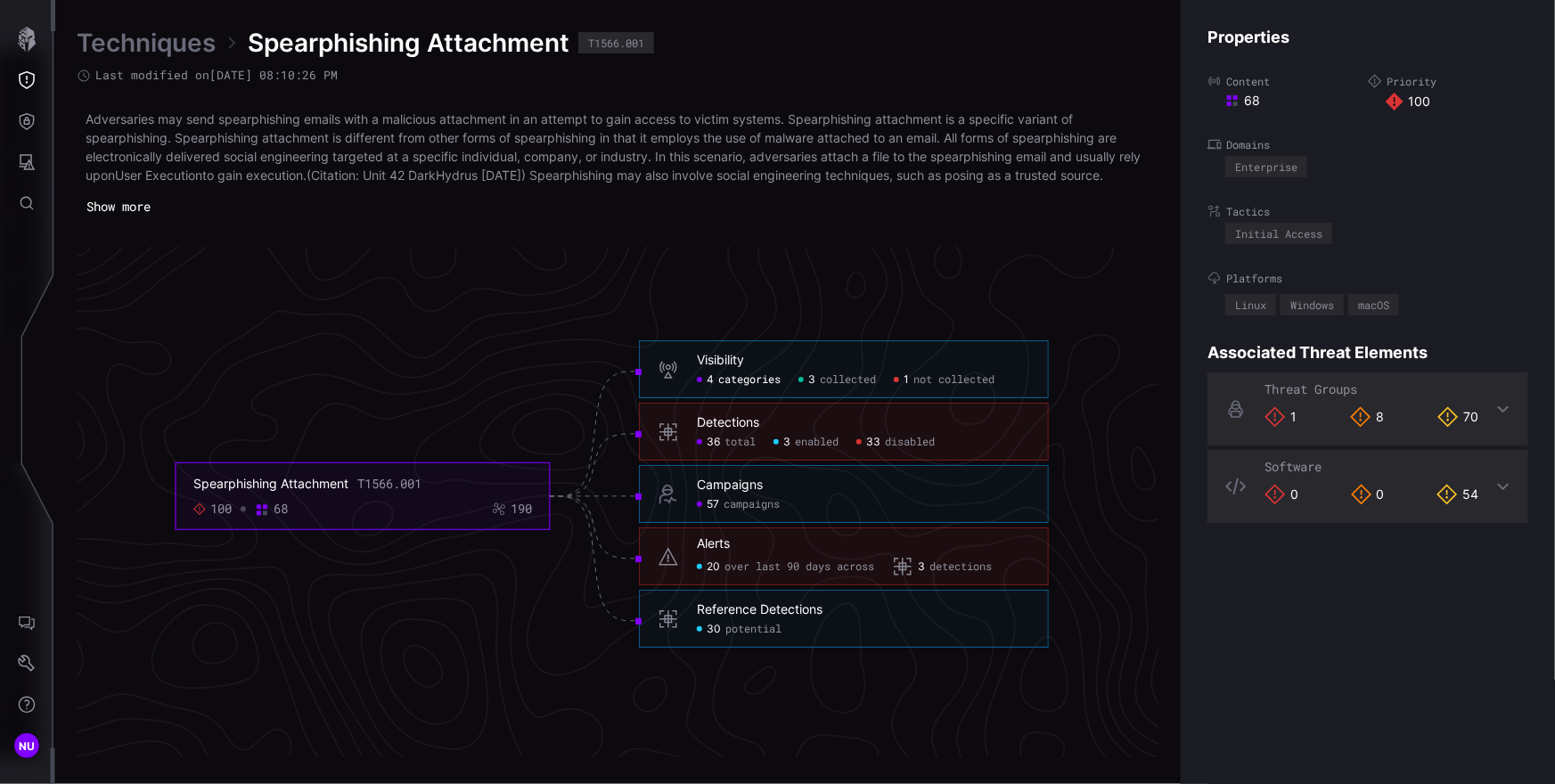
click at [768, 378] on span "categories" at bounding box center [750, 380] width 63 height 14
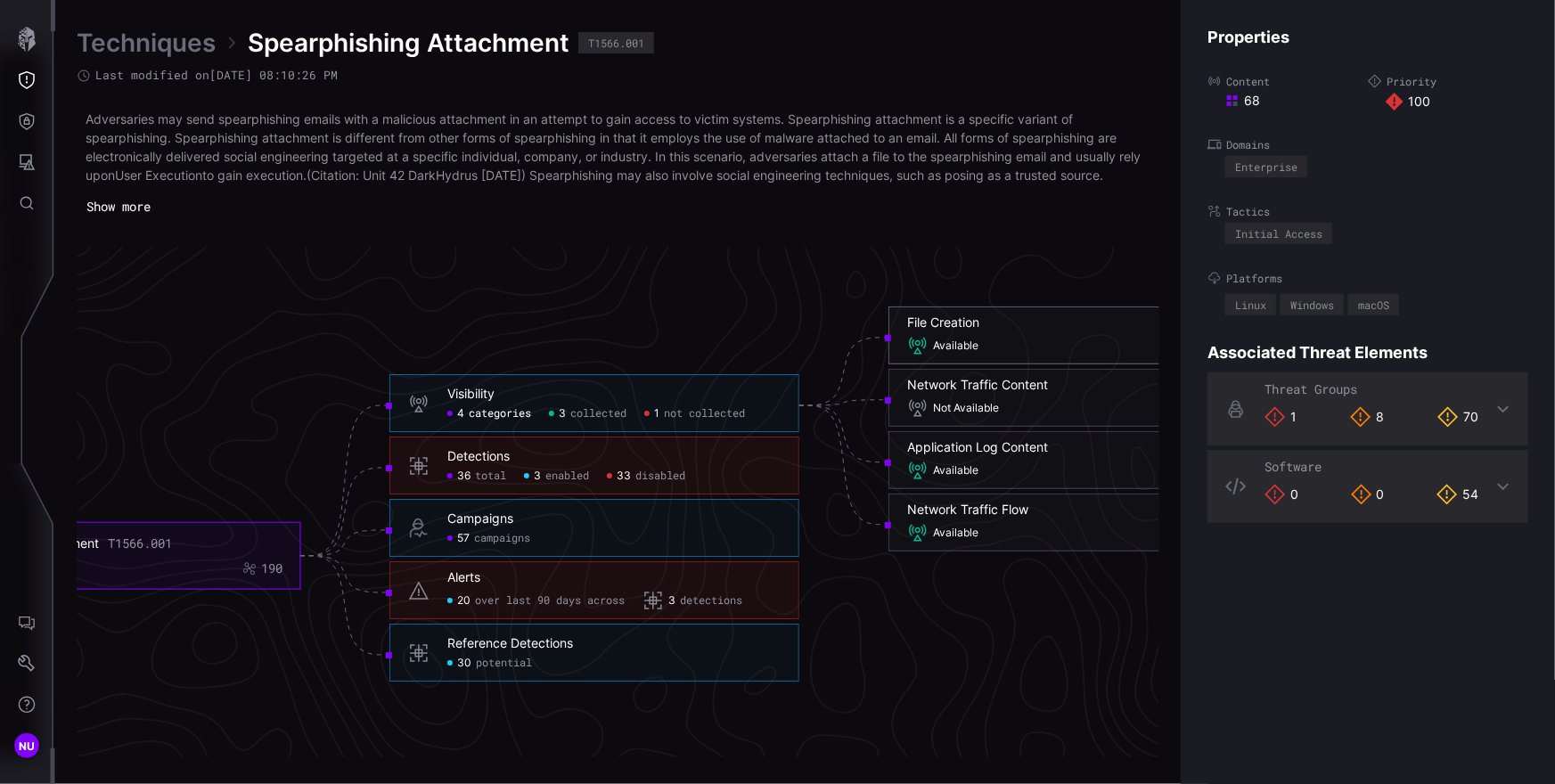
click at [977, 351] on span "Available" at bounding box center [956, 346] width 46 height 14
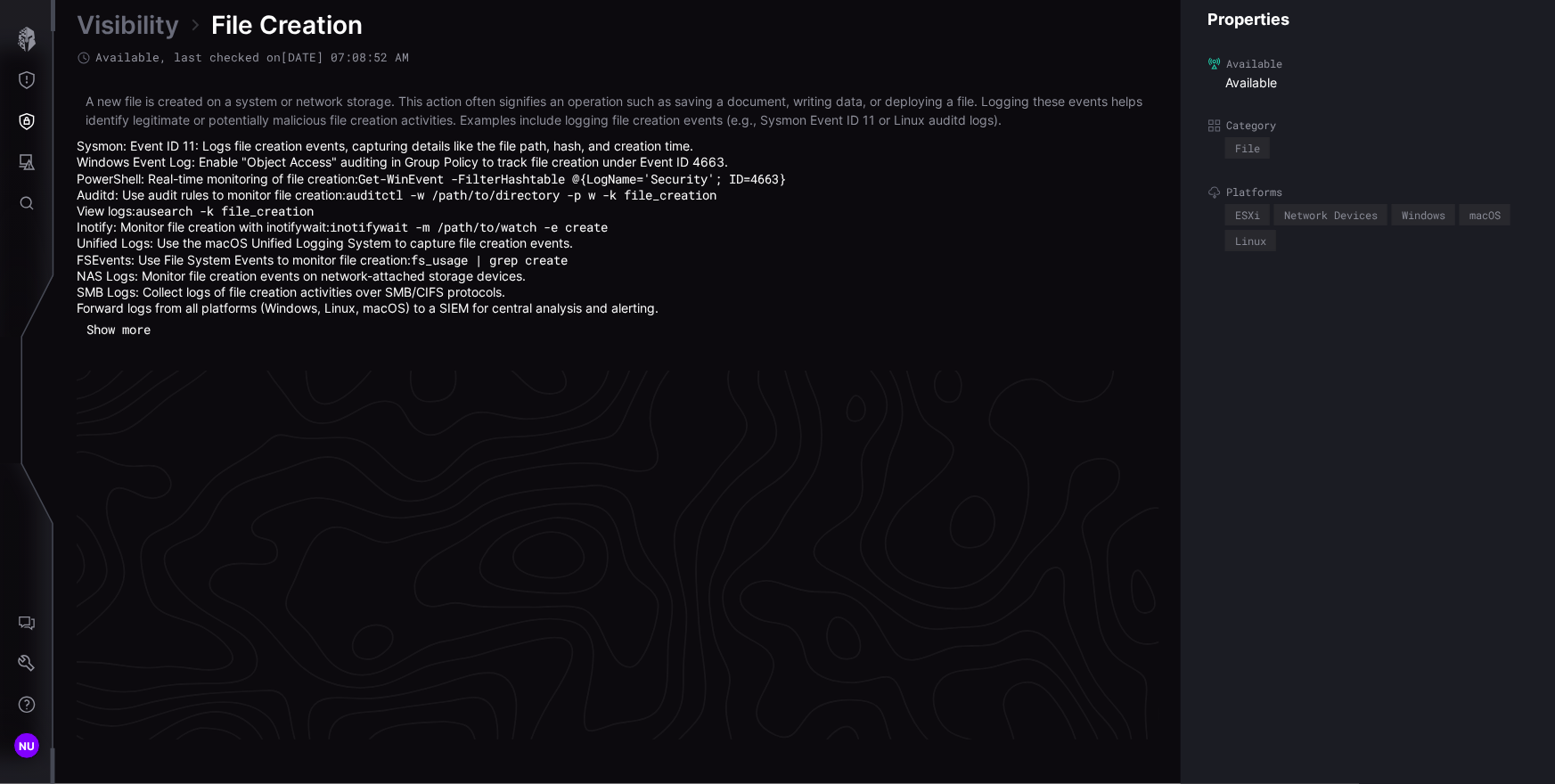
scroll to position [3832, 801]
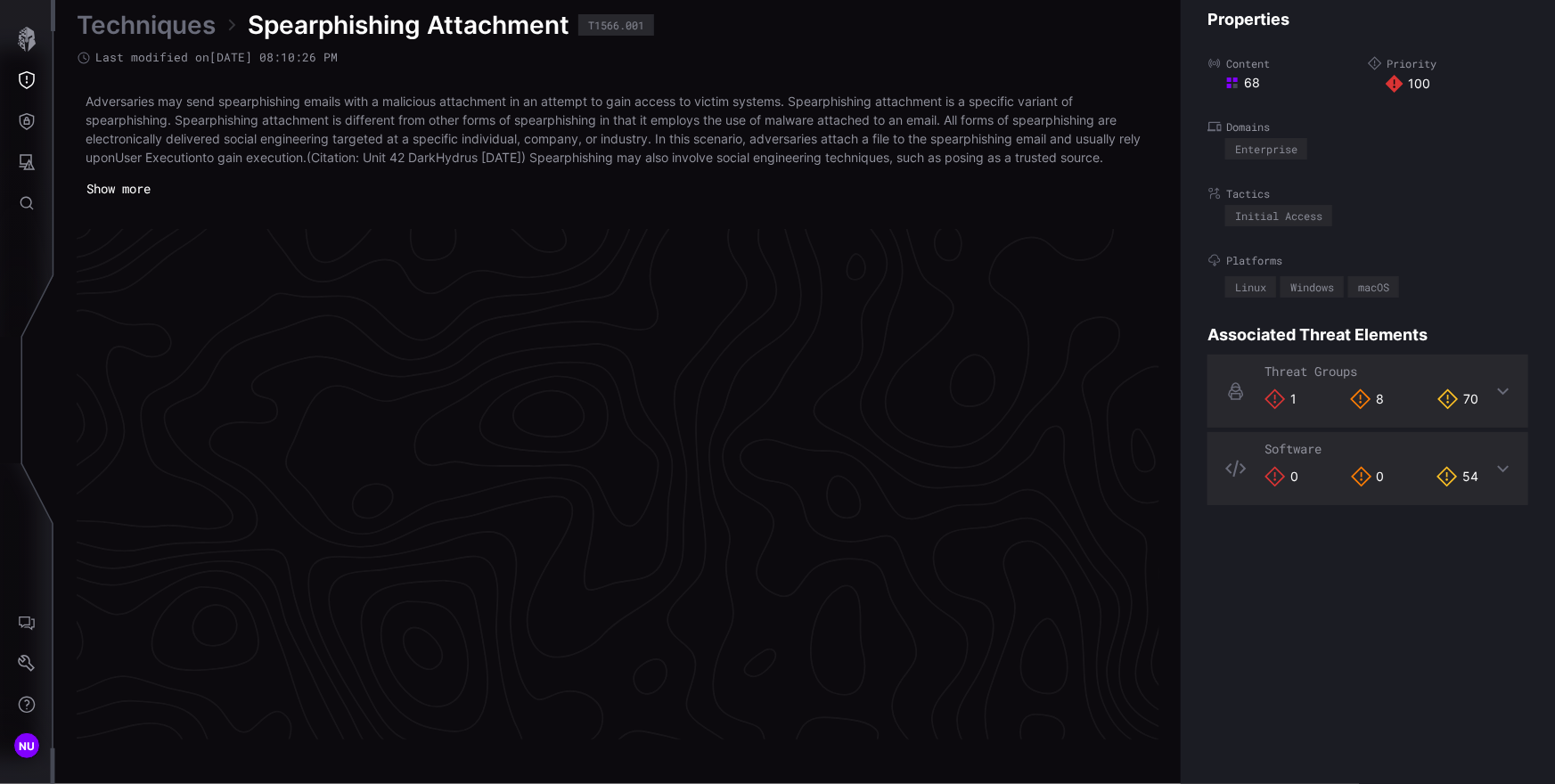
scroll to position [3760, 801]
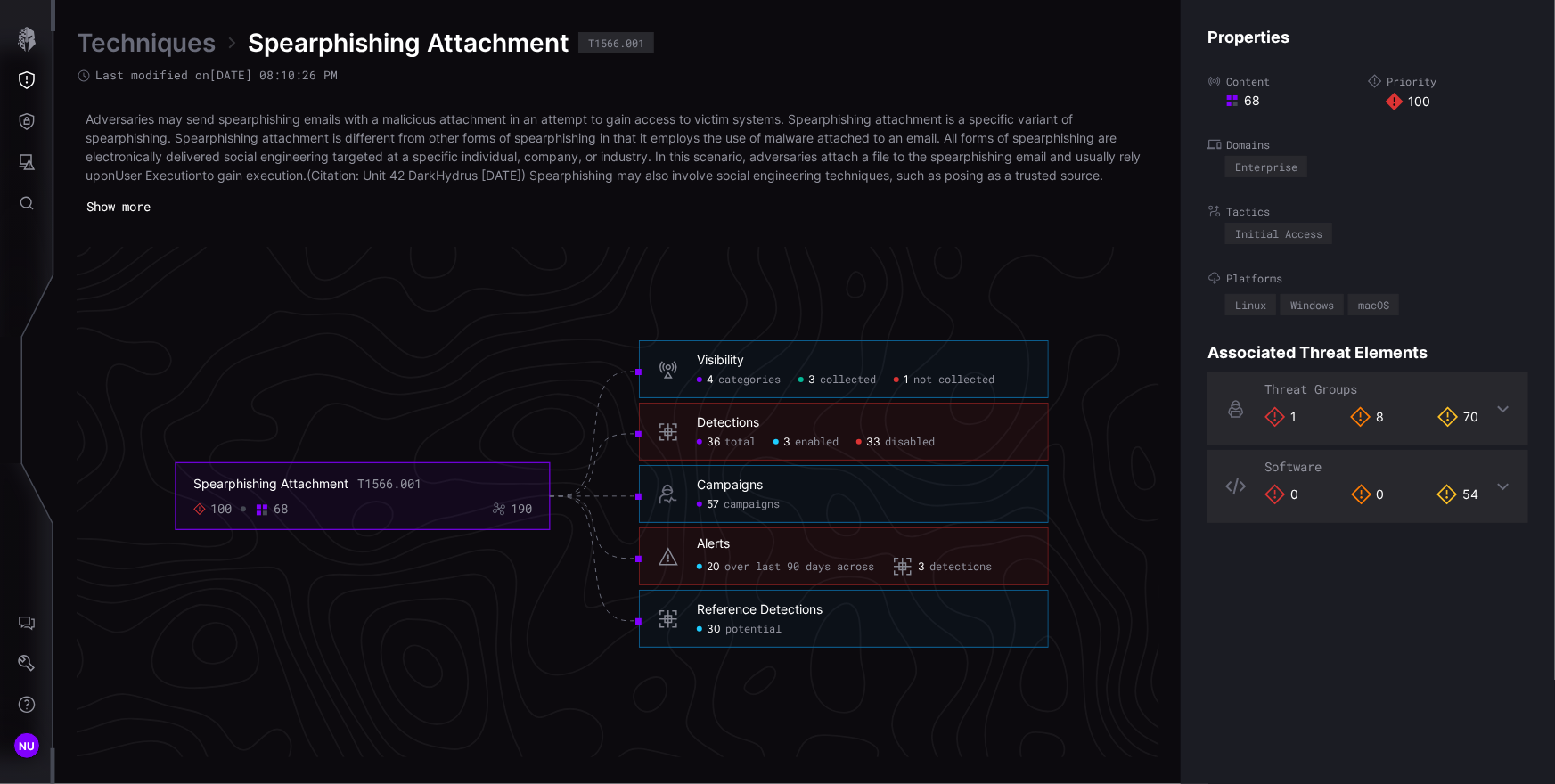
click at [751, 494] on div "Campaigns 57 campaigns" at bounding box center [863, 495] width 333 height 35
click at [759, 502] on span "campaigns" at bounding box center [751, 505] width 56 height 14
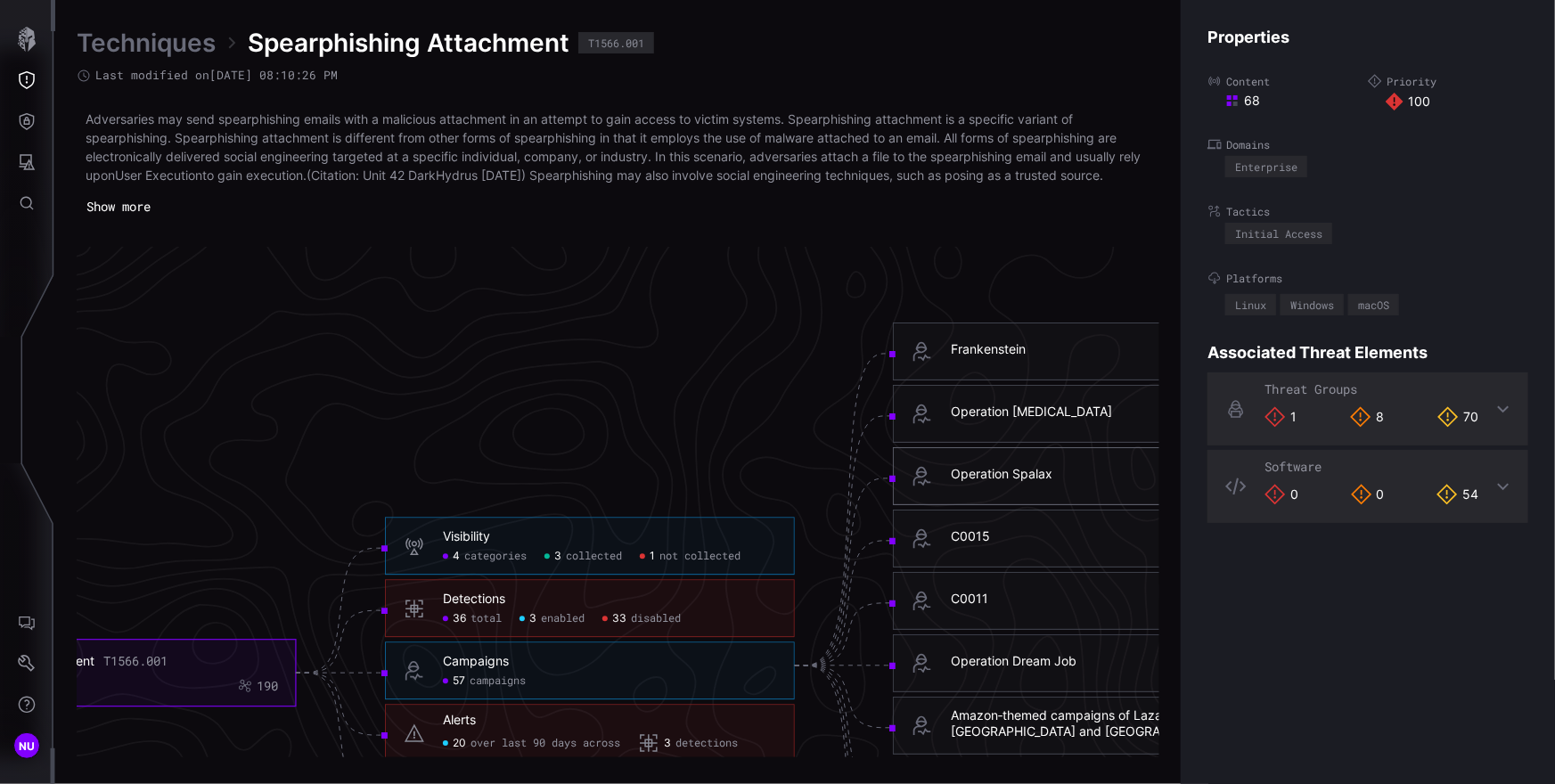
scroll to position [3695, 801]
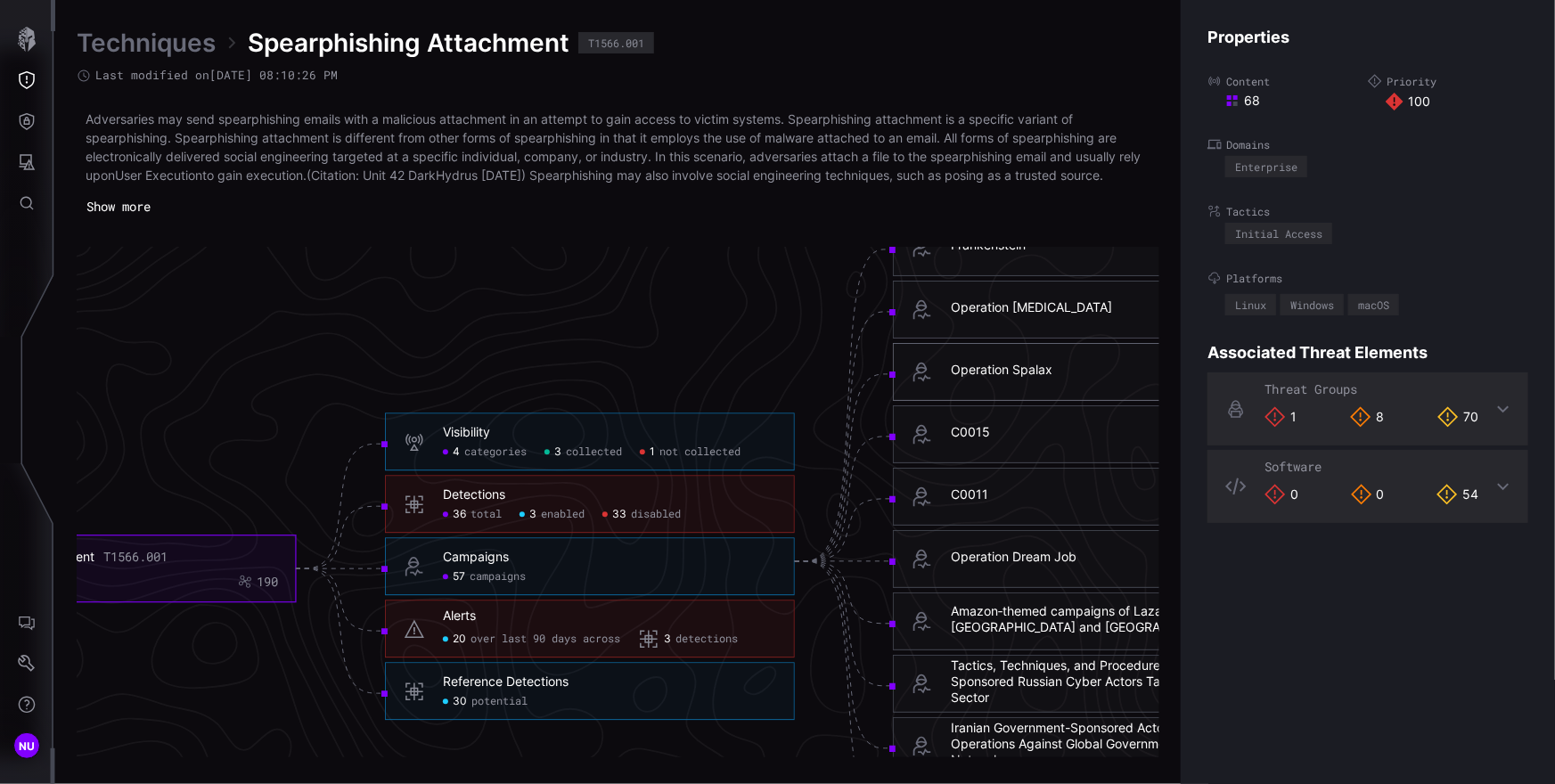
click at [314, 285] on icon "Spearphishing Attachment T1566.001 100 68 190 Visibility 4 categories 3 collect…" at bounding box center [612, 561] width 2673 height 8019
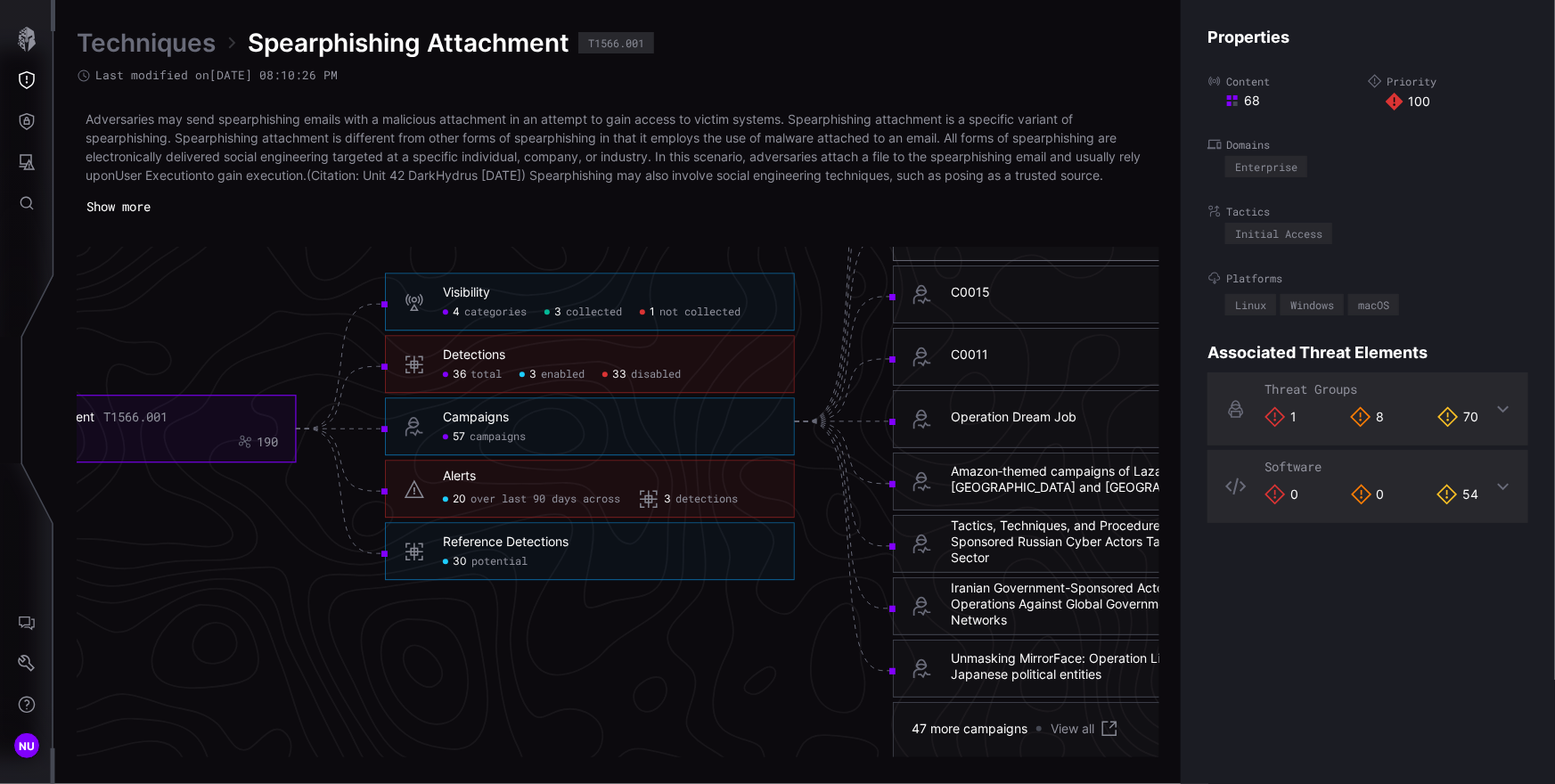
drag, startPoint x: 1005, startPoint y: 725, endPoint x: 1016, endPoint y: 727, distance: 11.2
click at [1005, 725] on div "47 more campaigns" at bounding box center [969, 728] width 116 height 16
click at [1056, 730] on link "View all" at bounding box center [1085, 729] width 69 height 22
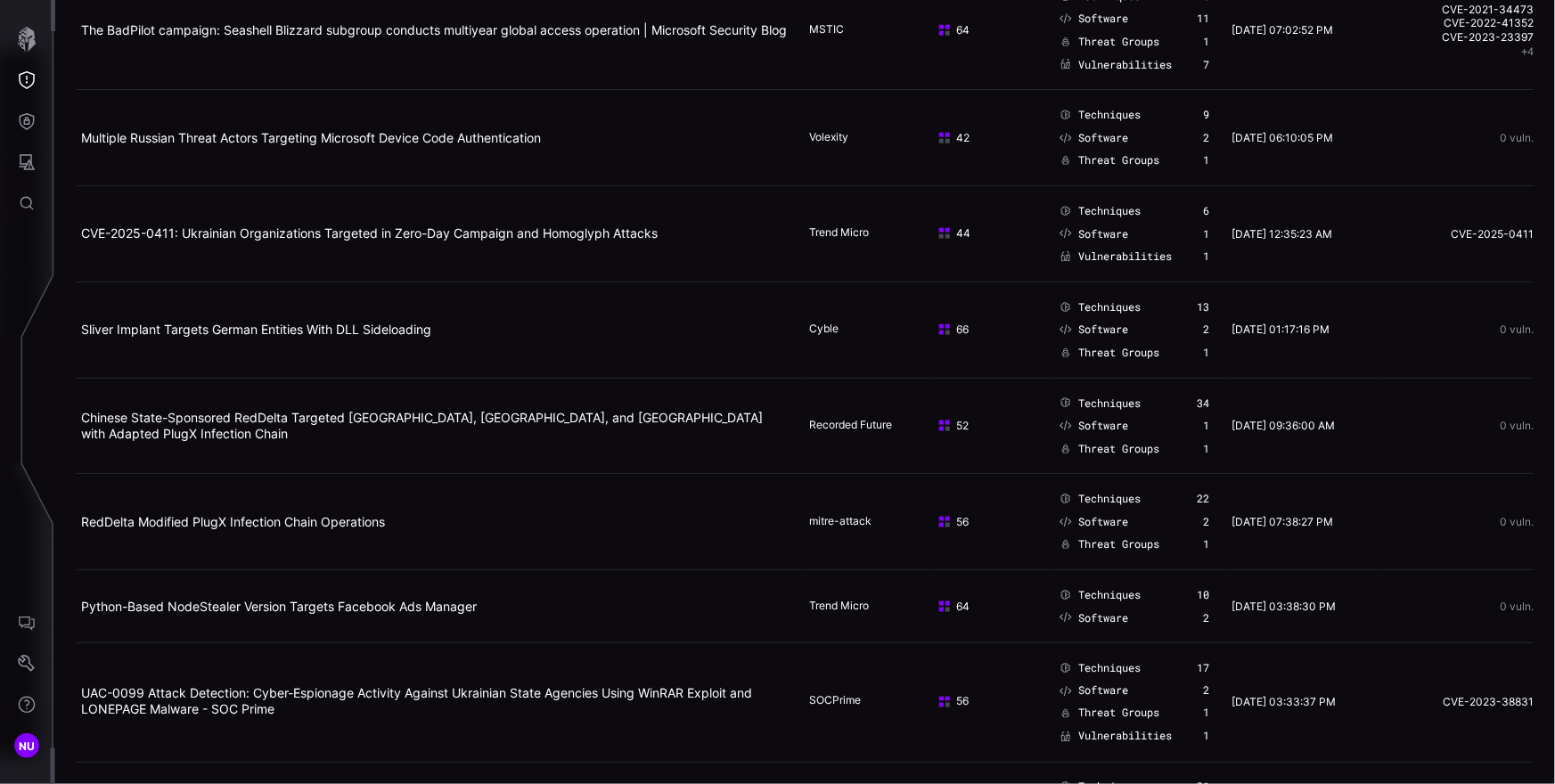
scroll to position [3784, 0]
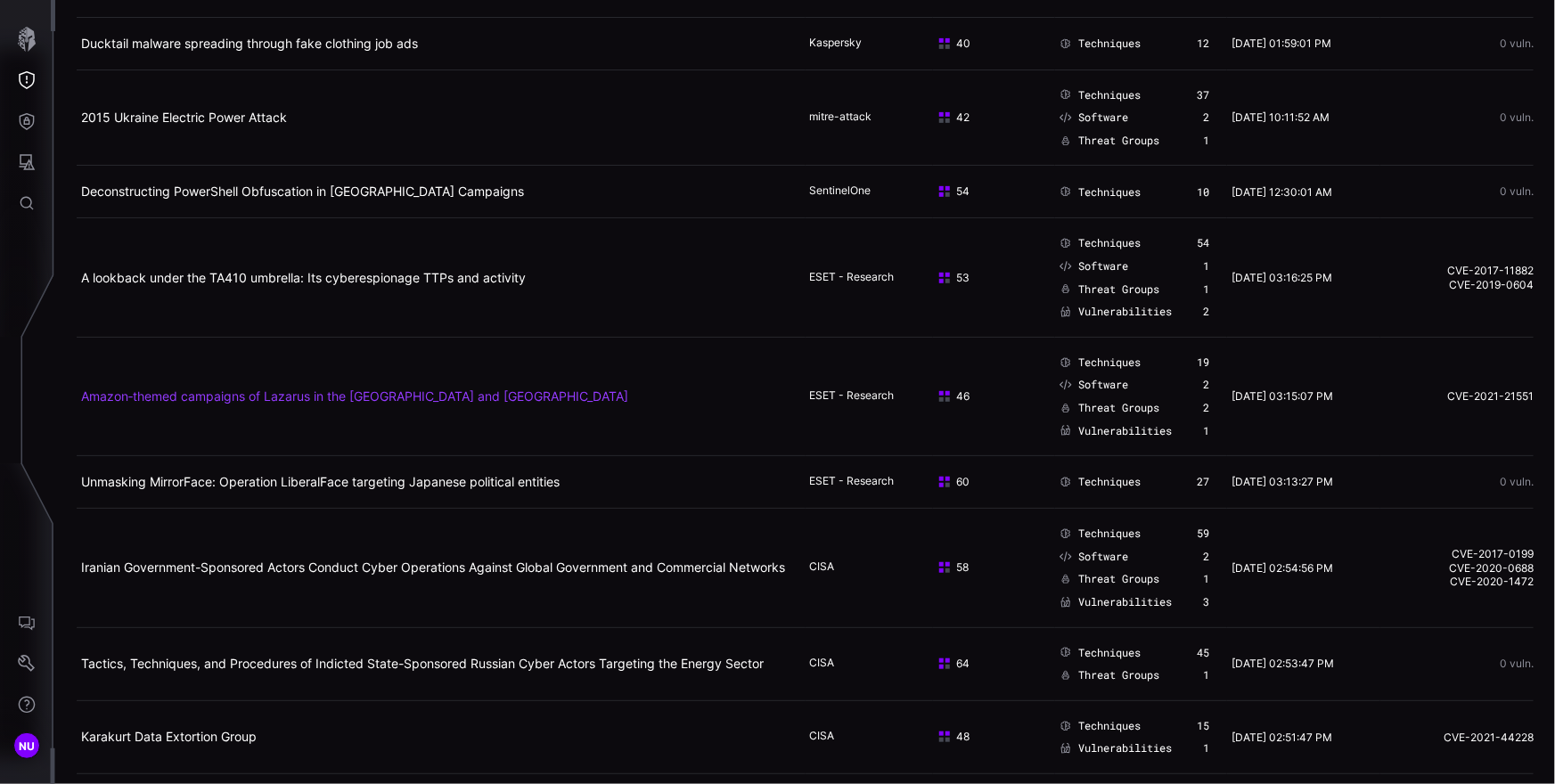
click at [289, 390] on link "Amazon‑themed campaigns of Lazarus in the Netherlands and Belgium" at bounding box center [354, 396] width 547 height 15
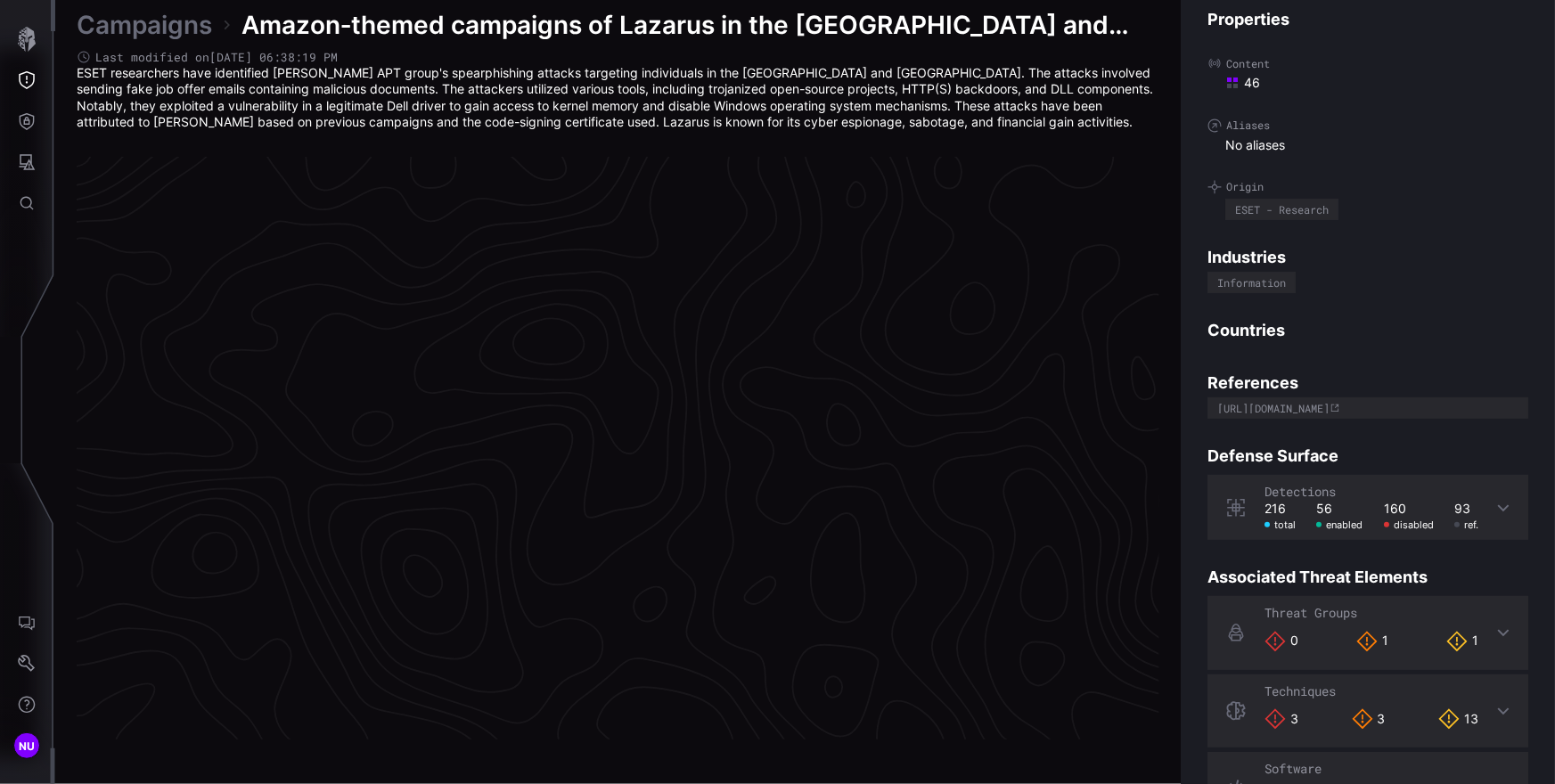
scroll to position [3724, 801]
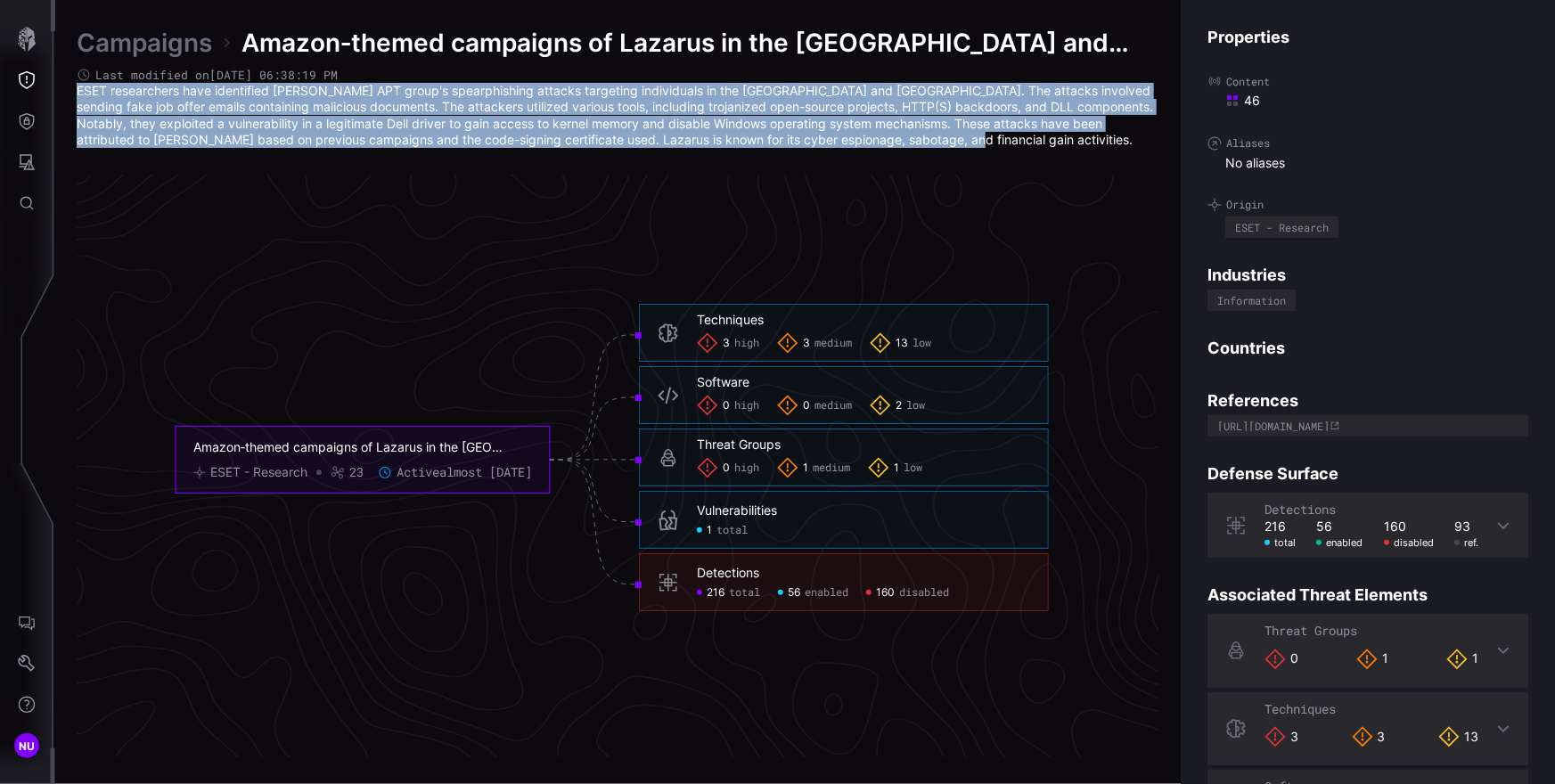
drag, startPoint x: 902, startPoint y: 144, endPoint x: 69, endPoint y: 89, distance: 834.8
click at [69, 89] on div "Campaigns Amazon‑themed campaigns of Lazarus in the Netherlands and Belgium Las…" at bounding box center [805, 392] width 1500 height 784
copy p "ESET researchers have identified Lazarus APT group's spearphishing attacks targ…"
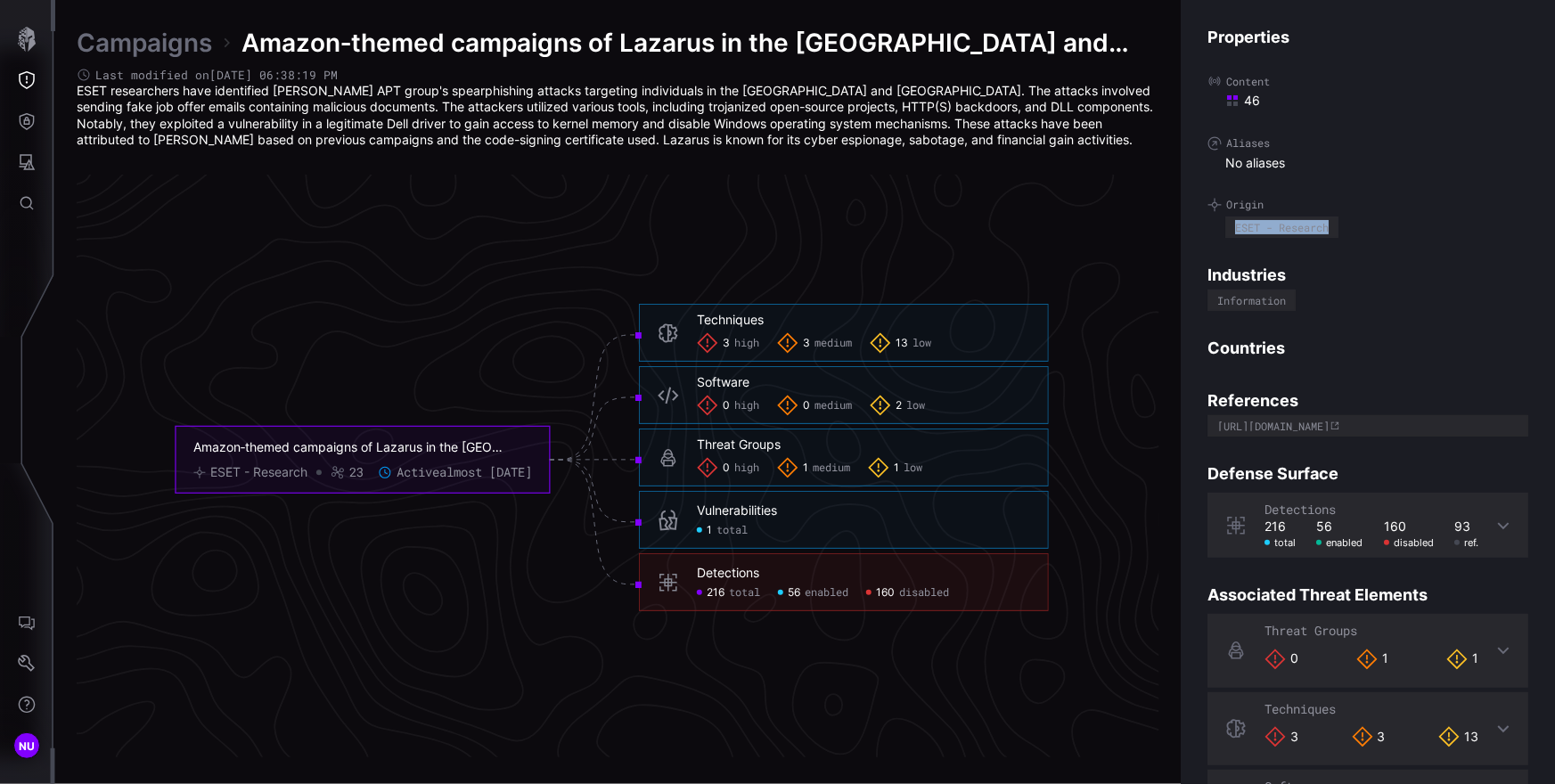
drag, startPoint x: 1342, startPoint y: 232, endPoint x: 1233, endPoint y: 232, distance: 109.0
click at [1233, 232] on div "ESET - Research" at bounding box center [1377, 227] width 303 height 22
copy div "ESET - Research"
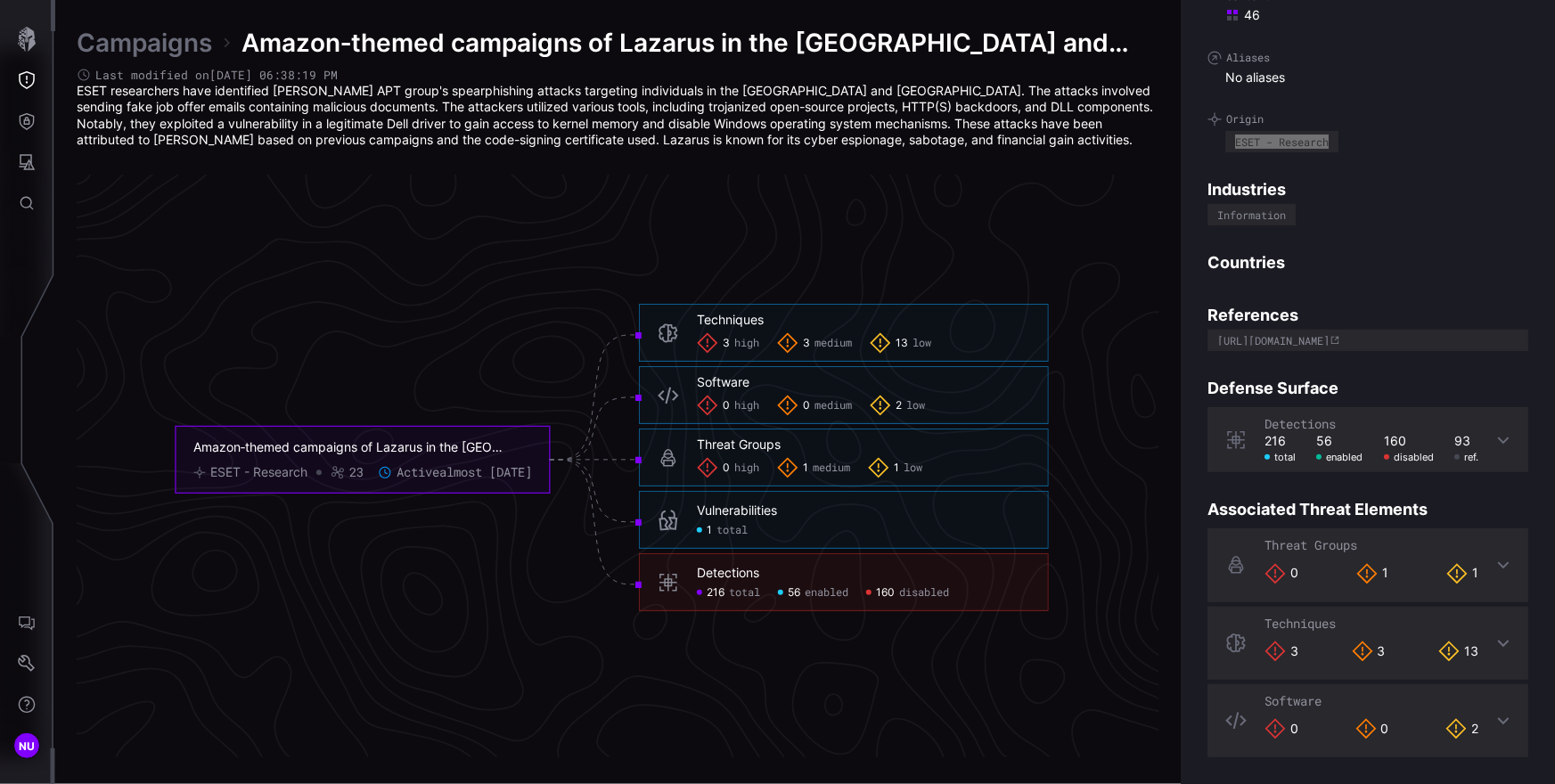
scroll to position [88, 0]
click at [866, 571] on h6 "Detections" at bounding box center [863, 572] width 333 height 16
click at [745, 316] on div "Techniques" at bounding box center [730, 320] width 66 height 16
click at [745, 325] on div "Techniques" at bounding box center [730, 320] width 66 height 16
click at [730, 346] on div "3 high" at bounding box center [728, 343] width 63 height 22
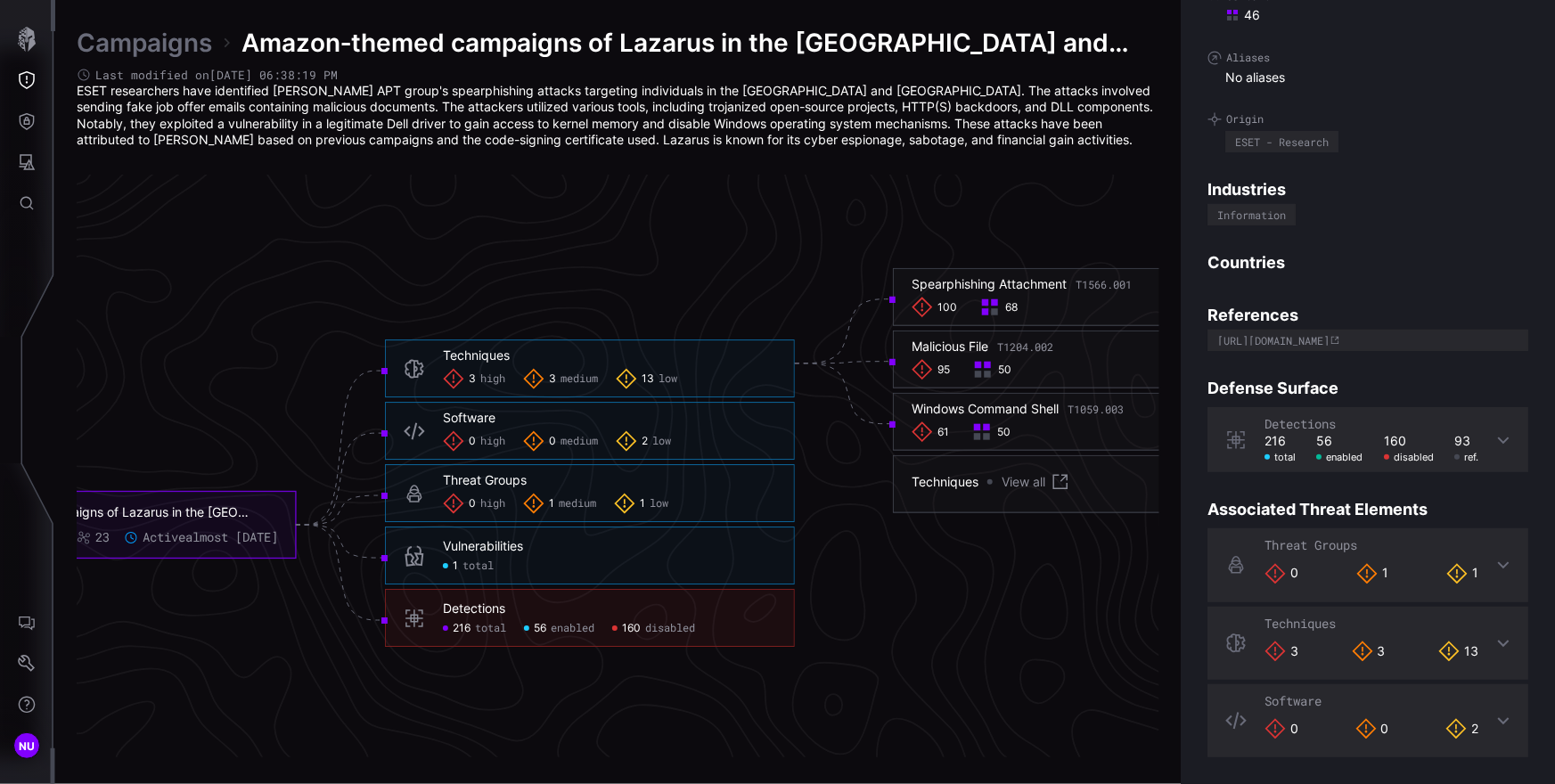
click at [1055, 487] on icon at bounding box center [1060, 482] width 22 height 22
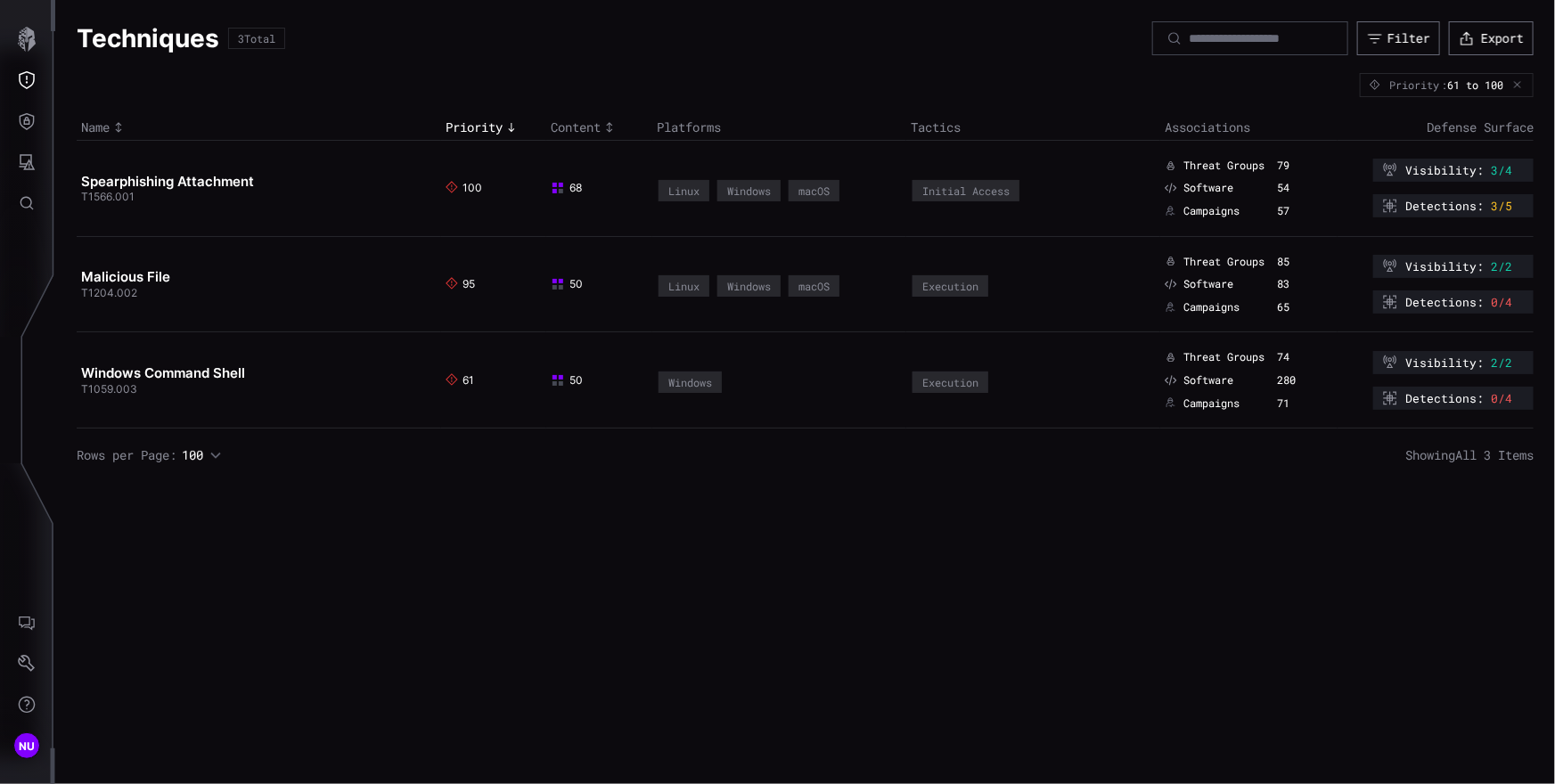
click at [375, 186] on h2 "Spearphishing Attachment" at bounding box center [252, 181] width 342 height 18
drag, startPoint x: 295, startPoint y: 177, endPoint x: 81, endPoint y: 173, distance: 214.0
click at [81, 173] on h2 "Spearphishing Attachment" at bounding box center [252, 181] width 342 height 18
drag, startPoint x: 202, startPoint y: 275, endPoint x: 81, endPoint y: 271, distance: 121.1
click at [81, 271] on h2 "Malicious File" at bounding box center [252, 277] width 342 height 18
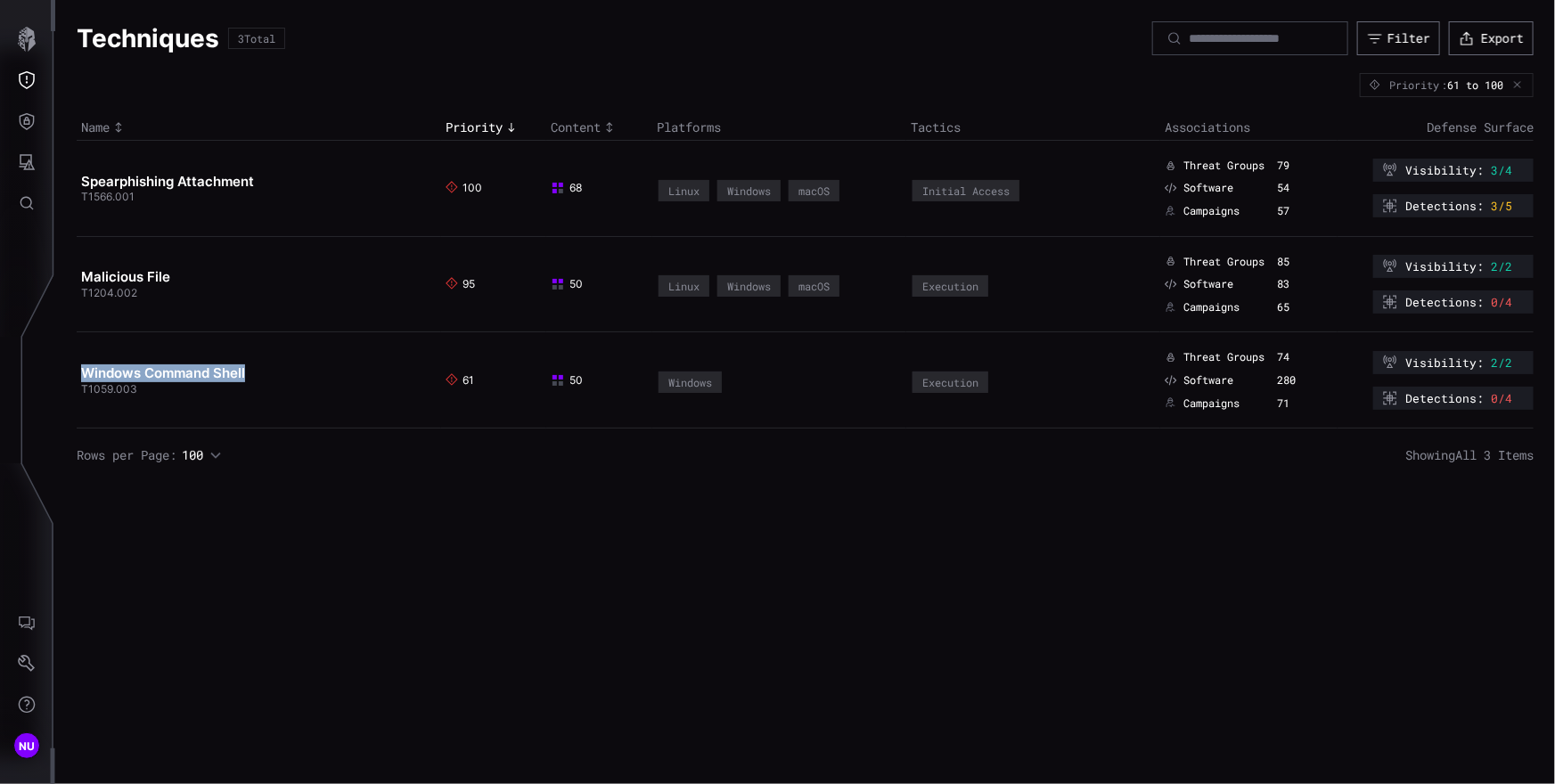
drag, startPoint x: 258, startPoint y: 371, endPoint x: 80, endPoint y: 364, distance: 178.1
click at [80, 364] on td "Windows Command Shell T1059.003" at bounding box center [259, 380] width 365 height 96
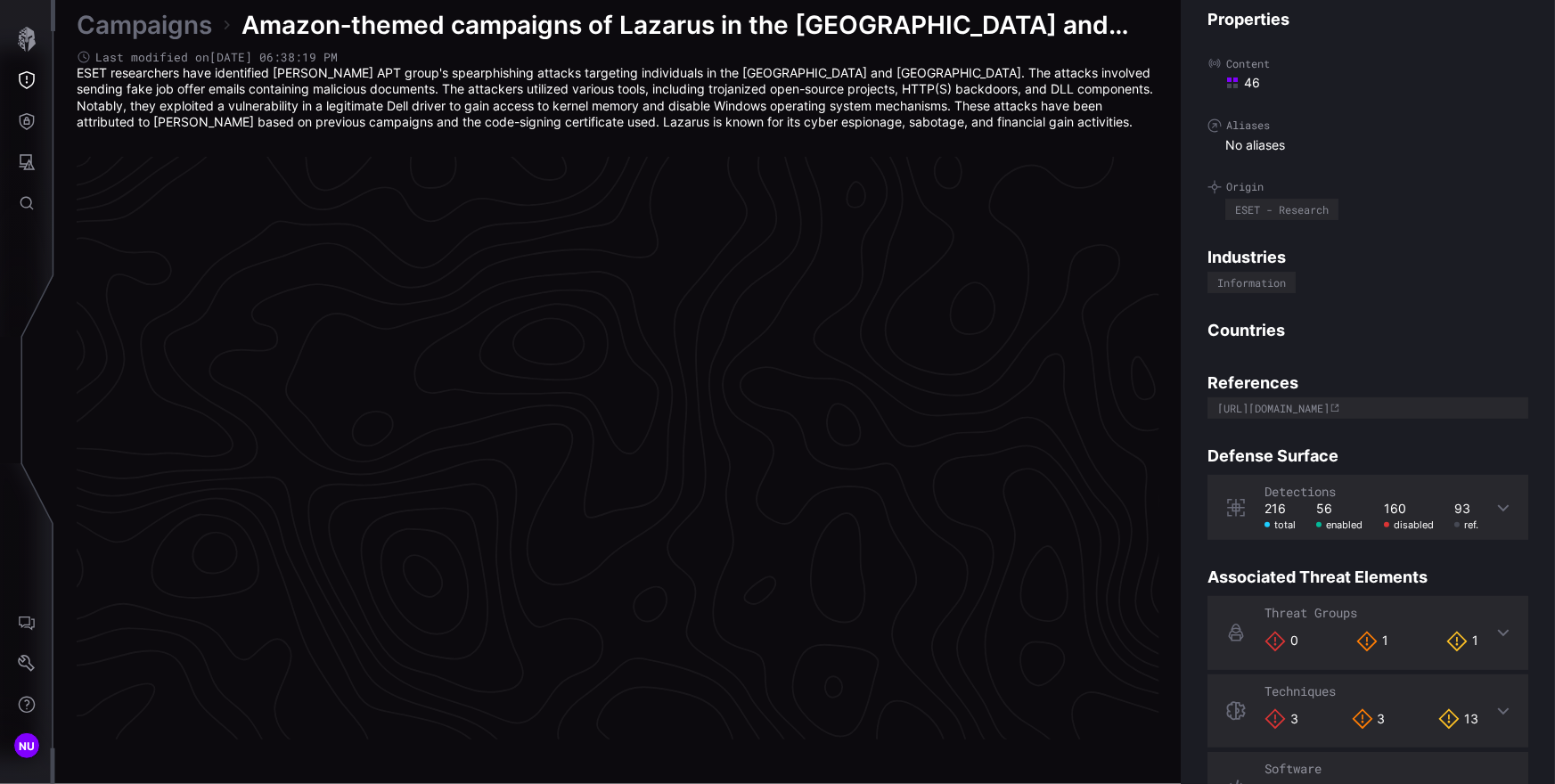
scroll to position [3724, 801]
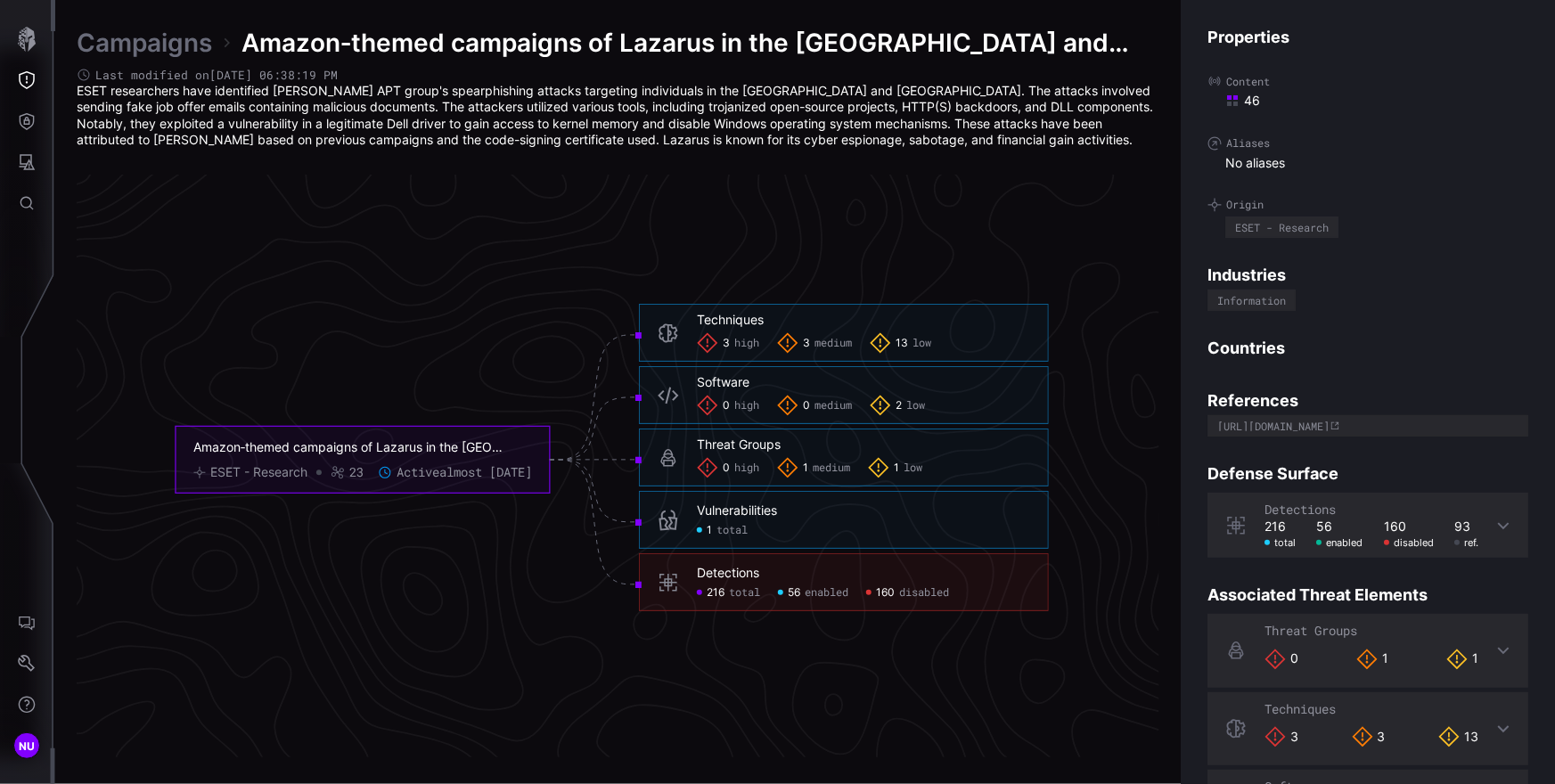
click at [740, 347] on span "high" at bounding box center [747, 343] width 25 height 14
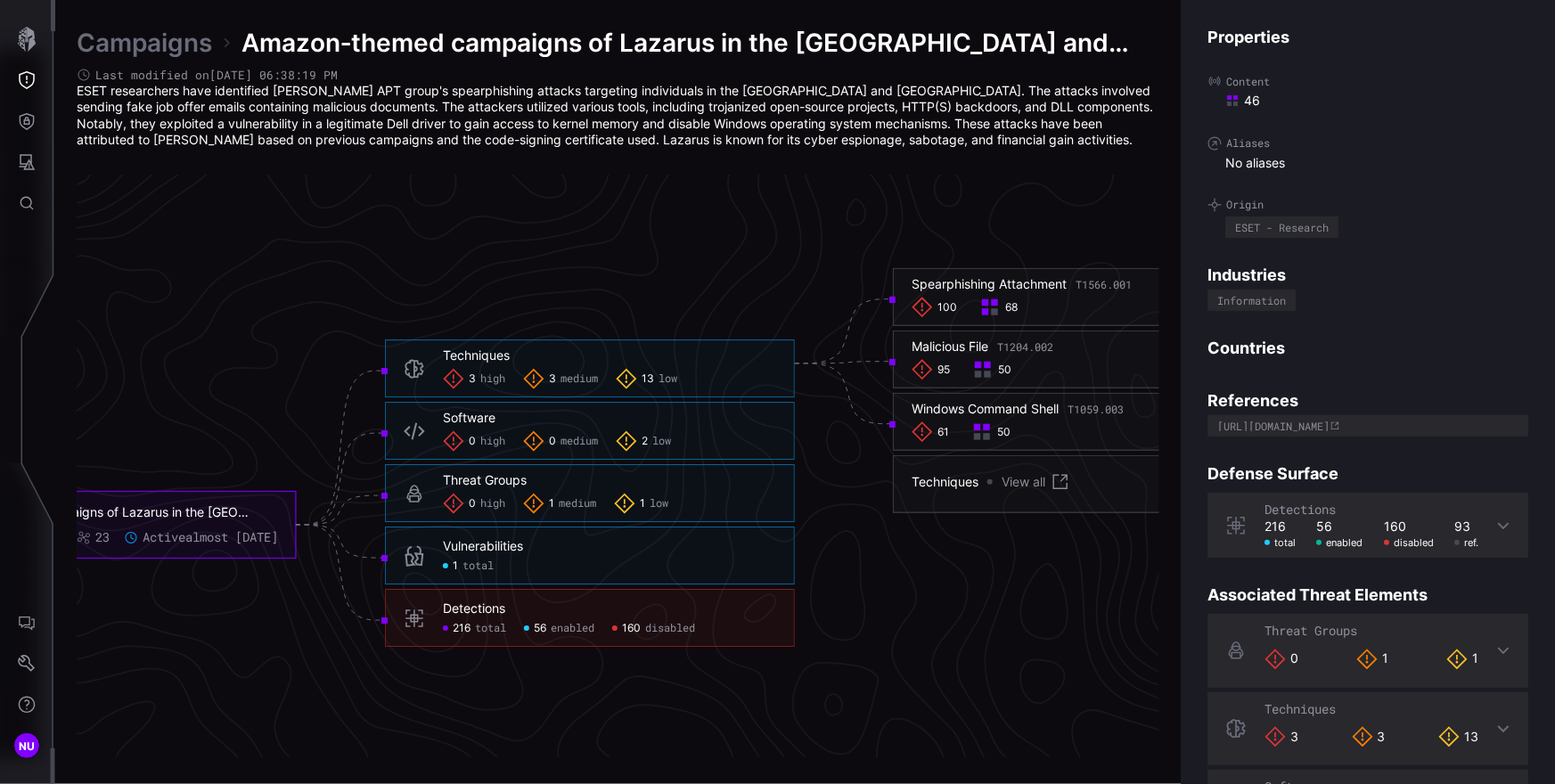
click at [587, 383] on span "medium" at bounding box center [578, 379] width 37 height 14
click link "View all"
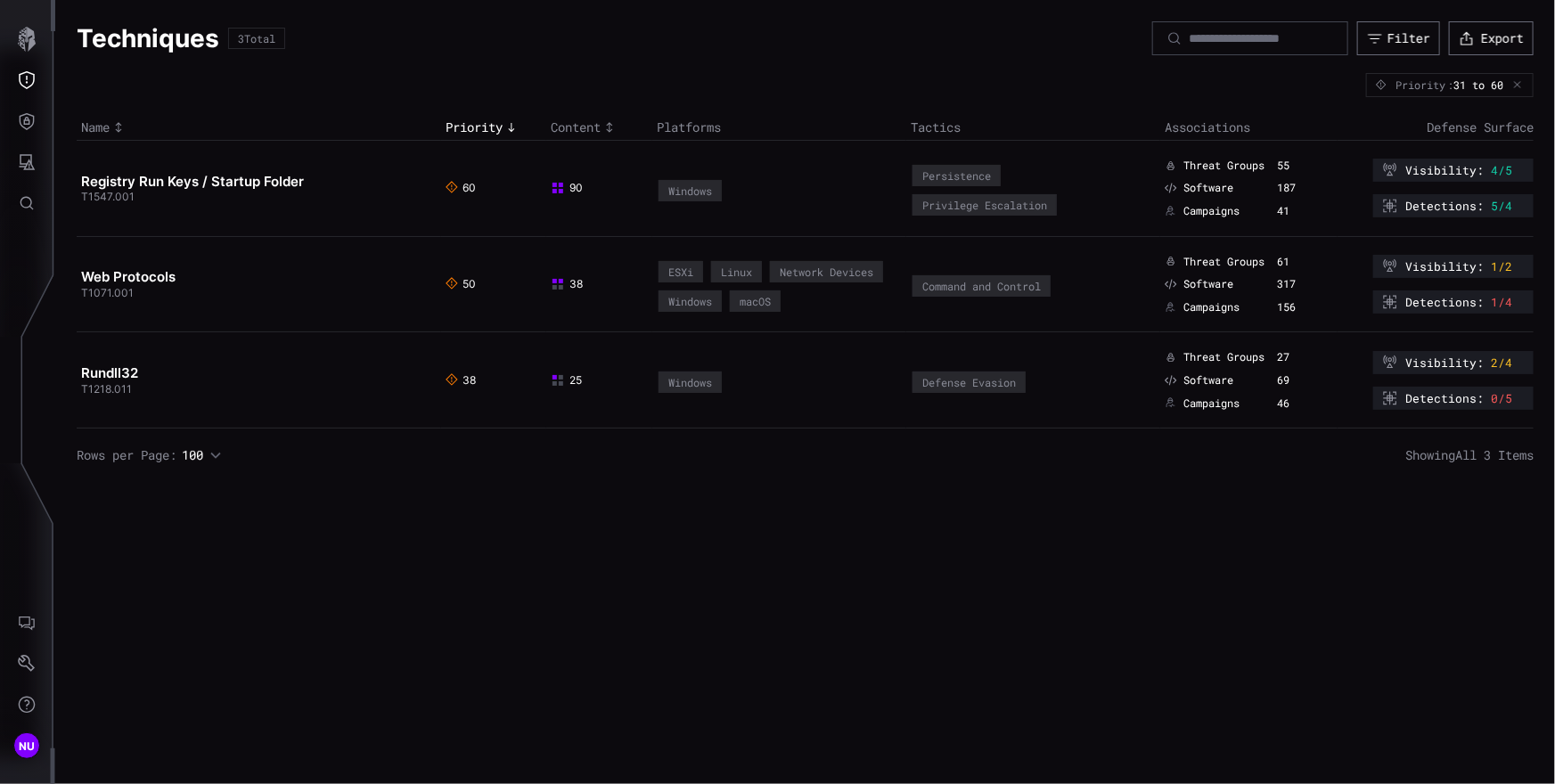
click at [310, 170] on td "Registry Run Keys / Startup Folder T1547.001" at bounding box center [259, 187] width 365 height 96
drag, startPoint x: 316, startPoint y: 179, endPoint x: 80, endPoint y: 175, distance: 236.0
click at [81, 175] on h2 "Registry Run Keys / Startup Folder" at bounding box center [252, 181] width 342 height 18
drag, startPoint x: 276, startPoint y: 294, endPoint x: 84, endPoint y: 287, distance: 192.1
click at [84, 286] on h2 "Web Protocols" at bounding box center [252, 277] width 342 height 18
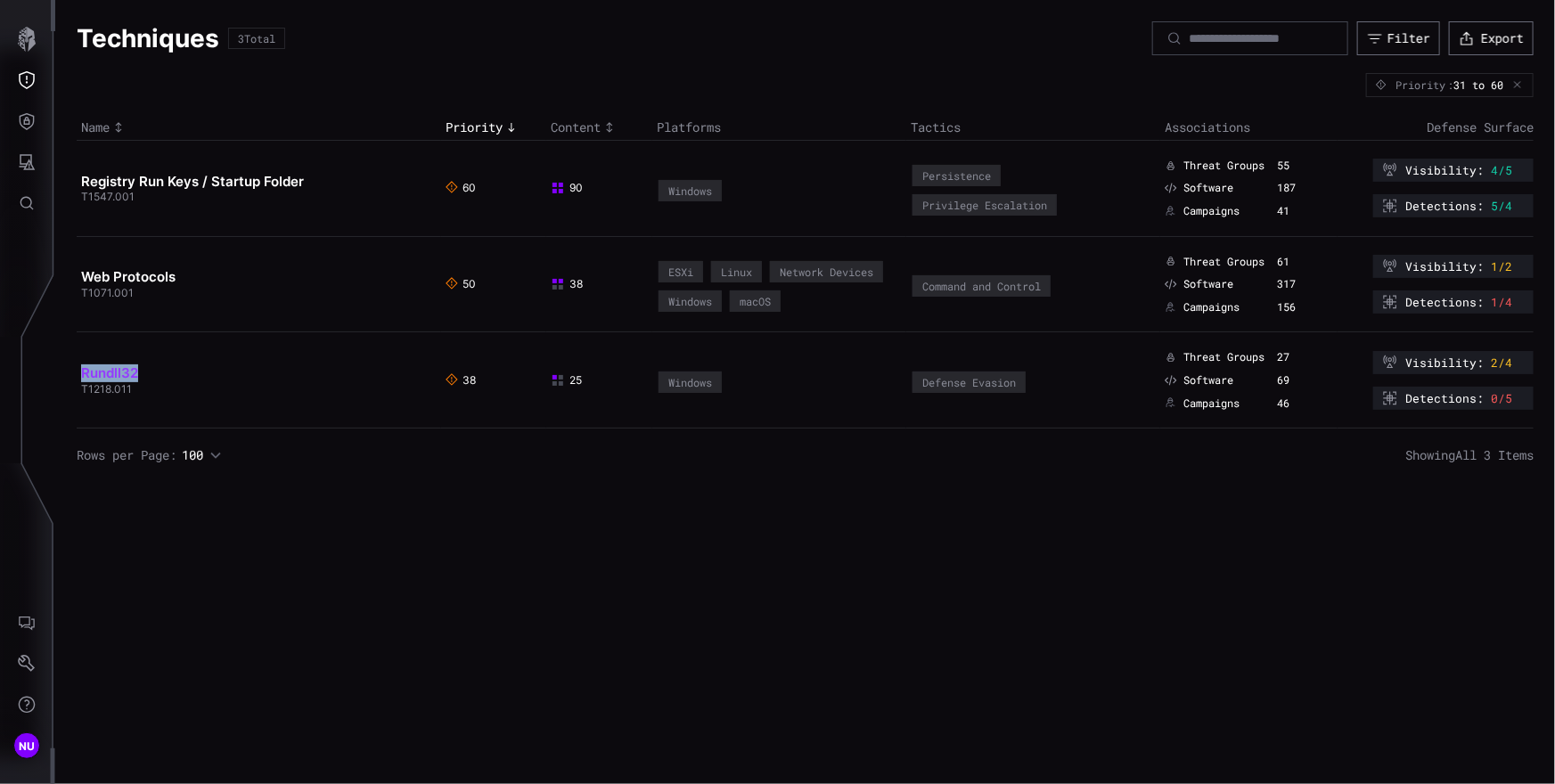
drag, startPoint x: 182, startPoint y: 399, endPoint x: 83, endPoint y: 395, distance: 99.1
click at [83, 383] on h2 "Rundll32" at bounding box center [252, 373] width 342 height 18
drag, startPoint x: 195, startPoint y: 399, endPoint x: 99, endPoint y: 389, distance: 96.5
click at [99, 389] on td "Rundll32 T1218.011" at bounding box center [259, 380] width 365 height 96
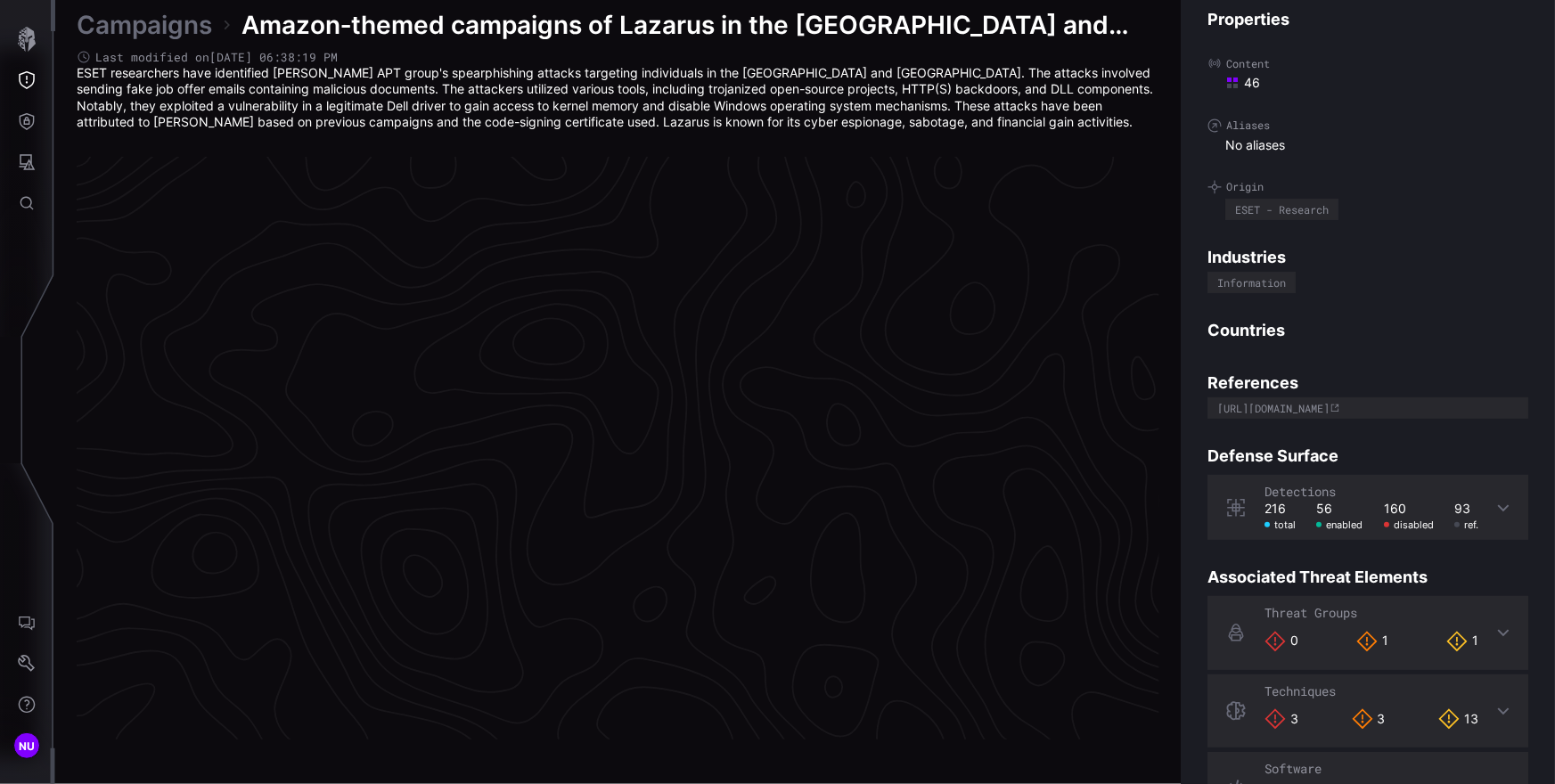
scroll to position [3724, 801]
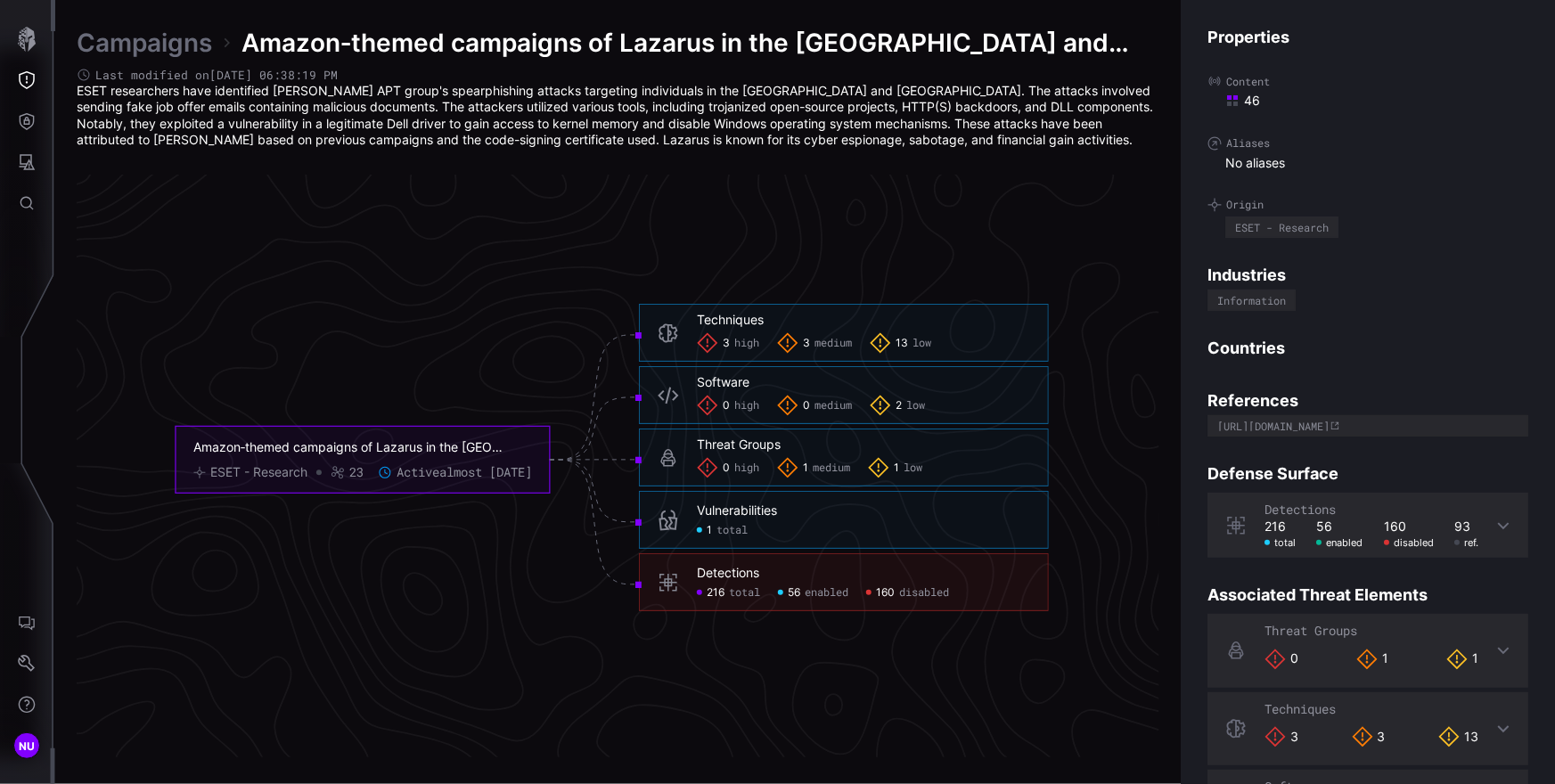
click at [909, 343] on div "13 low" at bounding box center [900, 343] width 62 height 22
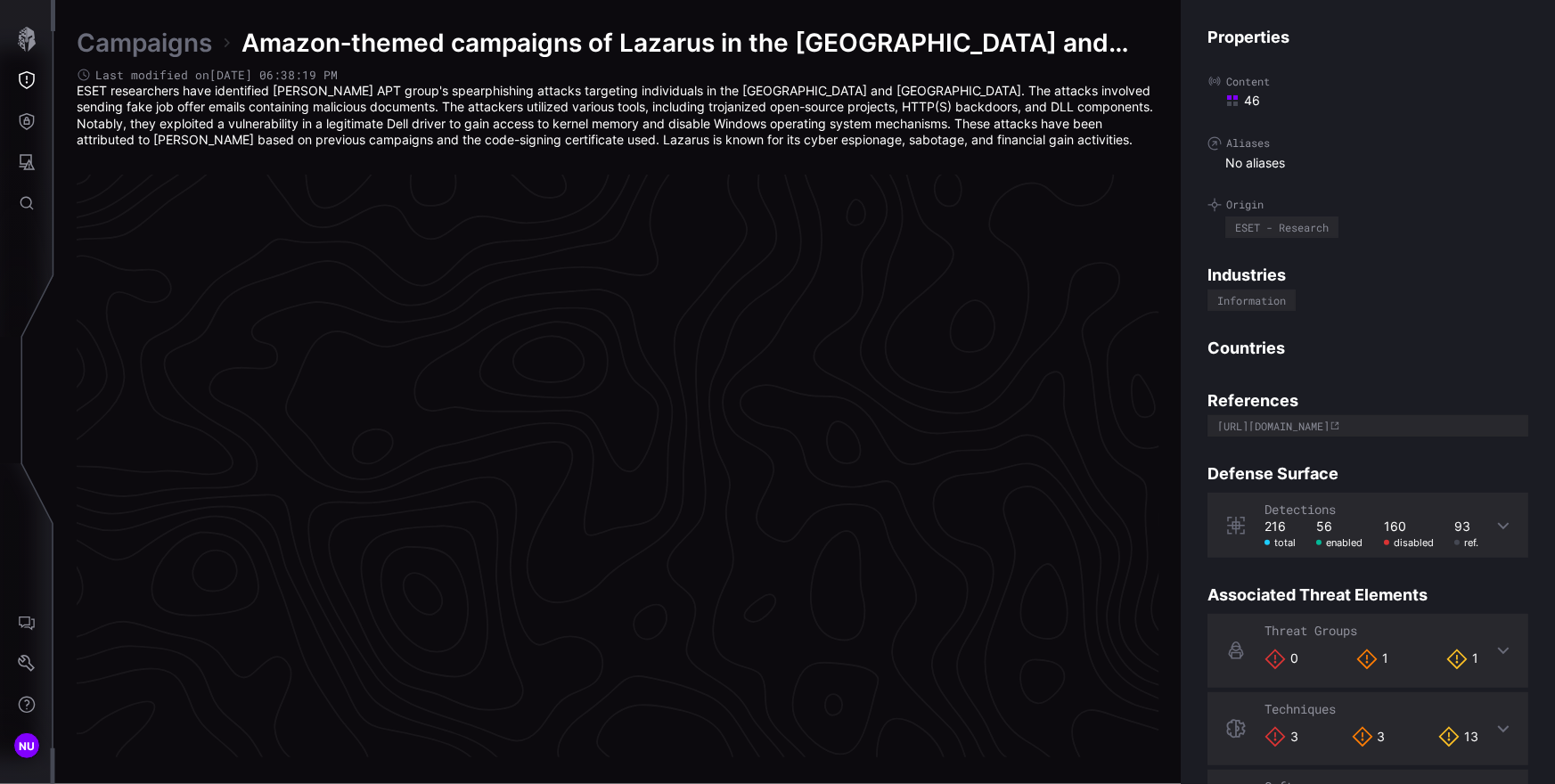
scroll to position [4058, 801]
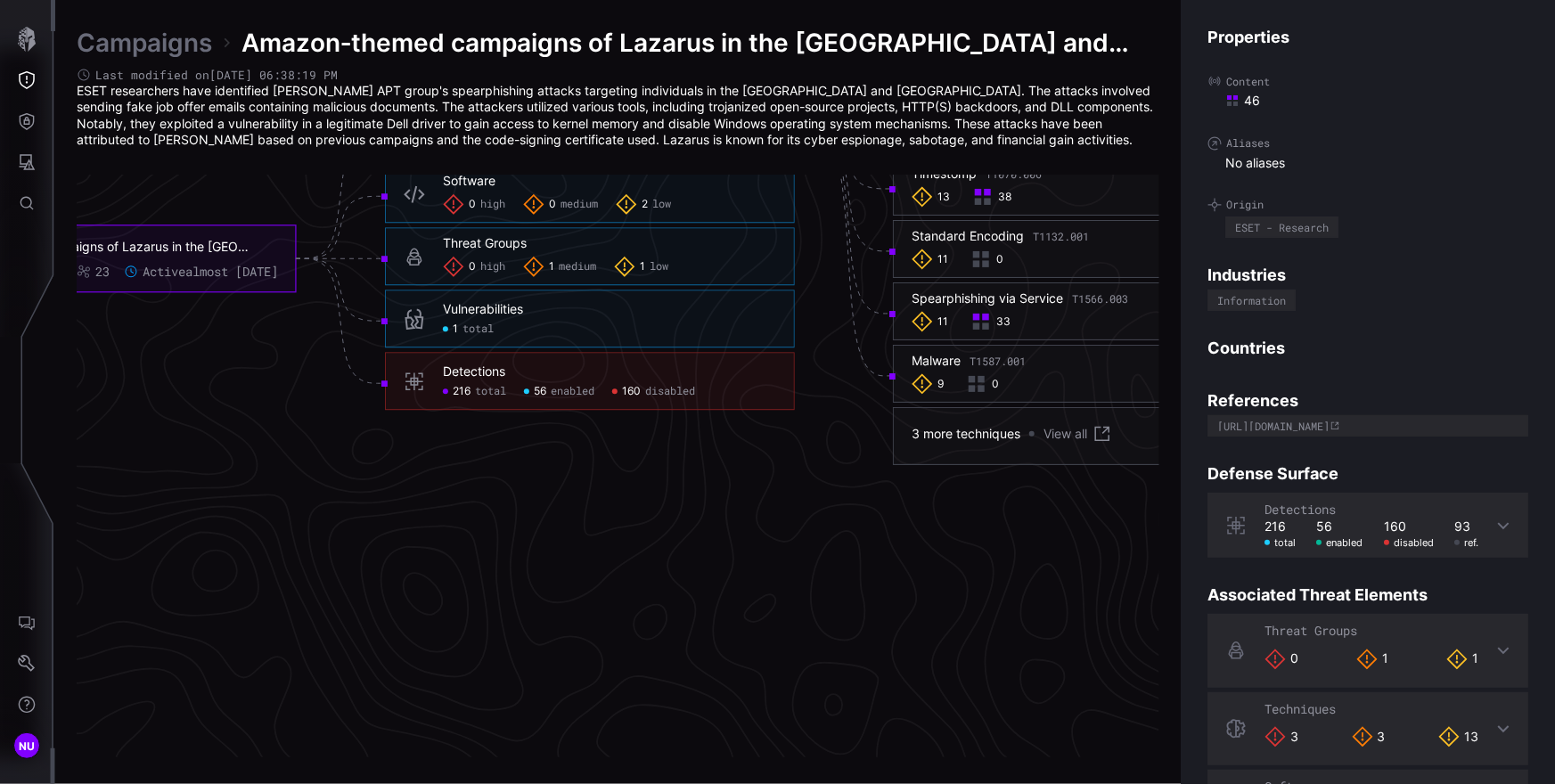
click at [1072, 429] on link "View all" at bounding box center [1077, 434] width 69 height 22
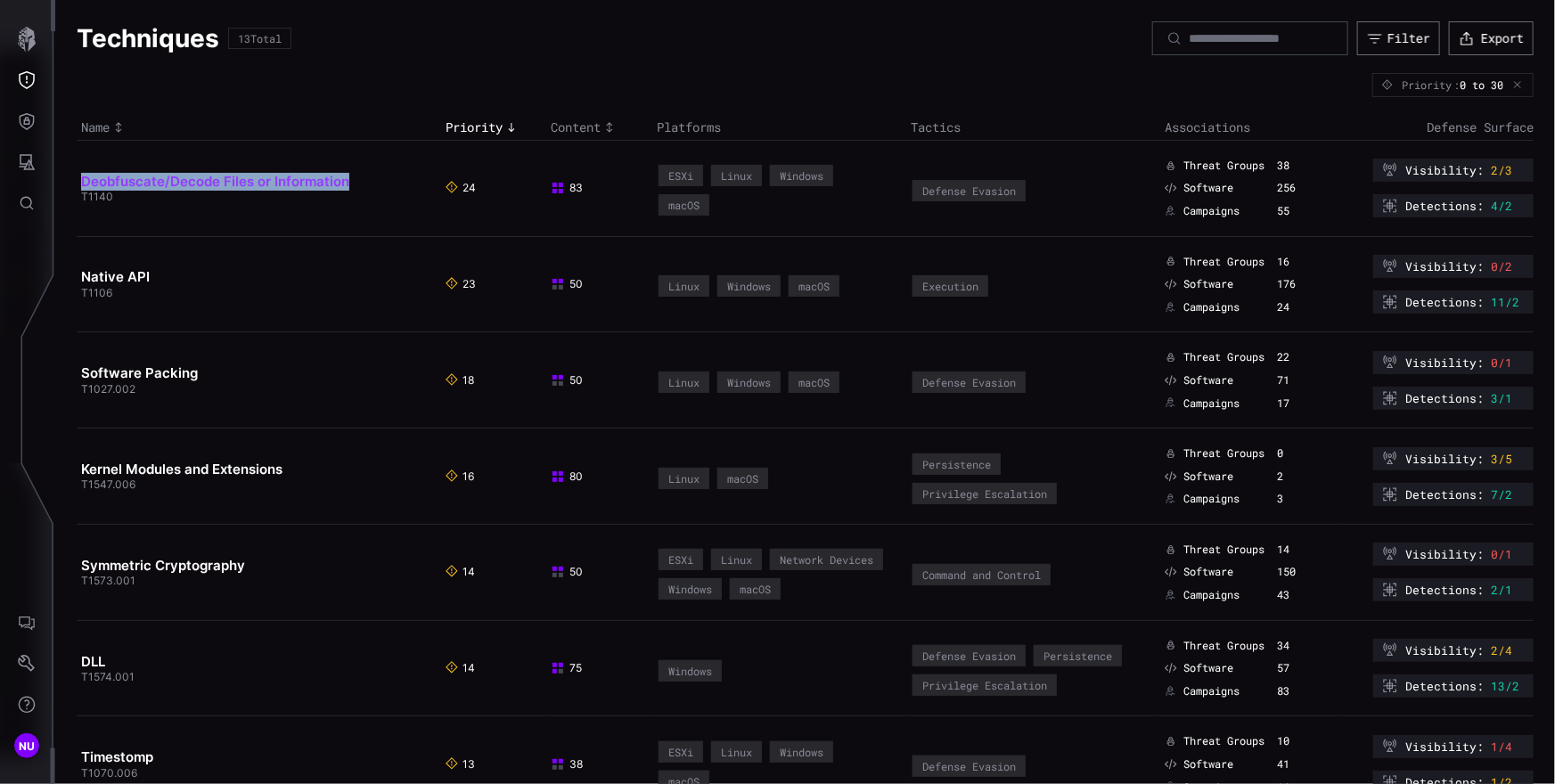
drag, startPoint x: 363, startPoint y: 179, endPoint x: 83, endPoint y: 175, distance: 280.0
click at [83, 175] on h2 "Deobfuscate/Decode Files or Information" at bounding box center [252, 181] width 342 height 18
drag, startPoint x: 171, startPoint y: 271, endPoint x: 83, endPoint y: 271, distance: 88.0
click at [83, 271] on h2 "Native API" at bounding box center [252, 277] width 342 height 18
drag, startPoint x: 275, startPoint y: 383, endPoint x: 96, endPoint y: 369, distance: 179.5
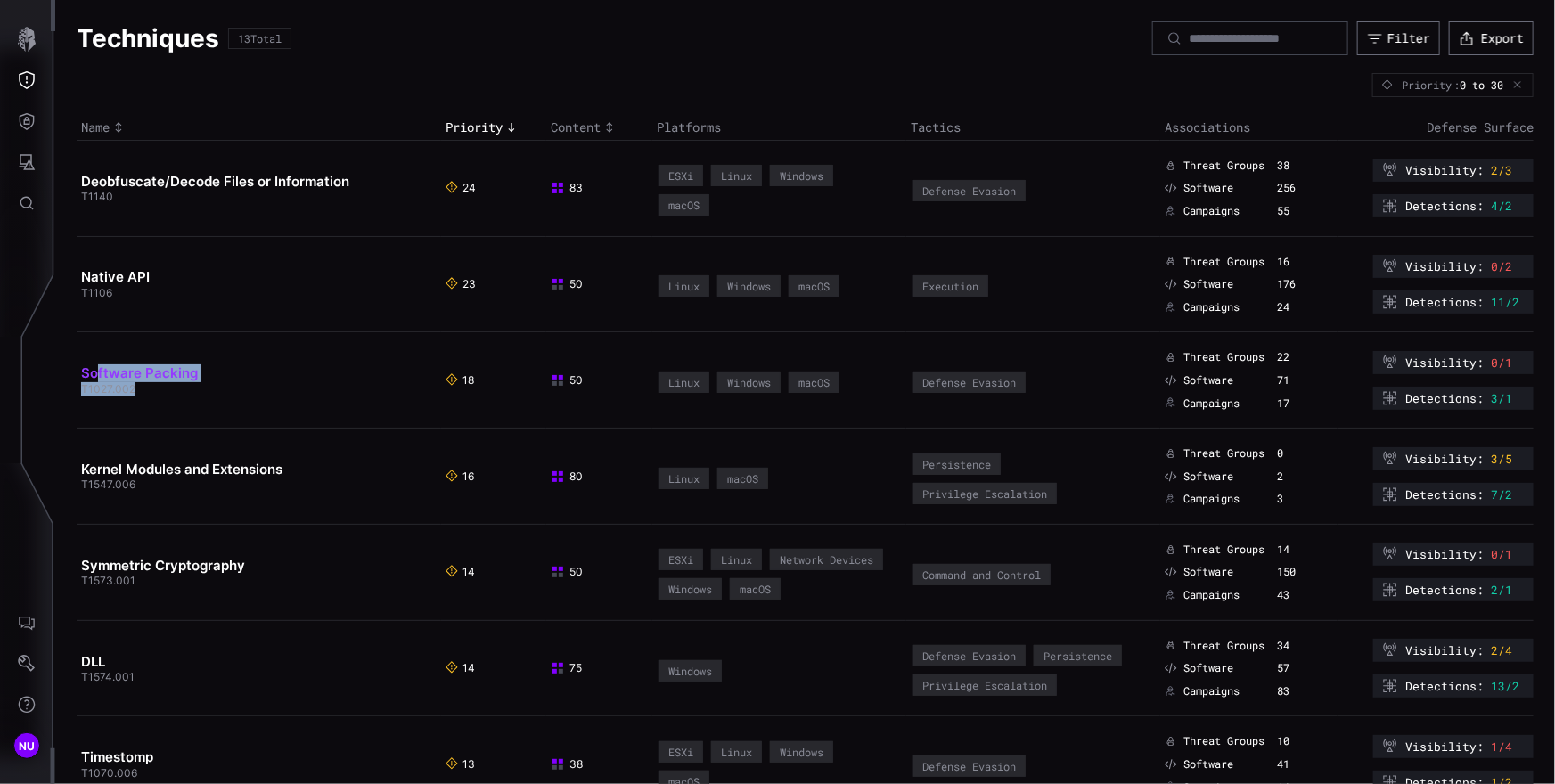
click at [96, 370] on td "Software Packing T1027.002" at bounding box center [259, 380] width 365 height 96
click at [284, 360] on td "Software Packing T1027.002" at bounding box center [259, 380] width 365 height 96
drag, startPoint x: 254, startPoint y: 372, endPoint x: 84, endPoint y: 370, distance: 170.0
click at [84, 370] on h2 "Software Packing" at bounding box center [252, 373] width 342 height 18
click at [327, 461] on h2 "Kernel Modules and Extensions" at bounding box center [252, 469] width 342 height 18
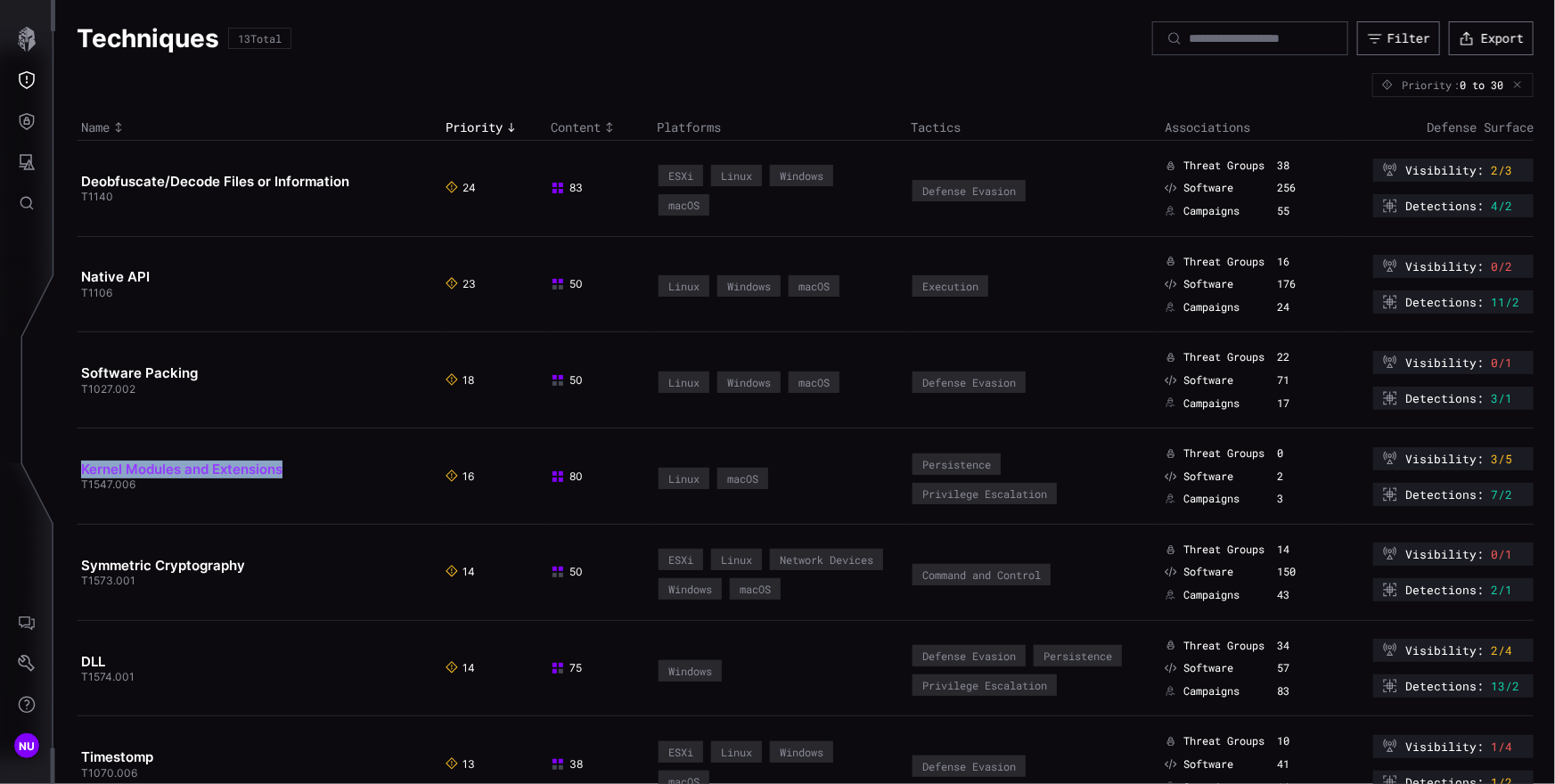
drag, startPoint x: 325, startPoint y: 472, endPoint x: 84, endPoint y: 467, distance: 241.1
click at [84, 467] on h2 "Kernel Modules and Extensions" at bounding box center [252, 469] width 342 height 18
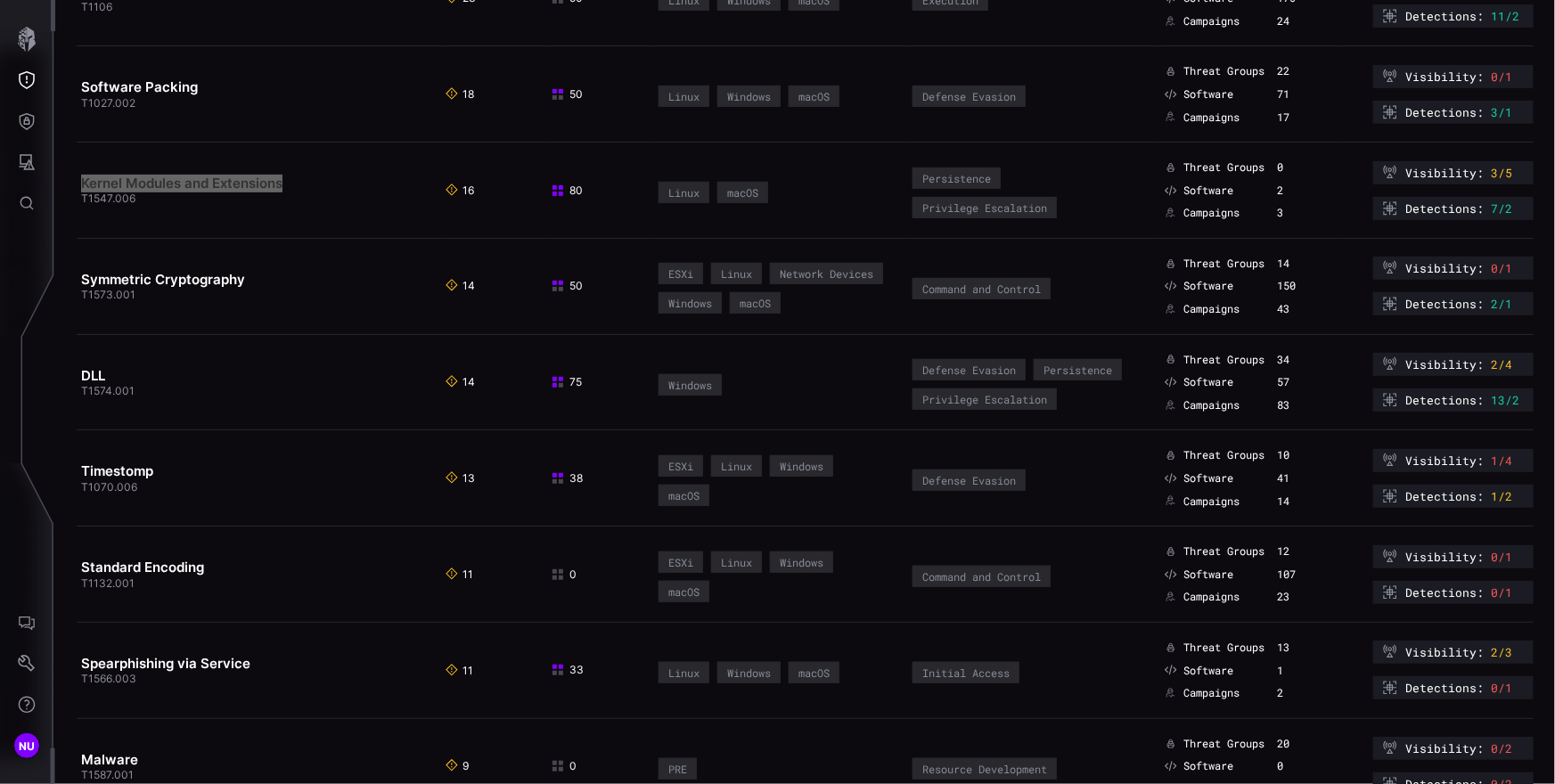
scroll to position [240, 0]
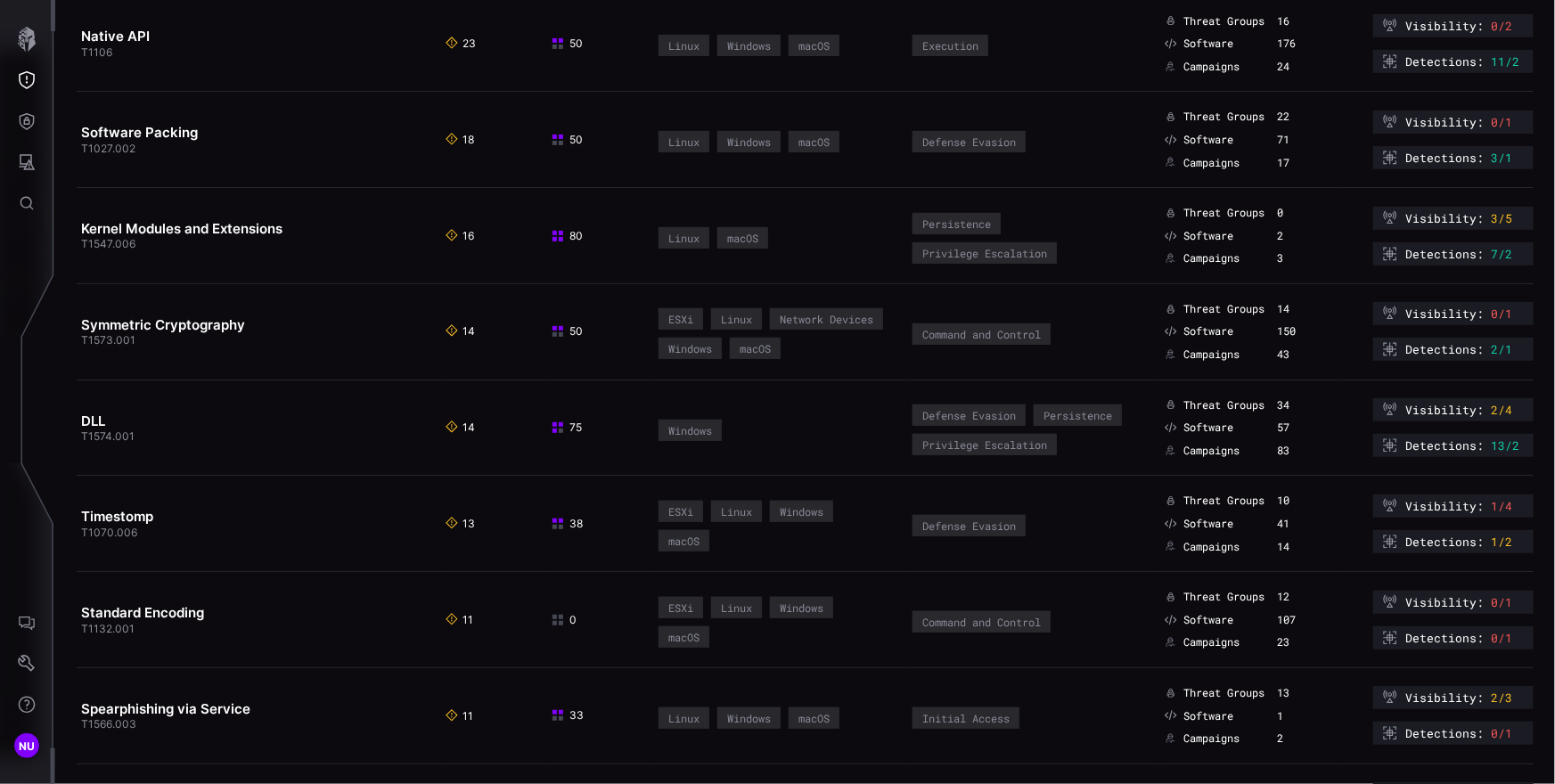
click at [172, 263] on td "Kernel Modules and Extensions T1547.006" at bounding box center [259, 235] width 365 height 96
drag, startPoint x: 153, startPoint y: 255, endPoint x: 82, endPoint y: 243, distance: 72.0
click at [82, 243] on td "Kernel Modules and Extensions T1547.006" at bounding box center [259, 235] width 365 height 96
drag, startPoint x: 201, startPoint y: 471, endPoint x: 82, endPoint y: 461, distance: 119.4
click at [82, 461] on td "DLL T1574.001" at bounding box center [259, 427] width 365 height 96
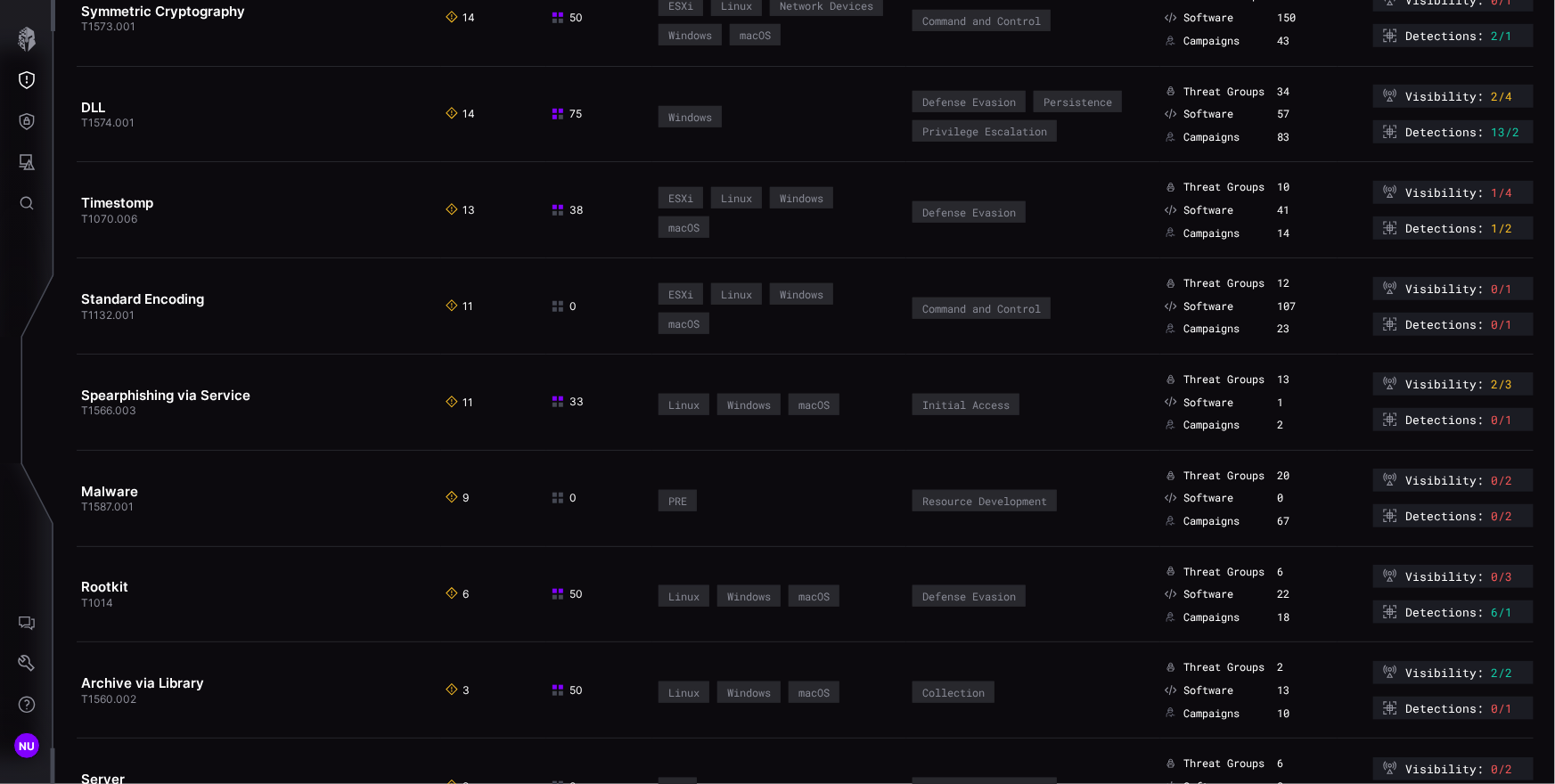
scroll to position [688, 0]
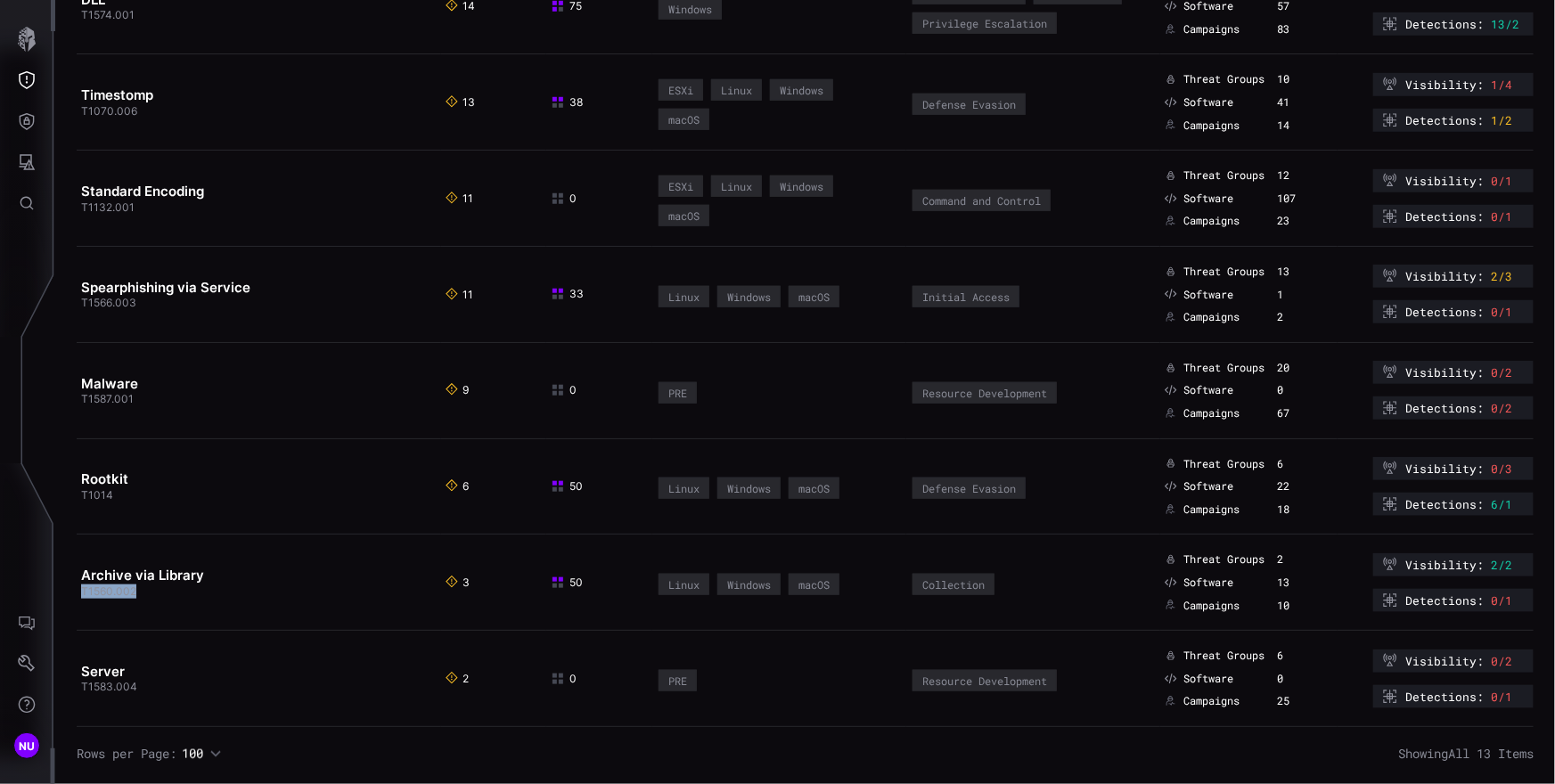
copy span "T1560.002"
drag, startPoint x: 147, startPoint y: 599, endPoint x: 80, endPoint y: 589, distance: 67.7
click at [80, 589] on td "Archive via Library T1560.002" at bounding box center [259, 582] width 365 height 96
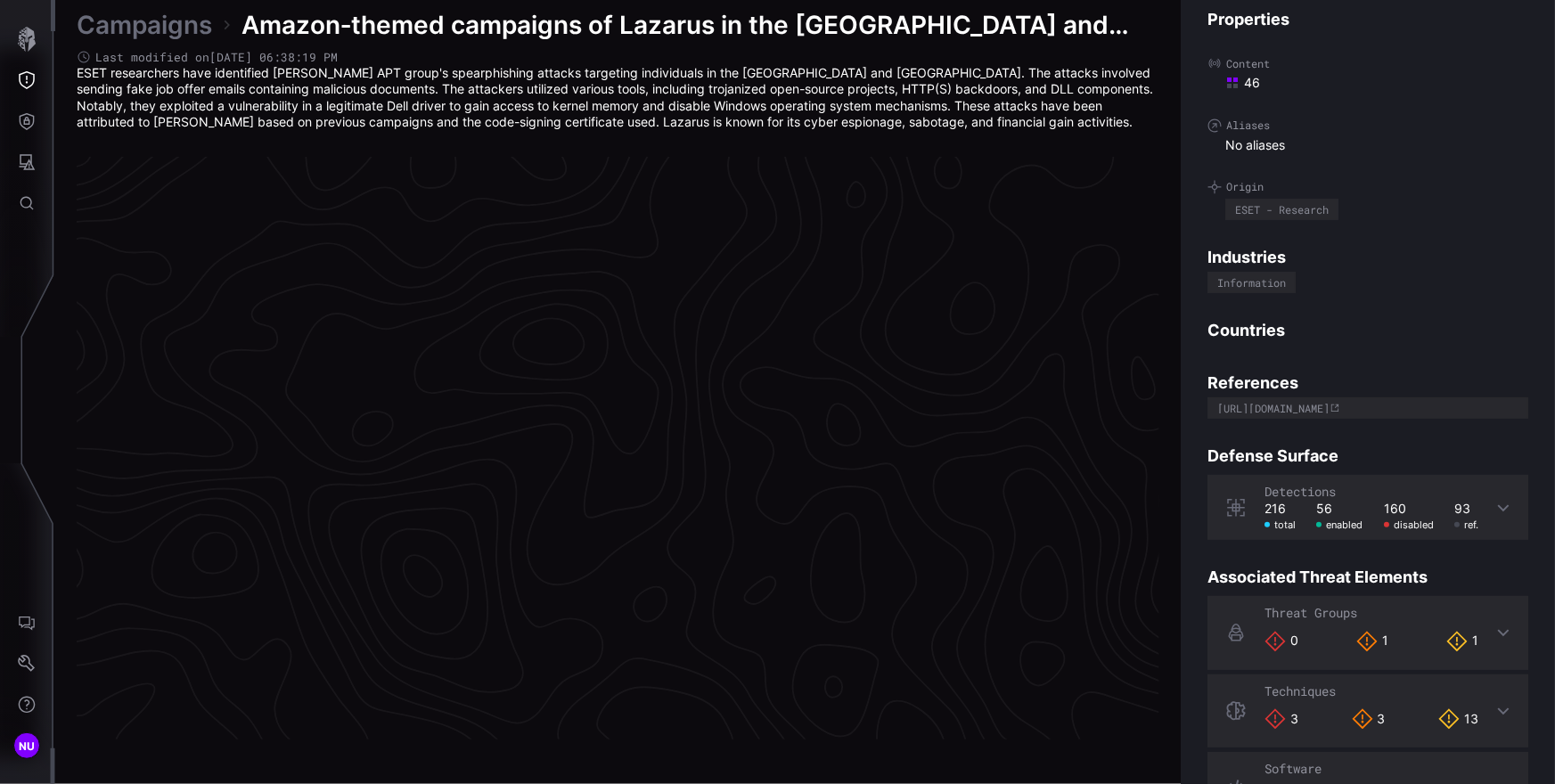
scroll to position [3724, 801]
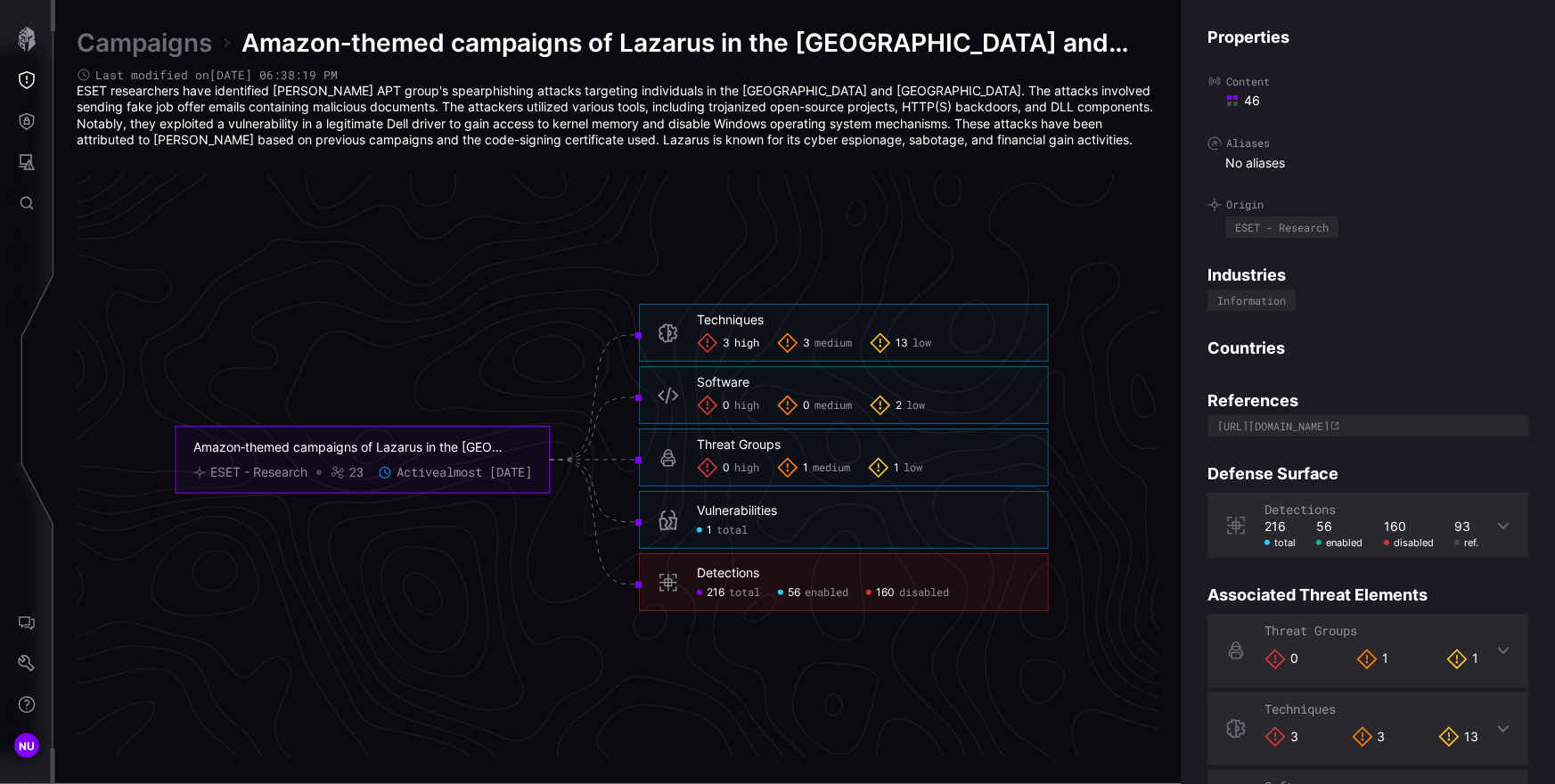
click at [741, 343] on span "high" at bounding box center [747, 343] width 25 height 14
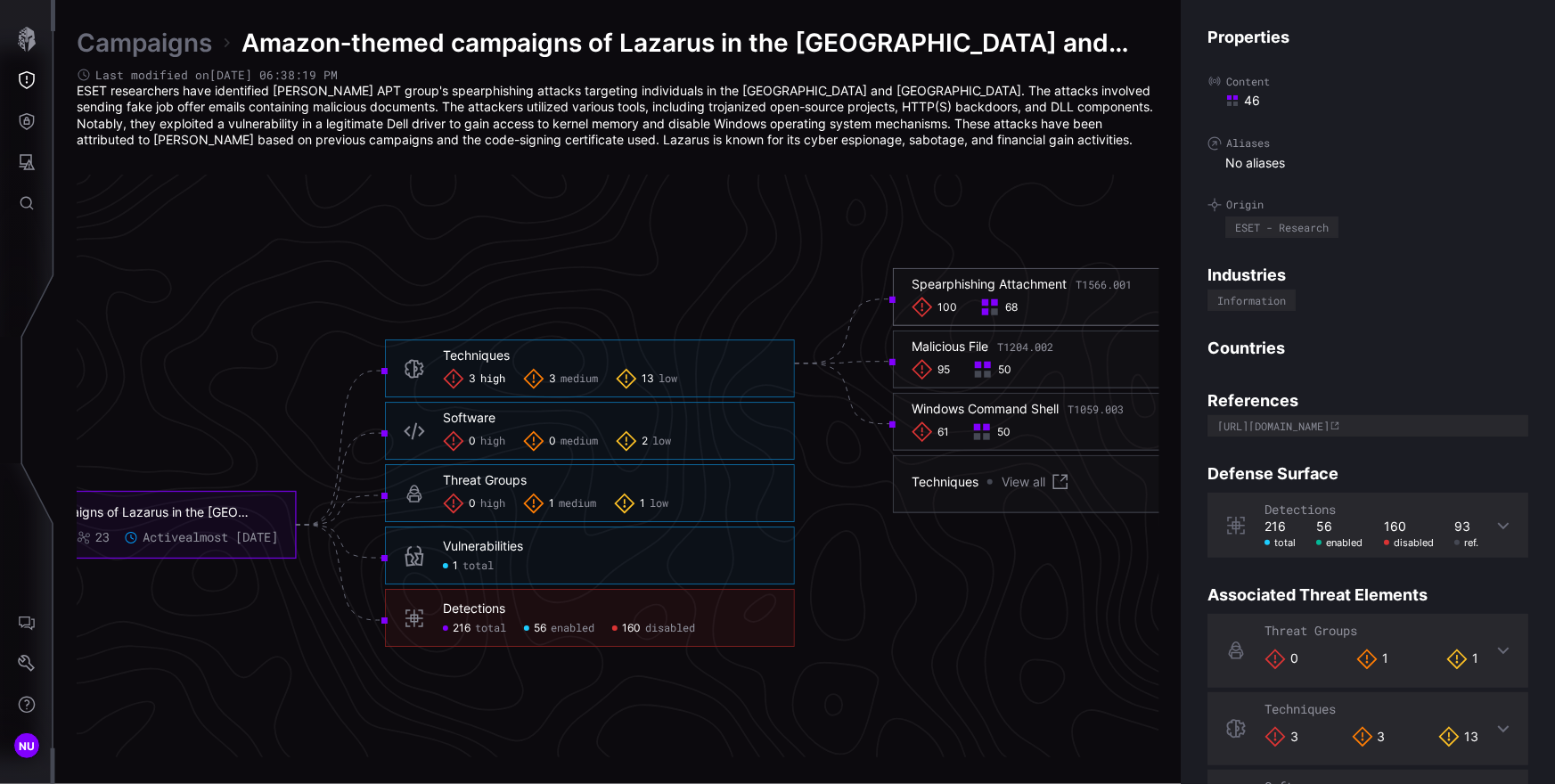
click at [1002, 285] on div "Spearphishing Attachment T1566.001" at bounding box center [1021, 284] width 220 height 16
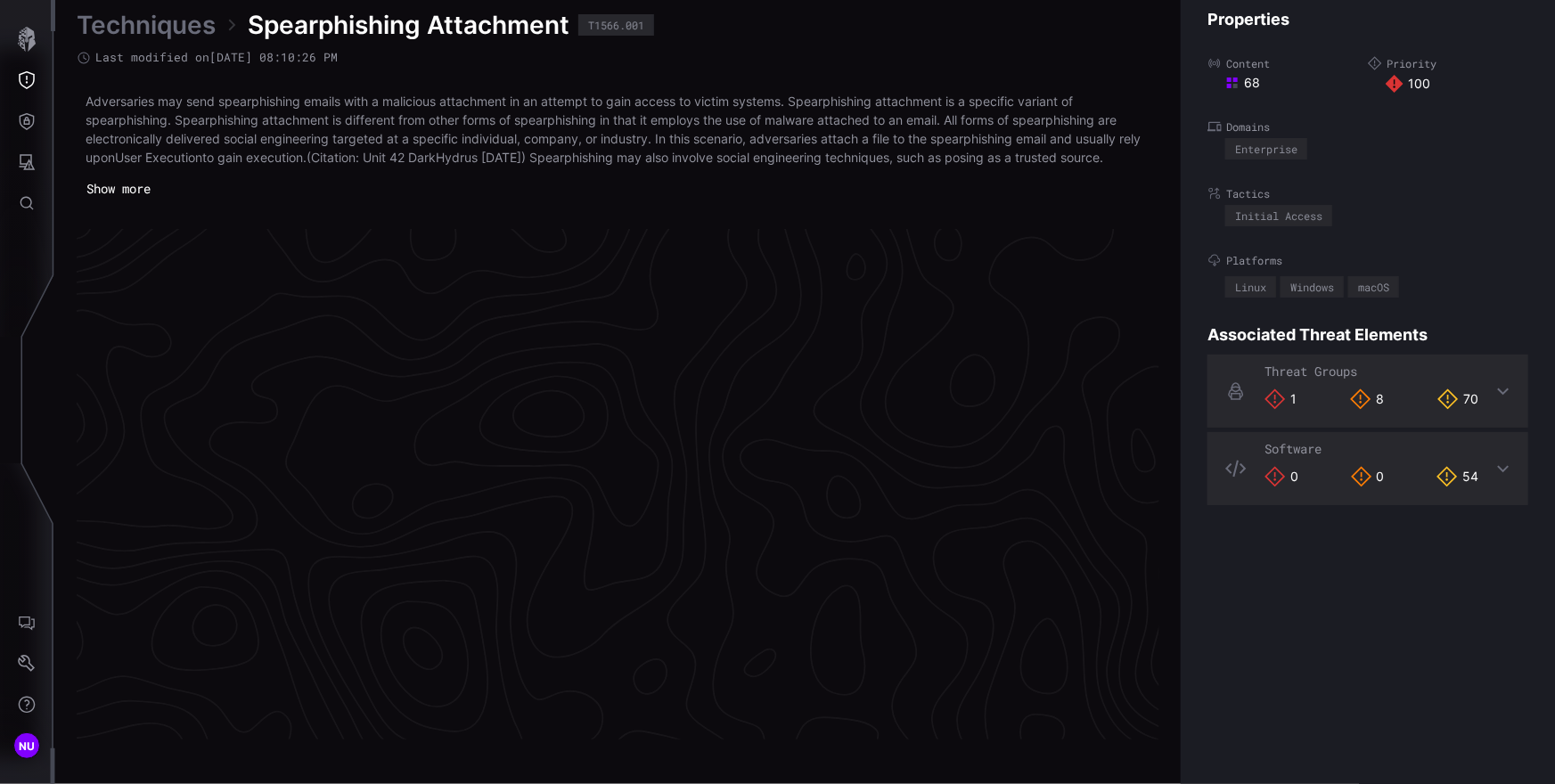
scroll to position [3760, 801]
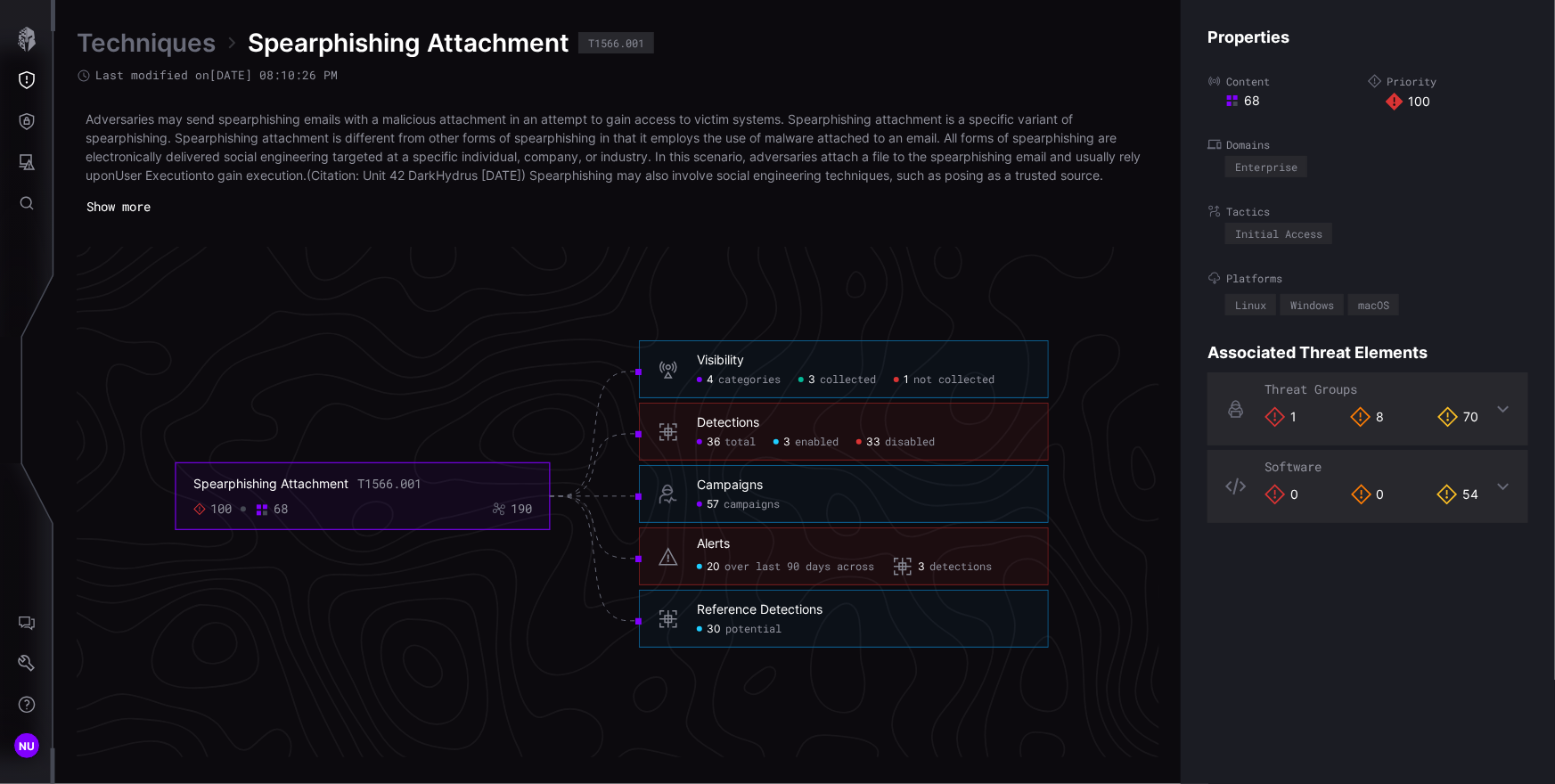
click at [181, 50] on link "Techniques" at bounding box center [146, 43] width 139 height 32
click at [181, 50] on div "Techniques Spearphishing Attachment T1566.001 Last modified on 04/15/25 08:10:2…" at bounding box center [805, 392] width 1500 height 784
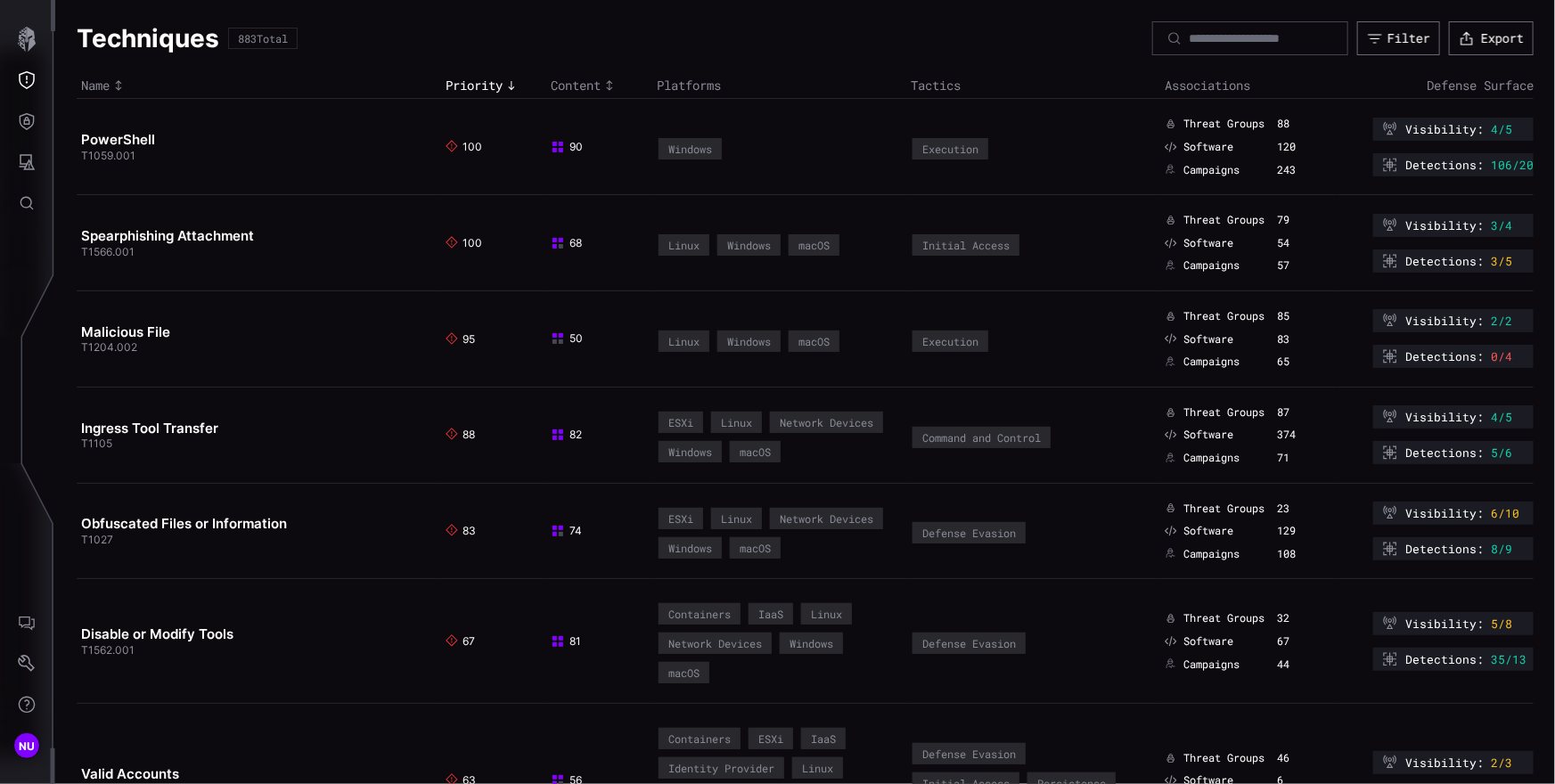
scroll to position [944, 0]
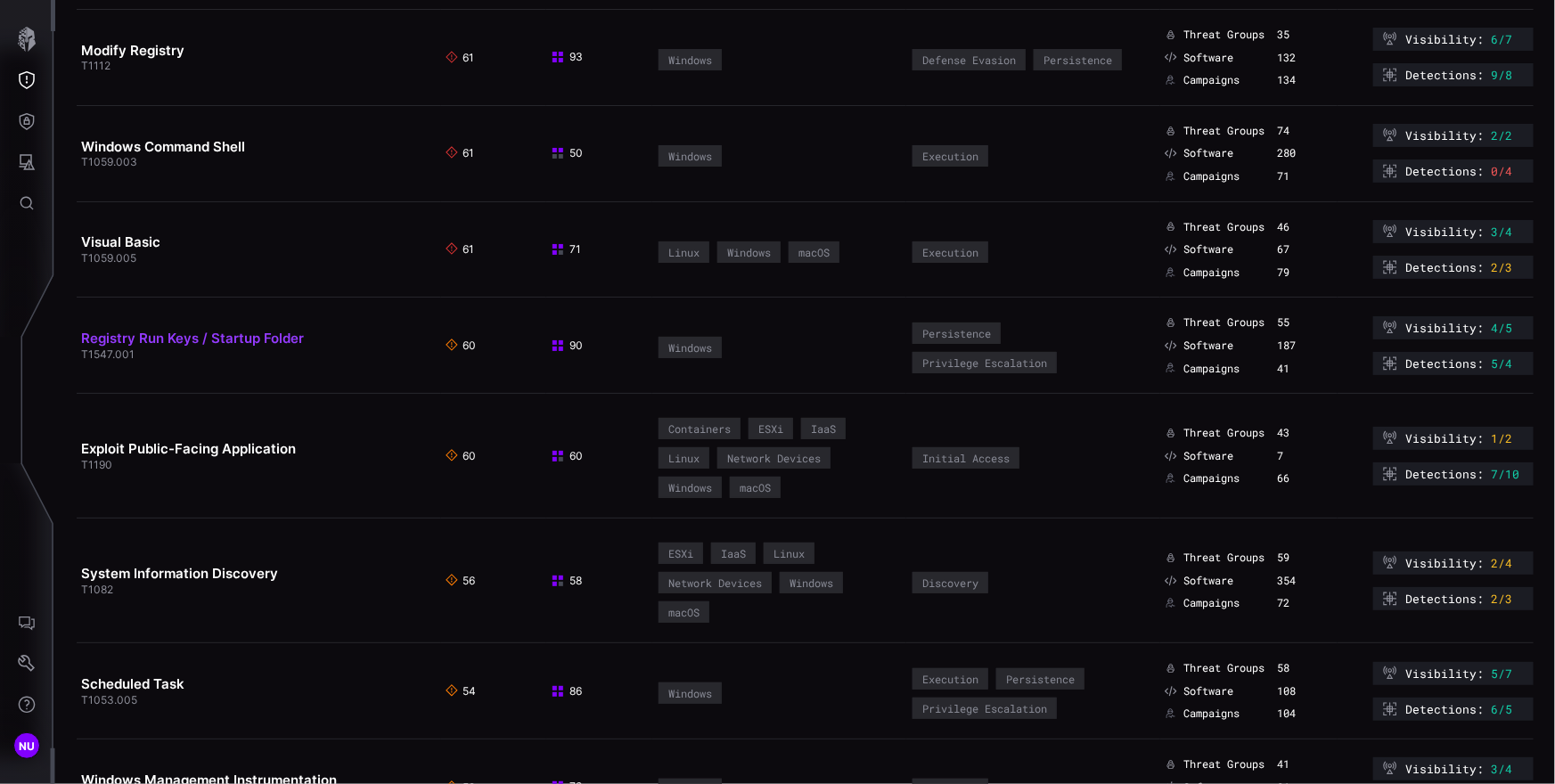
click at [193, 346] on link "Registry Run Keys / Startup Folder" at bounding box center [192, 338] width 223 height 17
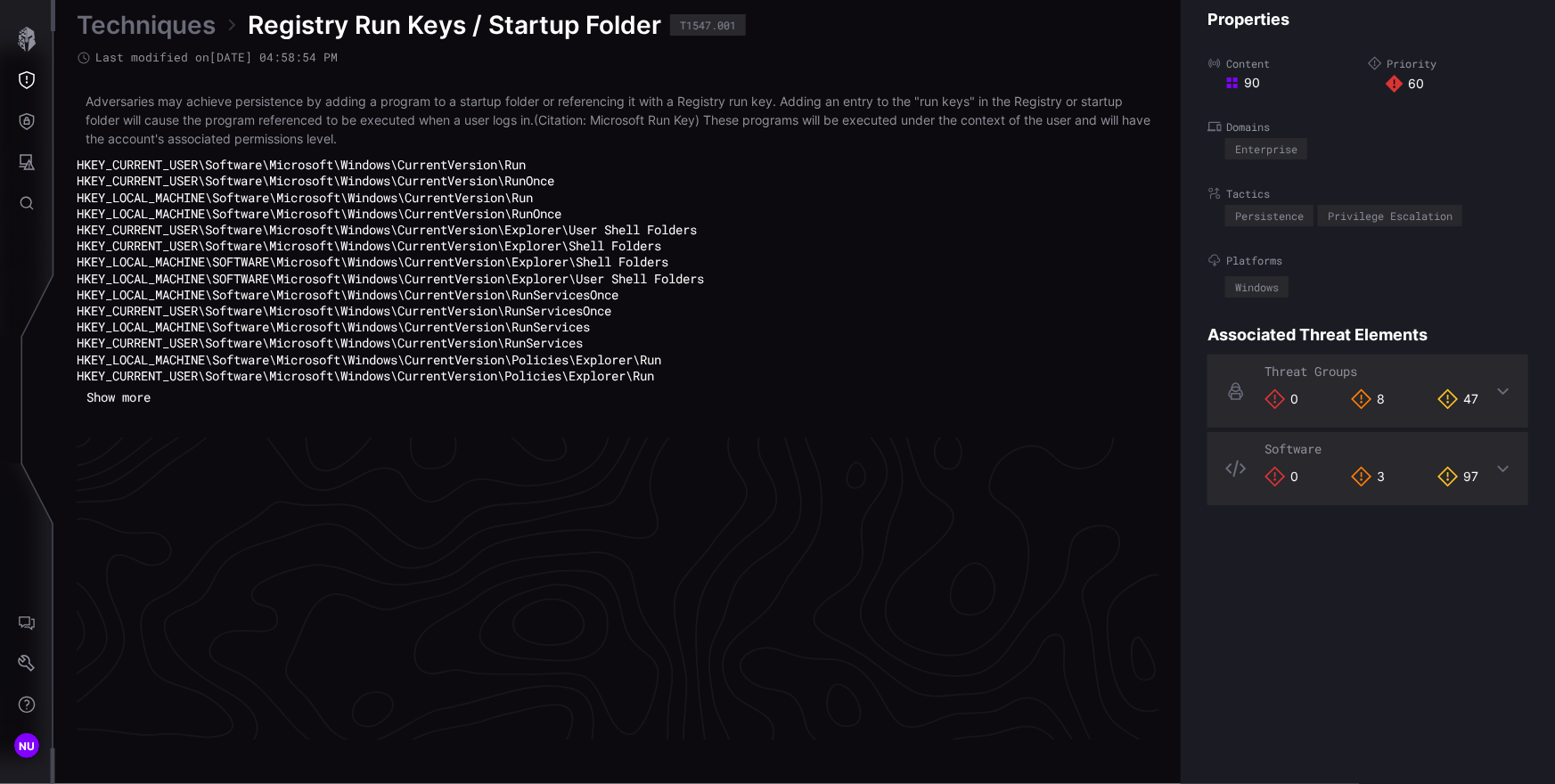
scroll to position [3870, 801]
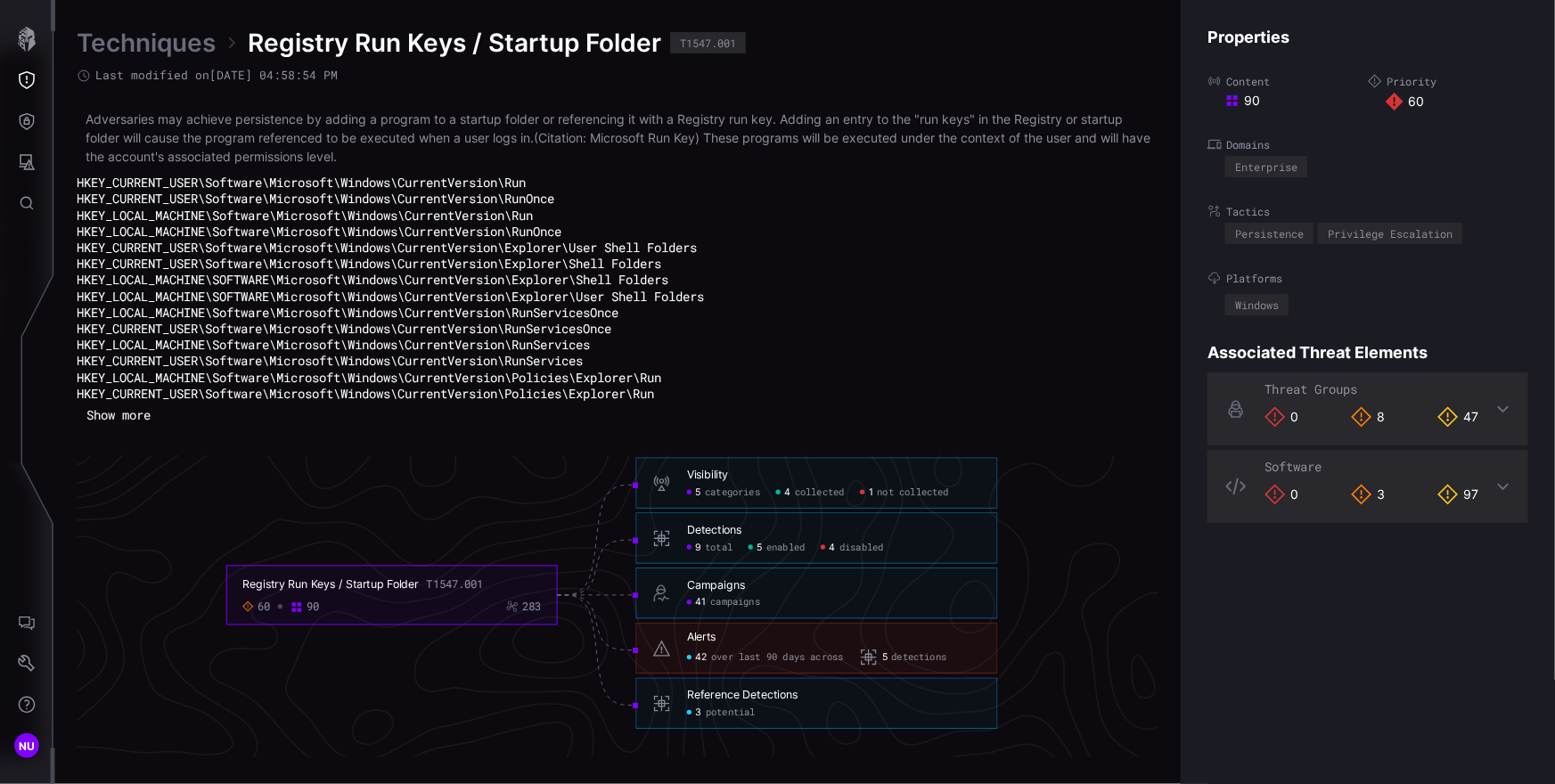
click at [1032, 305] on li "HKEY_LOCAL_MACHINE\SOFTWARE\Microsoft\Windows\CurrentVersion\Explorer\User Shel…" at bounding box center [618, 296] width 1083 height 16
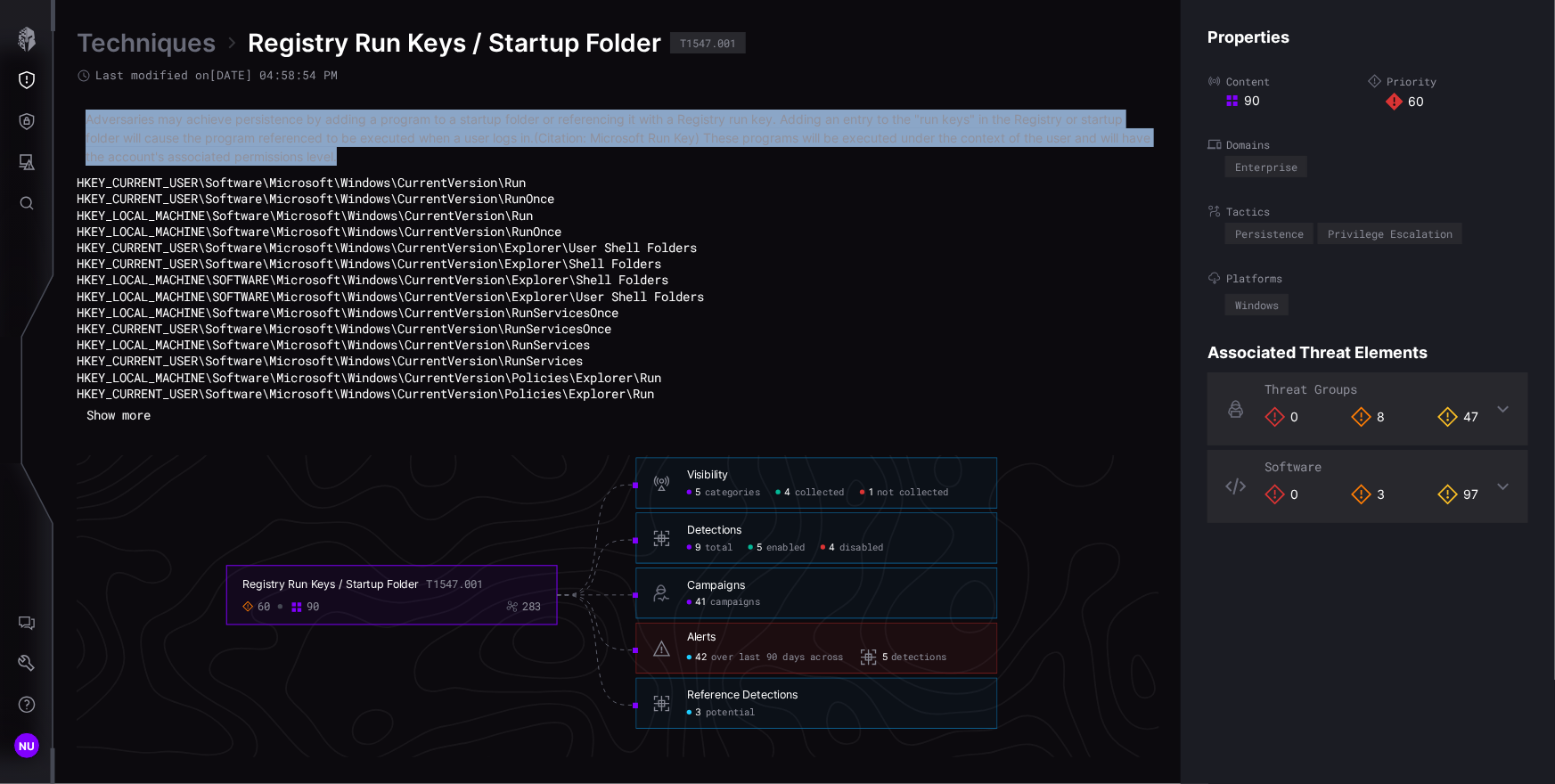
drag, startPoint x: 88, startPoint y: 121, endPoint x: 415, endPoint y: 165, distance: 329.9
click at [415, 165] on p "Adversaries may achieve persistence by adding a program to a startup folder or …" at bounding box center [618, 137] width 1065 height 56
copy p "Adversaries may achieve persistence by adding a program to a startup folder or …"
click at [107, 424] on button "Show more" at bounding box center [119, 415] width 84 height 27
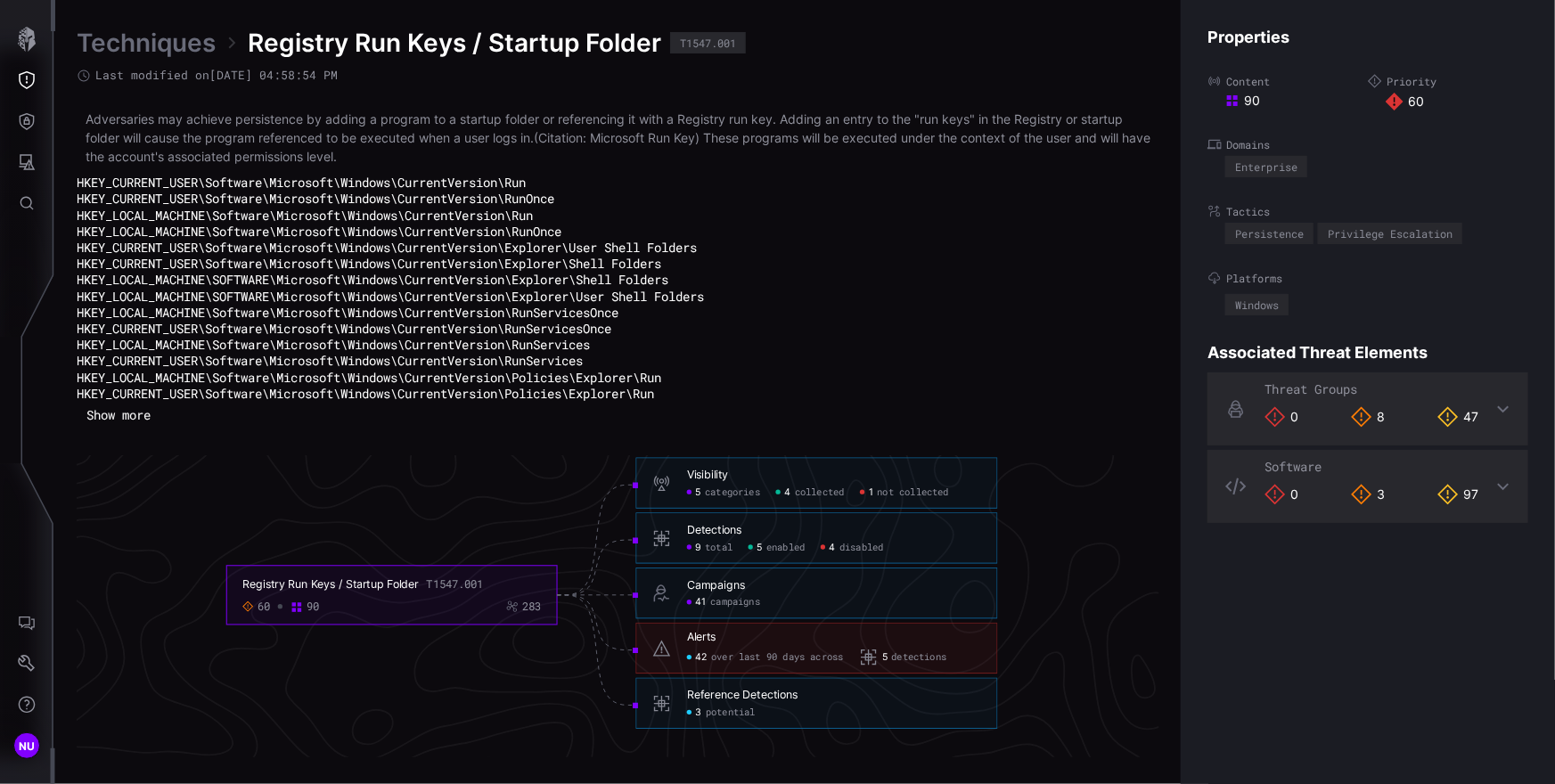
click at [657, 385] on code "HKEY_LOCAL_MACHINE\Software\Microsoft\Windows\CurrentVersion\Policies\Explorer\…" at bounding box center [369, 378] width 585 height 17
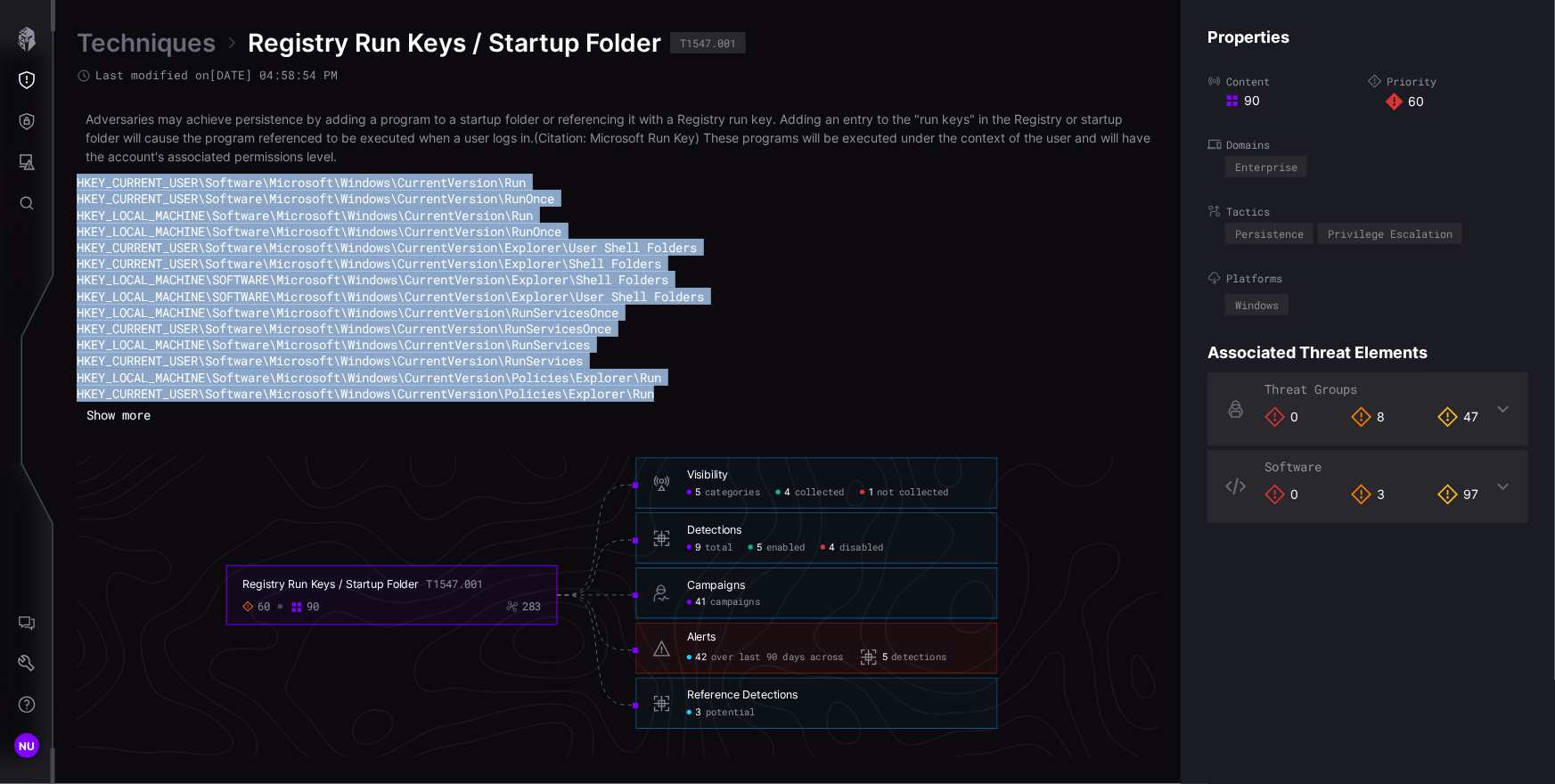
drag, startPoint x: 692, startPoint y: 403, endPoint x: 74, endPoint y: 188, distance: 654.3
click at [74, 188] on div "Techniques Registry Run Keys / Startup Folder T1547.001 Last modified on [DATE]…" at bounding box center [805, 392] width 1500 height 784
copy div "HKEY_CURRENT_USER\Software\Microsoft\Windows\CurrentVersion\Run HKEY_CURRENT_US…"
drag, startPoint x: 704, startPoint y: 413, endPoint x: 66, endPoint y: 181, distance: 678.9
click at [66, 181] on div "Techniques Registry Run Keys / Startup Folder T1547.001 Last modified on [DATE]…" at bounding box center [805, 392] width 1500 height 784
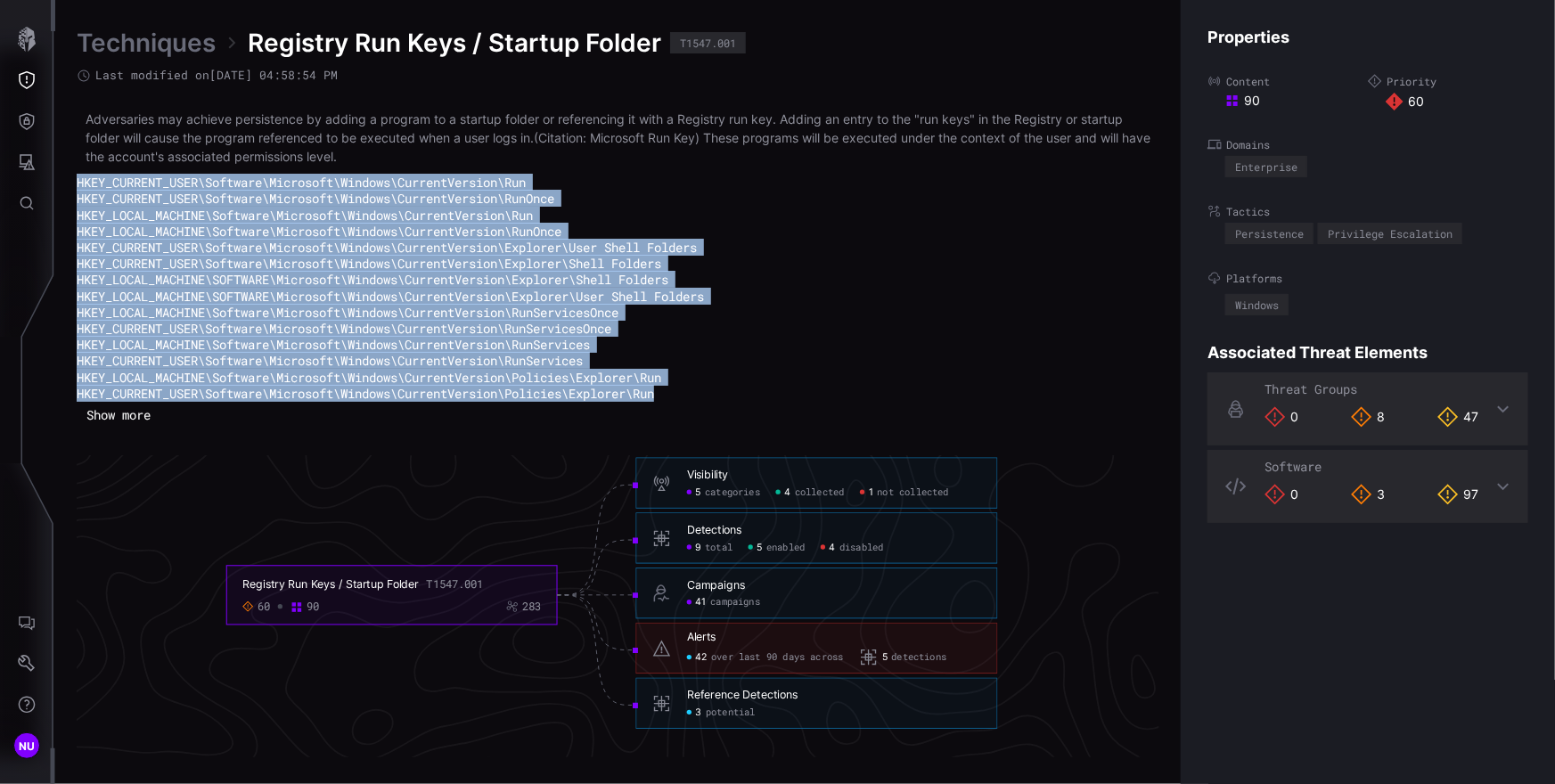
copy div "HKEY_CURRENT_USER\Software\Microsoft\Windows\CurrentVersion\Run HKEY_CURRENT_US…"
